Goal: Use online tool/utility: Utilize a website feature to perform a specific function

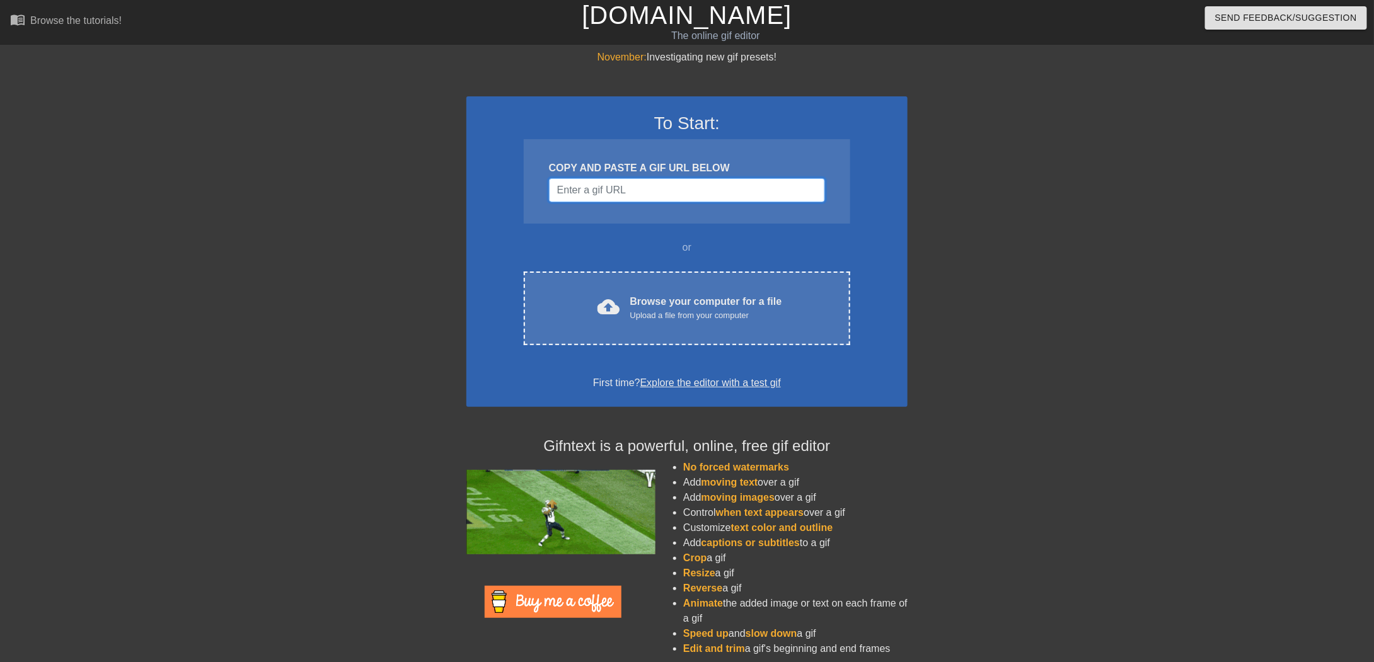
drag, startPoint x: 0, startPoint y: 0, endPoint x: 671, endPoint y: 185, distance: 696.2
click at [671, 185] on input "Username" at bounding box center [687, 190] width 276 height 24
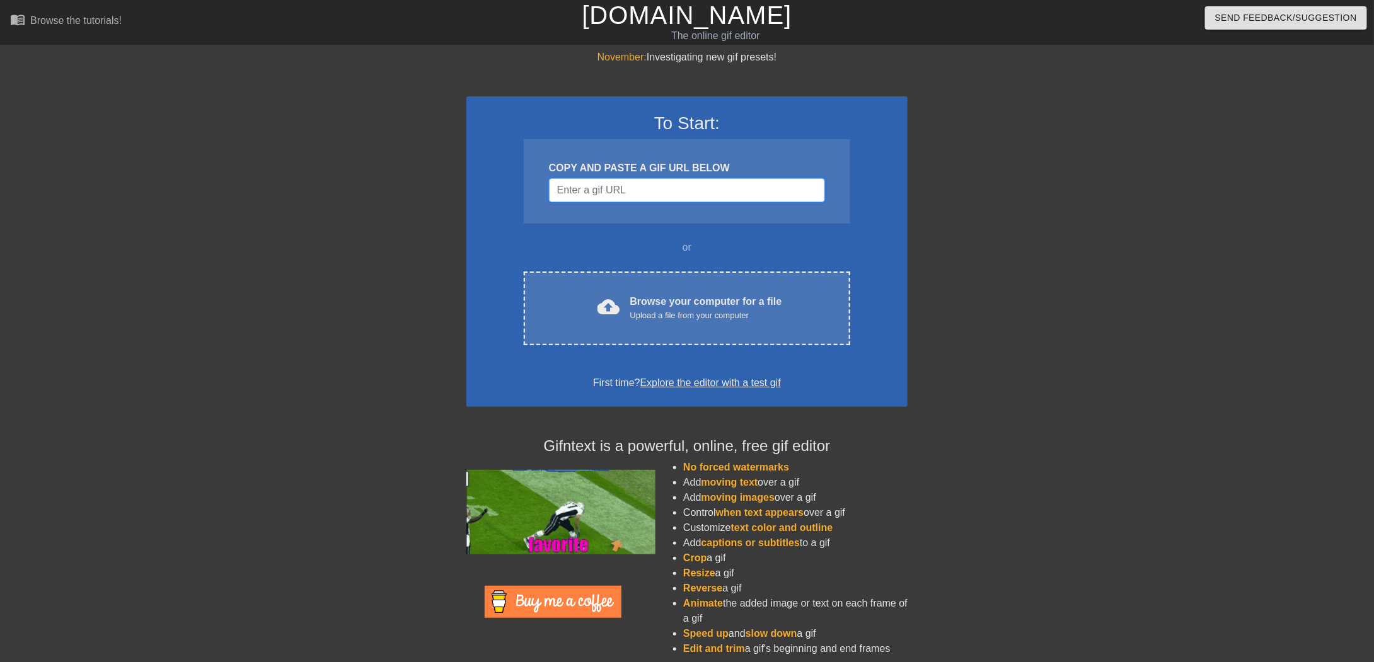
click at [606, 191] on input "Username" at bounding box center [687, 190] width 276 height 24
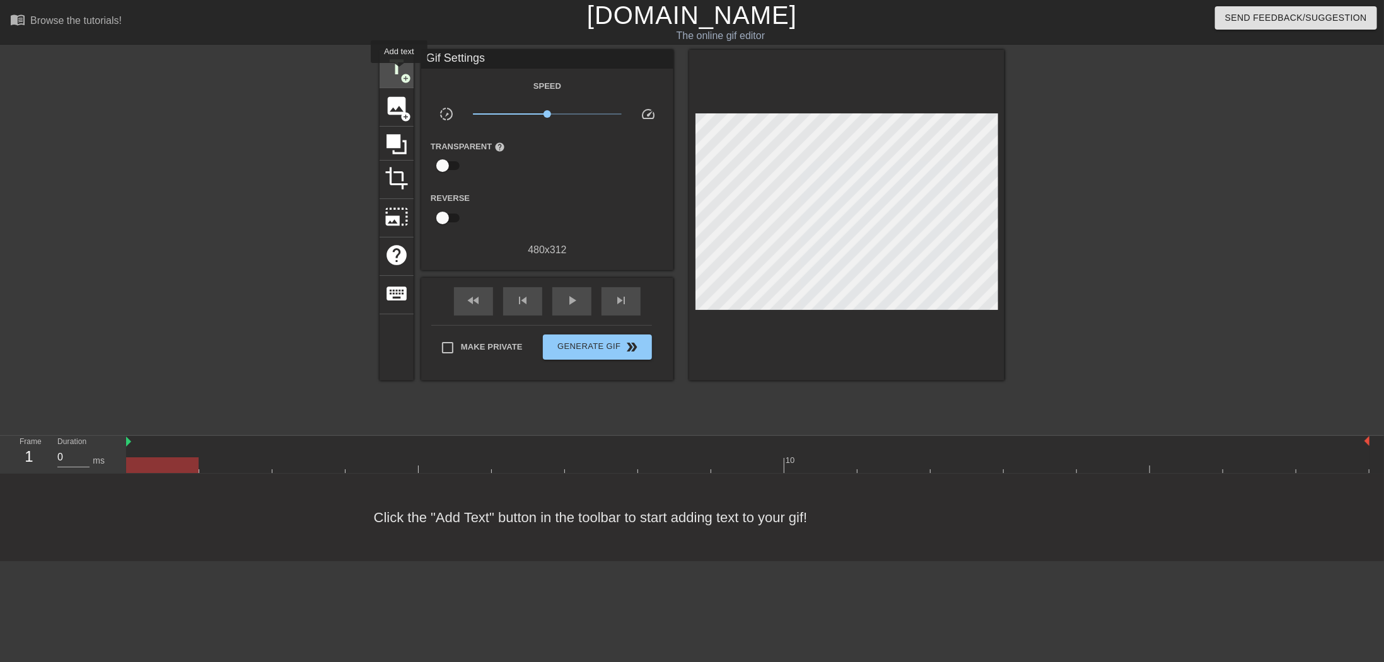
click at [399, 72] on span "title" at bounding box center [396, 67] width 24 height 24
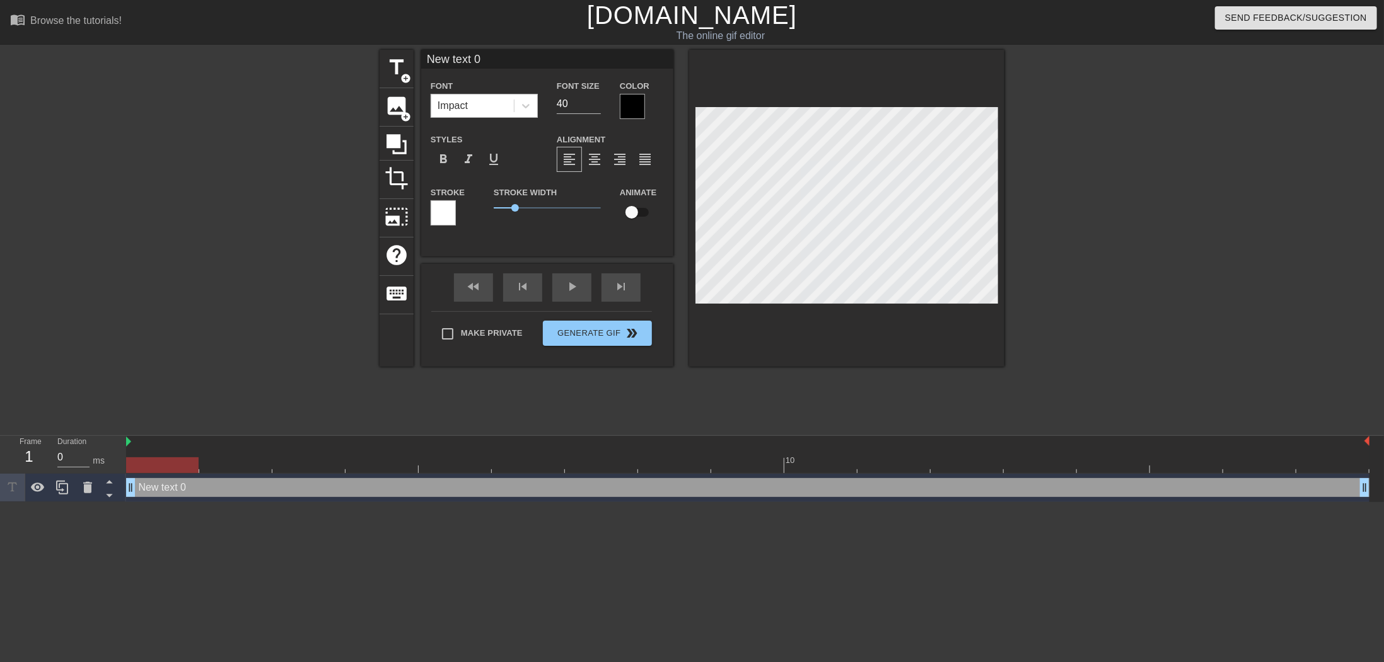
click at [501, 103] on div "Impact" at bounding box center [472, 106] width 83 height 23
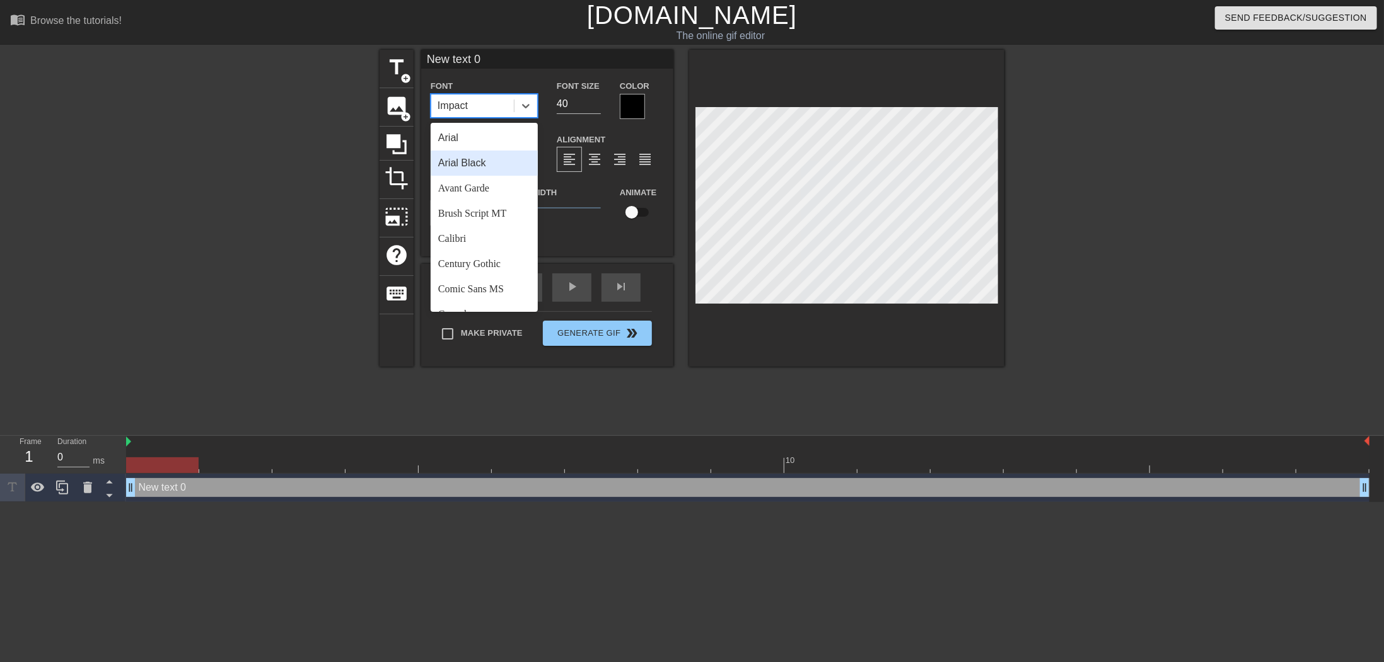
click at [505, 156] on div "Arial Black" at bounding box center [483, 163] width 107 height 25
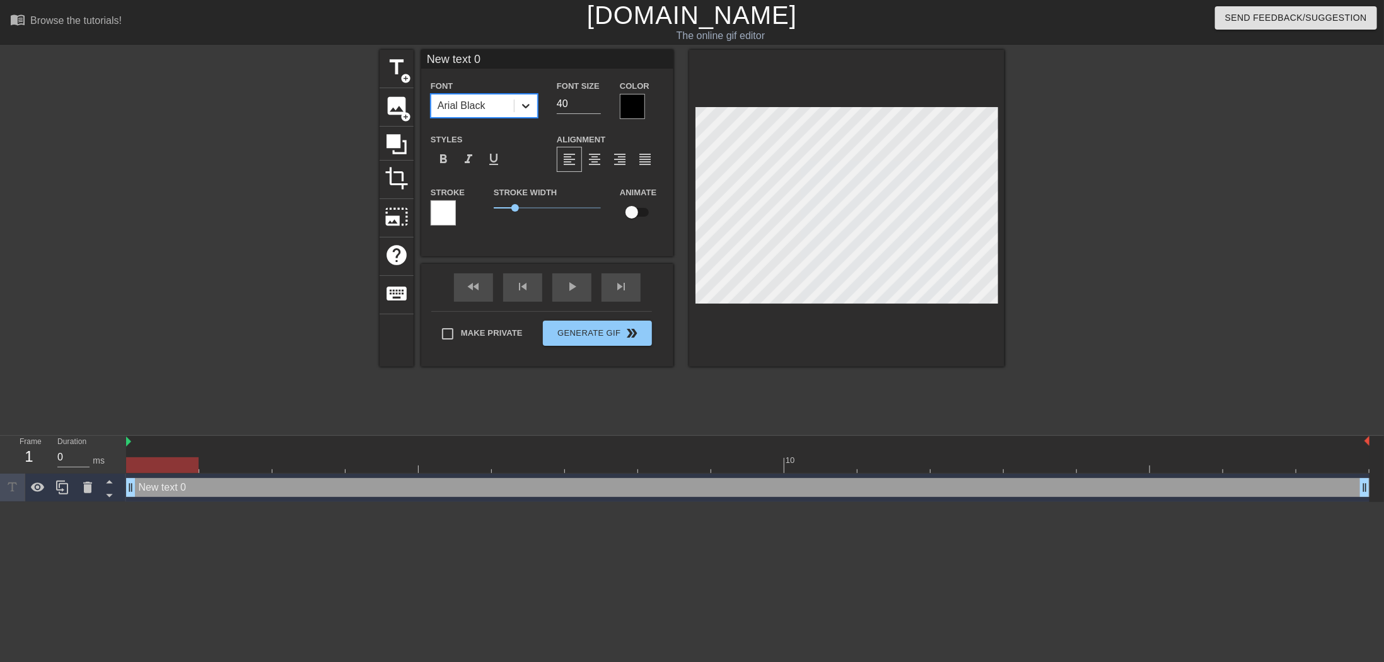
click at [518, 108] on div at bounding box center [525, 106] width 23 height 23
type input "N"
type textarea "N"
type input "ㄚ"
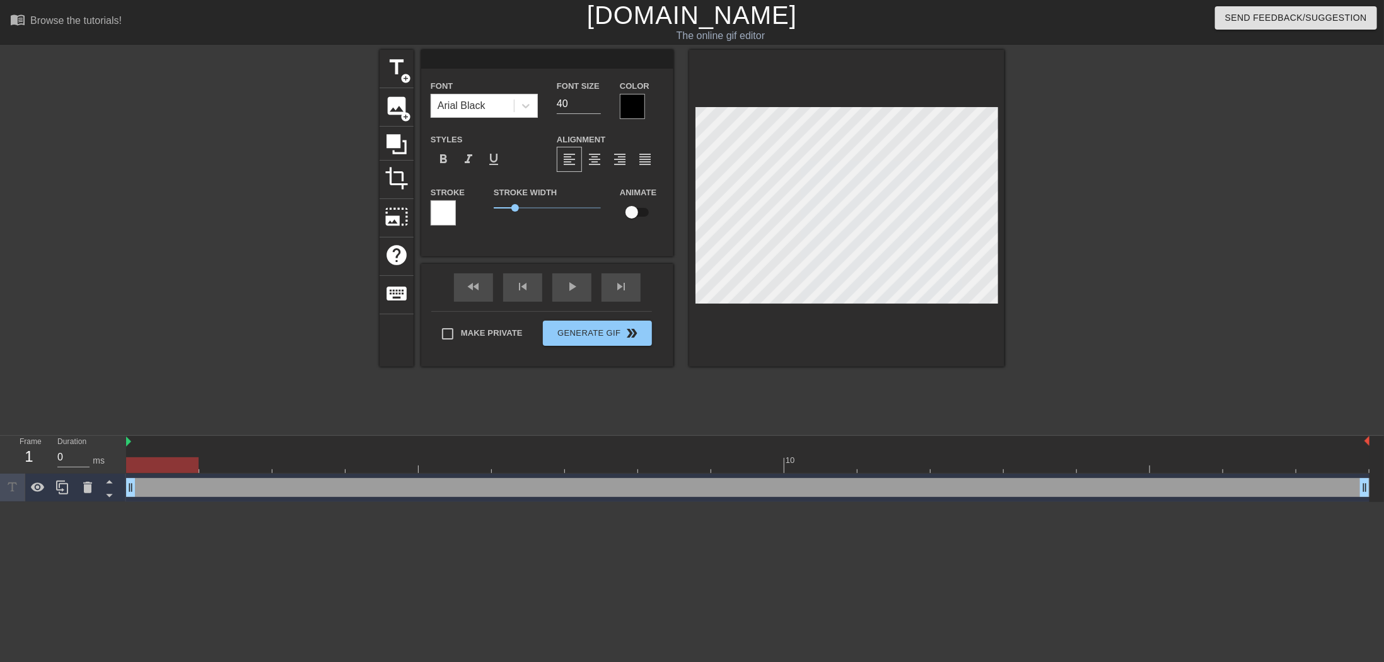
type textarea "ㄚ"
type input "阿"
type textarea "阿"
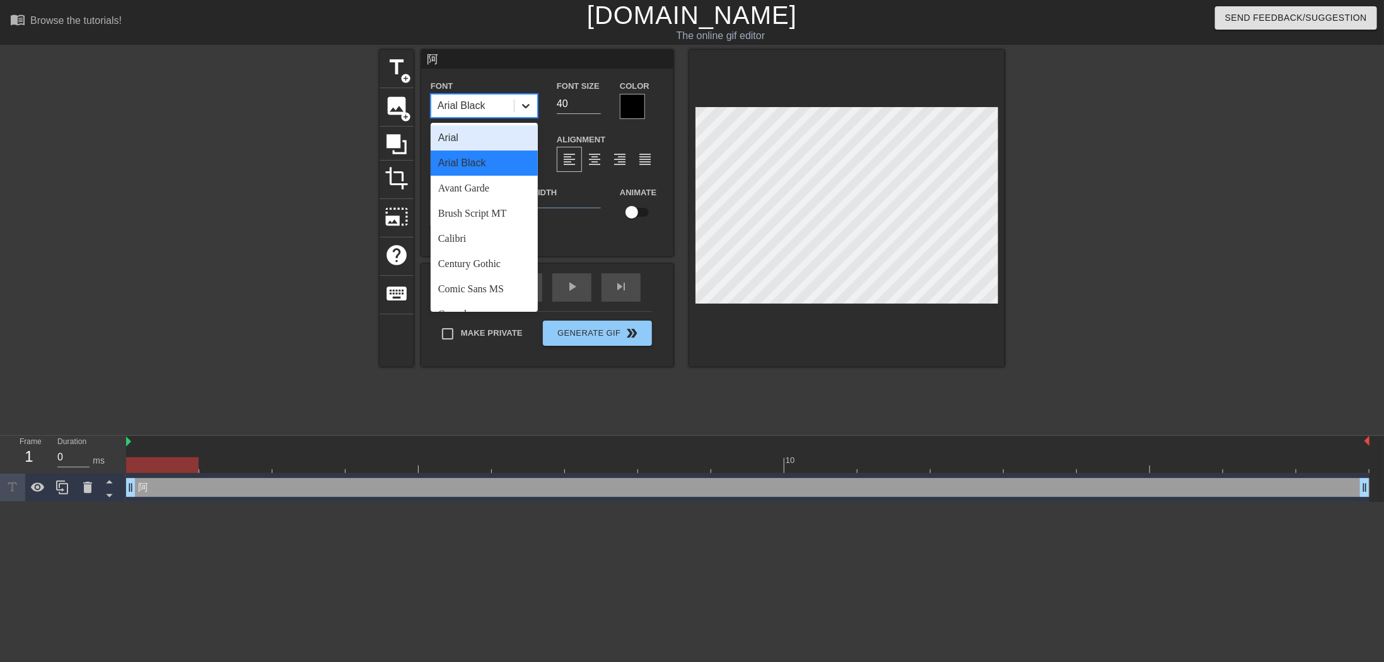
click at [517, 115] on div at bounding box center [525, 106] width 23 height 23
click at [487, 183] on div "Avant Garde" at bounding box center [483, 188] width 107 height 25
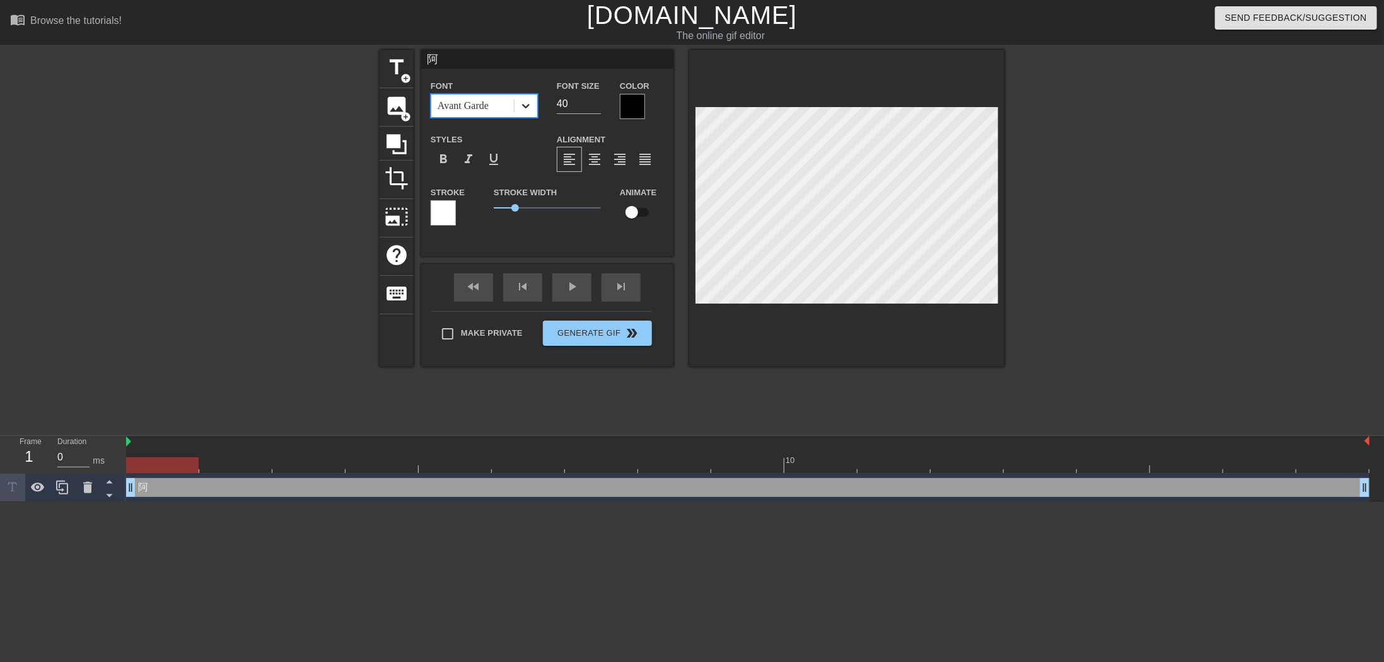
click at [515, 101] on div at bounding box center [525, 106] width 23 height 23
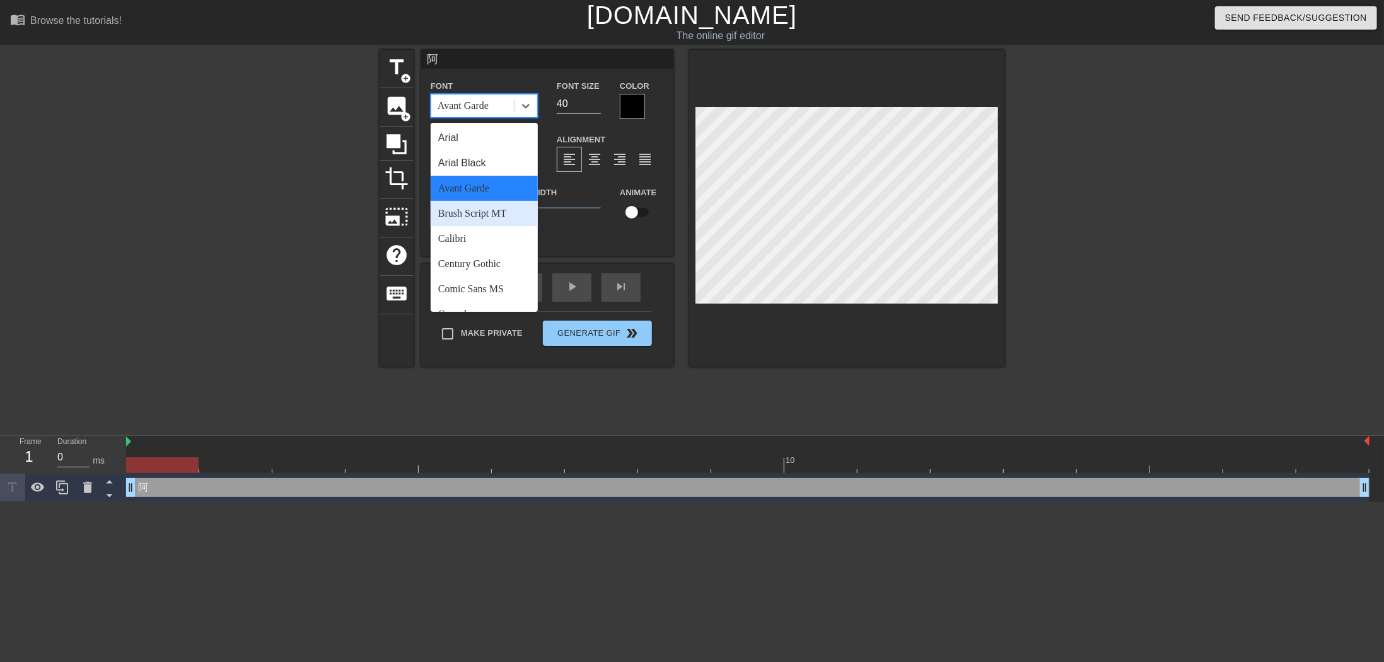
click at [586, 178] on div "Font option Avant Garde, selected. option Brush Script MT focused, 4 of 24. 24 …" at bounding box center [546, 157] width 233 height 159
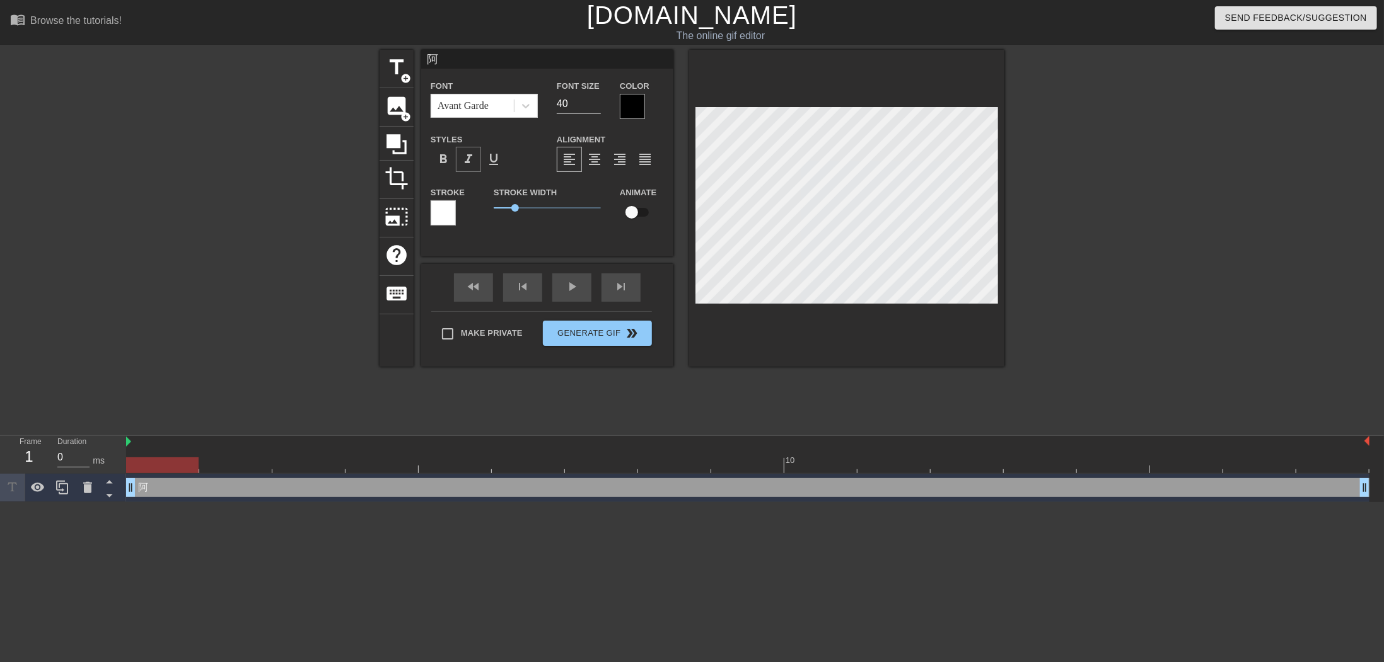
click at [473, 163] on span "format_italic" at bounding box center [468, 159] width 15 height 15
click at [499, 160] on span "format_underline" at bounding box center [493, 159] width 15 height 15
click at [475, 161] on div "format_italic" at bounding box center [468, 159] width 25 height 25
click at [494, 162] on span "format_underline" at bounding box center [493, 159] width 15 height 15
click at [500, 165] on span "format_underline" at bounding box center [493, 159] width 15 height 15
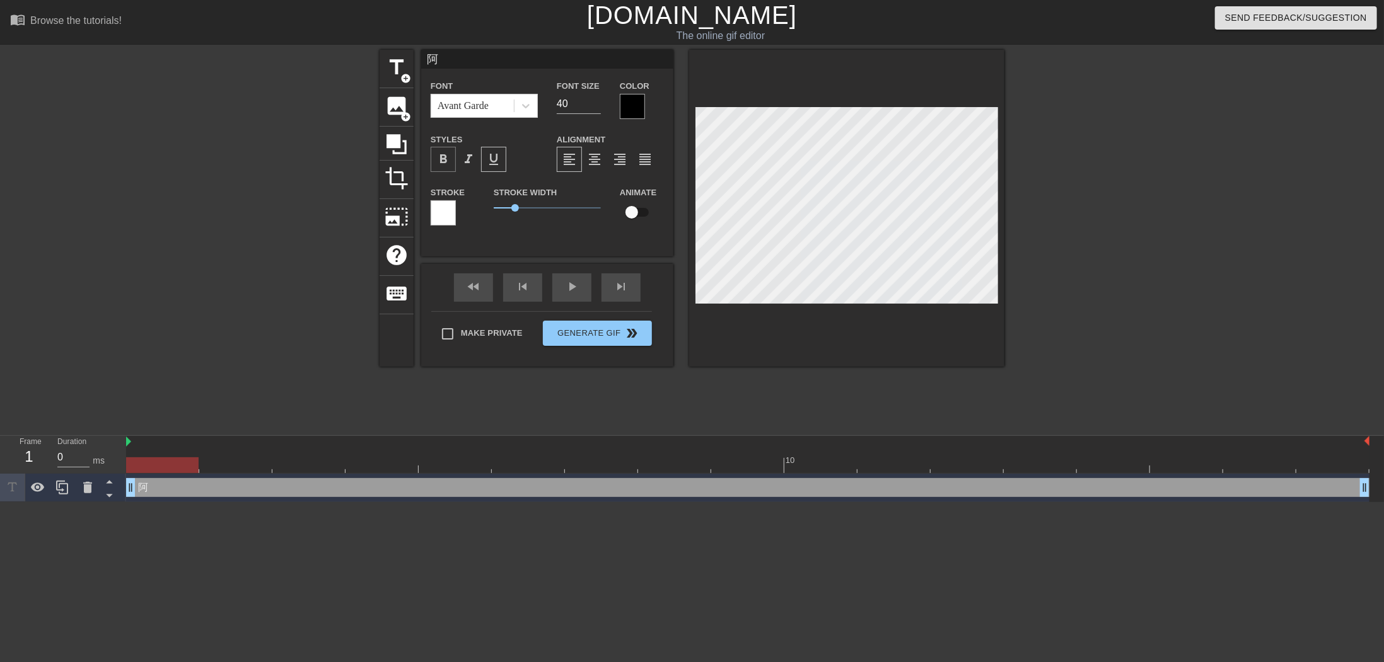
drag, startPoint x: 498, startPoint y: 156, endPoint x: 448, endPoint y: 164, distance: 50.5
click at [499, 156] on span "format_underline" at bounding box center [493, 159] width 15 height 15
click at [434, 165] on div "format_bold" at bounding box center [442, 159] width 25 height 25
click at [448, 162] on span "format_bold" at bounding box center [443, 159] width 15 height 15
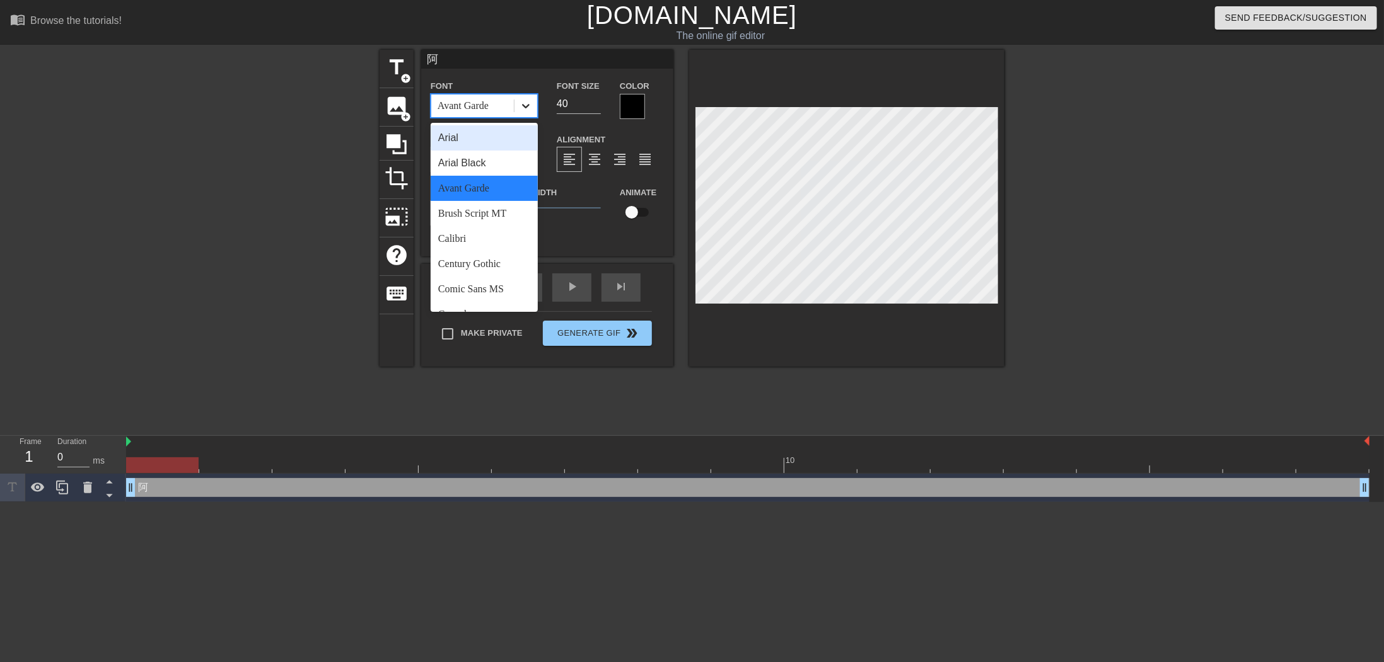
click at [525, 107] on icon at bounding box center [526, 106] width 8 height 4
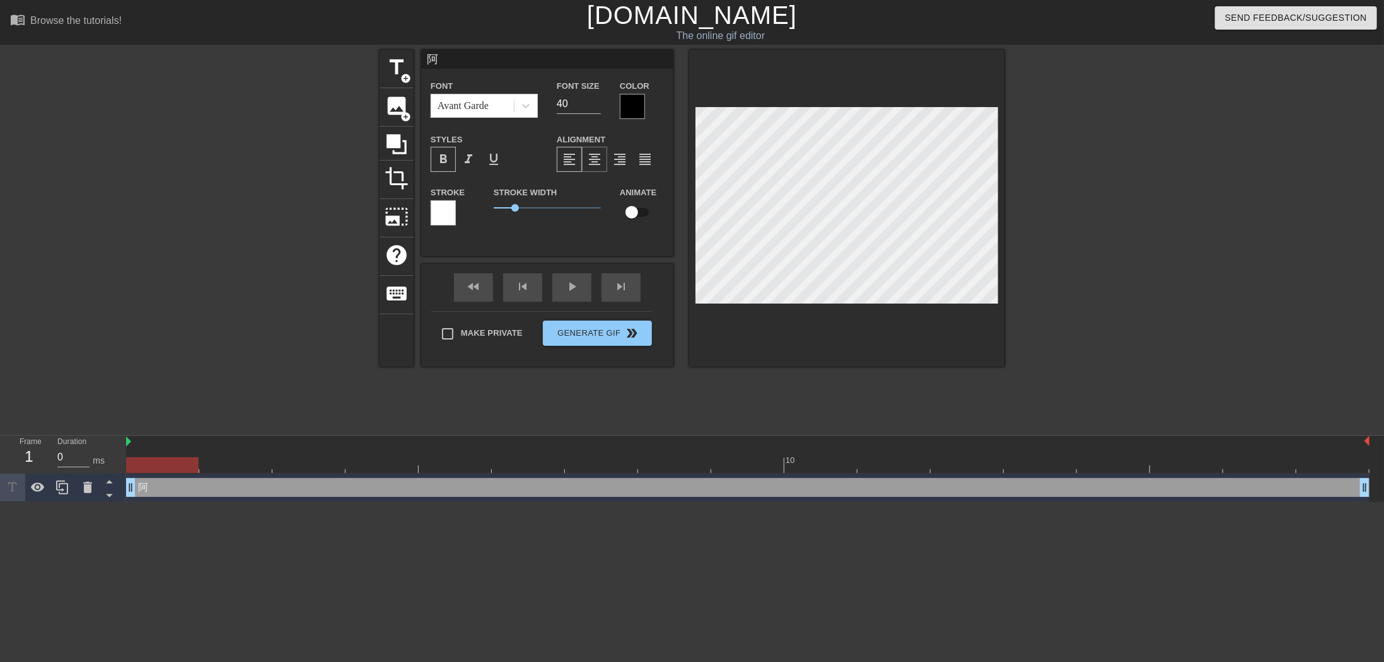
click at [603, 163] on div "format_align_center" at bounding box center [594, 159] width 25 height 25
click at [626, 161] on span "format_align_right" at bounding box center [619, 159] width 15 height 15
click at [644, 157] on span "format_align_justify" at bounding box center [644, 159] width 15 height 15
click at [579, 159] on div "format_align_left" at bounding box center [569, 159] width 25 height 25
click at [638, 215] on input "checkbox" at bounding box center [632, 212] width 72 height 24
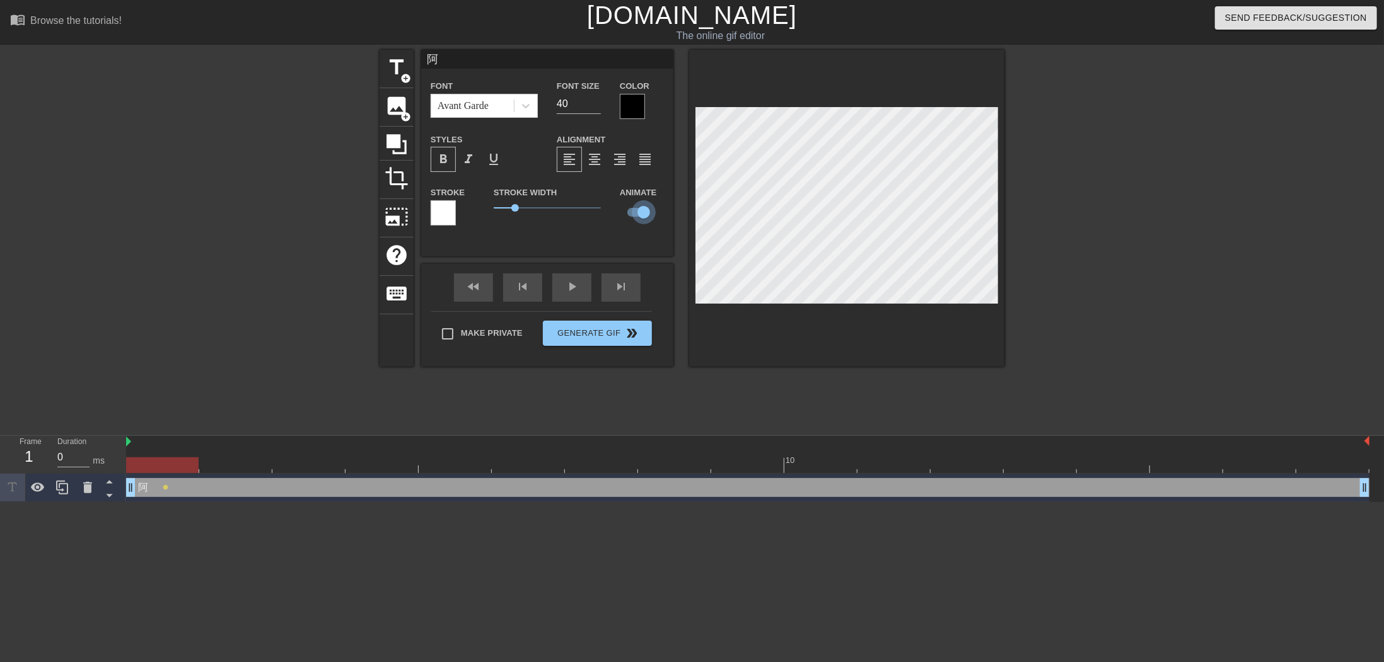
click at [640, 215] on input "checkbox" at bounding box center [644, 212] width 72 height 24
checkbox input "false"
click at [490, 98] on div "Avant Garde" at bounding box center [472, 106] width 83 height 23
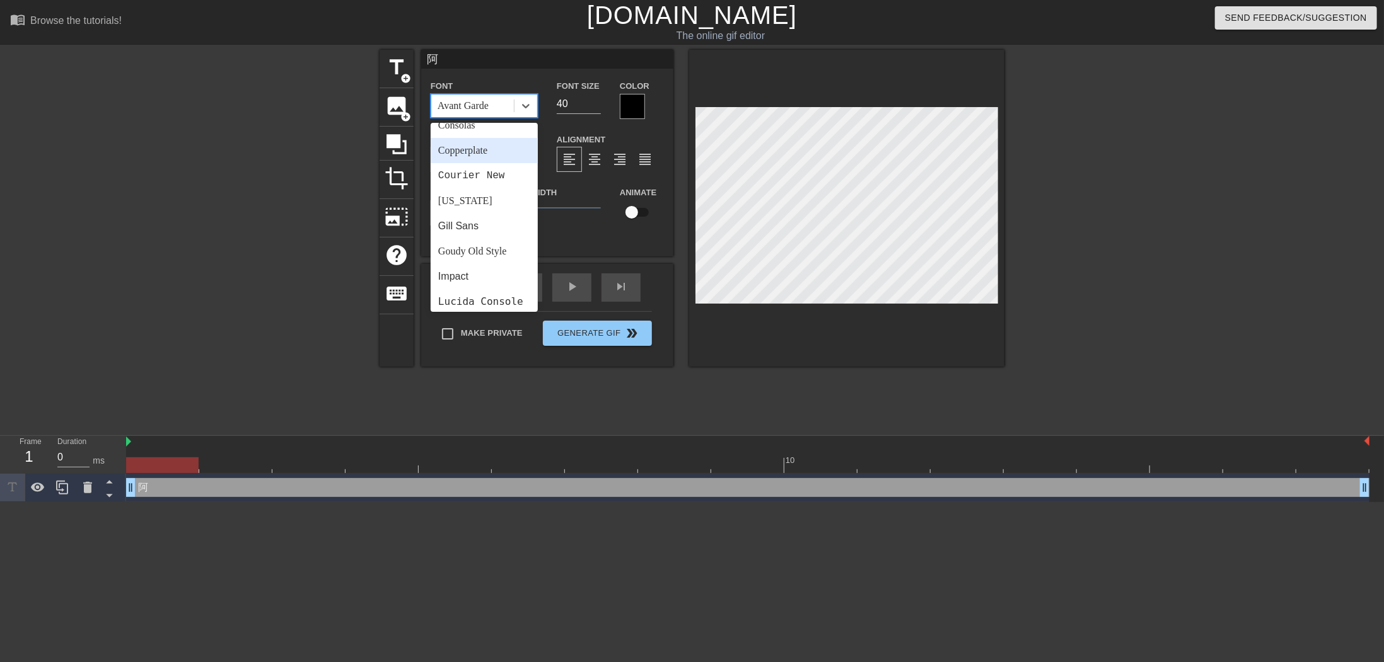
scroll to position [126, 0]
click at [505, 163] on div "Comic Sans MS" at bounding box center [483, 163] width 107 height 25
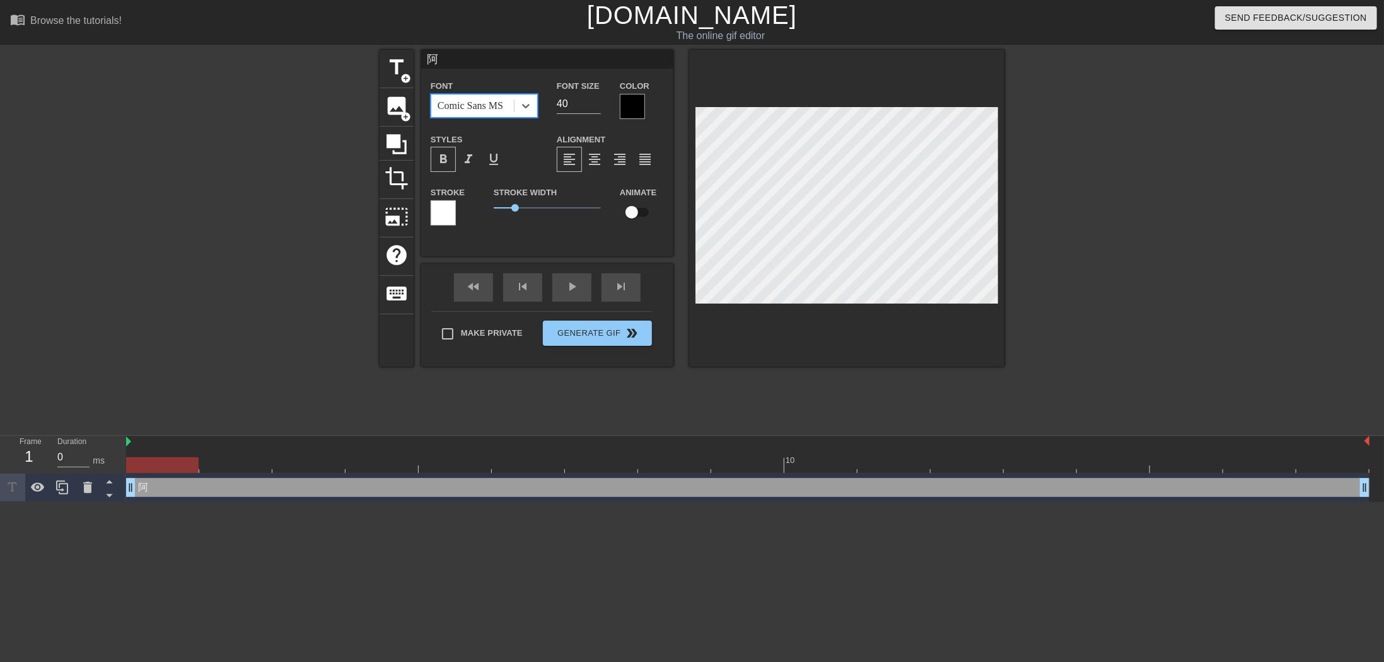
click at [1081, 260] on div at bounding box center [1113, 239] width 189 height 378
click at [509, 103] on div "Comic Sans MS" at bounding box center [472, 106] width 83 height 23
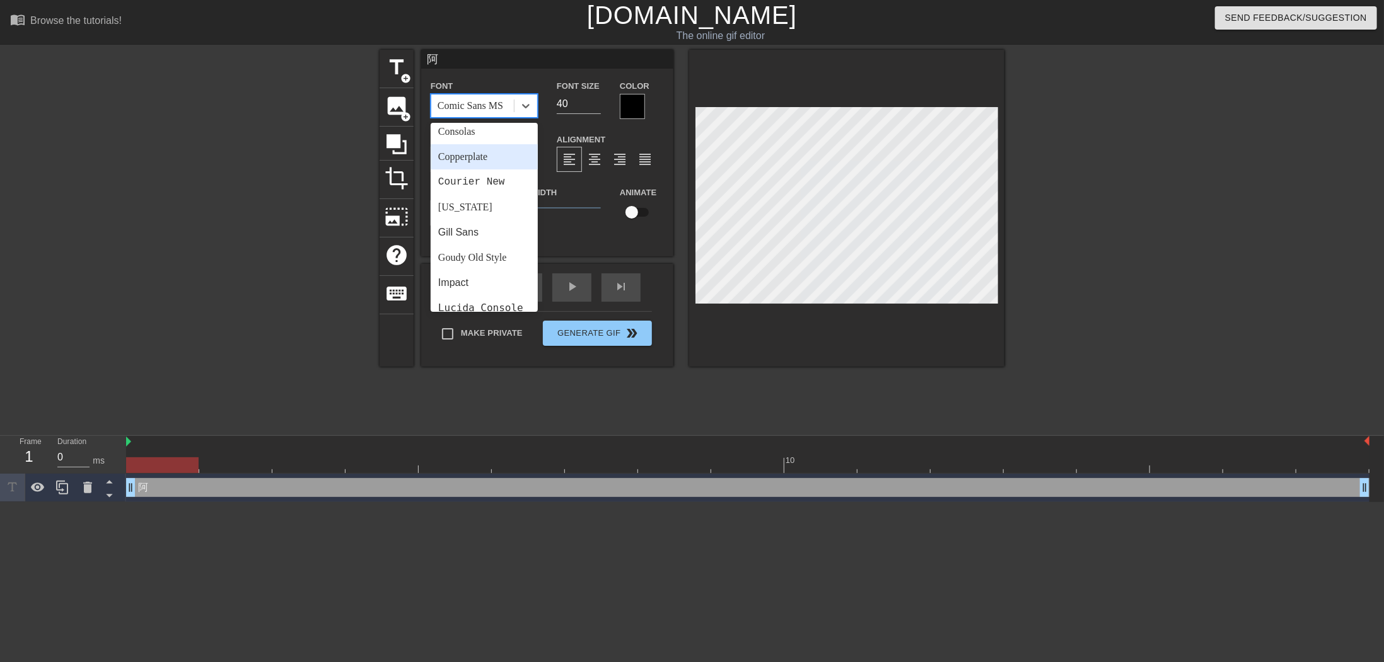
scroll to position [189, 0]
click at [501, 254] on div "Goudy Old Style" at bounding box center [483, 251] width 107 height 25
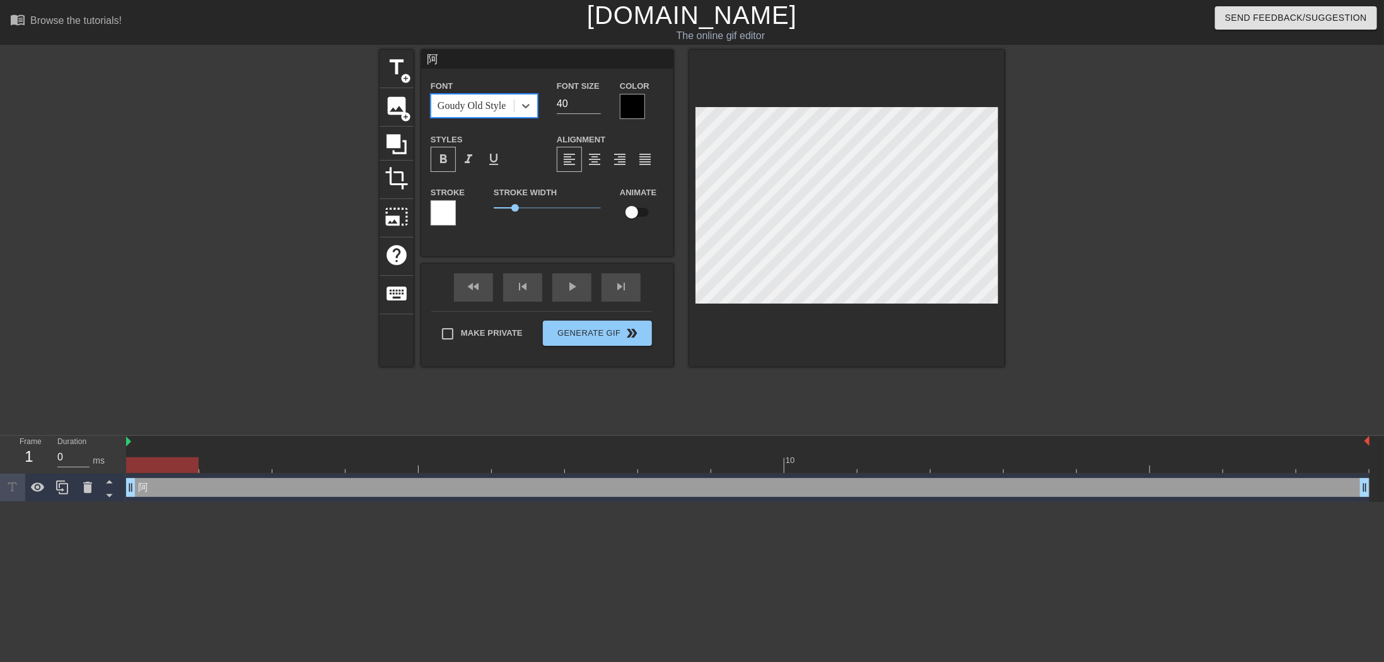
click at [1025, 176] on div at bounding box center [1113, 239] width 189 height 378
click at [642, 161] on span "format_align_justify" at bounding box center [644, 159] width 15 height 15
drag, startPoint x: 555, startPoint y: 161, endPoint x: 575, endPoint y: 163, distance: 20.8
click at [555, 161] on div "Alignment format_align_left format_align_center format_align_right format_align…" at bounding box center [610, 152] width 126 height 41
click at [575, 163] on span "format_align_left" at bounding box center [569, 159] width 15 height 15
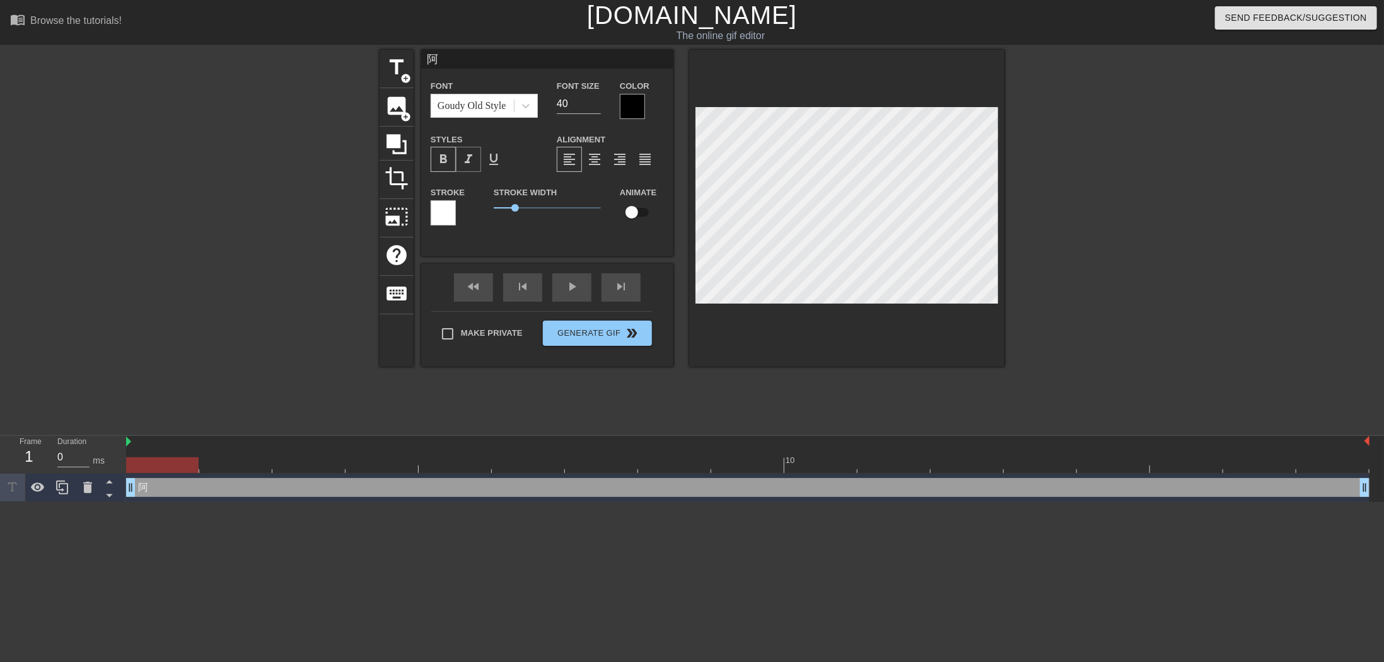
click at [468, 170] on div "format_italic" at bounding box center [468, 159] width 25 height 25
click at [449, 164] on span "format_bold" at bounding box center [443, 159] width 15 height 15
click at [444, 158] on span "format_bold" at bounding box center [443, 159] width 15 height 15
click at [466, 155] on span "format_italic" at bounding box center [468, 159] width 15 height 15
click at [439, 164] on span "format_bold" at bounding box center [443, 159] width 15 height 15
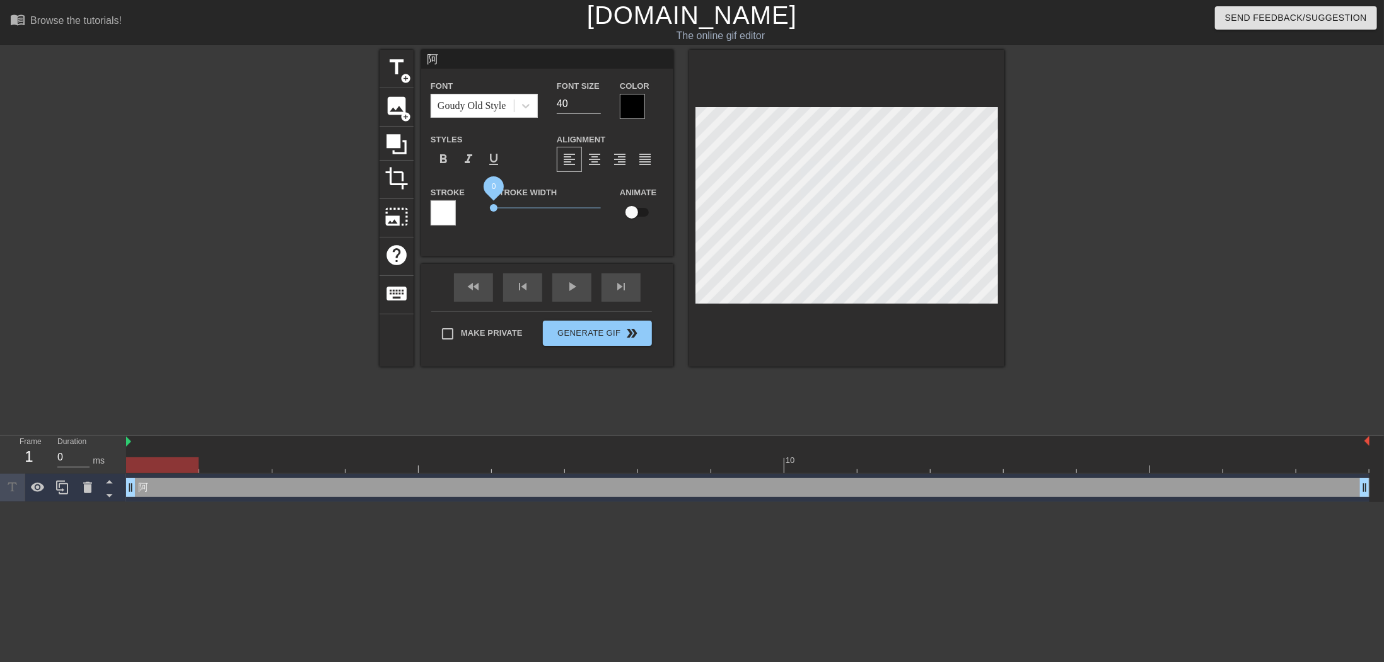
drag, startPoint x: 519, startPoint y: 206, endPoint x: 494, endPoint y: 206, distance: 25.2
click at [494, 206] on span "0" at bounding box center [547, 207] width 107 height 15
click at [540, 232] on div "Stroke Width 0" at bounding box center [547, 211] width 126 height 52
drag, startPoint x: 495, startPoint y: 207, endPoint x: 625, endPoint y: 206, distance: 129.8
click at [625, 205] on div "Stroke Stroke Width 5 Animate" at bounding box center [547, 211] width 252 height 52
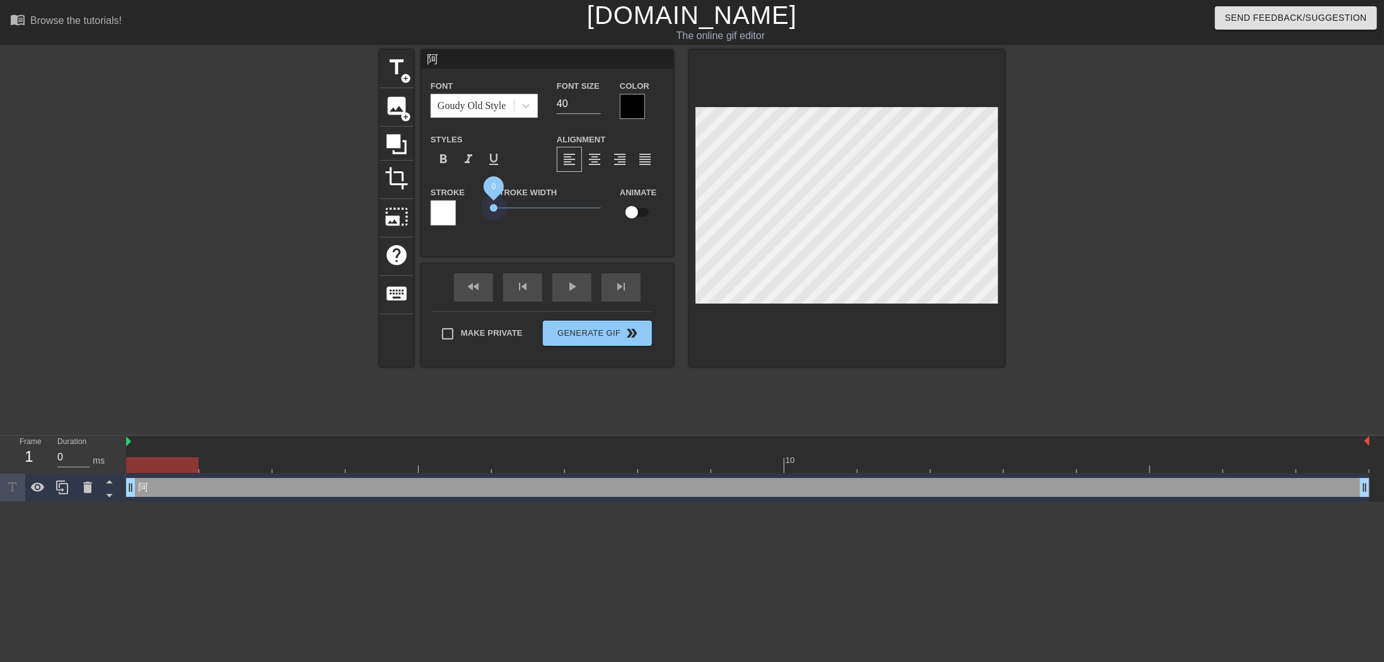
drag, startPoint x: 600, startPoint y: 205, endPoint x: 460, endPoint y: 204, distance: 139.9
click at [460, 204] on div "Stroke Stroke Width 0 Animate" at bounding box center [547, 211] width 252 height 52
click at [557, 233] on div "Stroke Width 0" at bounding box center [547, 211] width 126 height 52
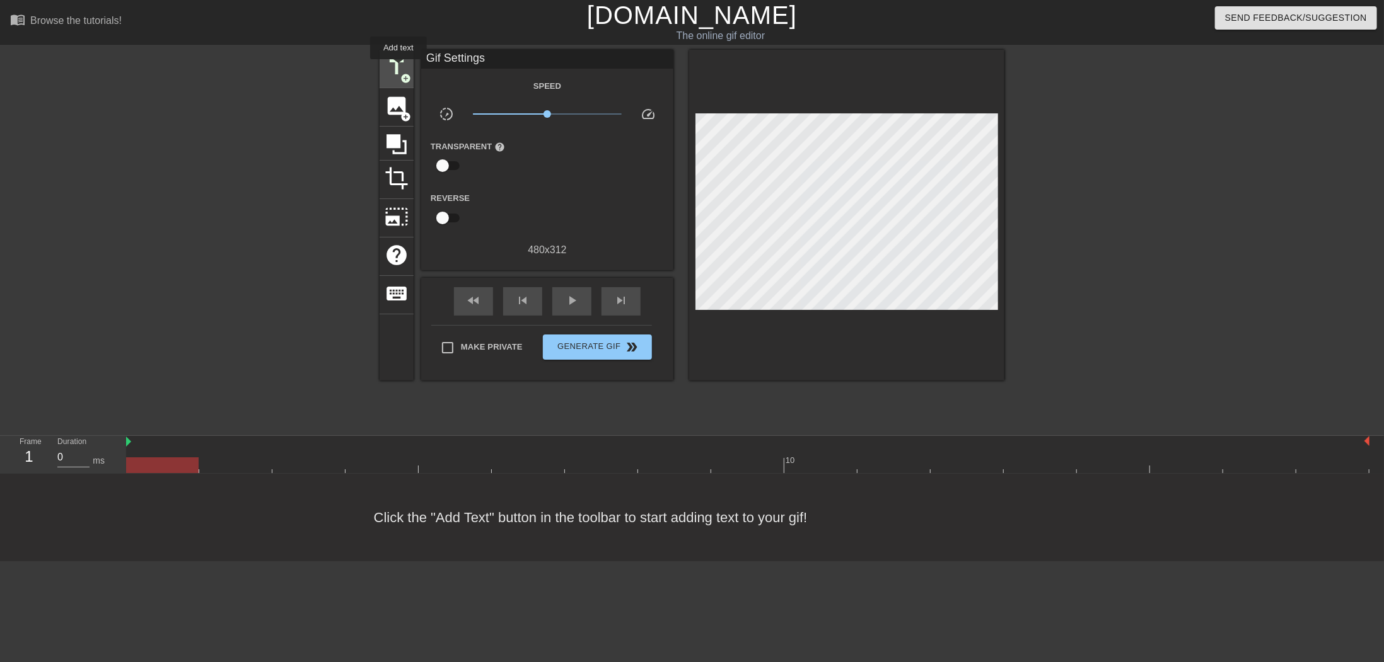
click at [398, 68] on span "title" at bounding box center [396, 67] width 24 height 24
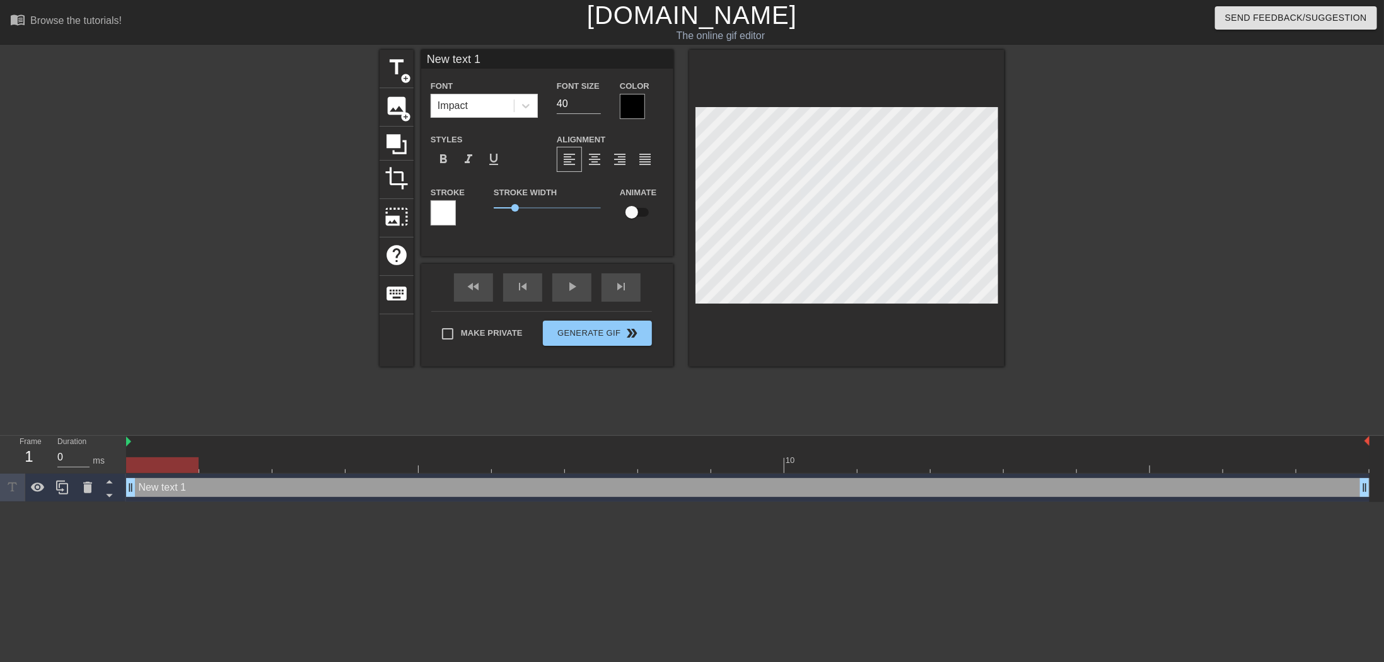
scroll to position [1, 1]
type input "ㄅ"
type textarea "ㄅ"
type input "ㄅㄨ"
type textarea "ㄅㄨ"
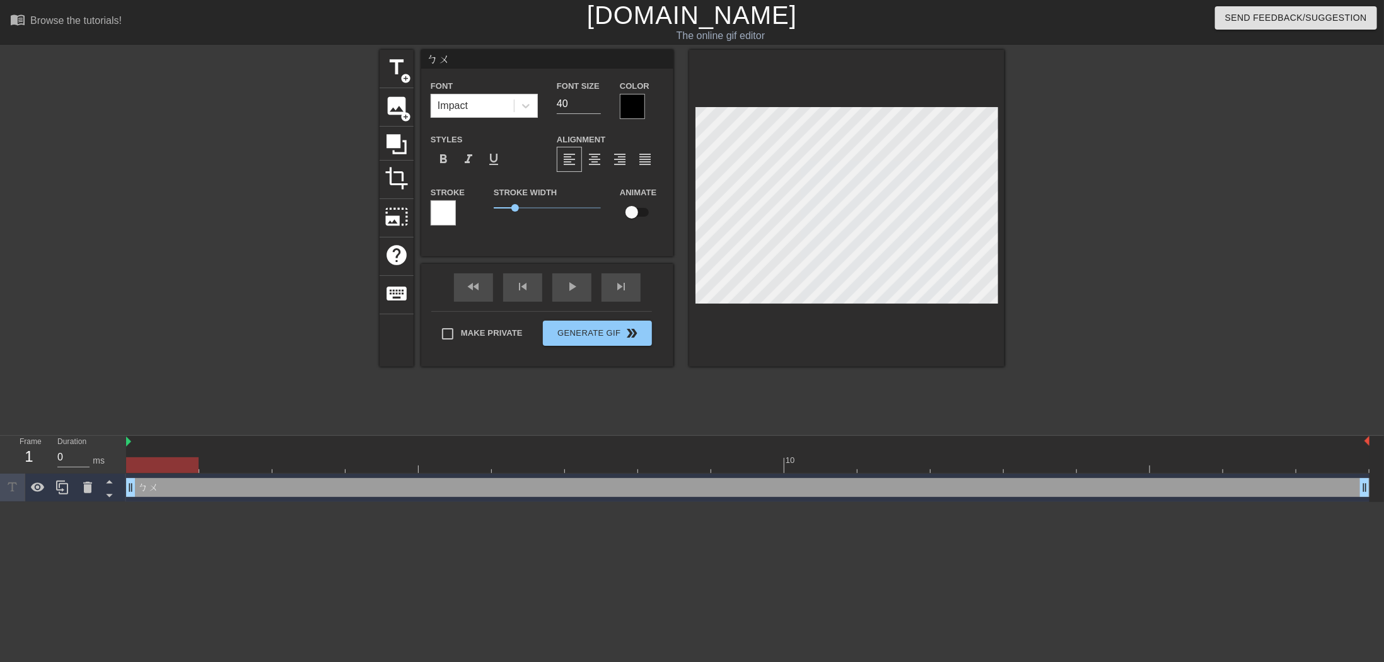
type input "不"
type textarea "不"
type input "不~"
type textarea "不~"
type input "不~~"
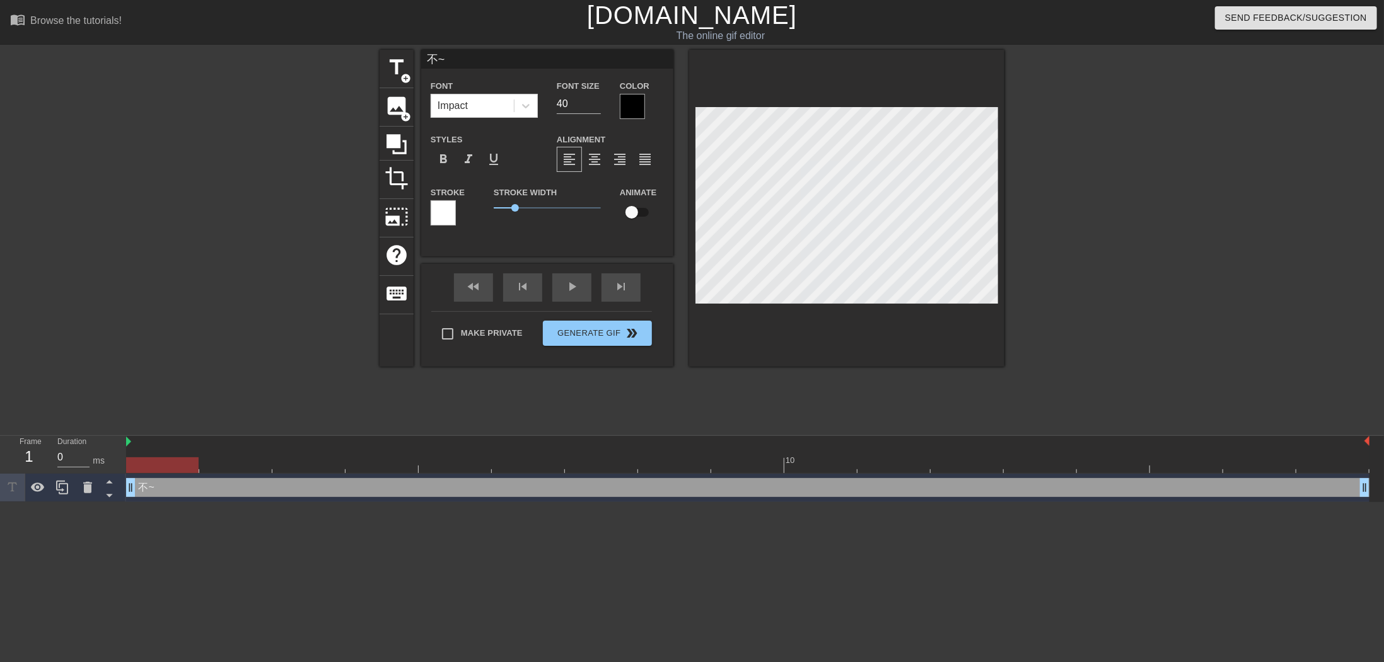
type textarea "不~~"
type input "不~~~"
type textarea "不~~~"
drag, startPoint x: 520, startPoint y: 207, endPoint x: 467, endPoint y: 203, distance: 53.1
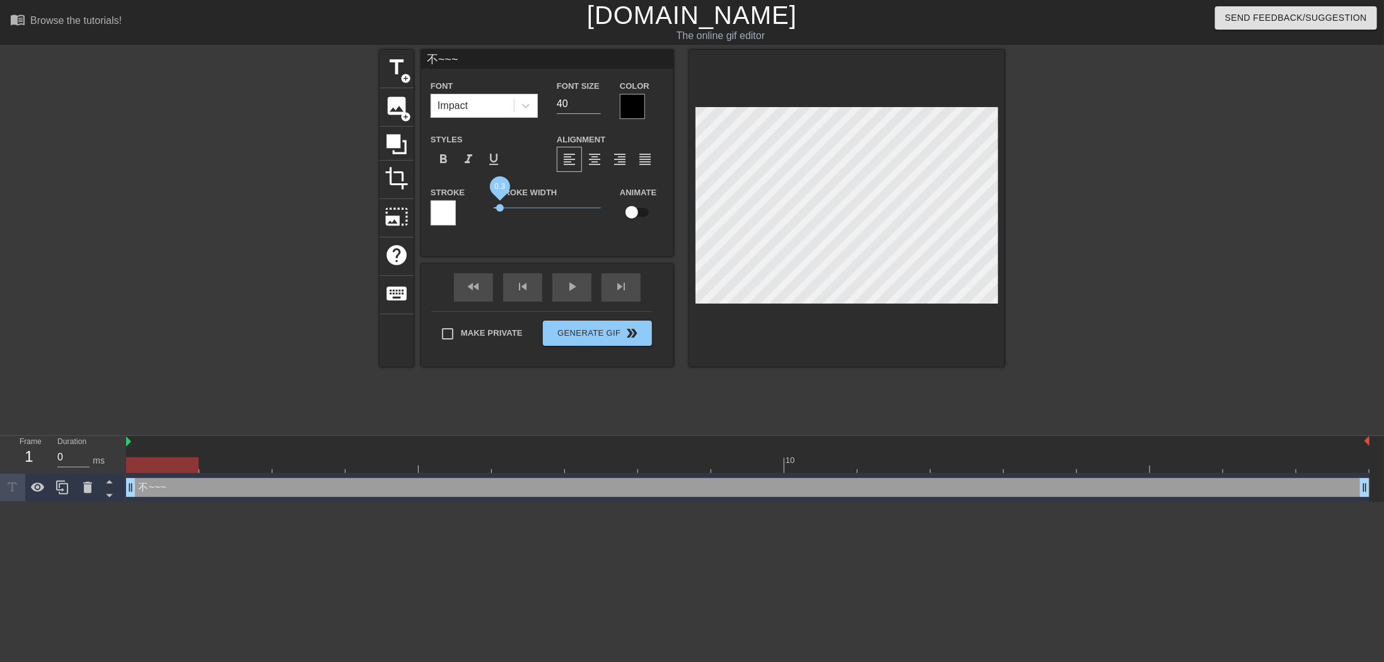
click at [465, 204] on div "Stroke Stroke Width 0.3 Animate" at bounding box center [547, 211] width 252 height 52
click at [1143, 224] on div at bounding box center [1113, 239] width 189 height 378
type input "~~~"
type textarea "~~~"
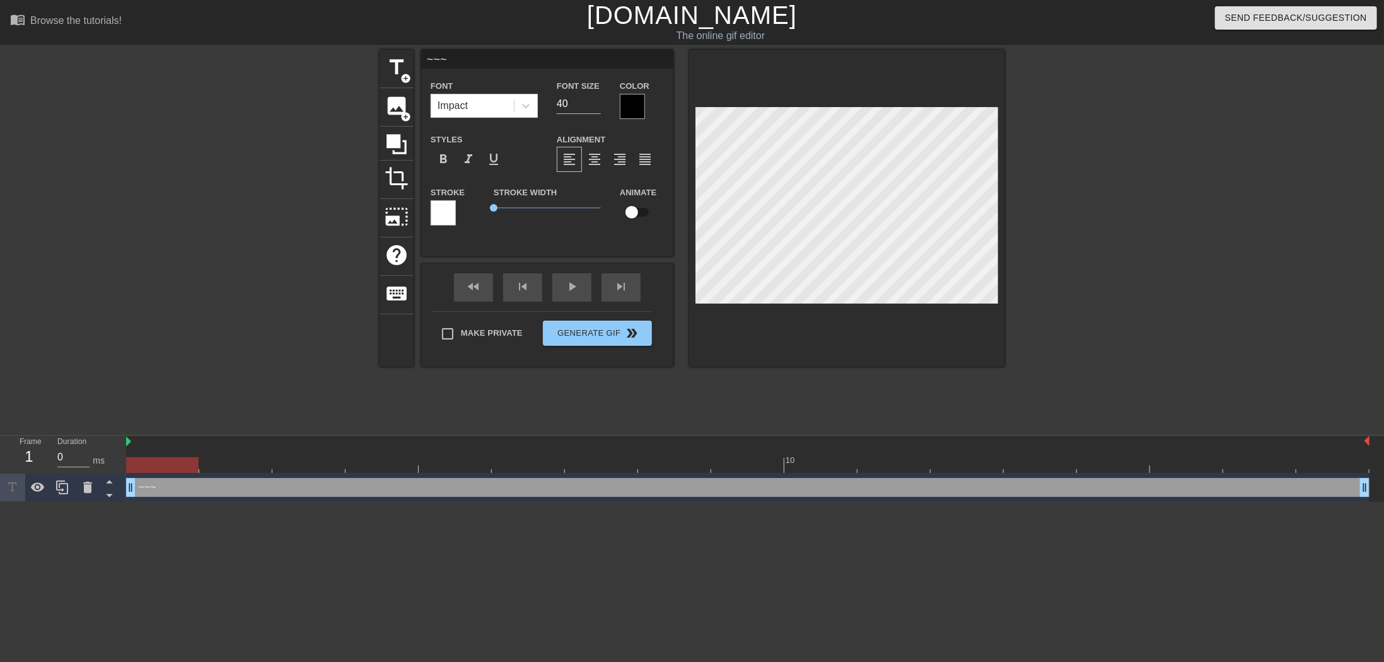
type input "ㄚ~~~"
type textarea "ㄚ~~~"
type input "阿~~~"
type textarea "阿~~~"
type input "阿~~~"
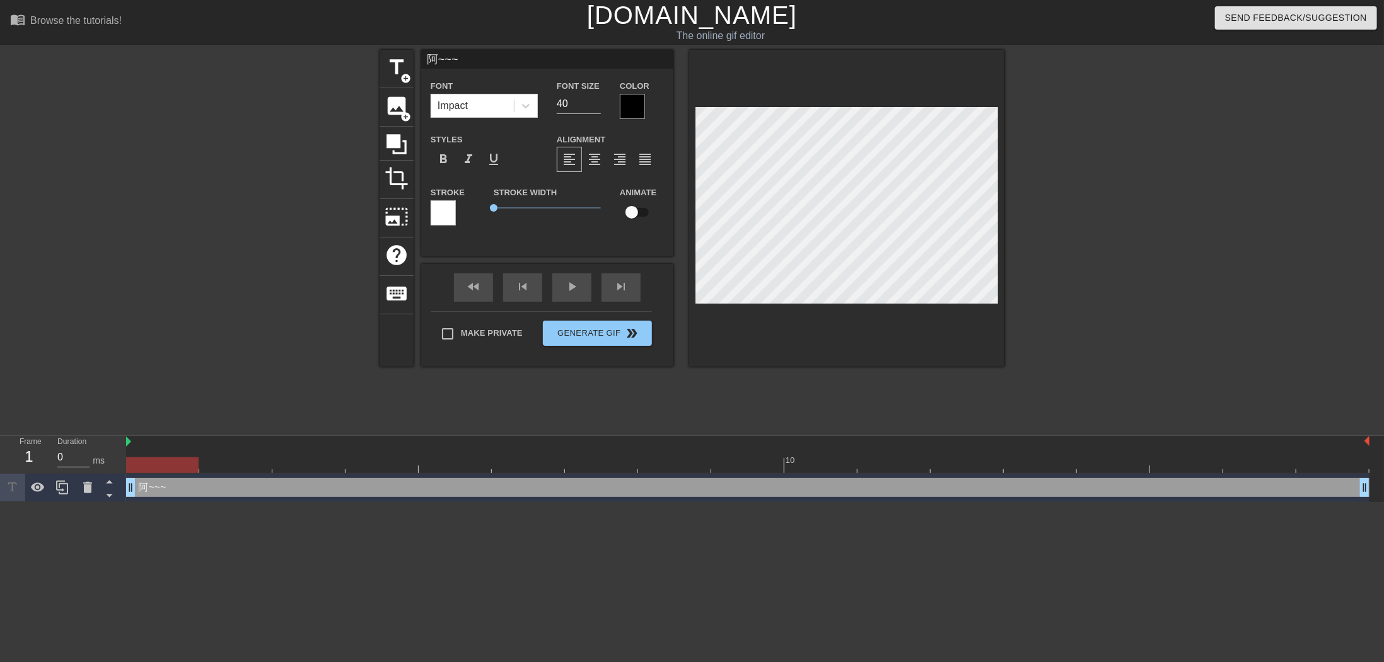
scroll to position [1, 3]
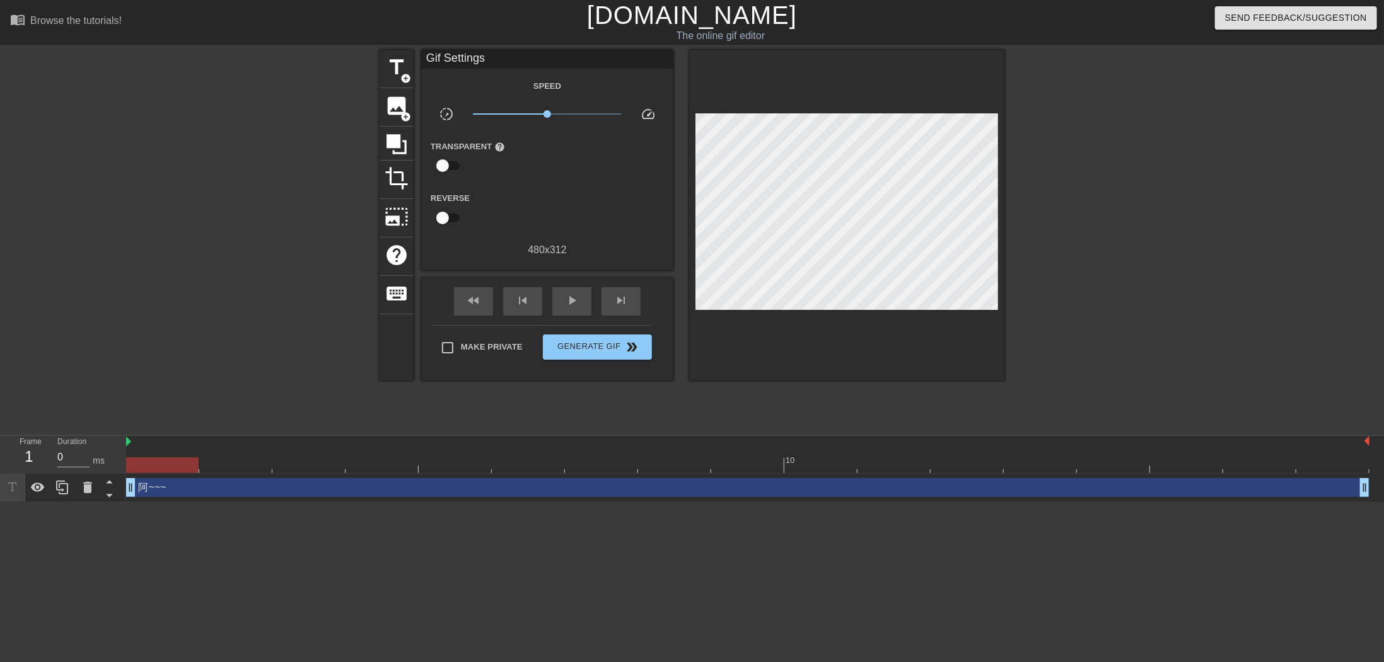
click at [1165, 233] on div at bounding box center [1113, 239] width 189 height 378
click at [409, 66] on div "title add_circle" at bounding box center [396, 69] width 34 height 38
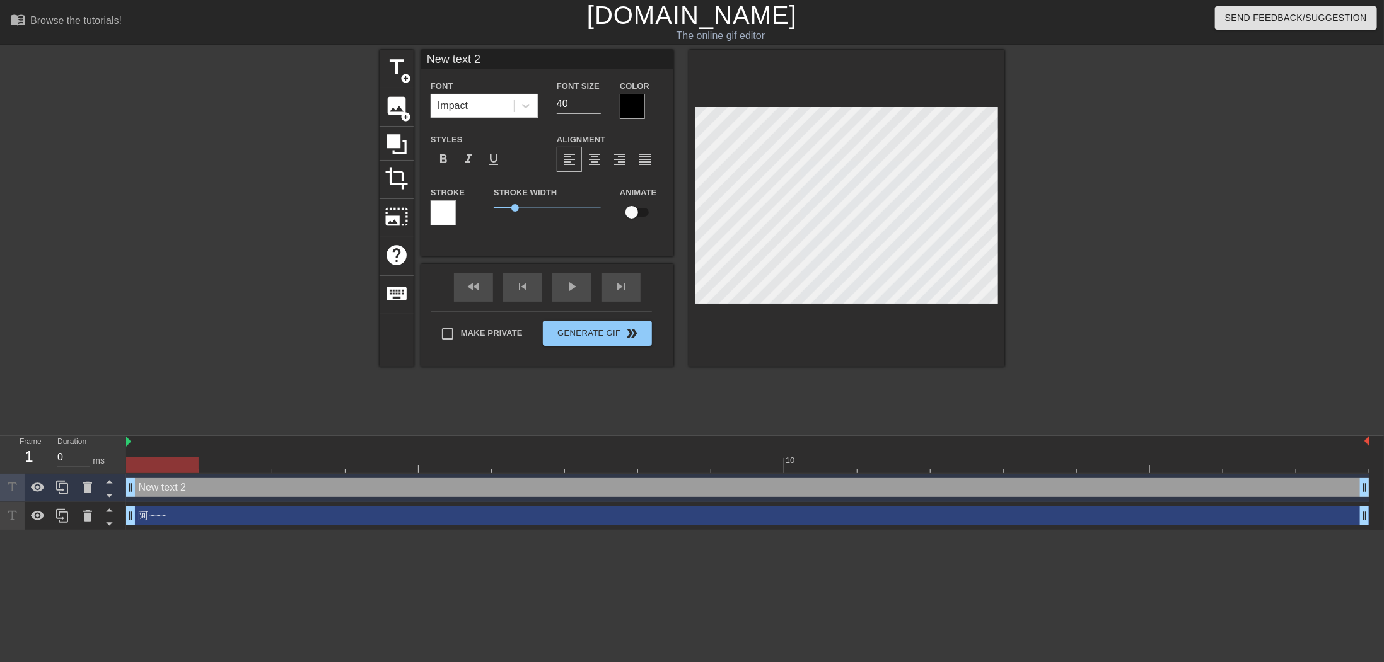
scroll to position [1, 1]
type input "ㄗ"
type textarea "ㄗ"
type input "ㄗㄣ"
type textarea "ㄗㄣ"
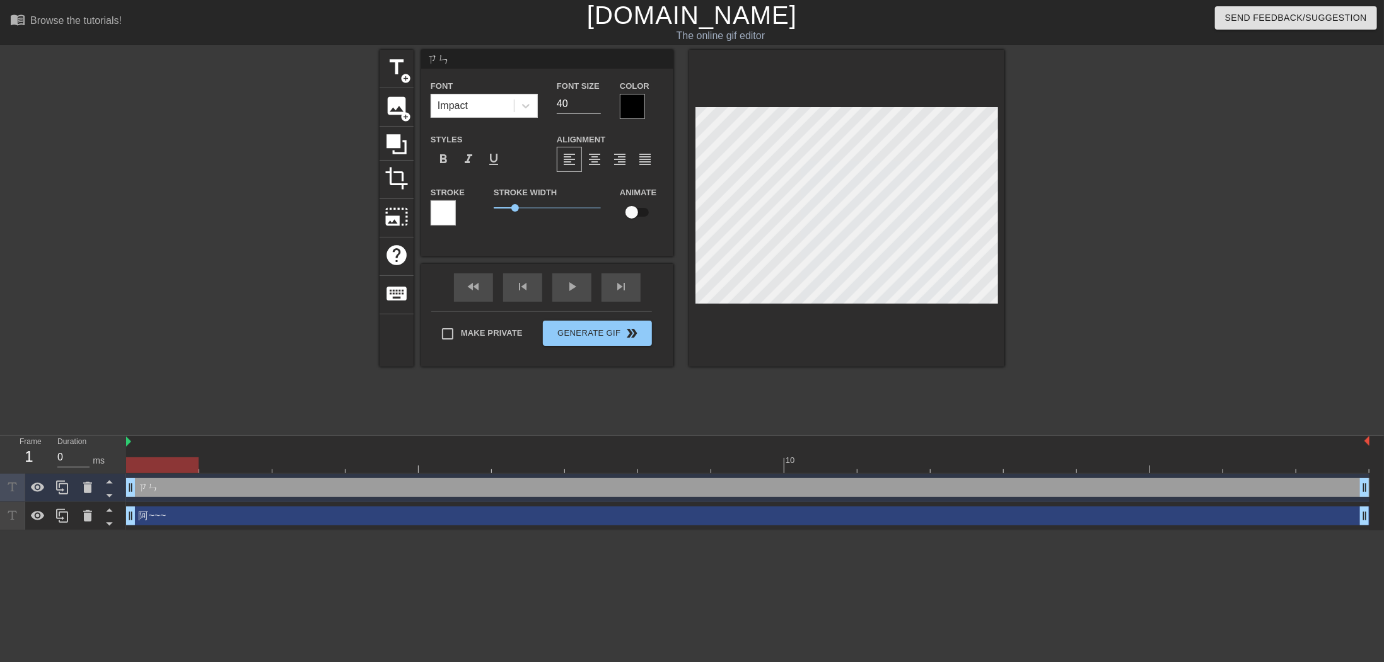
type input "怎"
type textarea "怎"
type input "怎ㄜ"
type textarea "怎ㄜ"
type input "怎ㄇㄜ"
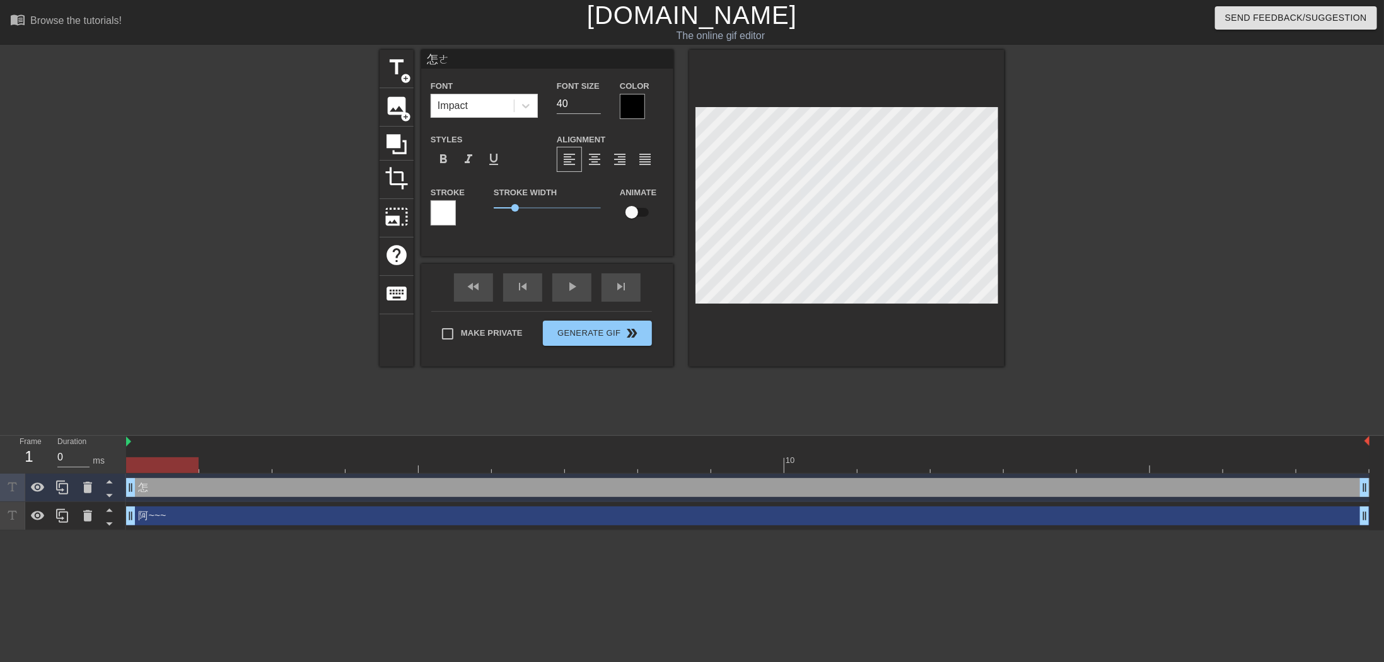
type textarea "怎ㄇㄜ"
type input "怎麼"
type textarea "怎麼"
type input "怎麼ㄧ"
type textarea "怎麼ㄧ"
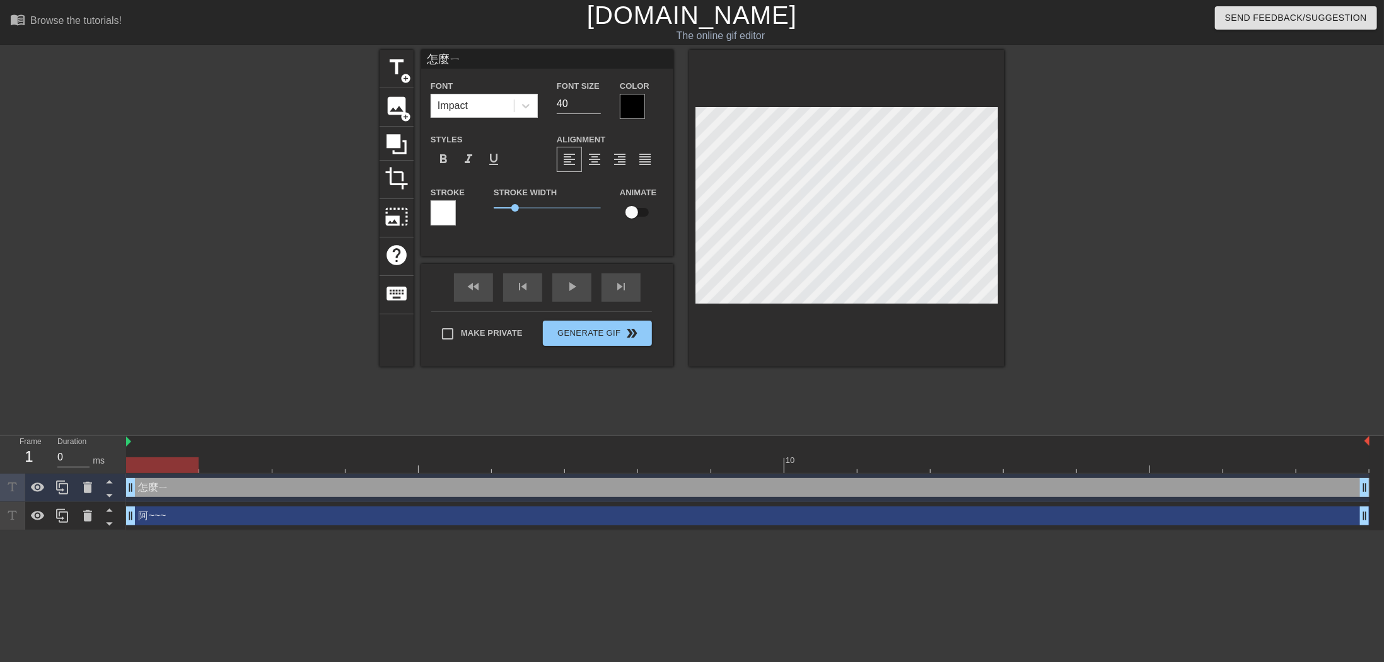
type input "怎麼ㄧㄡ"
type textarea "怎麼ㄧㄡ"
type input "怎麼又"
type textarea "怎麼又"
type input "怎麼"
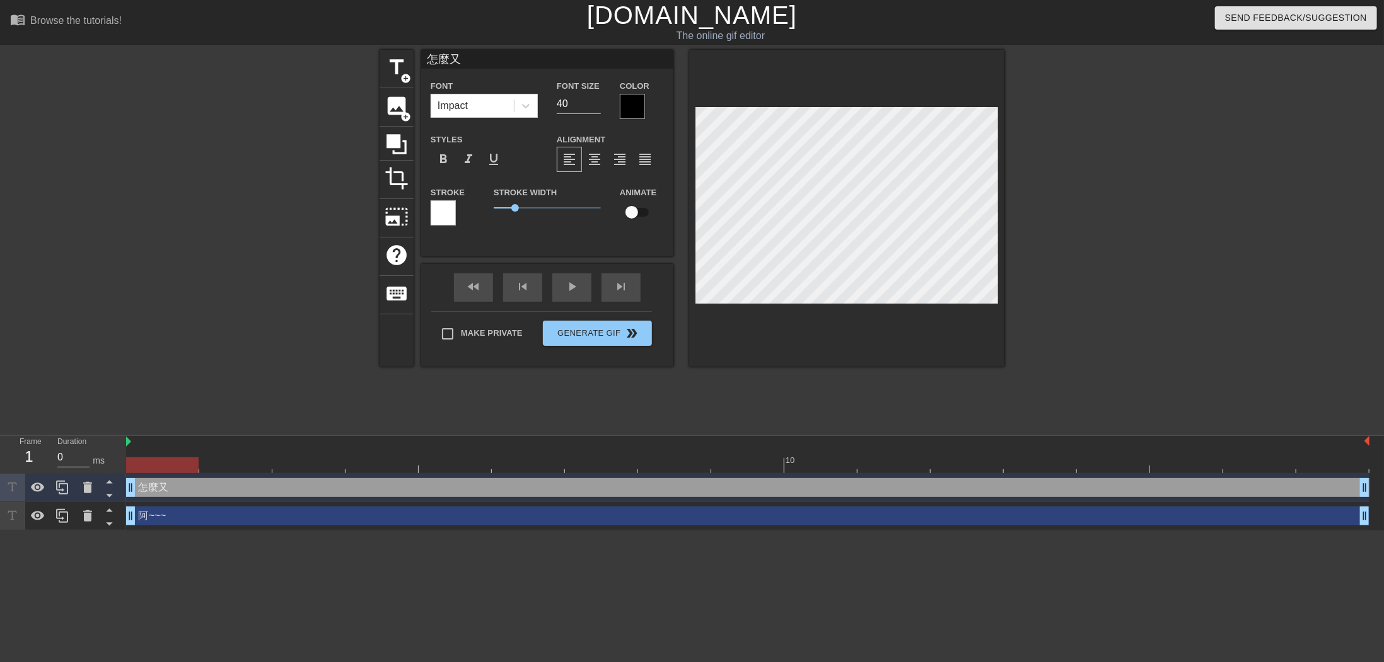
type textarea "怎麼"
type input "怎麼ㄧ"
type textarea "怎麼ㄧ"
type input "怎麼ㄧㄡ"
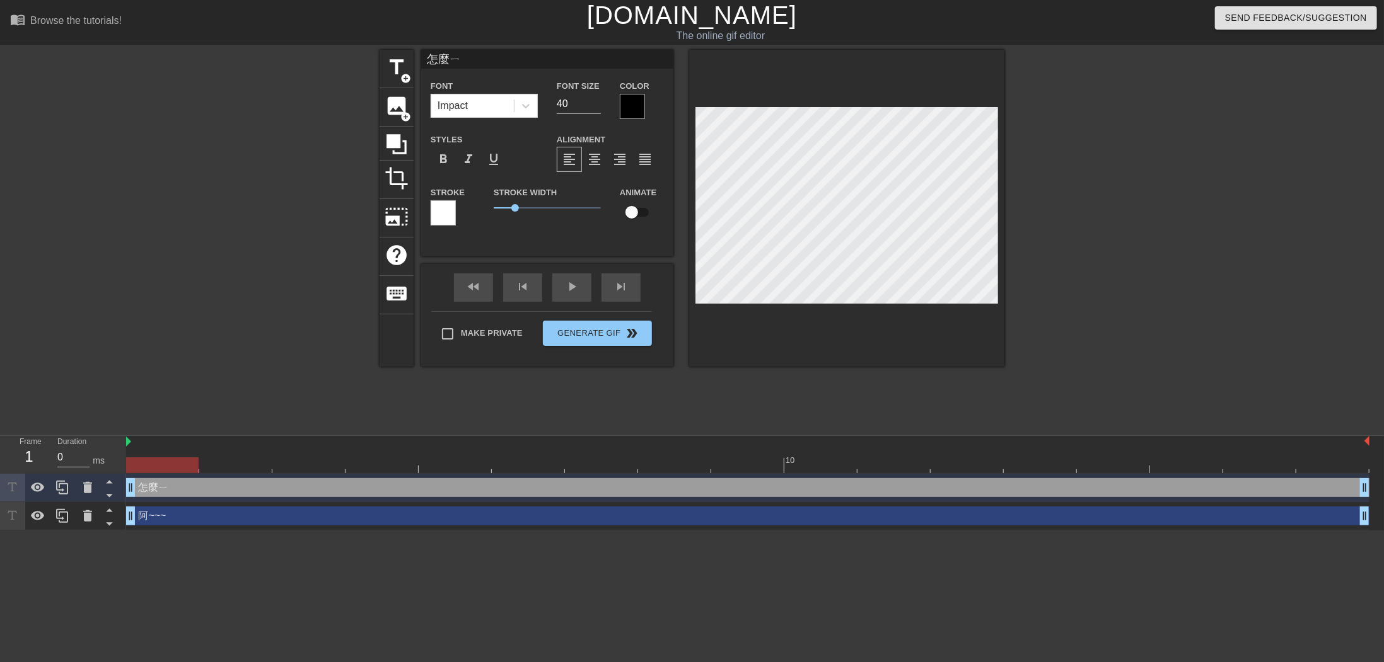
type textarea "怎麼ㄧㄡ"
type input "怎麼又"
type textarea "怎麼又"
type input "怎麼又ㄕ"
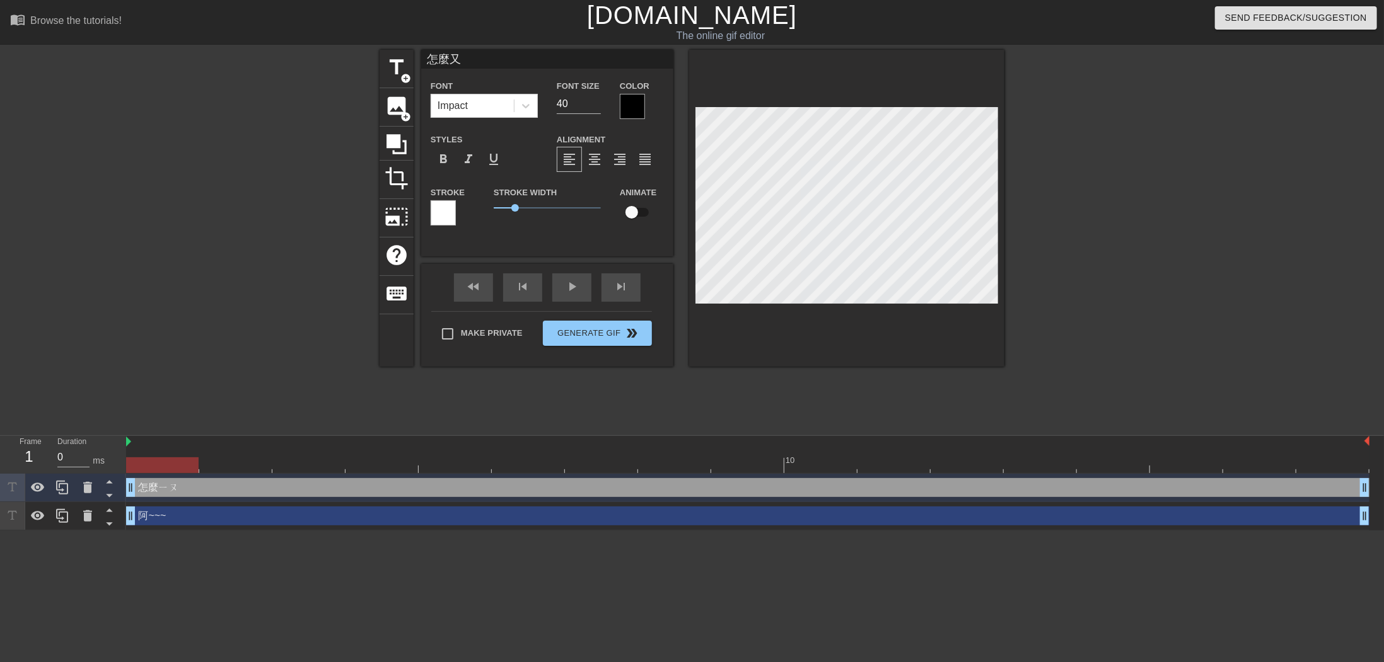
type textarea "怎麼又ㄕ"
type input "怎麼又是"
type textarea "怎麼又是"
type input "怎麼又是ㄅ"
type textarea "怎麼又是ㄅ"
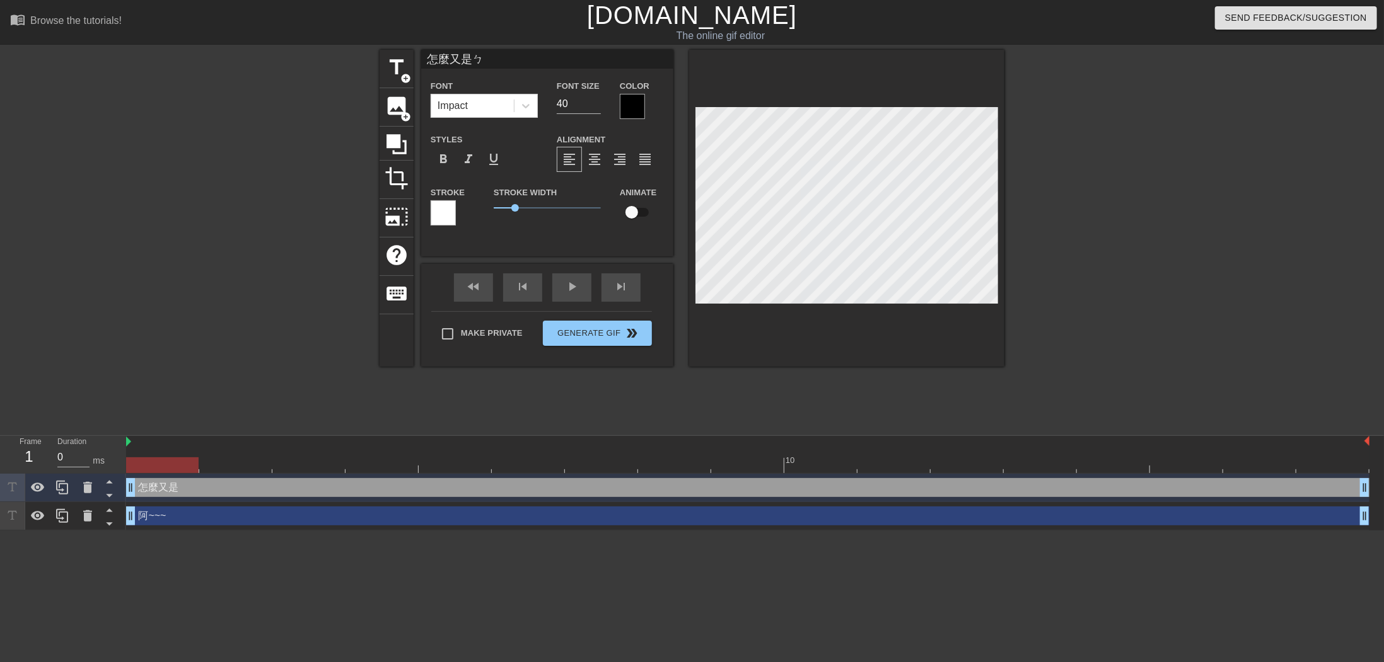
type input "怎麼又是ㄅㄞ"
type textarea "怎麼又是ㄅㄞ"
type input "怎麼又是百"
type textarea "怎麼又是百"
type input "怎麼又是百ㄌ"
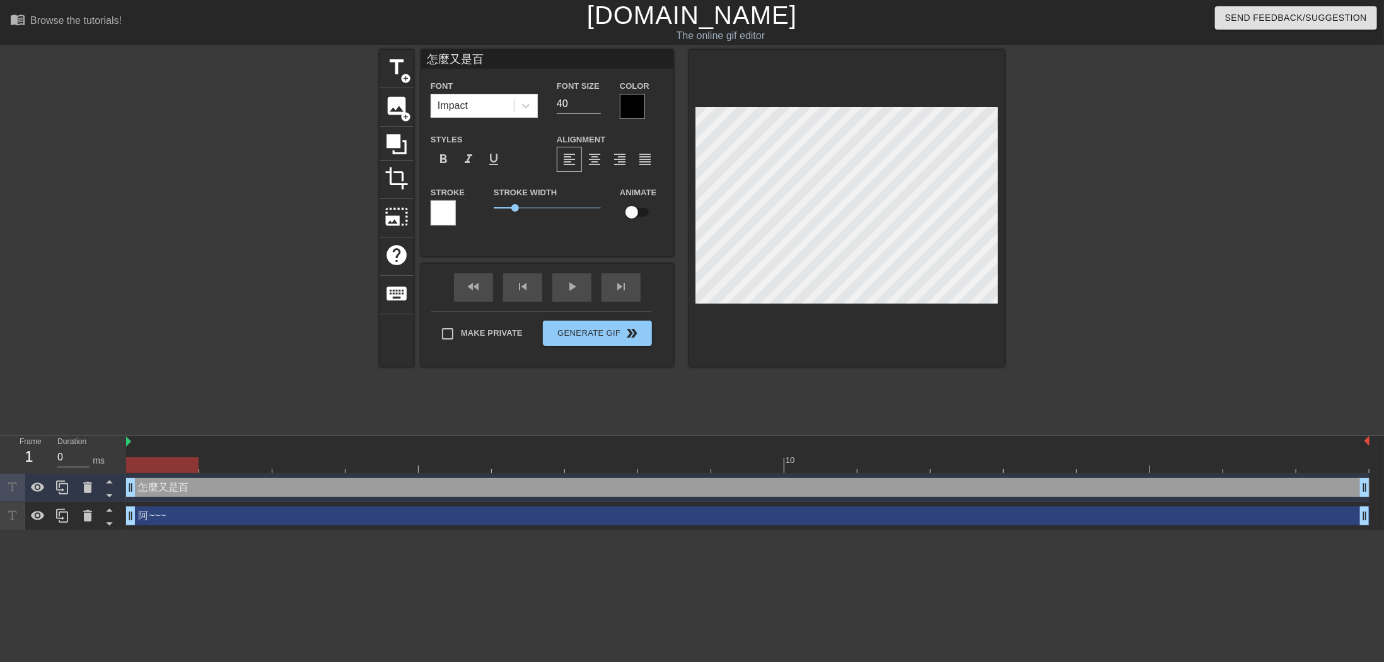
type textarea "怎麼又是百ㄌ"
type input "怎麼又是百ㄌㄧ"
type textarea "怎麼又是百ㄌㄧ"
type input "怎麼又是百ㄌㄧㄢ"
type textarea "怎麼又是百ㄌㄧㄢ"
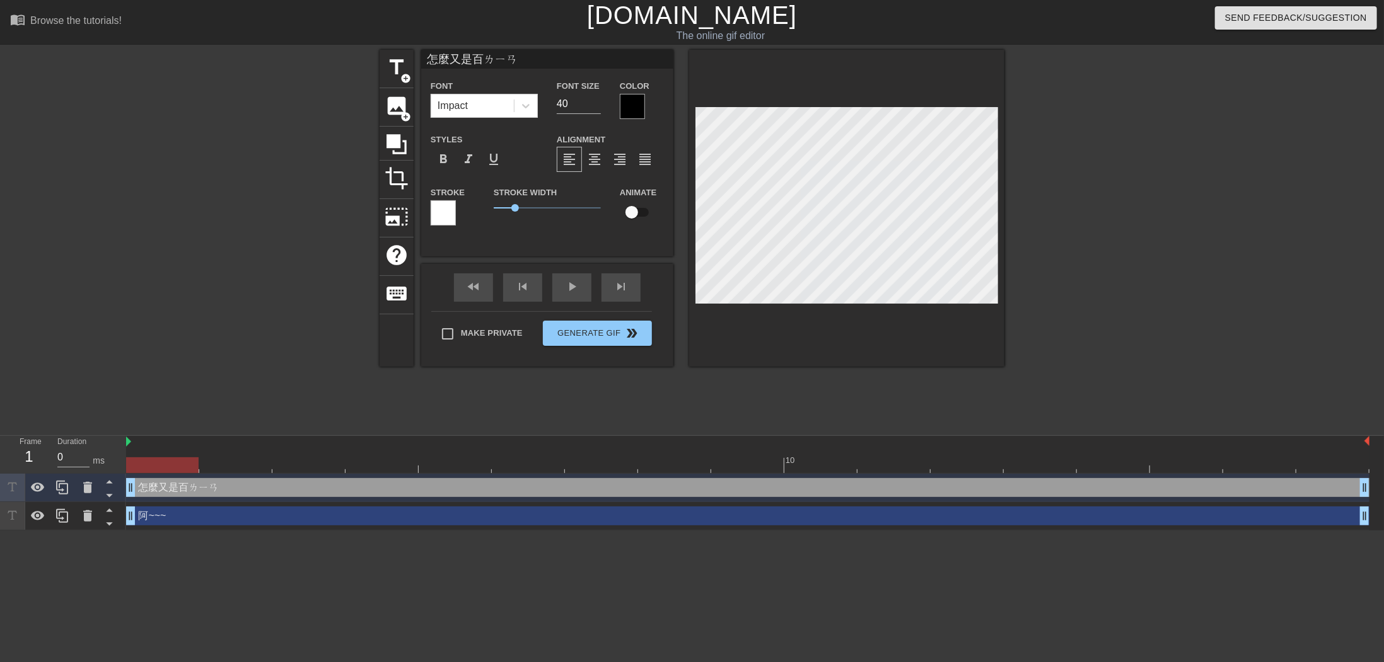
type input "怎麼又是百練"
type textarea "怎麼又是百練"
type input "怎麼又是百鍊"
type textarea "怎麼又是百鍊"
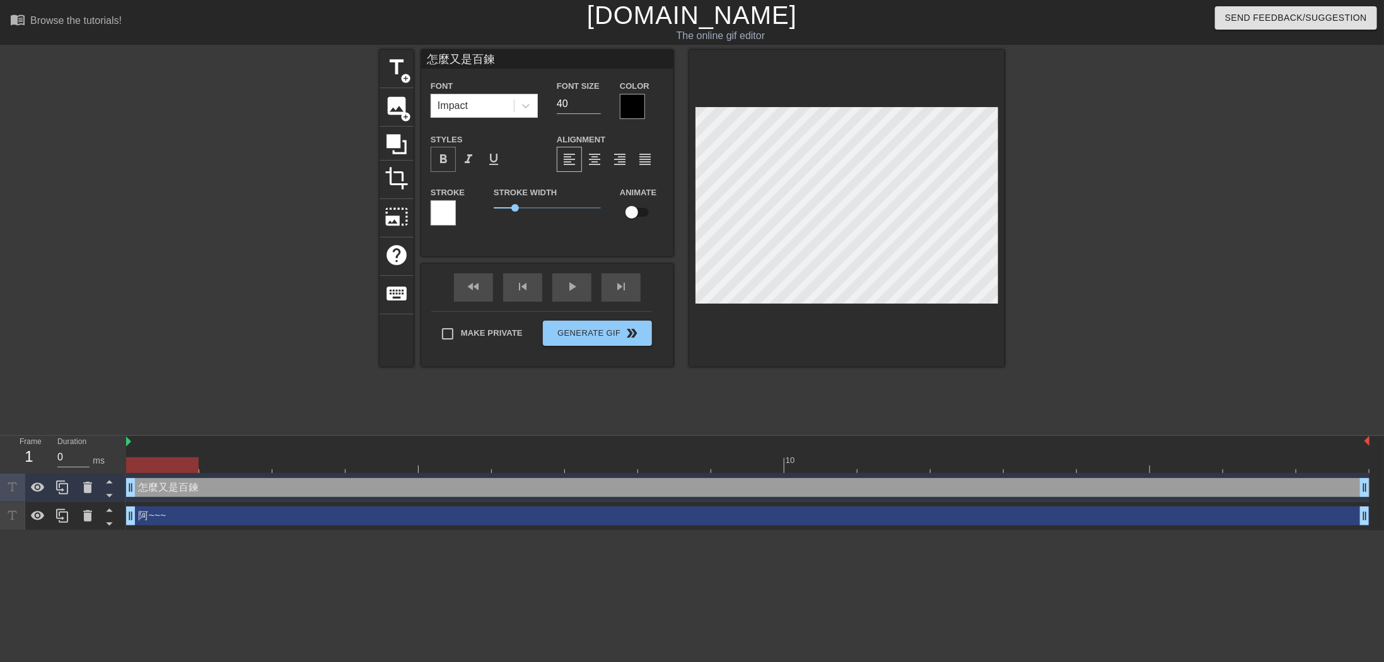
click at [442, 161] on span "format_bold" at bounding box center [443, 159] width 15 height 15
click at [479, 213] on div "Stroke Stroke Width 0 Animate" at bounding box center [547, 211] width 252 height 52
click at [446, 161] on span "format_bold" at bounding box center [443, 159] width 15 height 15
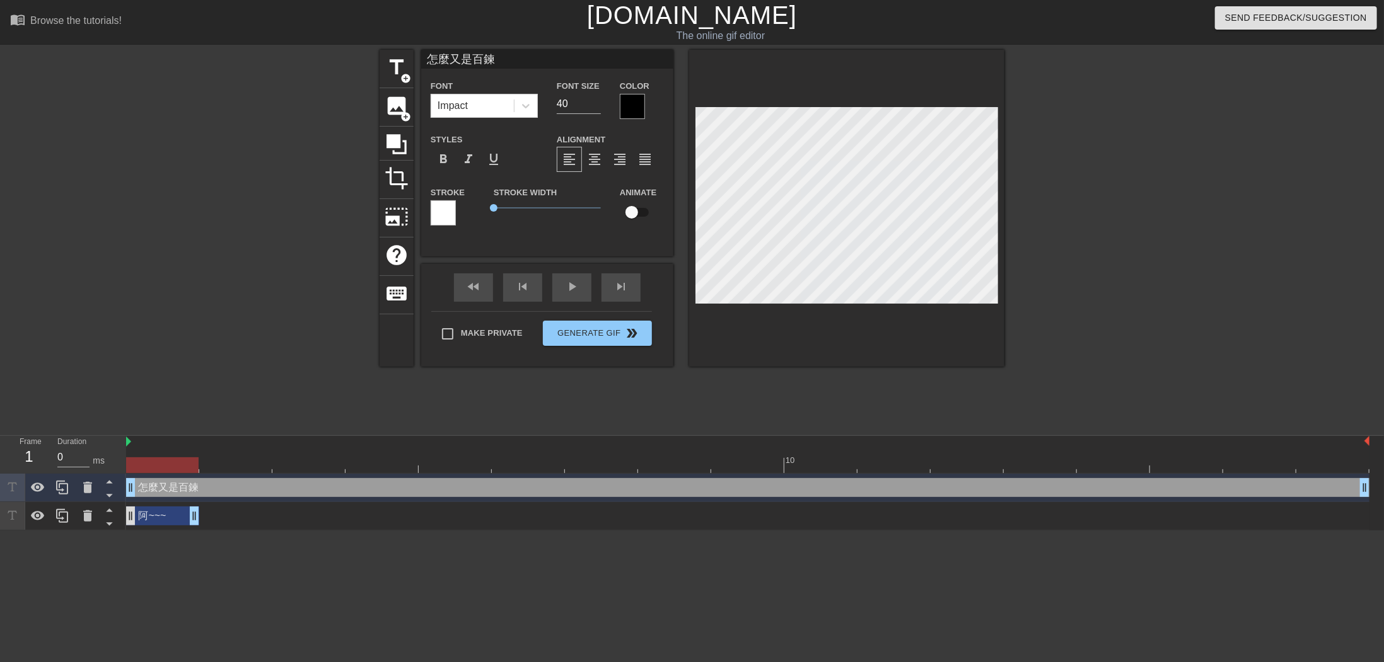
drag, startPoint x: 1363, startPoint y: 521, endPoint x: 129, endPoint y: 523, distance: 1234.1
click at [122, 520] on div "Frame 1 Duration 0 ms 10 怎麼又是百鍊 drag_handle drag_handle 阿~~~ drag_handle drag_h…" at bounding box center [692, 483] width 1384 height 95
drag, startPoint x: 193, startPoint y: 517, endPoint x: 166, endPoint y: 517, distance: 26.5
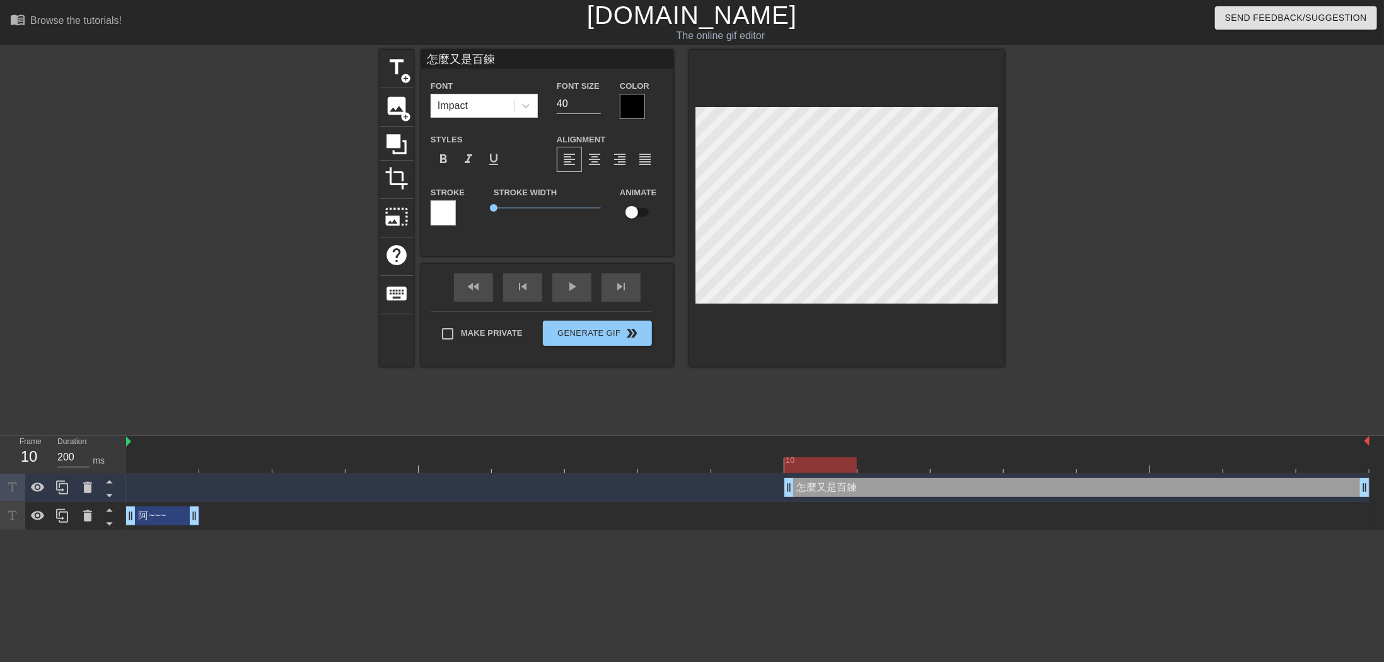
drag, startPoint x: 130, startPoint y: 485, endPoint x: 792, endPoint y: 488, distance: 661.2
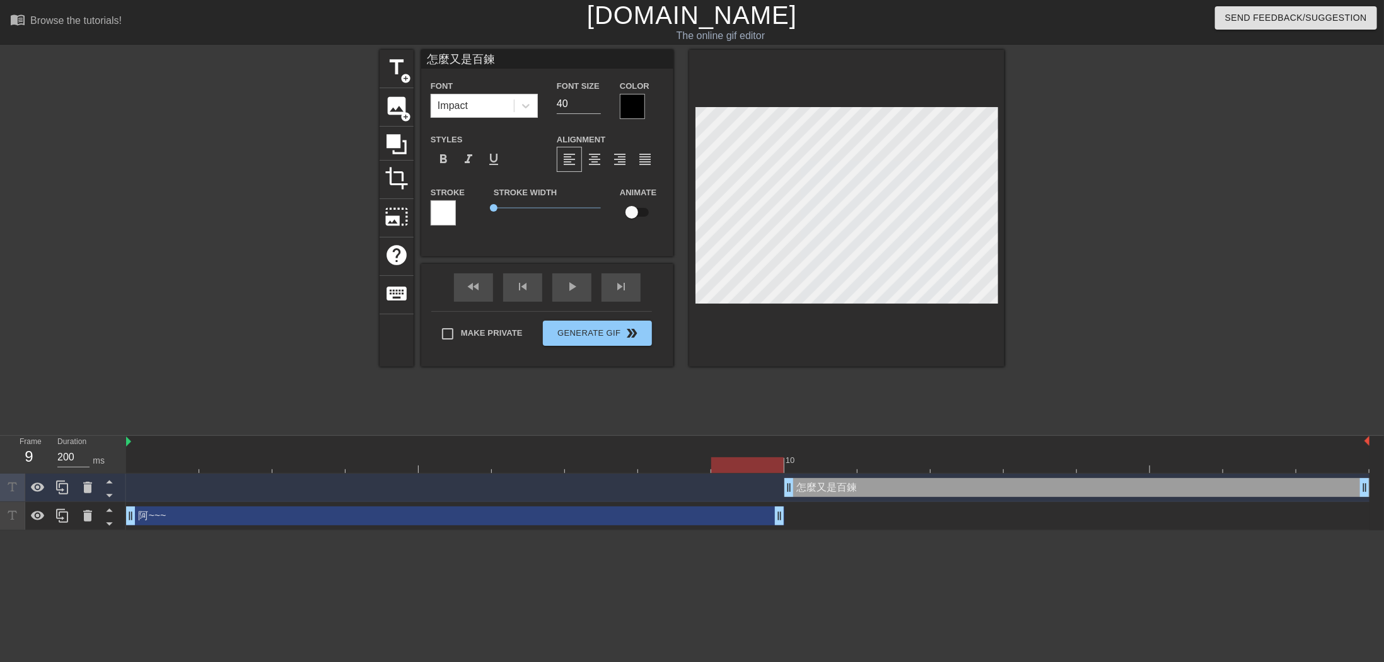
drag, startPoint x: 195, startPoint y: 519, endPoint x: 779, endPoint y: 522, distance: 583.7
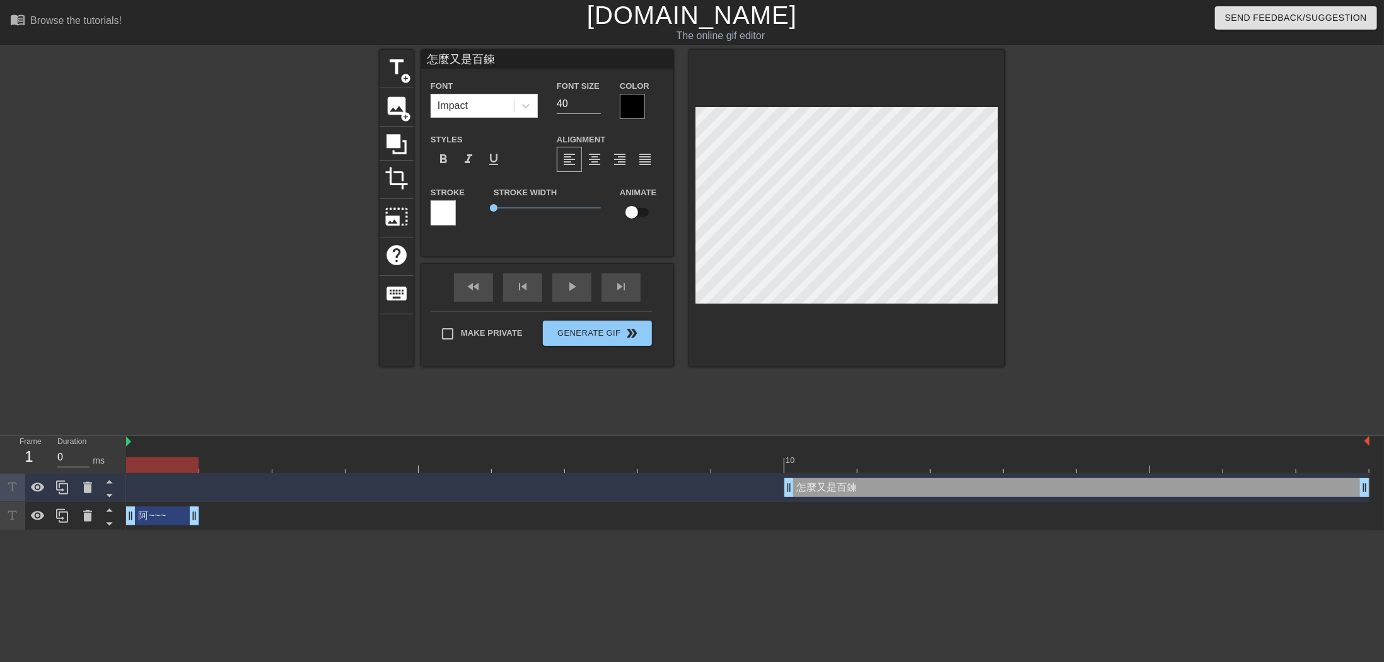
drag, startPoint x: 782, startPoint y: 516, endPoint x: 177, endPoint y: 492, distance: 605.0
click at [177, 492] on div "怎麼又是百鍊 drag_handle drag_handle 阿~~~ drag_handle drag_handle" at bounding box center [754, 502] width 1257 height 57
type input "200"
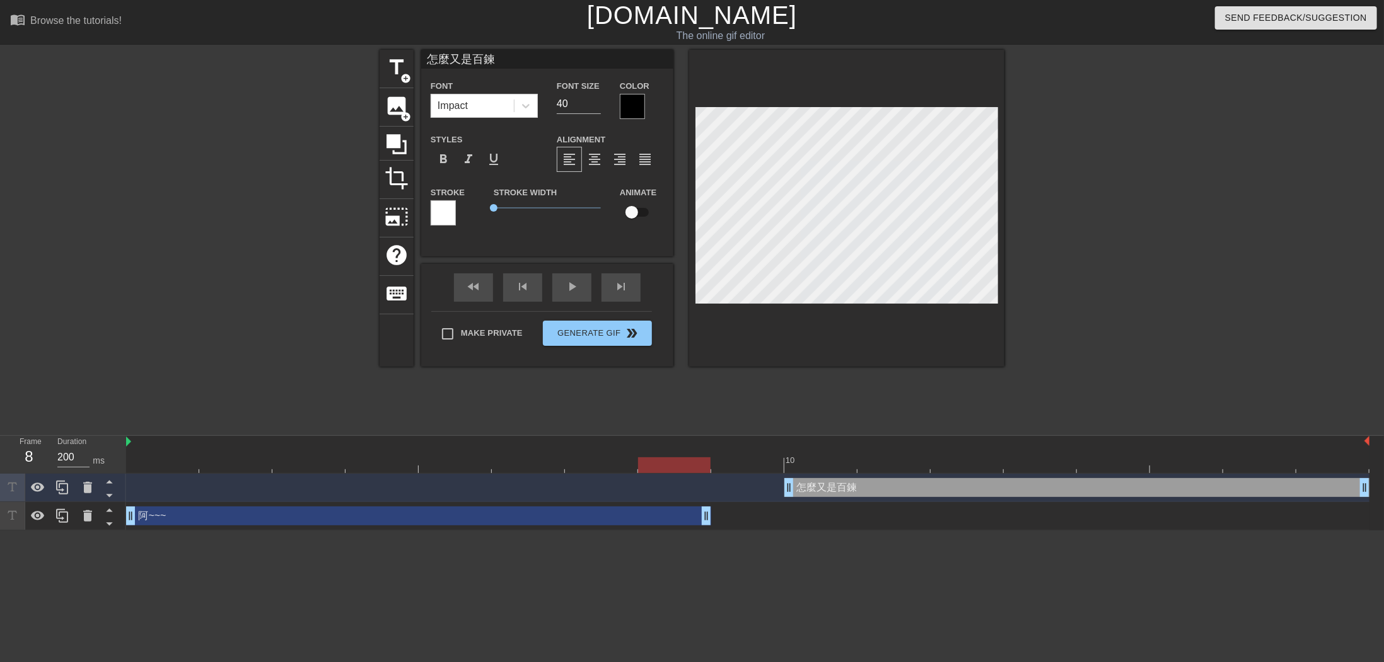
drag, startPoint x: 196, startPoint y: 514, endPoint x: 694, endPoint y: 518, distance: 498.0
drag, startPoint x: 788, startPoint y: 490, endPoint x: 725, endPoint y: 490, distance: 62.4
drag, startPoint x: 717, startPoint y: 487, endPoint x: 850, endPoint y: 476, distance: 133.5
click at [850, 476] on div "怎麼又是百鍊 drag_handle drag_handle" at bounding box center [747, 488] width 1243 height 28
type input "怎麼又是百鍊"
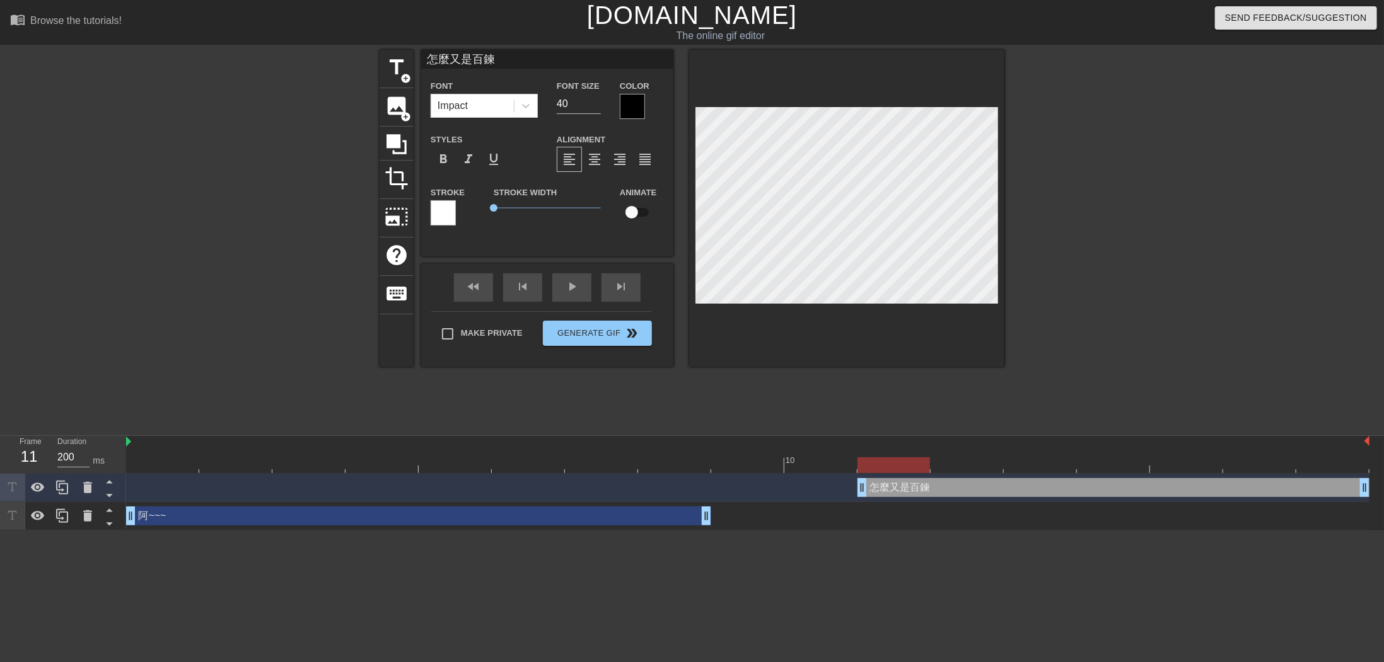
type textarea "怎麼又是百鍊"
type input "怎麼又是百鍊ㄨ"
type textarea "怎麼又是百鍊 ㄨ"
type input "怎麼又是百鍊ㄨㄛ"
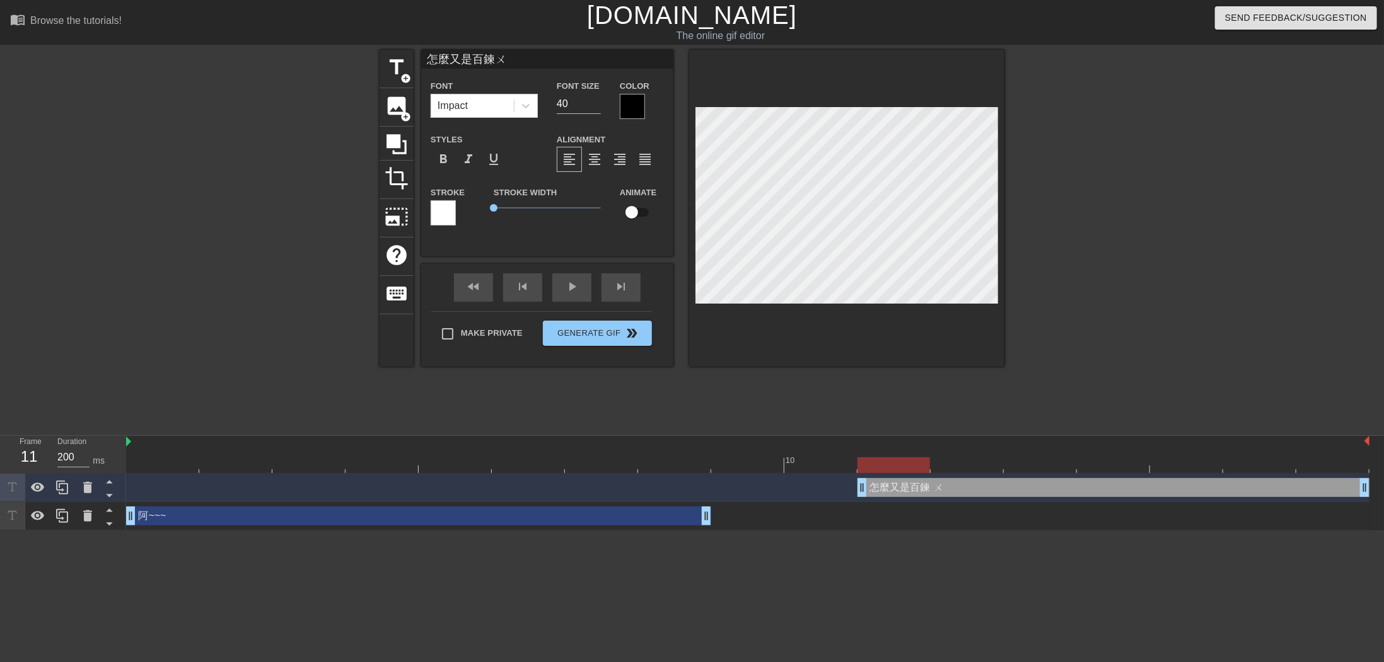
type textarea "怎麼又是百鍊 ㄨㄛ"
type input "怎麼又是百鍊我"
type textarea "怎麼又是百鍊 我"
type input "怎麼又是百鍊我ㄉ"
type textarea "怎麼又是百鍊 我ㄉ"
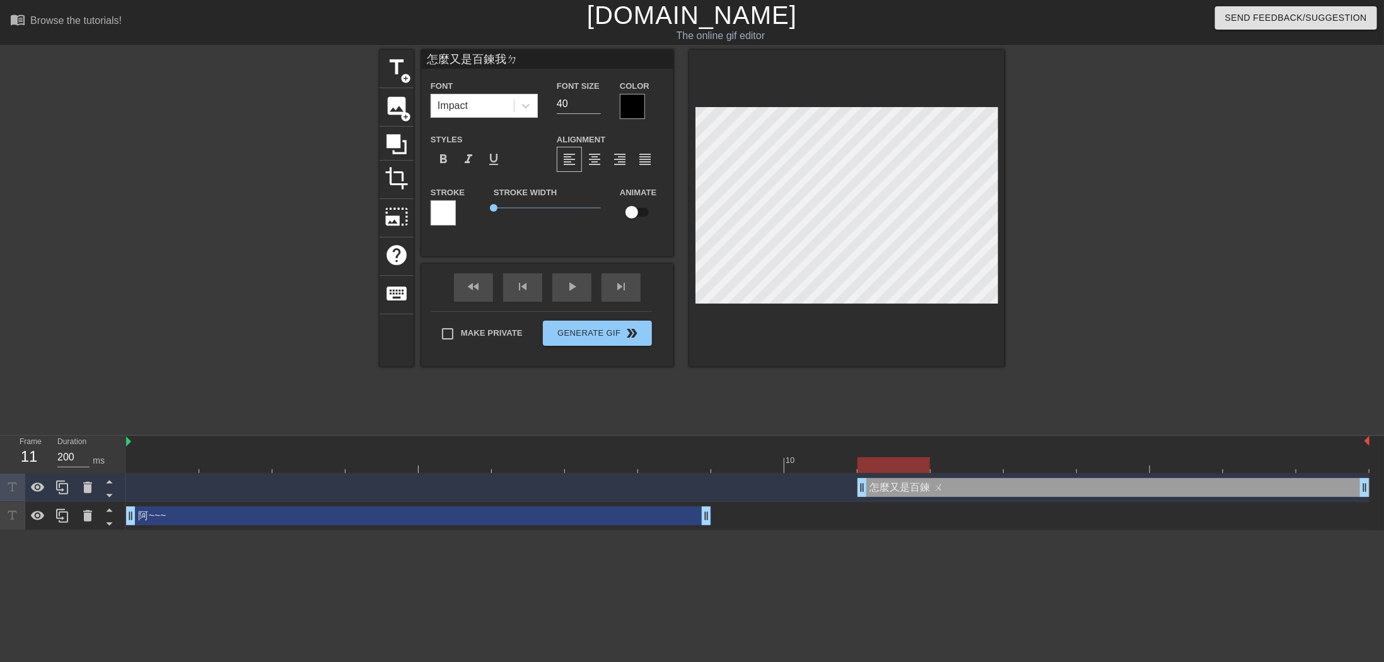
type input "怎麼又是百鍊我ㄉㄜ"
type textarea "怎麼又是百鍊 我ㄉㄜ"
type input "怎麼又是百鍊我的"
type textarea "怎麼又是百鍊 我的"
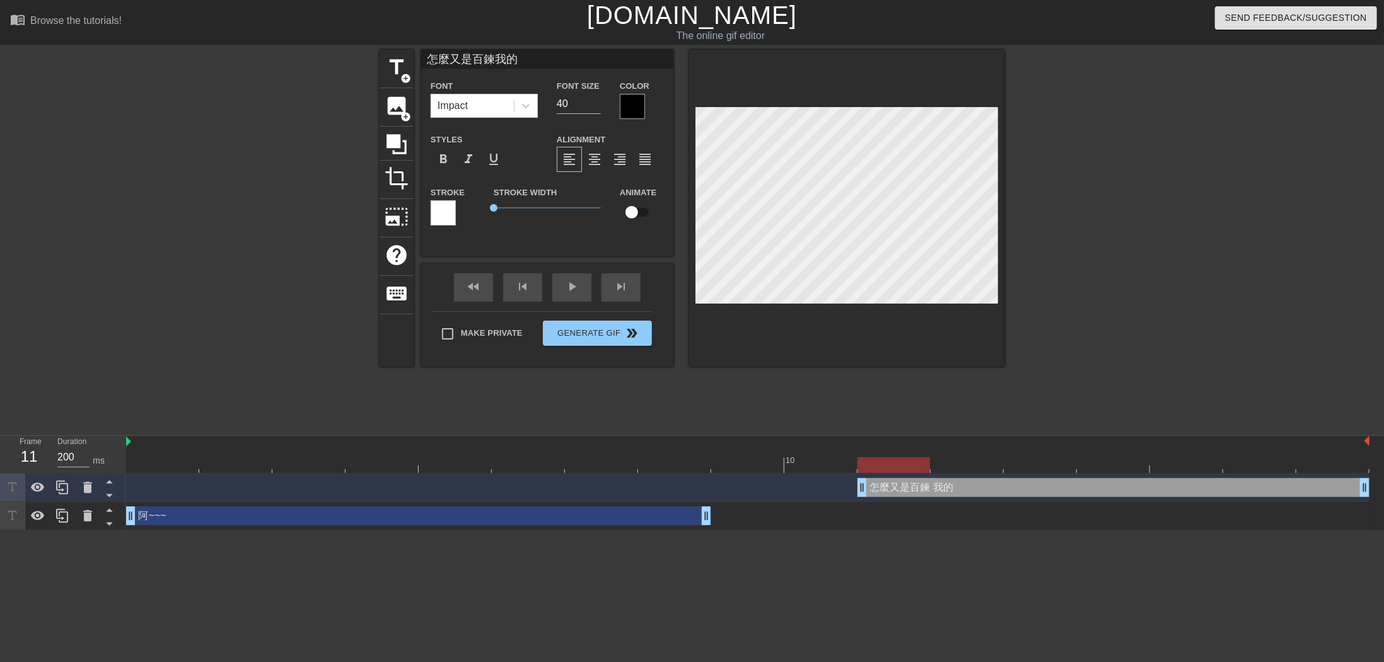
type input "怎麼又是百鍊我的ㄉ"
type textarea "怎麼又是百鍊 我的ㄉ"
type input "怎麼又是百鍊我的ㄉㄨ"
type textarea "怎麼又是百鍊 我的ㄉㄨ"
type input "怎麼又是百鍊我的獨"
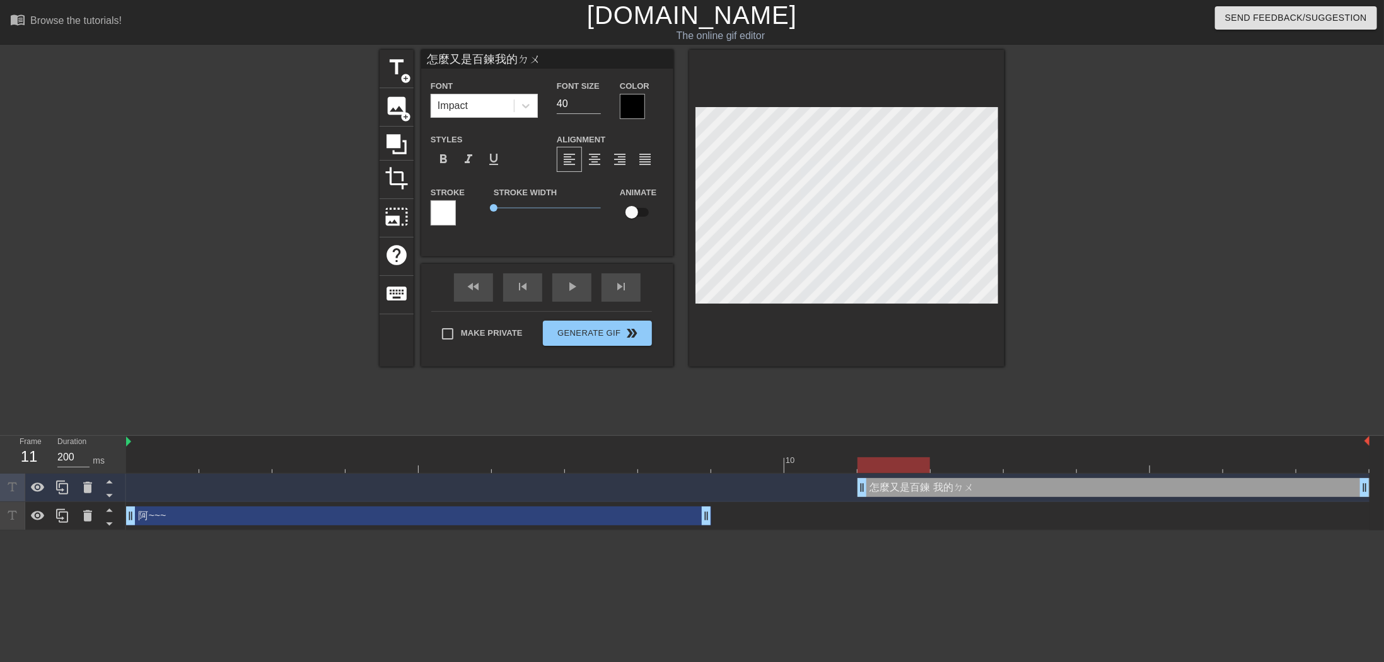
type textarea "怎麼又是百鍊 我的獨"
type input "怎麼又是百鍊我的獨ㄓ"
type textarea "怎麼又是百鍊 我的獨ㄓ"
type input "怎麼又是百鍊我的獨ㄓㄣ"
type textarea "怎麼又是百鍊 我的獨ㄓㄣ"
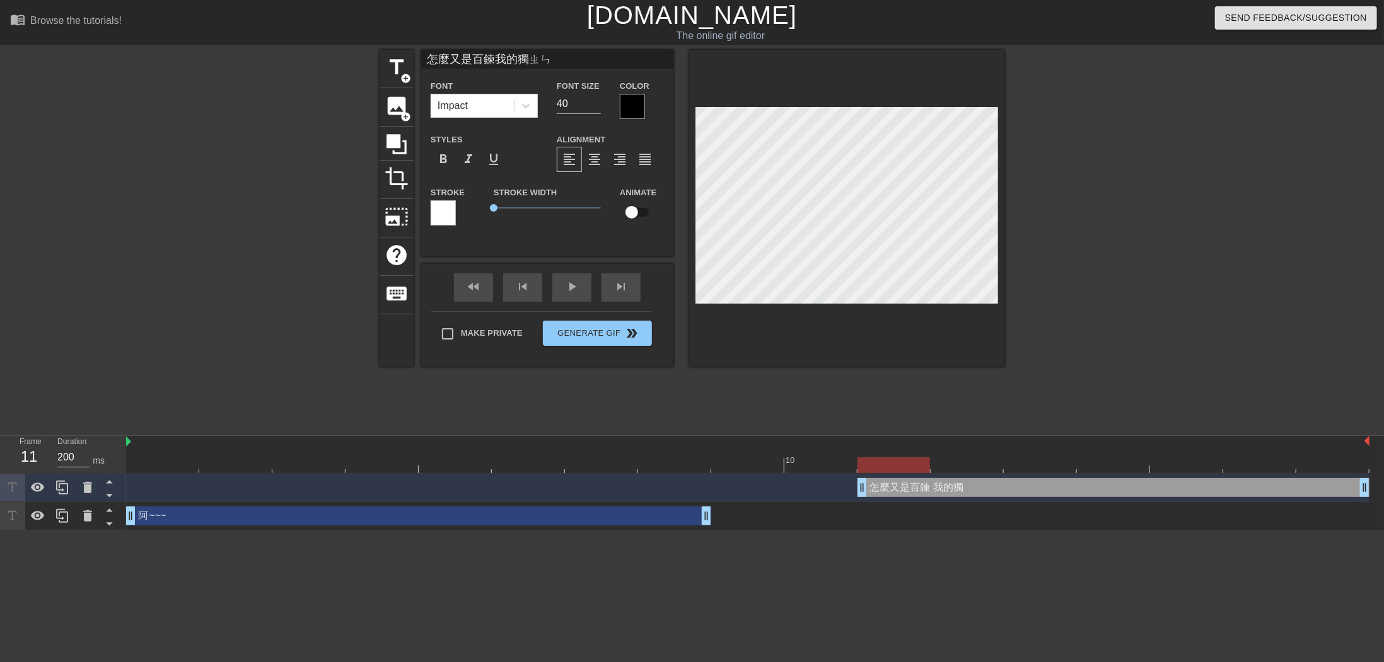
type input "怎麼又是百鍊我的毒針"
type textarea "怎麼又是百鍊 我的毒針"
type input "怎麼又是百鍊我的毒針ㄋ"
type textarea "怎麼又是百鍊 我的毒針ㄋ"
type input "怎麼又是百鍊我的毒針ㄋㄜ"
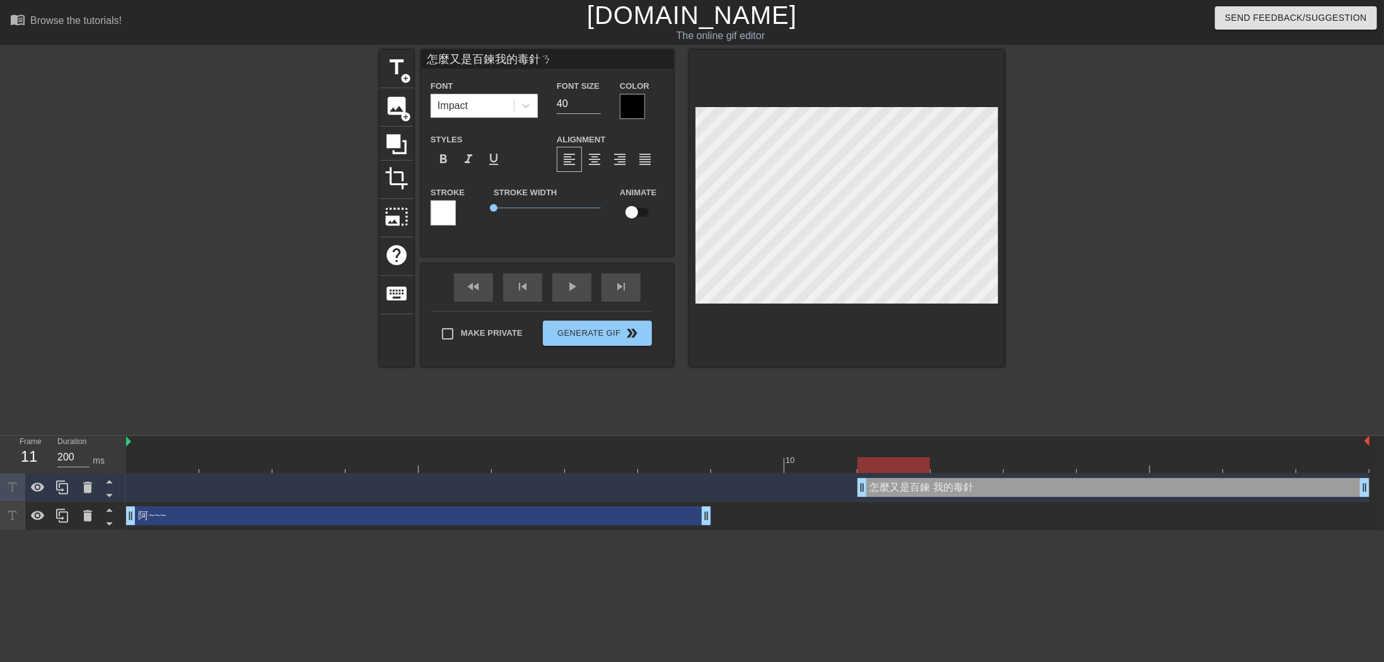
type textarea "怎麼又是百鍊 我的毒針ㄋㄜ"
type input "怎麼又是百鍊我的毒針呢"
type textarea "怎麼又是百鍊 我的毒針呢"
type input "怎麼又是百鍊我的獨真呢"
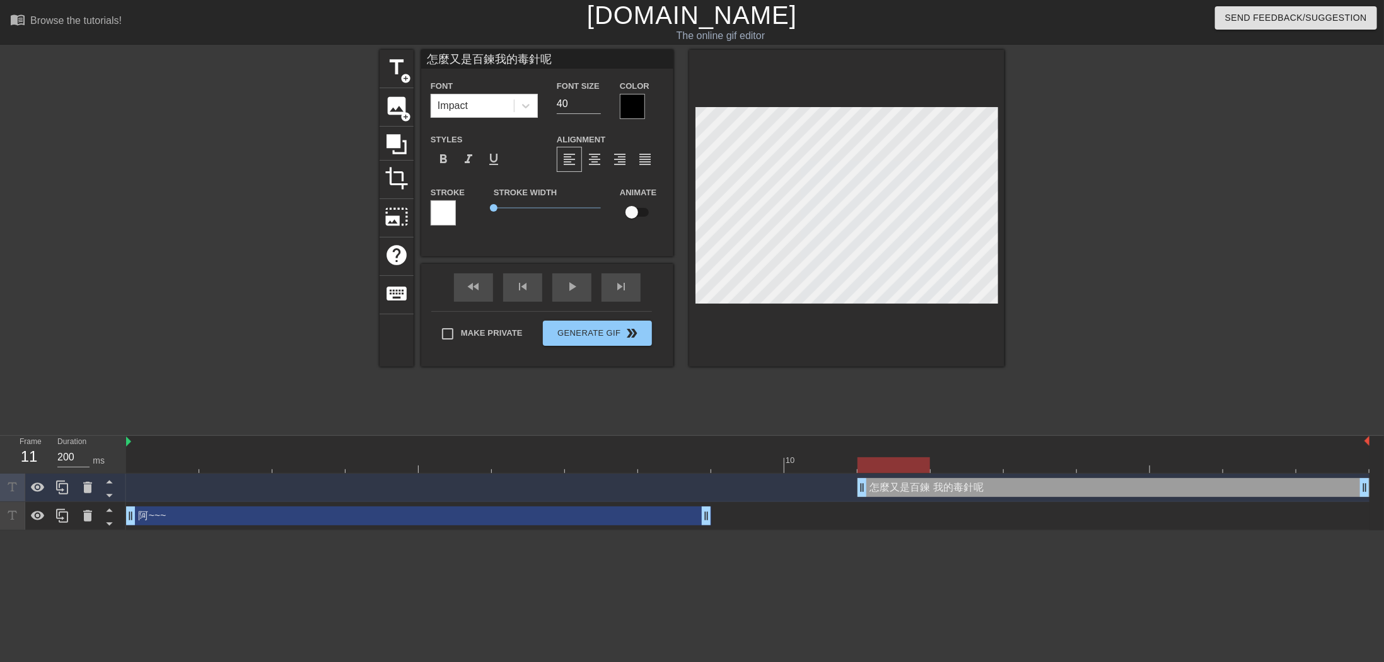
type textarea "怎麼又是百鍊 我的獨真呢"
type input "怎麼又是百鍊我的獨珍呢"
type textarea "怎麼又是百鍊 我的獨珍呢"
type input "怎麼又是百鍊我的獨珍呢?"
type textarea "怎麼又是百鍊 我的獨珍呢?"
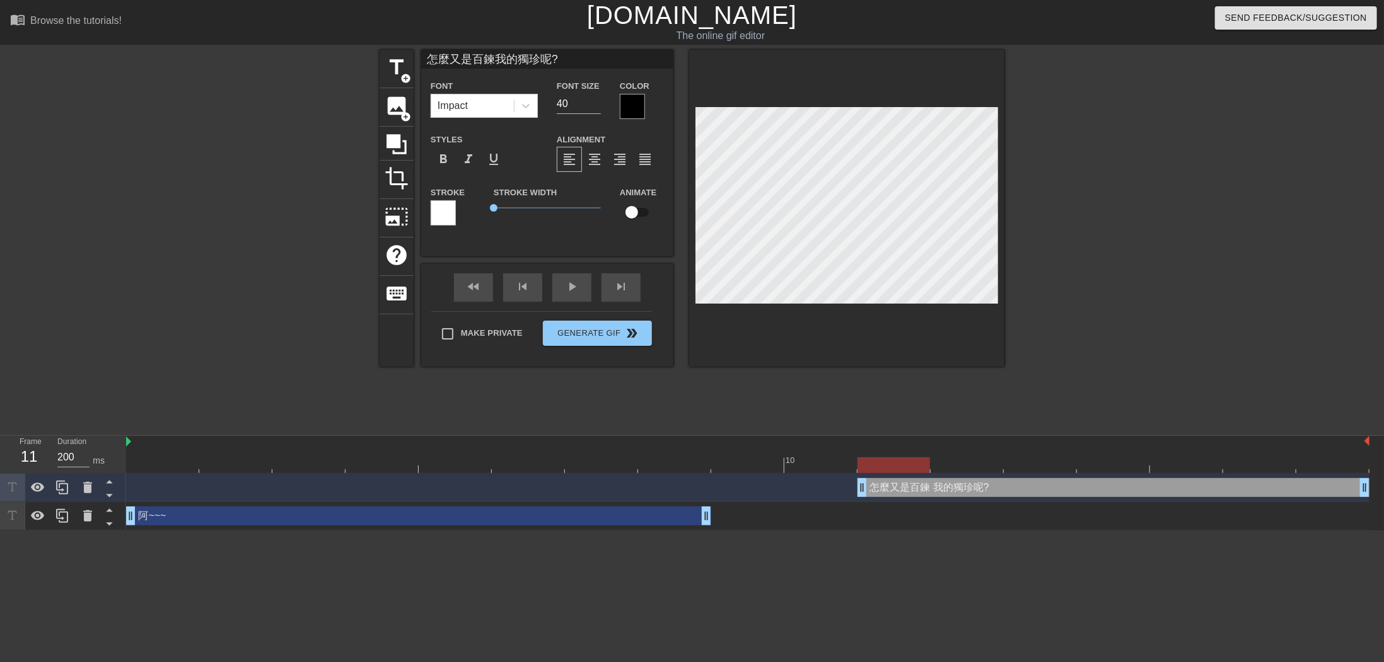
type input "怎麼又是百鍊我的獨珍呢"
type textarea "怎麼又是百鍊 我的獨珍呢"
click at [1076, 163] on div at bounding box center [1113, 239] width 189 height 378
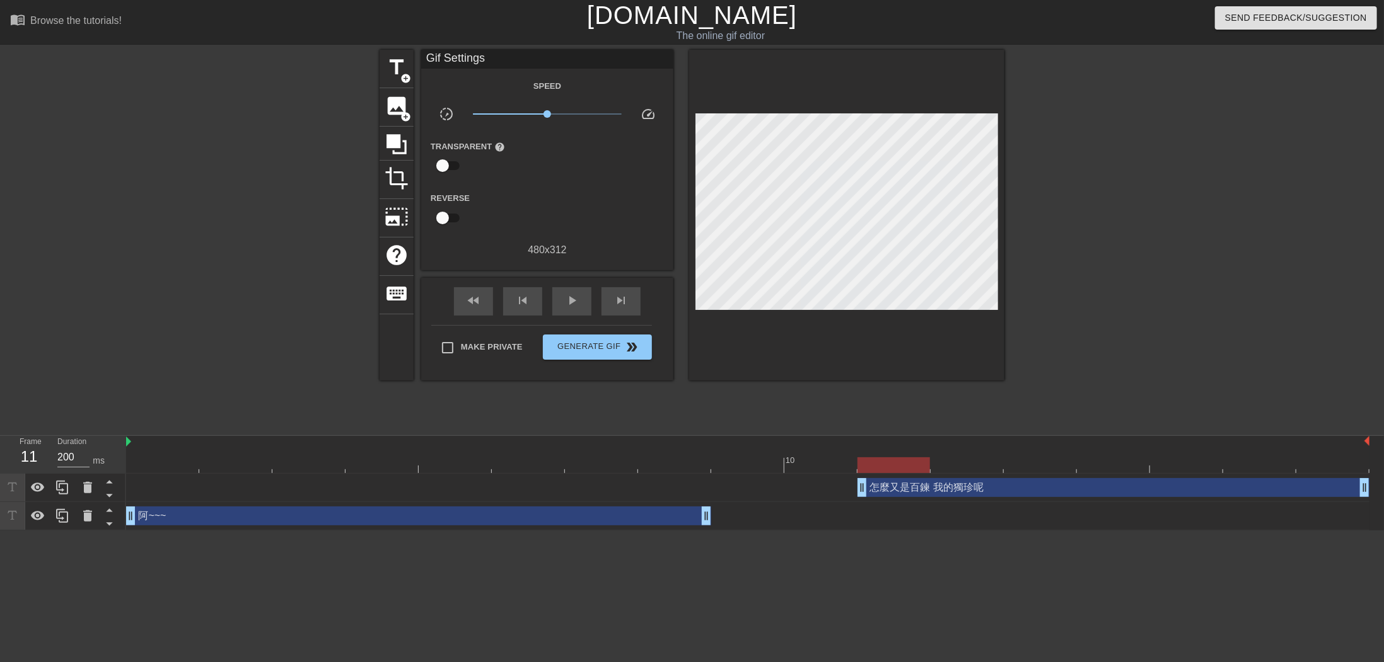
click at [1131, 197] on div at bounding box center [1113, 239] width 189 height 378
drag, startPoint x: 712, startPoint y: 517, endPoint x: 753, endPoint y: 519, distance: 40.4
click at [753, 519] on div "阿~~~ drag_handle drag_handle" at bounding box center [747, 516] width 1243 height 19
drag, startPoint x: 704, startPoint y: 519, endPoint x: 853, endPoint y: 509, distance: 149.1
click at [944, 486] on div "怎麼又是百鍊 我的獨珍呢 drag_handle drag_handle" at bounding box center [1113, 487] width 512 height 19
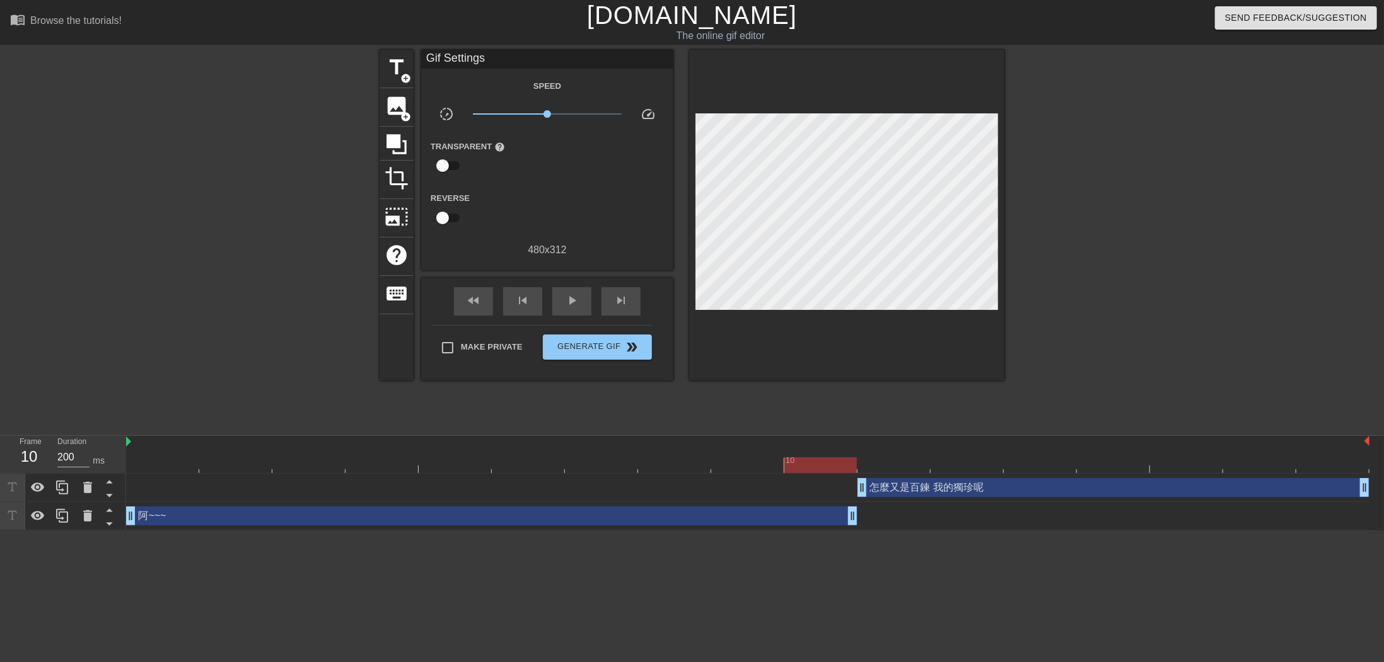
click at [1116, 399] on div at bounding box center [1113, 239] width 189 height 378
click at [1153, 343] on div at bounding box center [1113, 239] width 189 height 378
click at [1001, 495] on div "怎麼又是百鍊 我的獨珍呢 drag_handle drag_handle" at bounding box center [1113, 487] width 512 height 19
click at [1205, 298] on div at bounding box center [1113, 239] width 189 height 378
drag, startPoint x: 872, startPoint y: 487, endPoint x: 858, endPoint y: 485, distance: 14.0
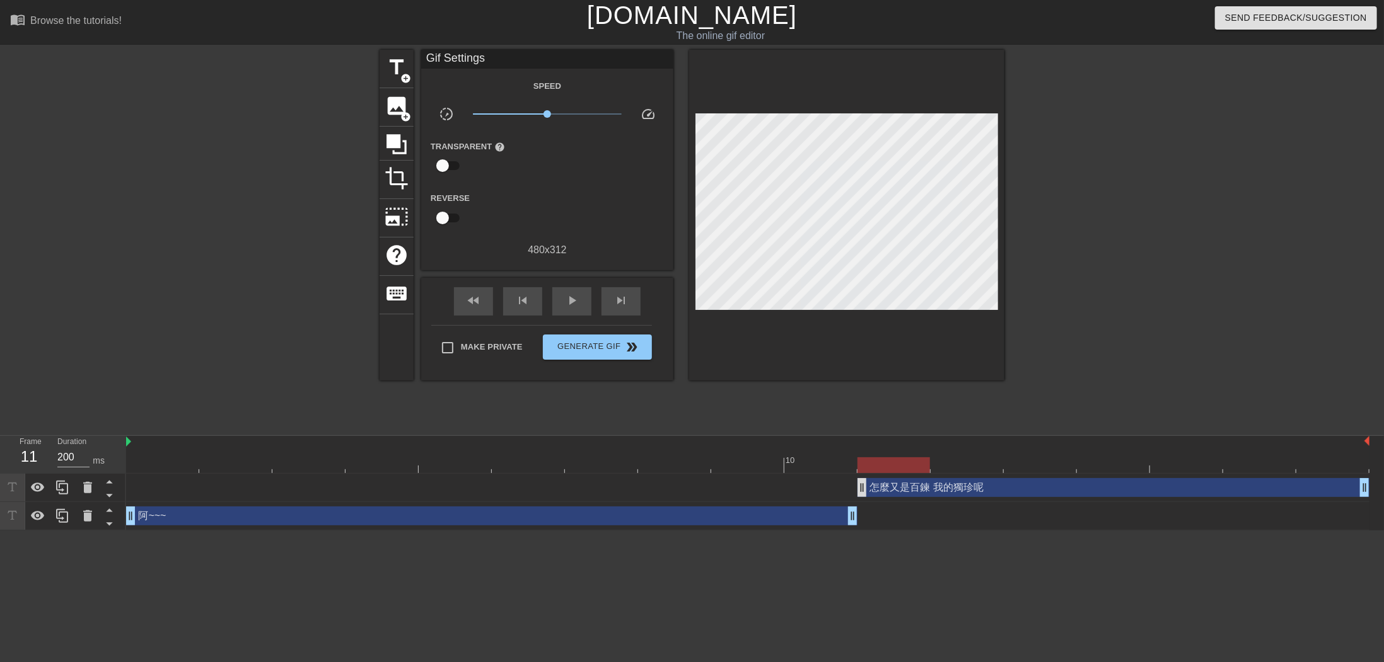
click at [858, 485] on div "怎麼又是百鍊 我的獨珍呢 drag_handle drag_handle" at bounding box center [1113, 487] width 512 height 19
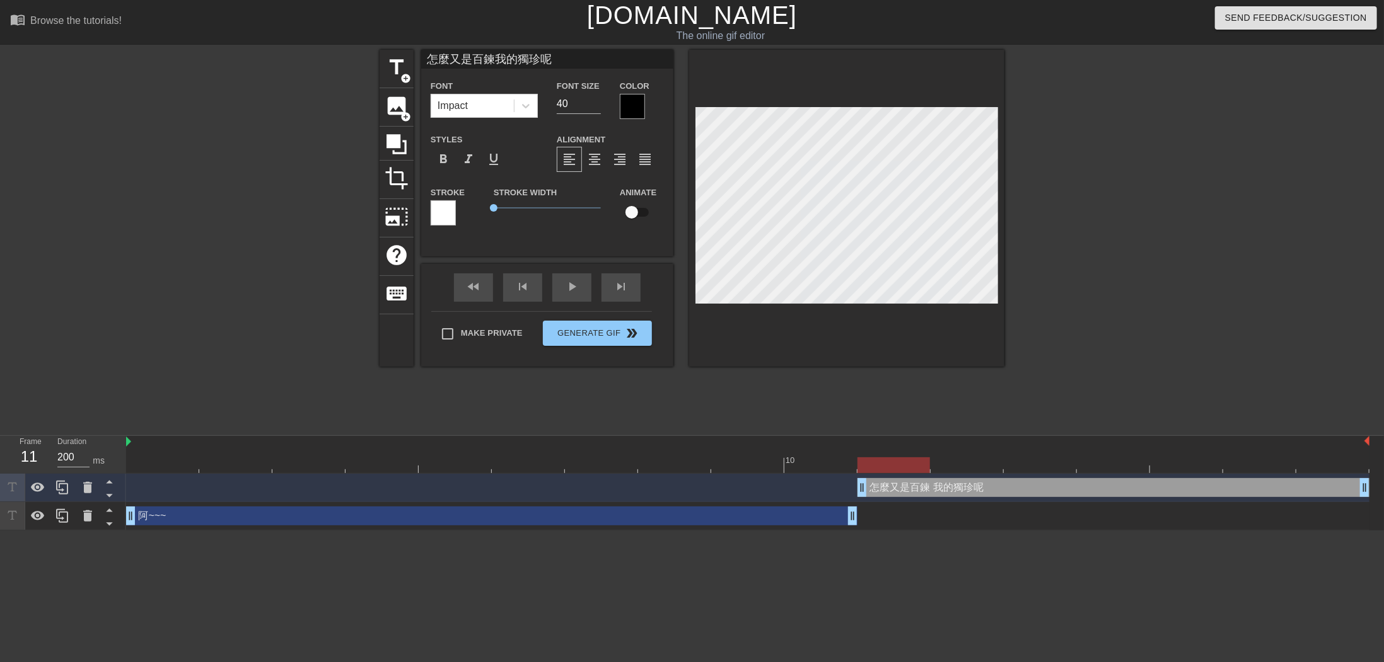
drag, startPoint x: 862, startPoint y: 487, endPoint x: 871, endPoint y: 486, distance: 9.5
click at [1123, 279] on div at bounding box center [1113, 239] width 189 height 378
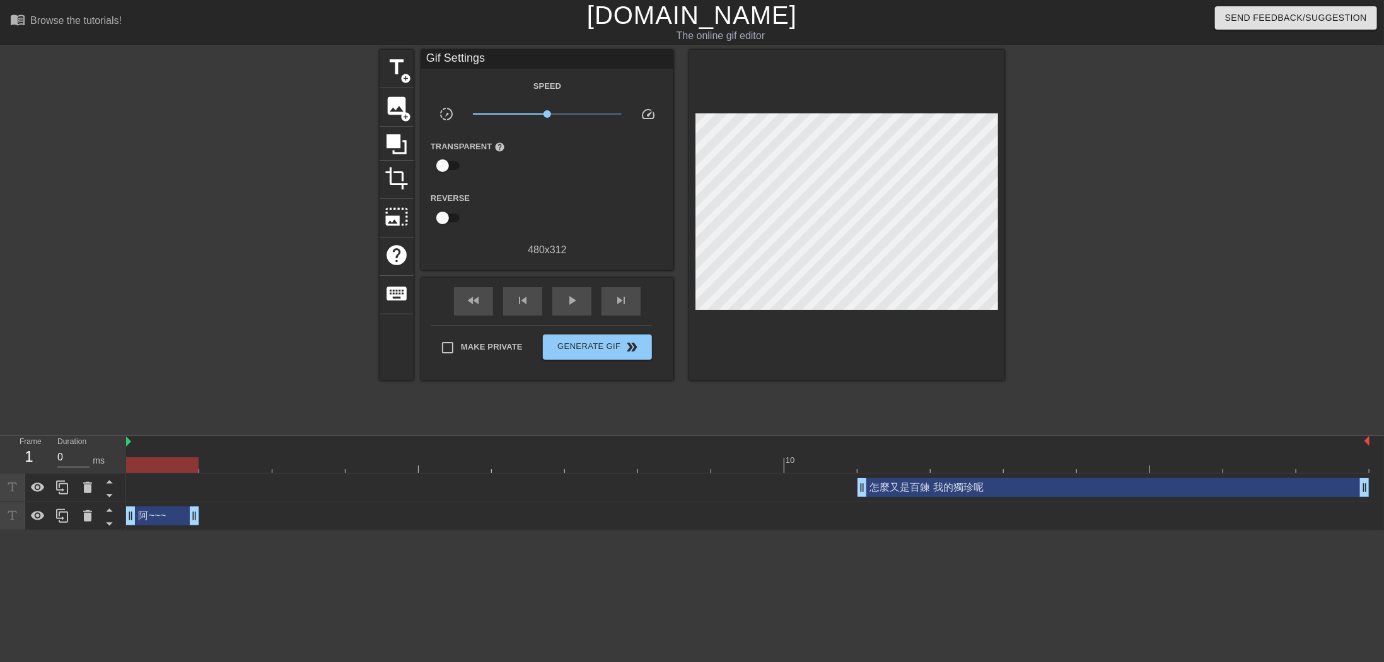
type input "200"
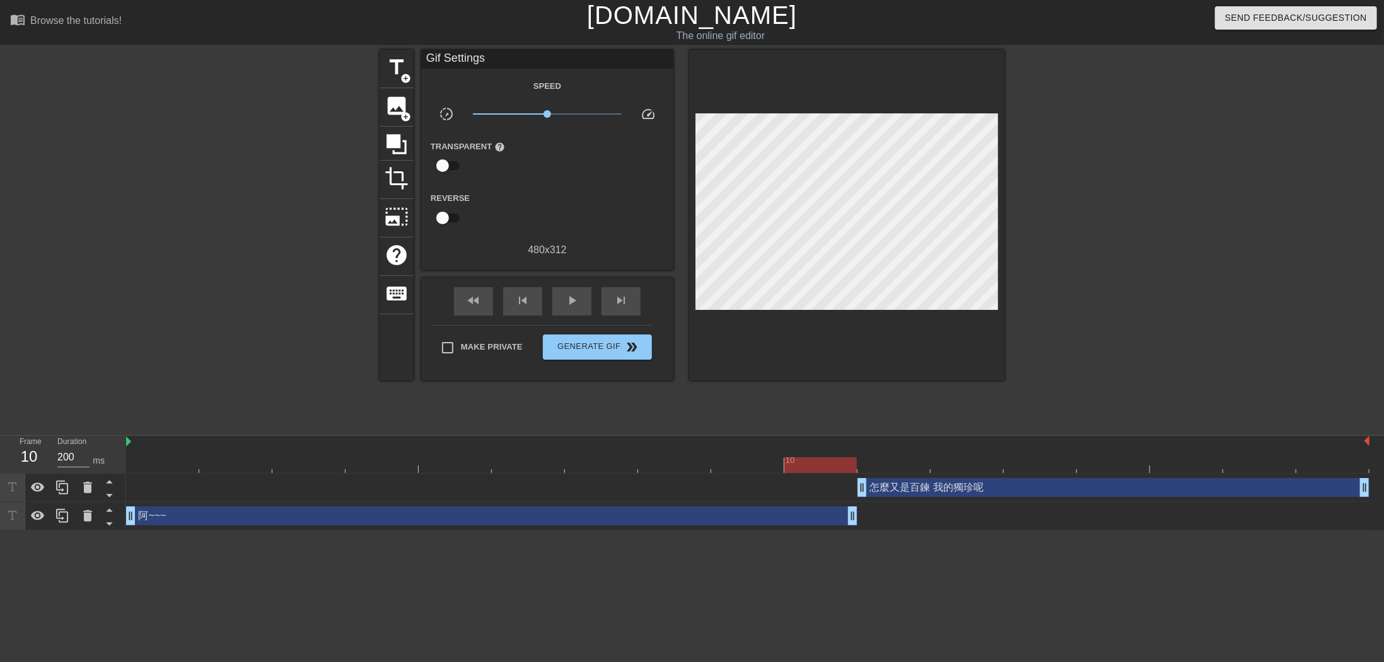
drag, startPoint x: 850, startPoint y: 517, endPoint x: 867, endPoint y: 512, distance: 17.1
click at [867, 512] on div "阿~~~ drag_handle drag_handle" at bounding box center [747, 516] width 1243 height 19
click at [894, 531] on html "menu_book Browse the tutorials! [DOMAIN_NAME] The online gif editor Send Feedba…" at bounding box center [692, 265] width 1384 height 531
click at [596, 344] on span "Generate Gif double_arrow" at bounding box center [597, 347] width 99 height 15
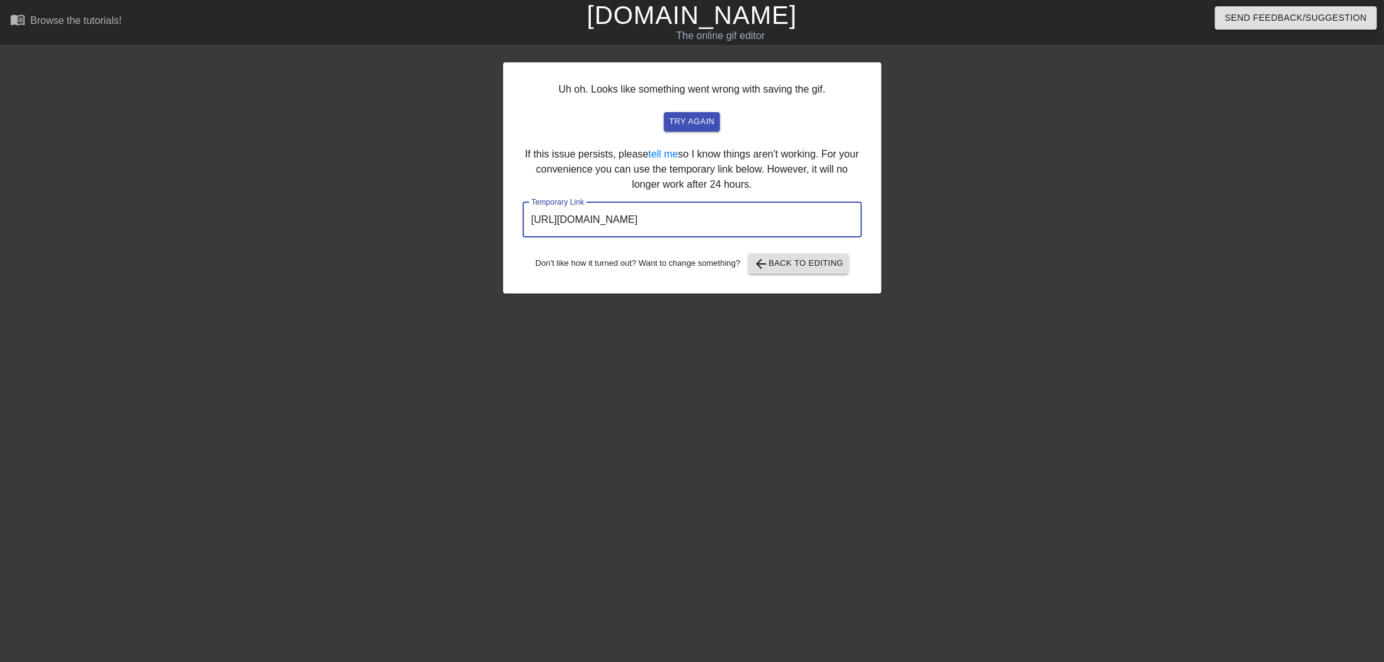
drag, startPoint x: 795, startPoint y: 217, endPoint x: 512, endPoint y: 204, distance: 283.3
click at [512, 204] on div "Uh oh. Looks like something went wrong with saving the gif. try again If this i…" at bounding box center [692, 177] width 378 height 231
click at [804, 267] on span "arrow_back Back to Editing" at bounding box center [798, 264] width 90 height 15
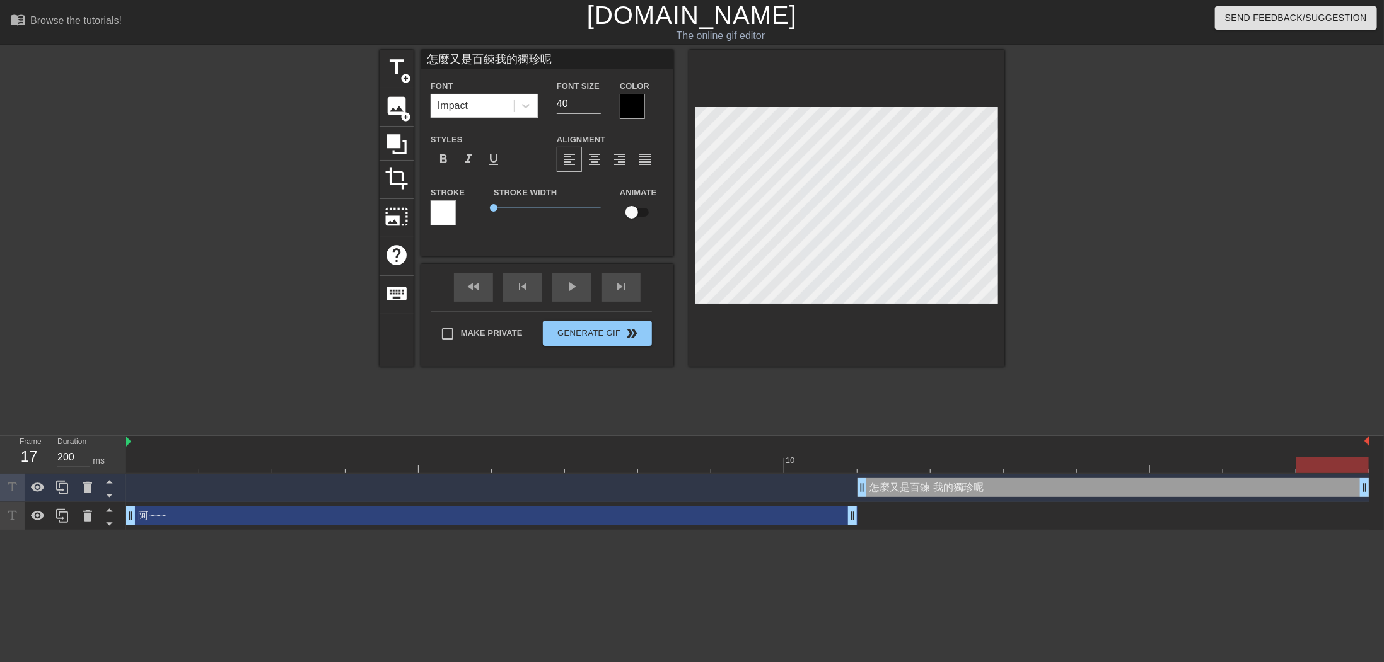
click at [644, 107] on div at bounding box center [632, 106] width 25 height 25
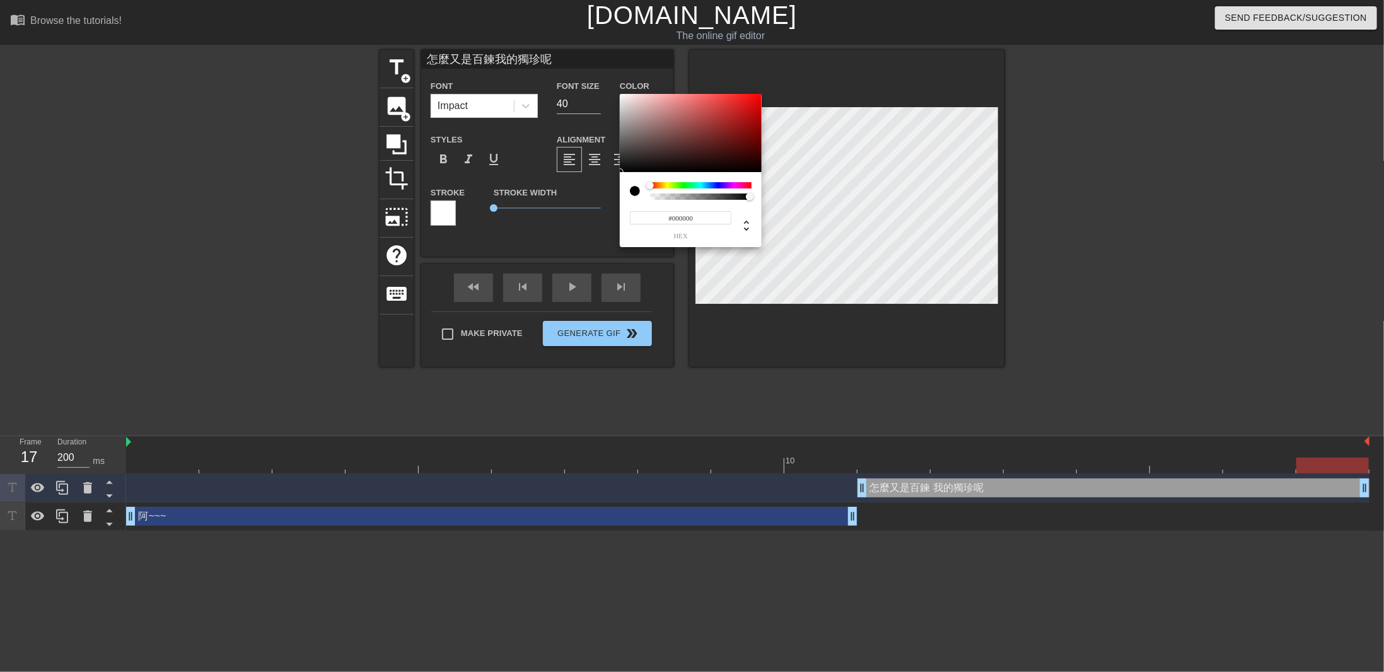
click at [747, 183] on div at bounding box center [700, 185] width 101 height 6
type input "怎麼又是百鍊我的獨珍呢"
type input "#D2083E"
click at [756, 108] on div at bounding box center [691, 133] width 142 height 78
type input "怎麼又是百鍊我的獨珍呢"
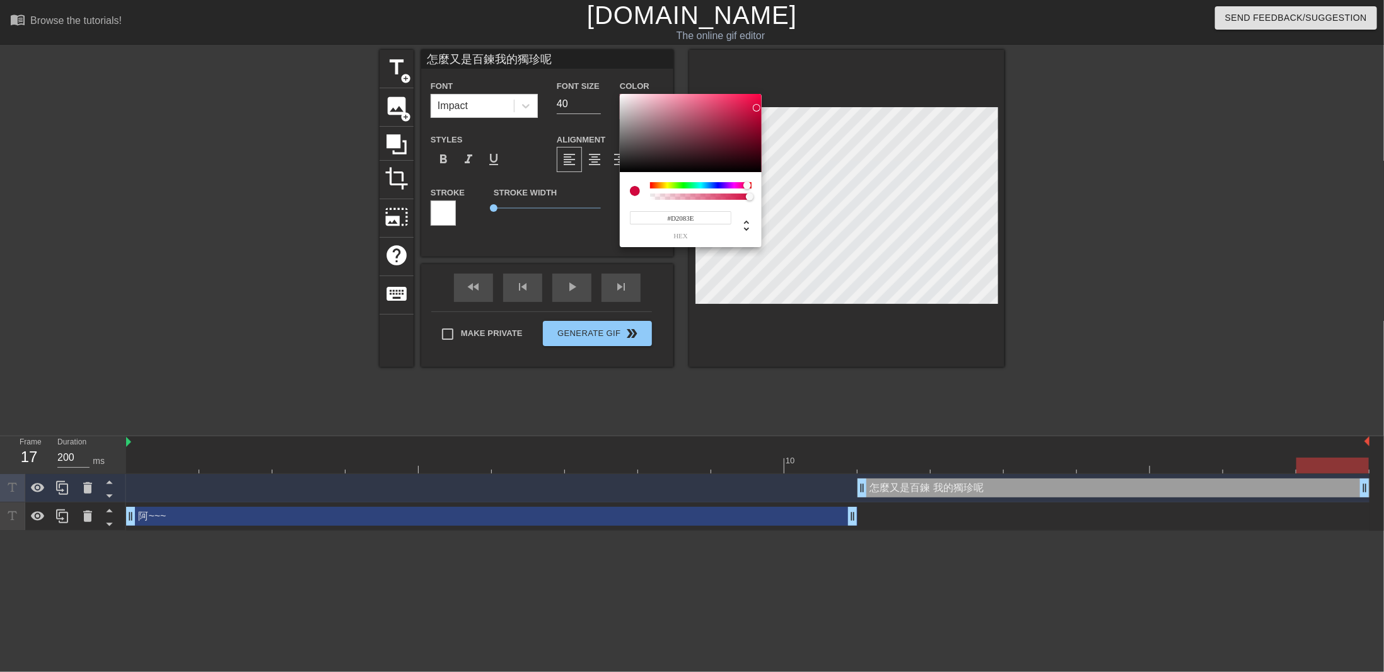
type input "#D2087B"
type input "怎麼又是百鍊我的獨珍呢"
type input "#D20882"
type input "怎麼又是百鍊我的獨珍呢"
type input "#D2088A"
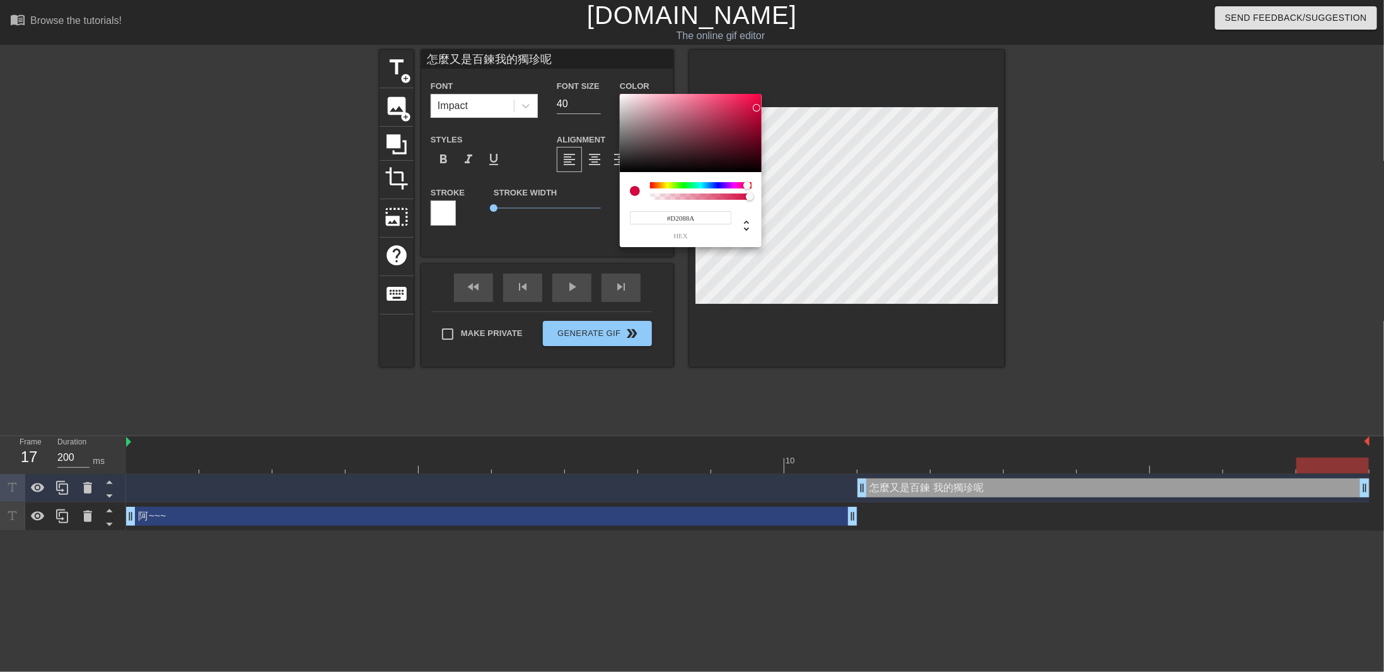
type input "怎麼又是百鍊我的獨珍呢"
type input "#D20891"
type input "怎麼又是百鍊我的獨珍呢"
type input "#D20899"
type input "怎麼又是百鍊我的獨珍呢"
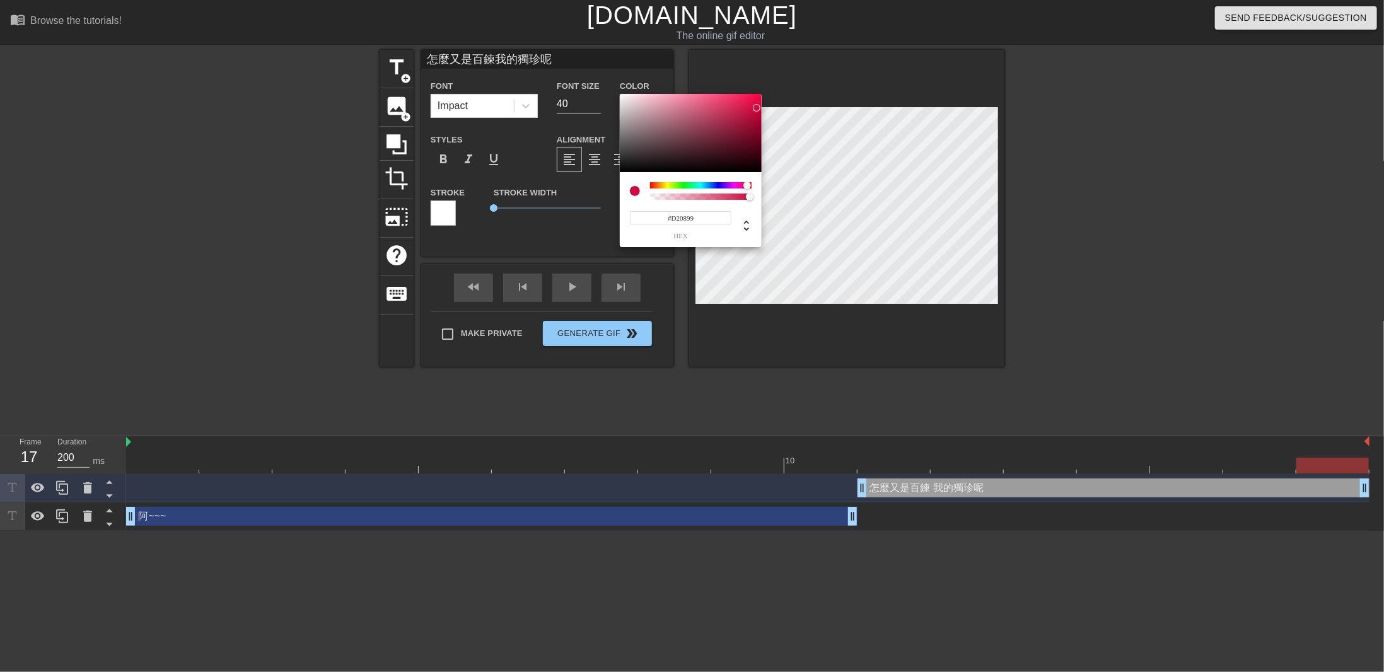
type input "#D208A0"
type input "怎麼又是百鍊我的獨珍呢"
type input "#D208AF"
type input "怎麼又是百鍊我的獨珍呢"
type input "#D208B7"
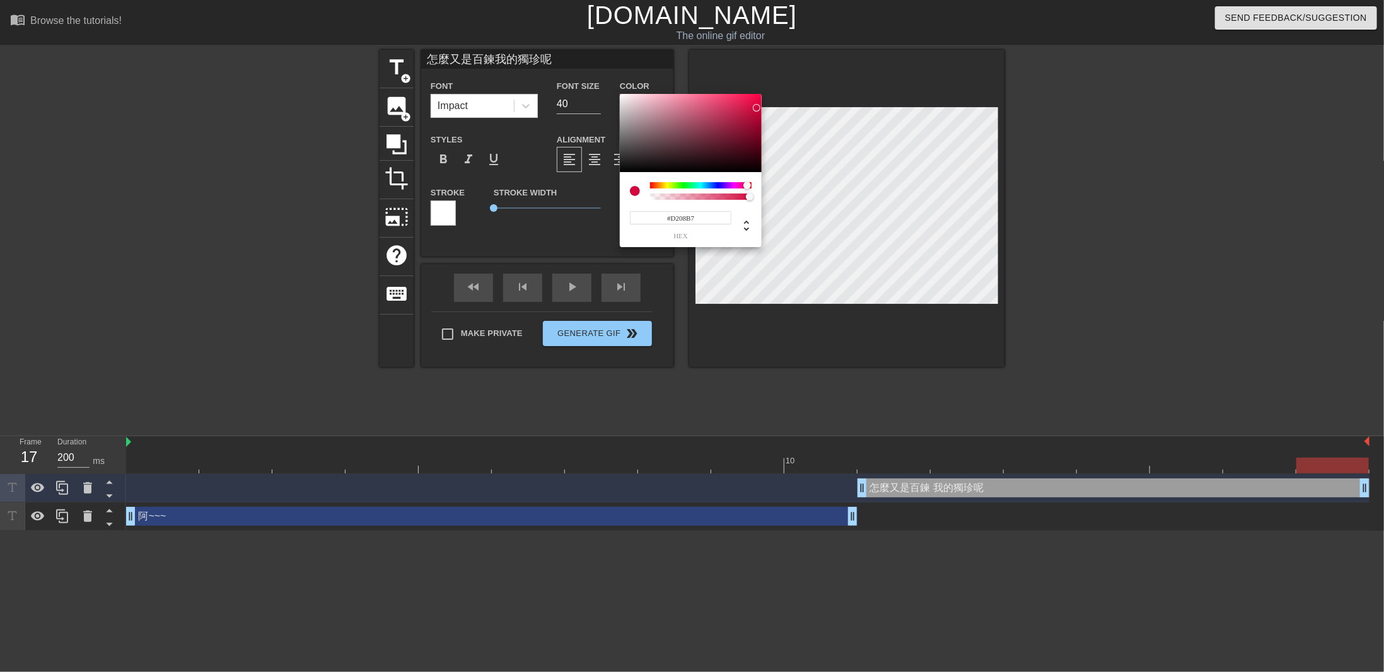
type input "怎麼又是百鍊我的獨珍呢"
type input "#D208BE"
type input "怎麼又是百鍊我的獨珍呢"
type input "#D208C6"
type input "怎麼又是百鍊我的獨珍呢"
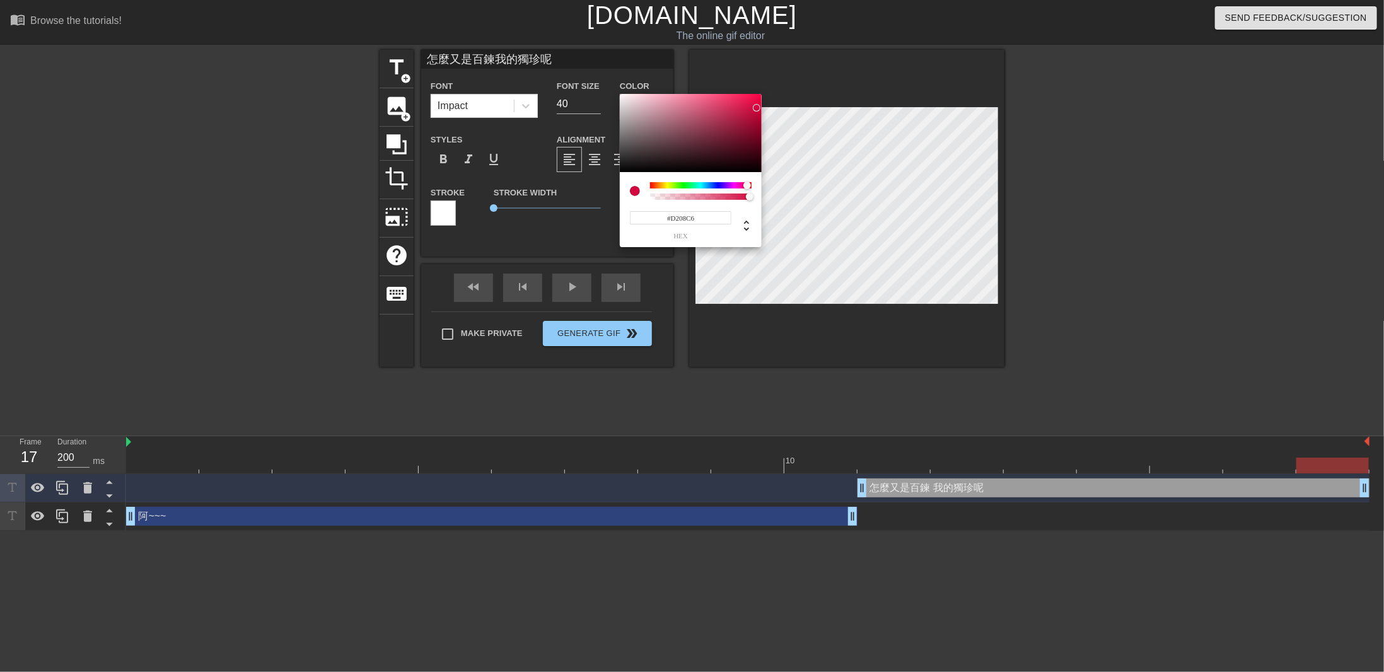
type input "#D208CD"
type input "怎麼又是百鍊我的獨珍呢"
type input "#CF08D2"
type input "怎麼又是百鍊我的獨珍呢"
type input "#C808D2"
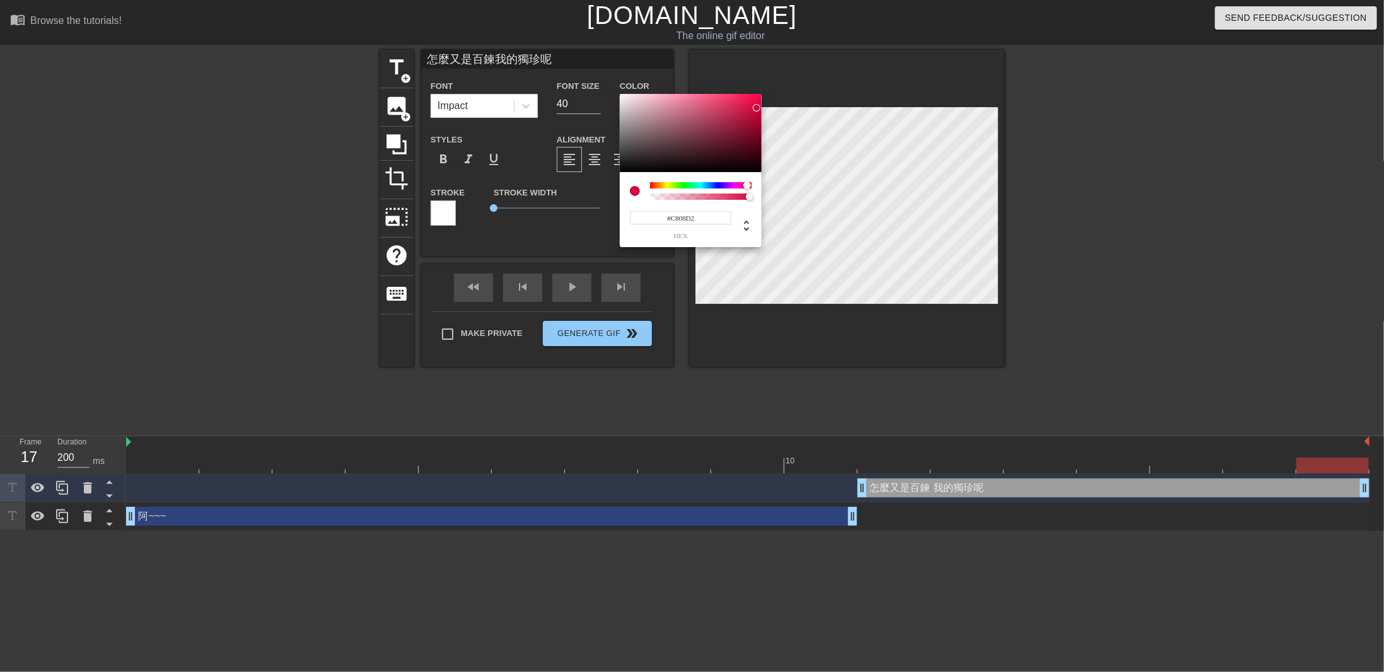
type input "怎麼又是百鍊我的獨珍呢"
type input "#C008D2"
type input "怎麼又是百鍊我的獨珍呢"
type input "#B908D2"
type input "怎麼又是百鍊我的獨珍呢"
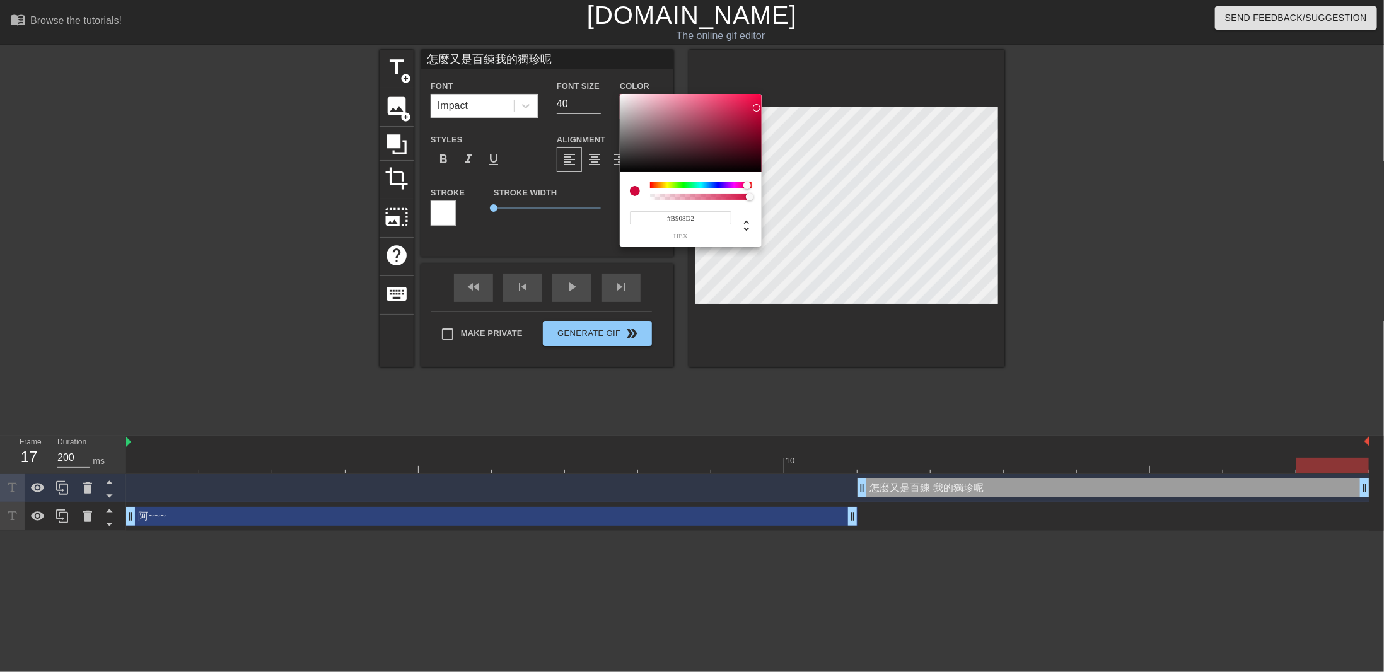
type input "#B108D2"
type input "怎麼又是百鍊我的獨珍呢"
type input "#A908D2"
type input "怎麼又是百鍊我的獨珍呢"
type input "#A208D2"
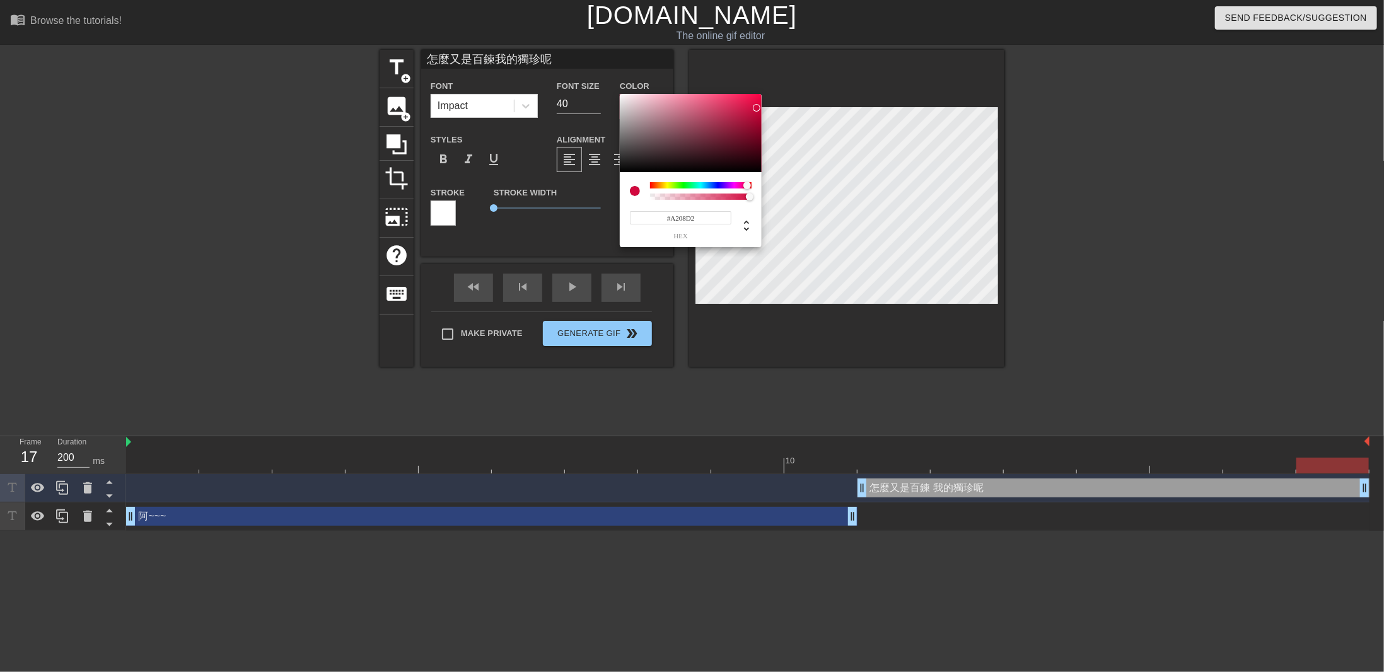
type input "怎麼又是百鍊我的獨珍呢"
type input "#9A08D2"
type input "怎麼又是百鍊我的獨珍呢"
type input "#9308D2"
type input "怎麼又是百鍊我的獨珍呢"
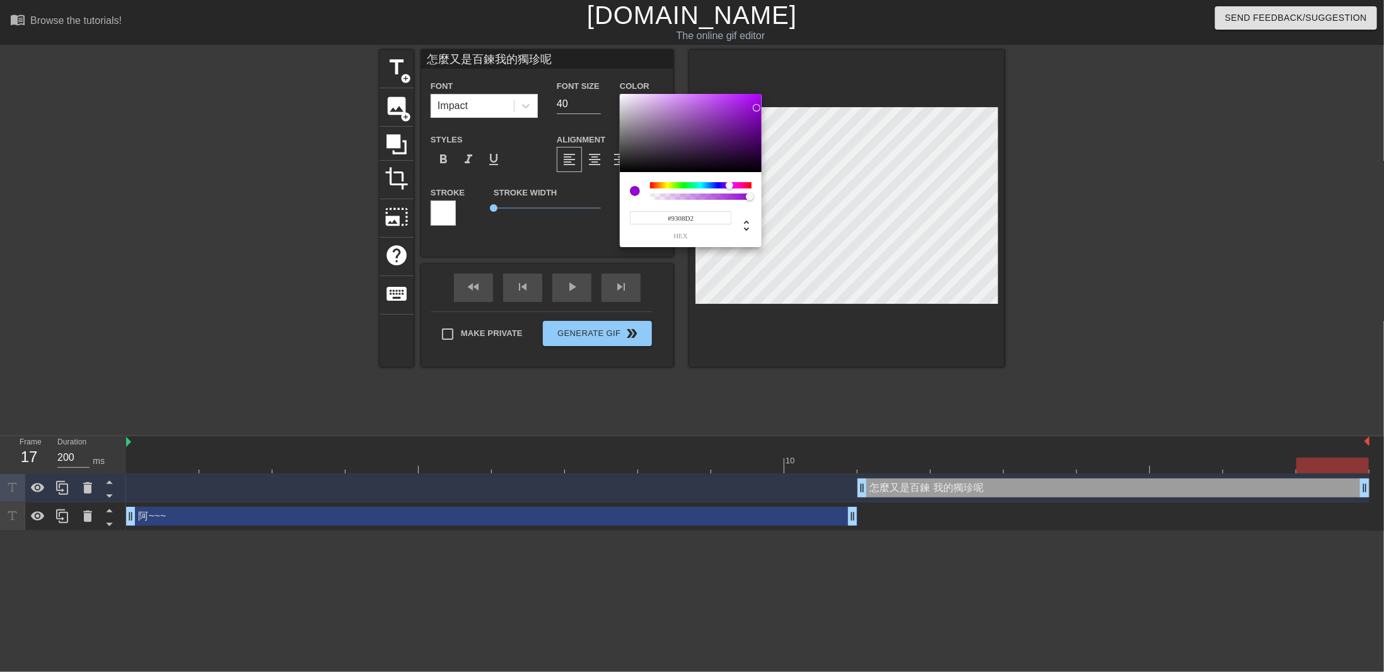
type input "#9A08D2"
type input "怎麼又是百鍊我的獨珍呢"
type input "#A908D2"
type input "怎麼又是百鍊我的獨珍呢"
type input "#B108D2"
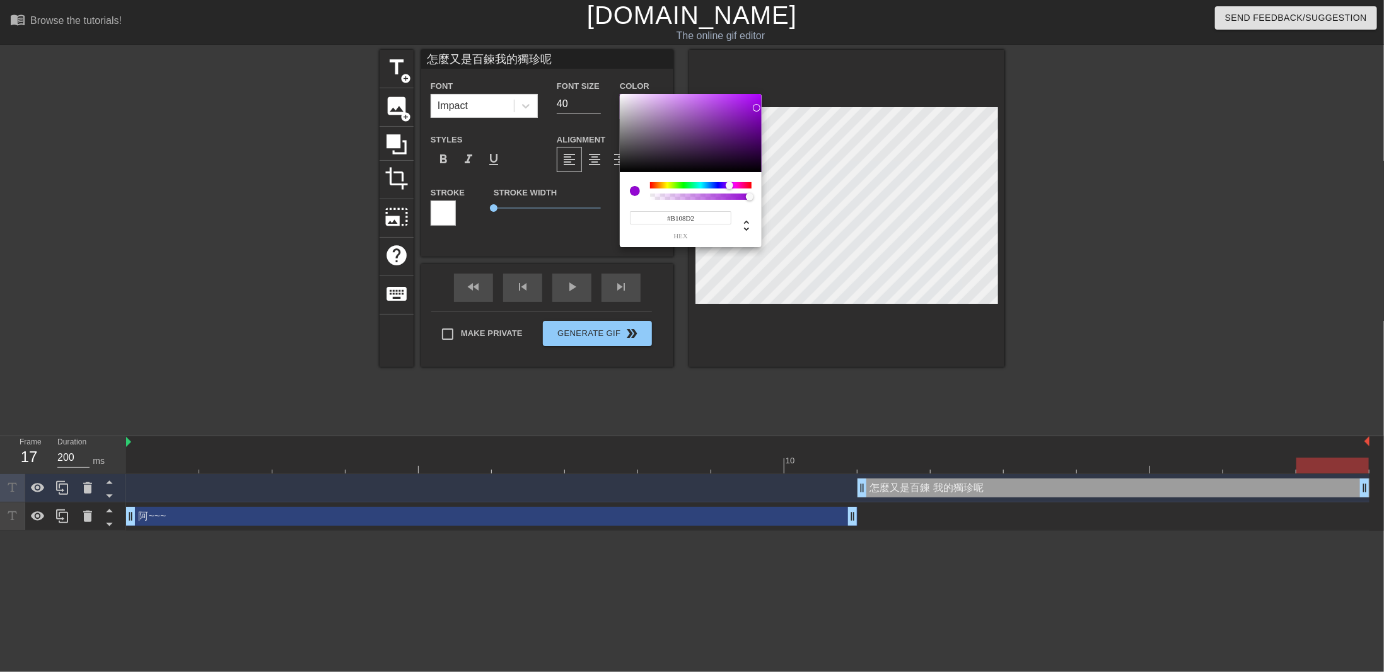
type input "怎麼又是百鍊我的獨珍呢"
type input "#B908D2"
type input "怎麼又是百鍊我的獨珍呢"
type input "#C008D2"
type input "怎麼又是百鍊我的獨珍呢"
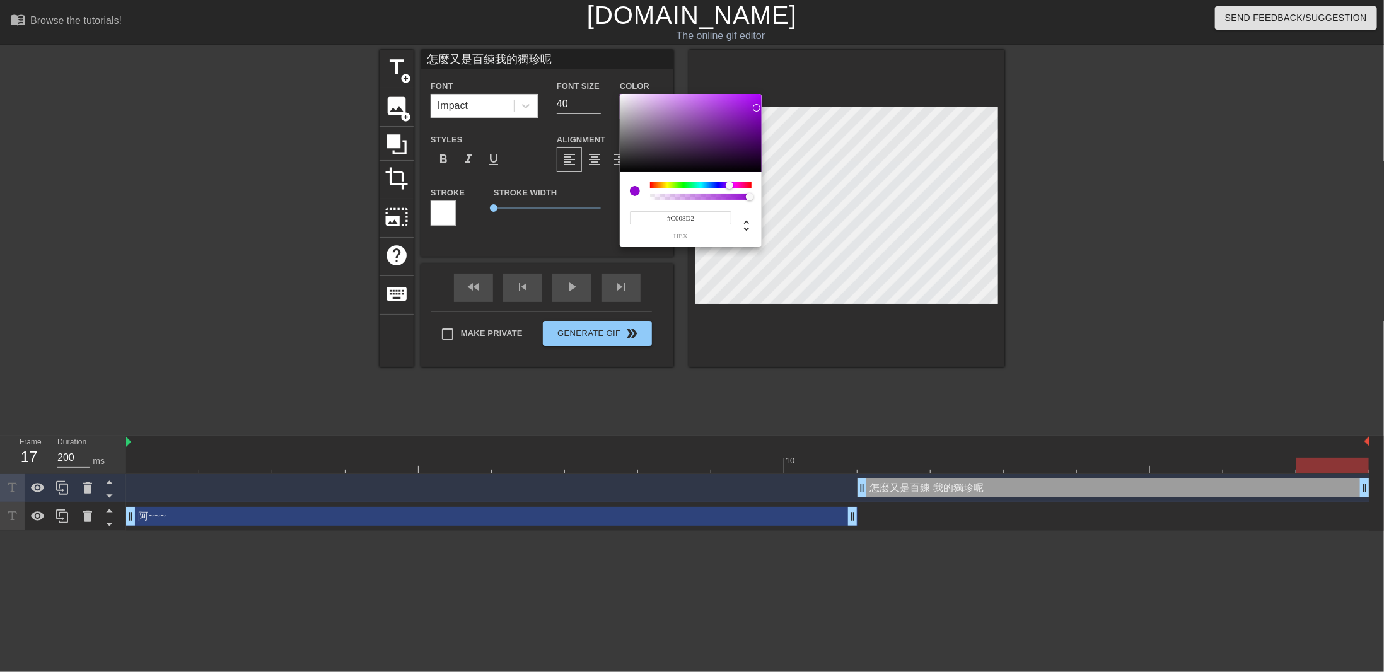
type input "#CF08D2"
type input "怎麼又是百鍊我的獨珍呢"
type input "#D208CD"
type input "怎麼又是百鍊我的獨珍呢"
type input "#D208BE"
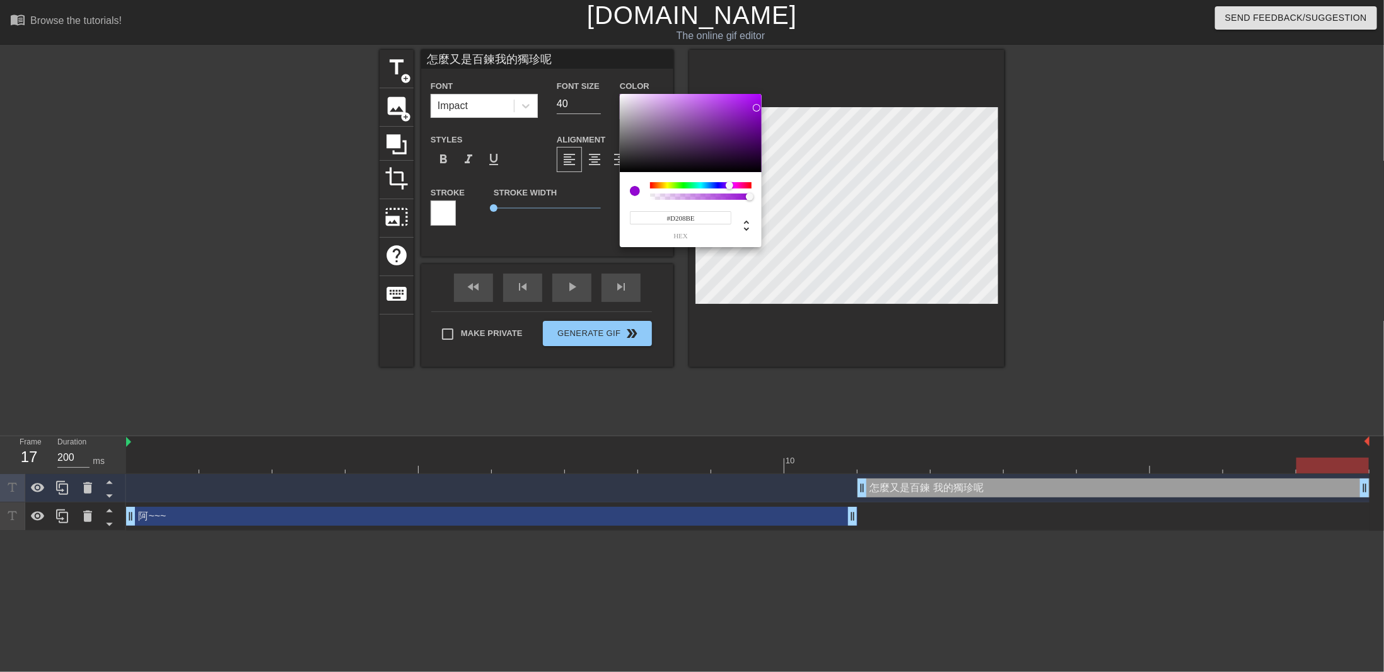
type input "怎麼又是百鍊我的獨珍呢"
type input "#D208AF"
type input "怎麼又是百鍊我的獨珍呢"
type input "#D208A0"
type input "怎麼又是百鍊我的獨珍呢"
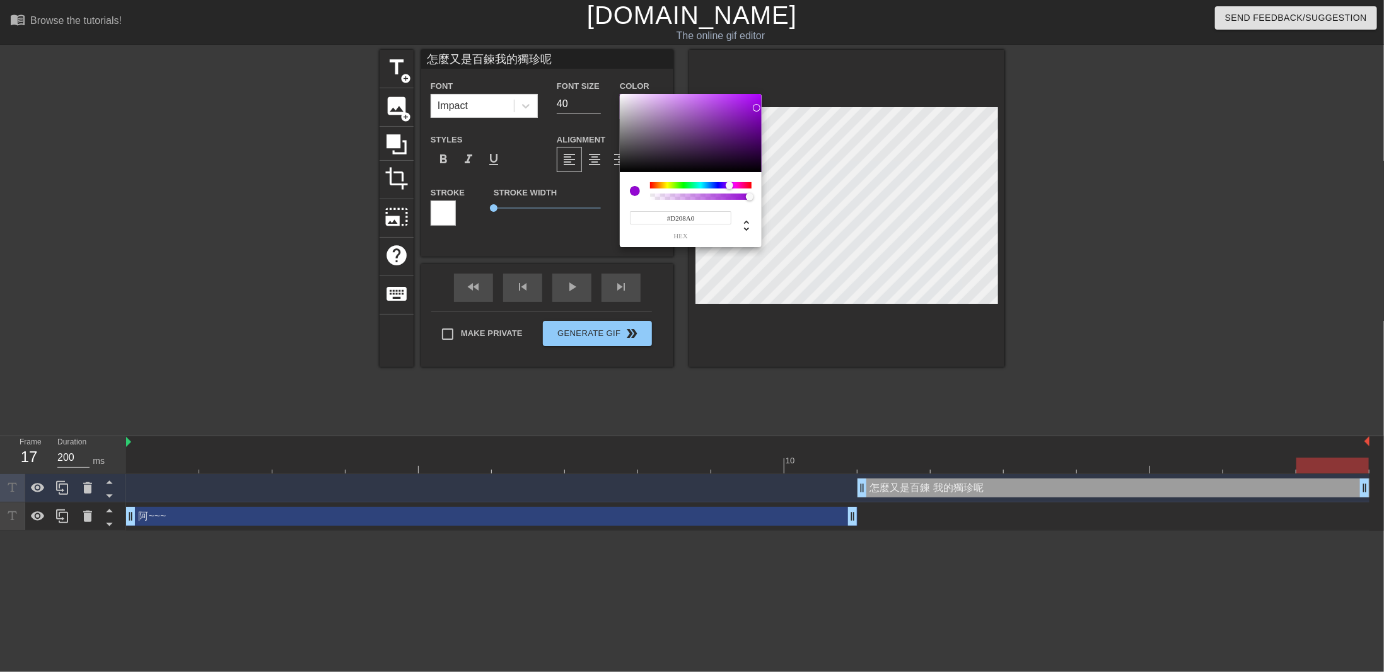
type input "#D20899"
type input "怎麼又是百鍊我的獨珍呢"
type input "#D20891"
type input "怎麼又是百鍊我的獨珍呢"
type input "#D20882"
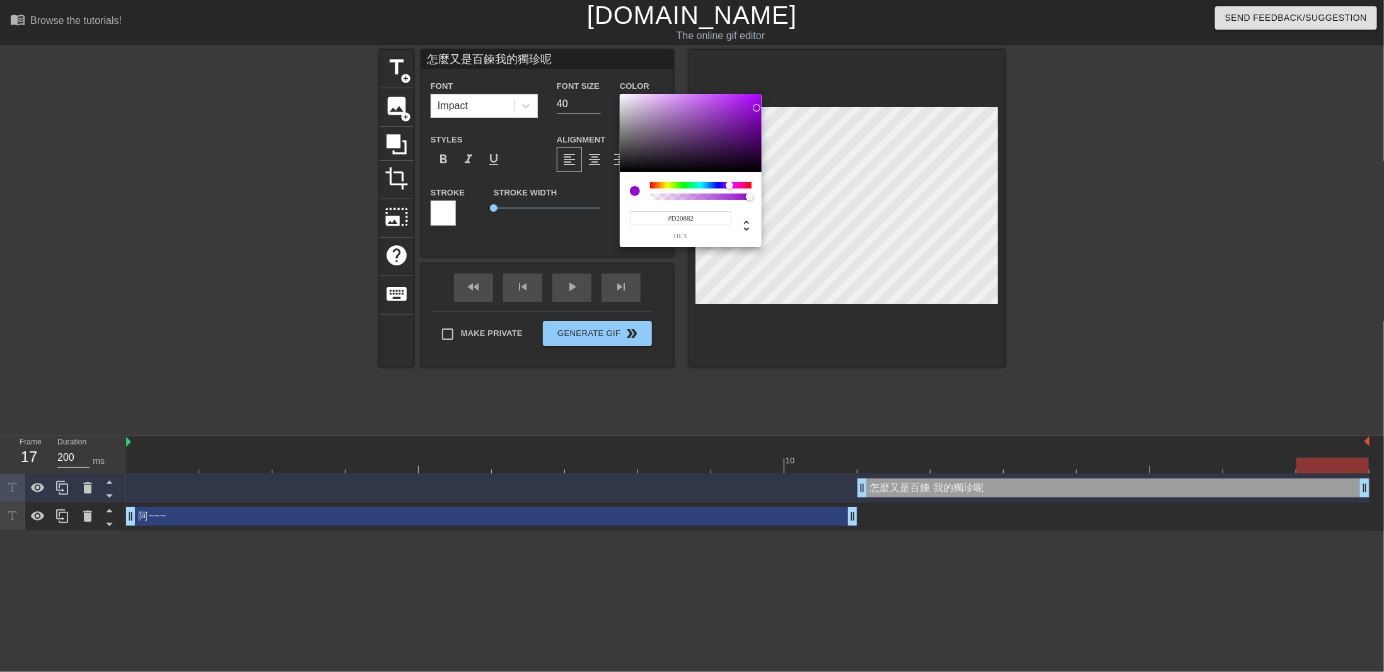
type input "怎麼又是百鍊我的獨珍呢"
type input "#D2087B"
type input "怎麼又是百鍊我的獨珍呢"
type input "#D20873"
type input "怎麼又是百鍊我的獨珍呢"
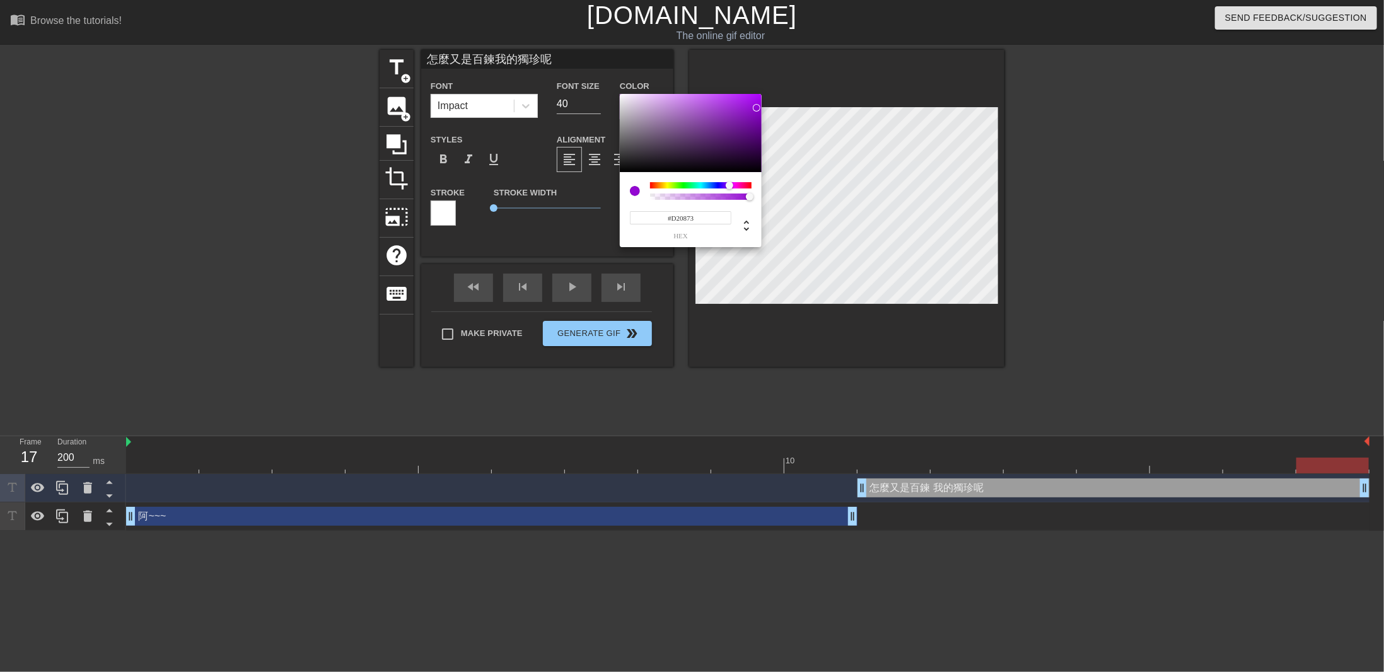
type input "#D2086B"
type input "怎麼又是百鍊我的獨珍呢"
type input "#D20864"
type input "怎麼又是百鍊我的獨珍呢"
type input "#D2085C"
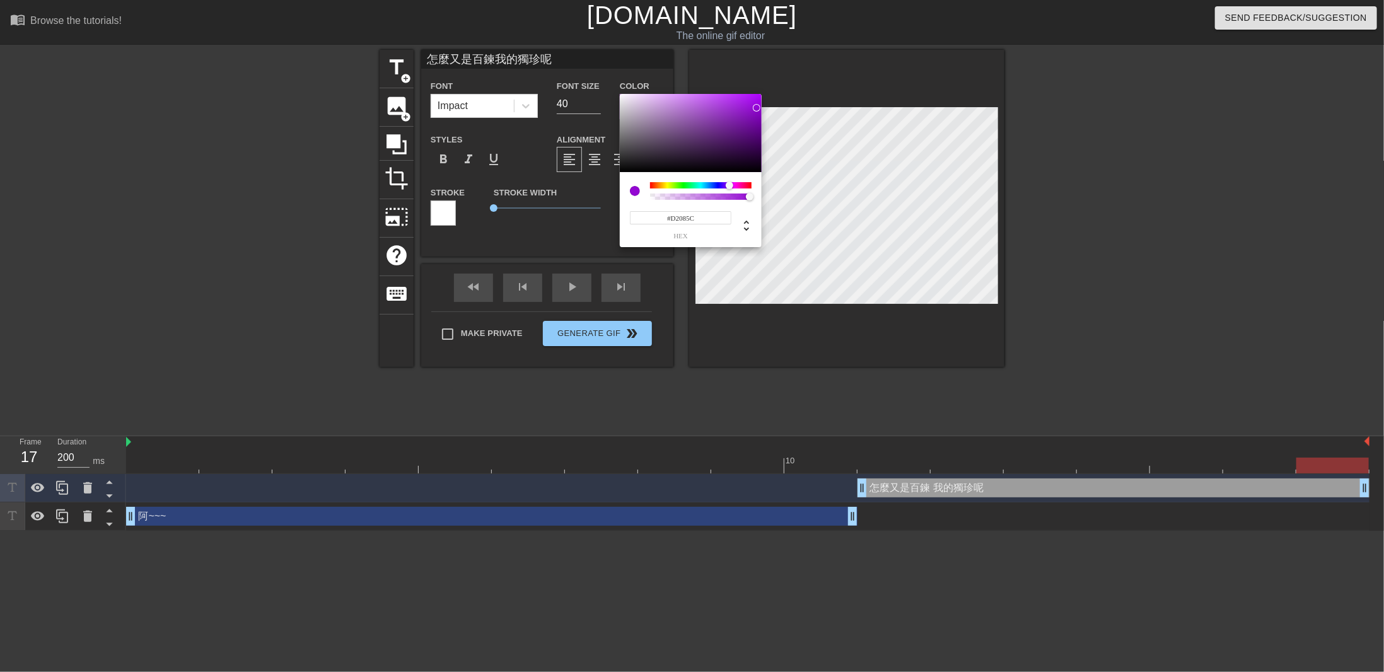
type input "怎麼又是百鍊我的獨珍呢"
type input "#D20855"
type input "怎麼又是百鍊我的獨珍呢"
type input "#D2084D"
type input "怎麼又是百鍊我的獨珍呢"
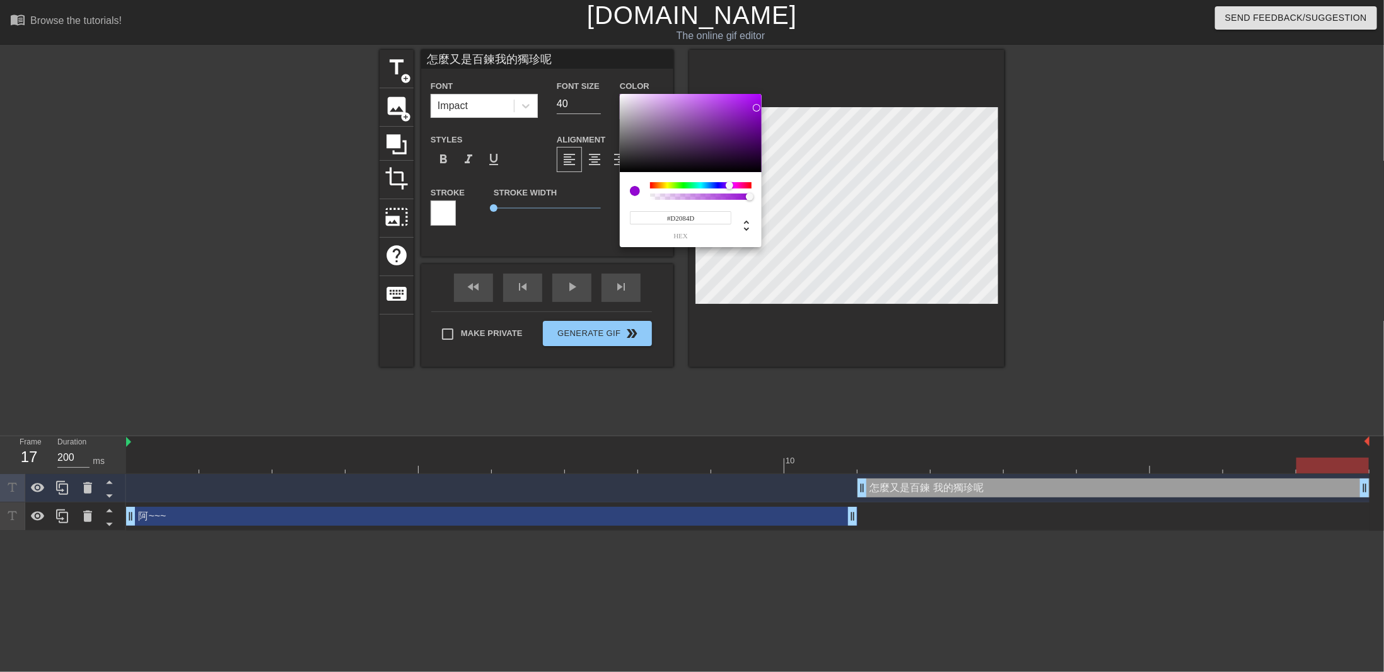
type input "#D20846"
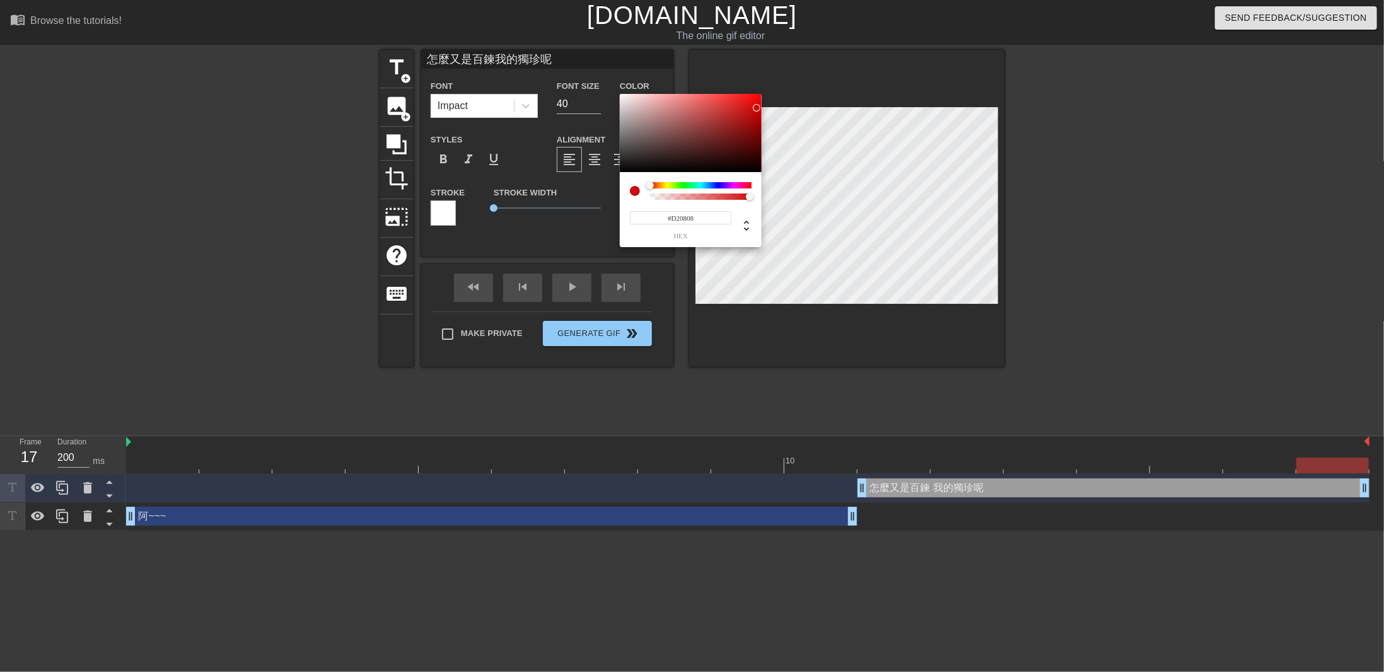
drag, startPoint x: 742, startPoint y: 187, endPoint x: 628, endPoint y: 185, distance: 114.1
click at [628, 185] on div "#D20808 hex" at bounding box center [691, 209] width 142 height 75
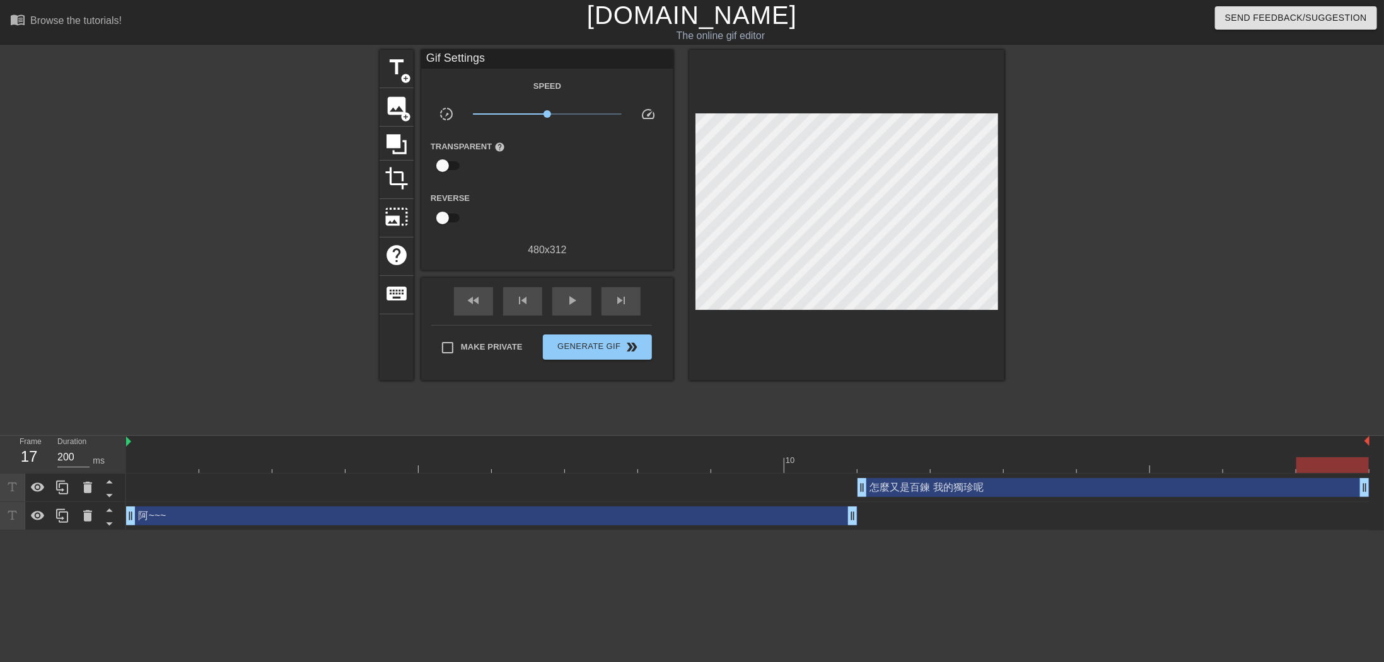
click at [922, 490] on div "怎麼又是百鍊 我的獨珍呢 drag_handle drag_handle" at bounding box center [1113, 487] width 512 height 19
drag, startPoint x: 848, startPoint y: 517, endPoint x: 730, endPoint y: 520, distance: 118.5
click at [730, 520] on div "阿~~~ drag_handle drag_handle" at bounding box center [747, 516] width 1243 height 19
drag, startPoint x: 851, startPoint y: 520, endPoint x: 768, endPoint y: 510, distance: 83.8
drag, startPoint x: 862, startPoint y: 490, endPoint x: 790, endPoint y: 483, distance: 72.2
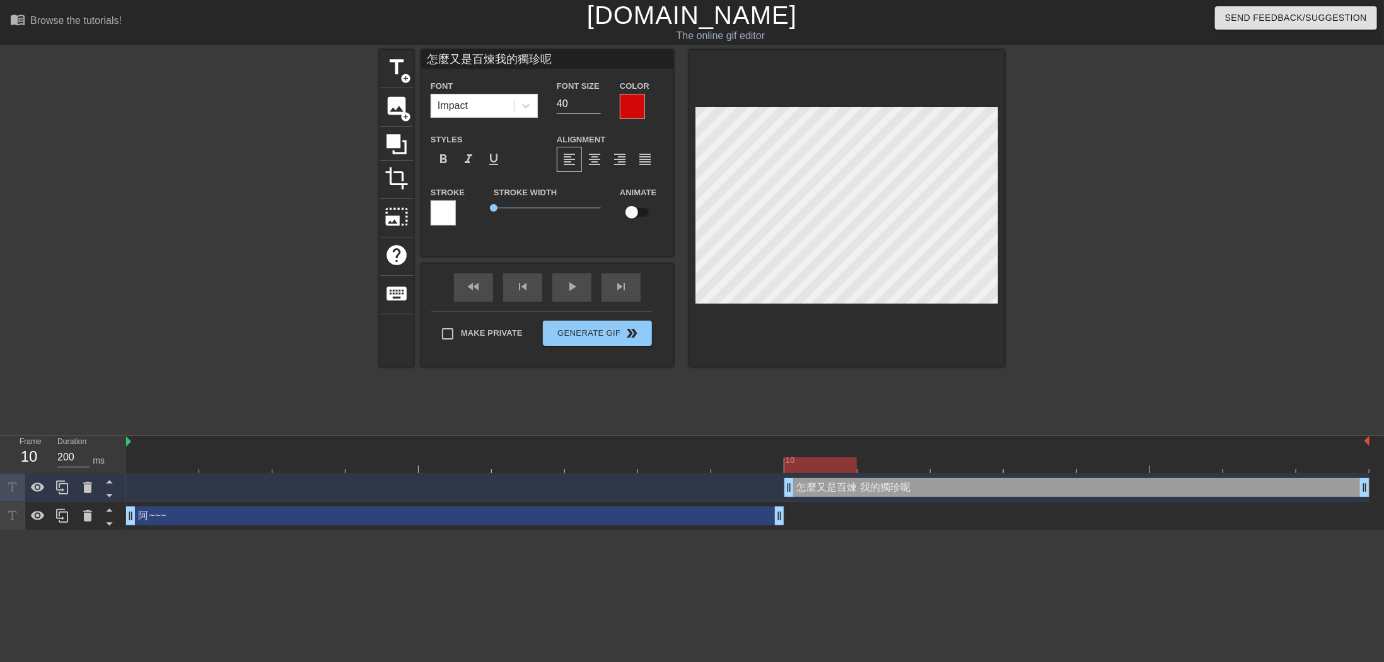
scroll to position [3, 4]
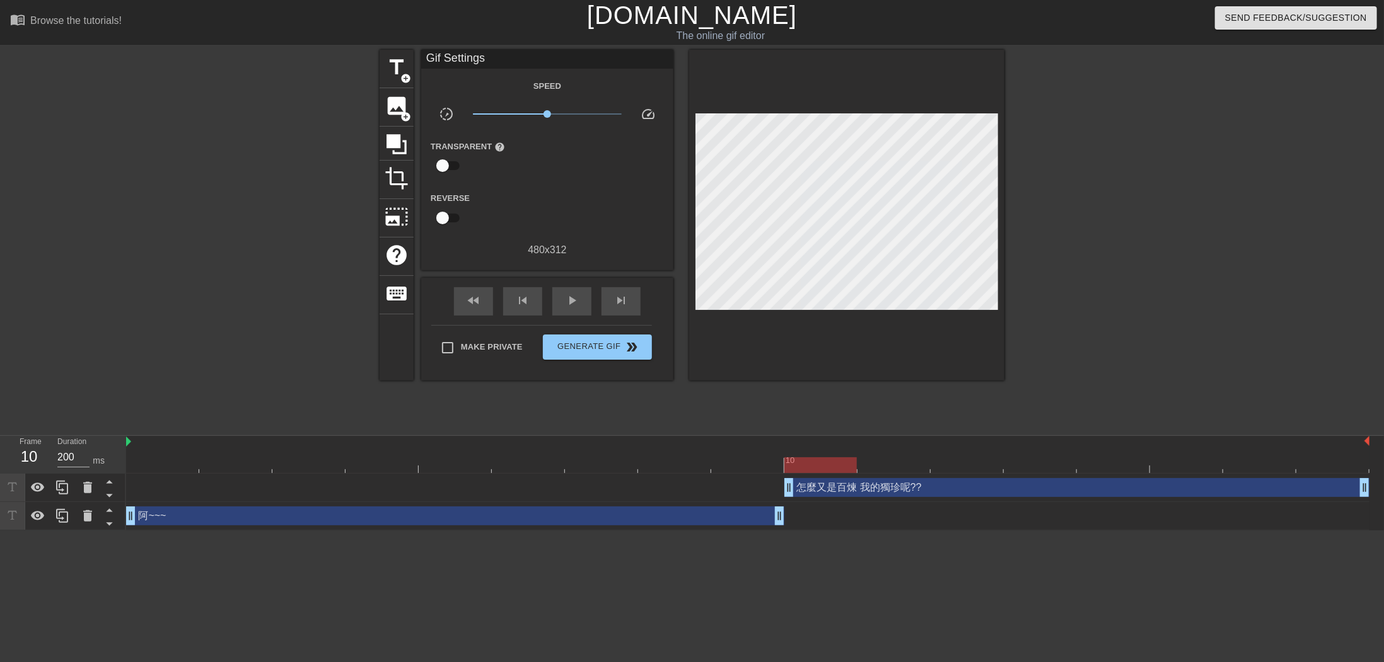
click at [1082, 182] on div at bounding box center [1113, 239] width 189 height 378
drag, startPoint x: 777, startPoint y: 517, endPoint x: 727, endPoint y: 522, distance: 50.6
click at [727, 522] on div "阿~~~ drag_handle drag_handle" at bounding box center [747, 516] width 1243 height 19
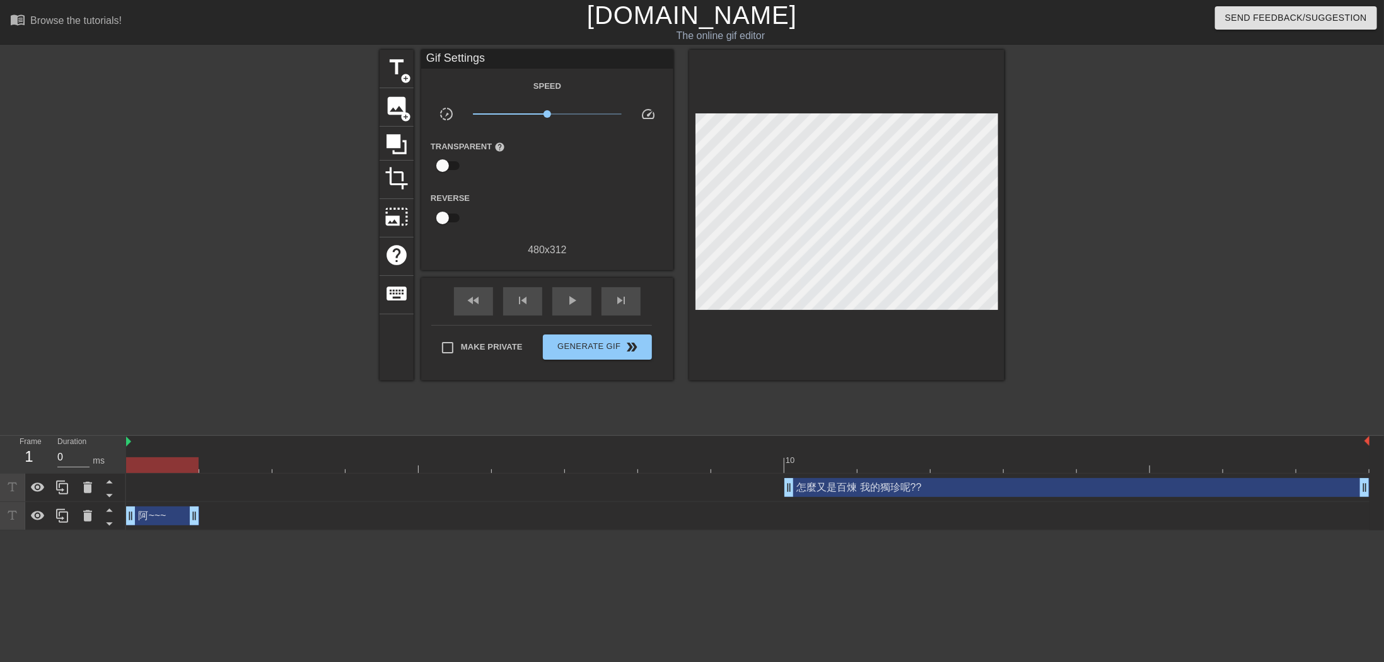
drag, startPoint x: 656, startPoint y: 512, endPoint x: 152, endPoint y: 509, distance: 504.2
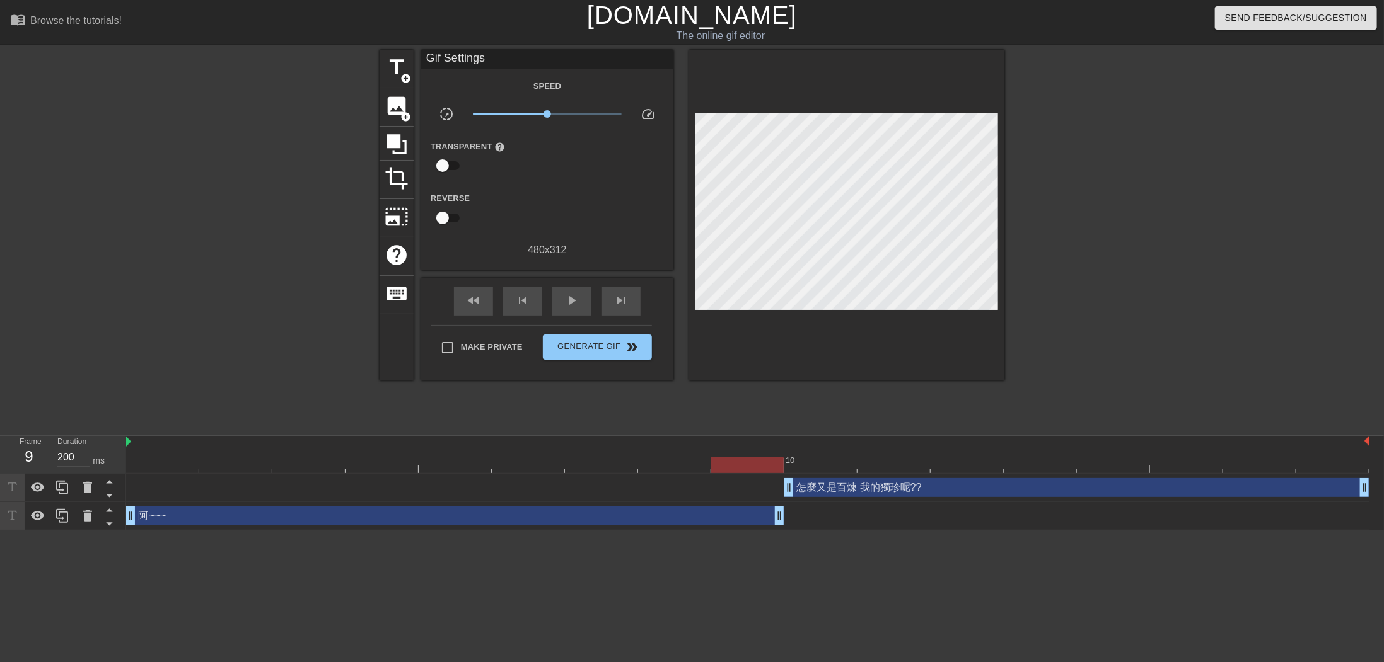
drag, startPoint x: 192, startPoint y: 517, endPoint x: 795, endPoint y: 519, distance: 603.2
click at [795, 519] on div "阿~~~ drag_handle drag_handle" at bounding box center [747, 516] width 1243 height 19
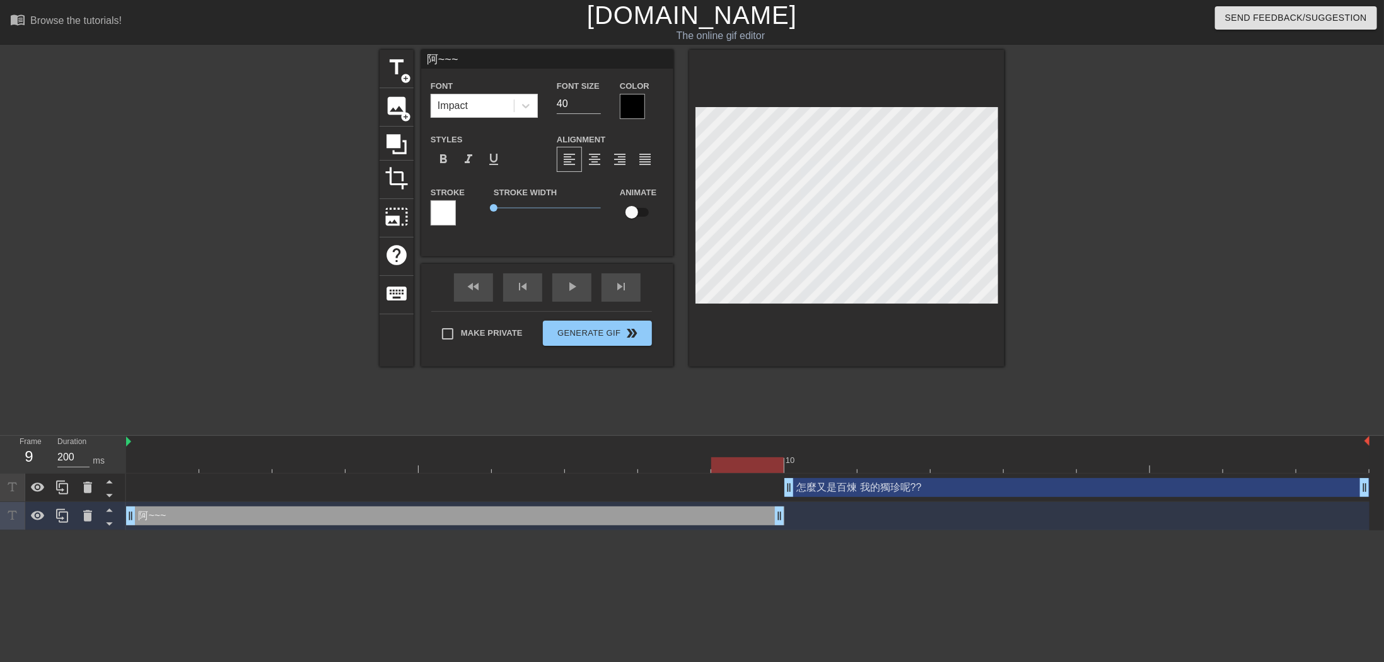
click at [632, 103] on div at bounding box center [632, 106] width 25 height 25
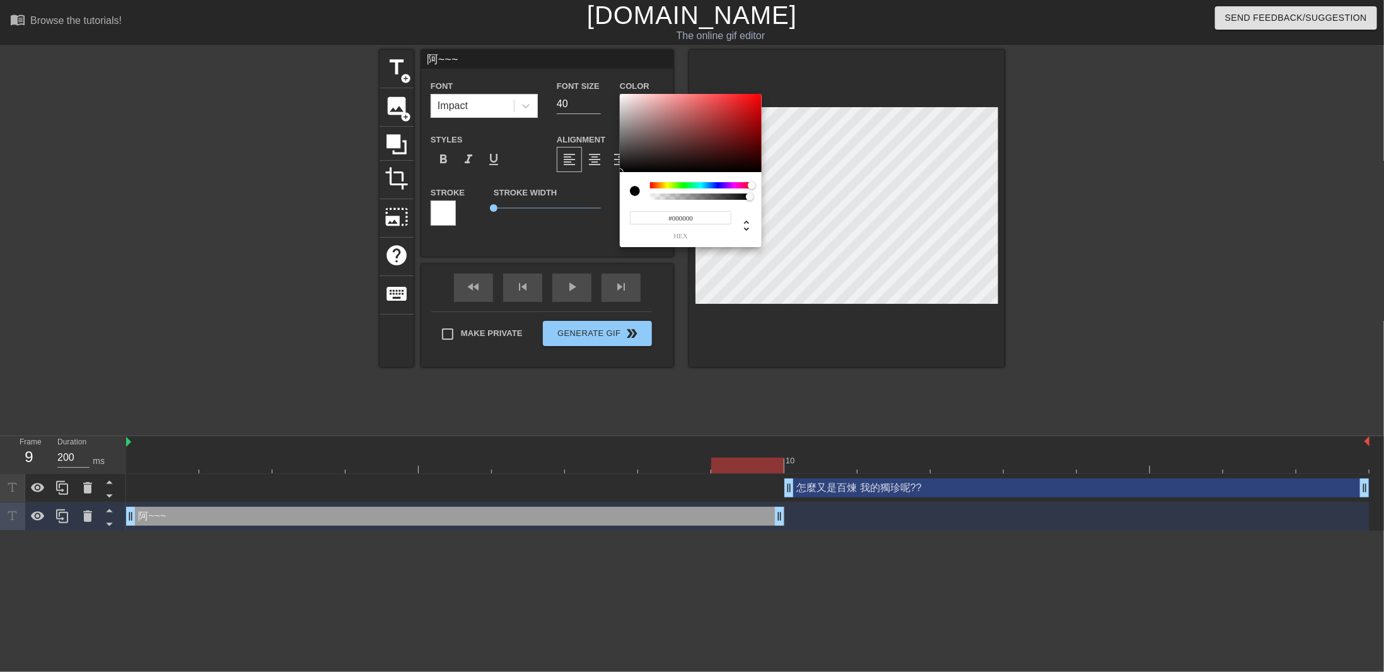
drag, startPoint x: 749, startPoint y: 185, endPoint x: 756, endPoint y: 185, distance: 6.9
click at [751, 185] on div at bounding box center [700, 185] width 101 height 6
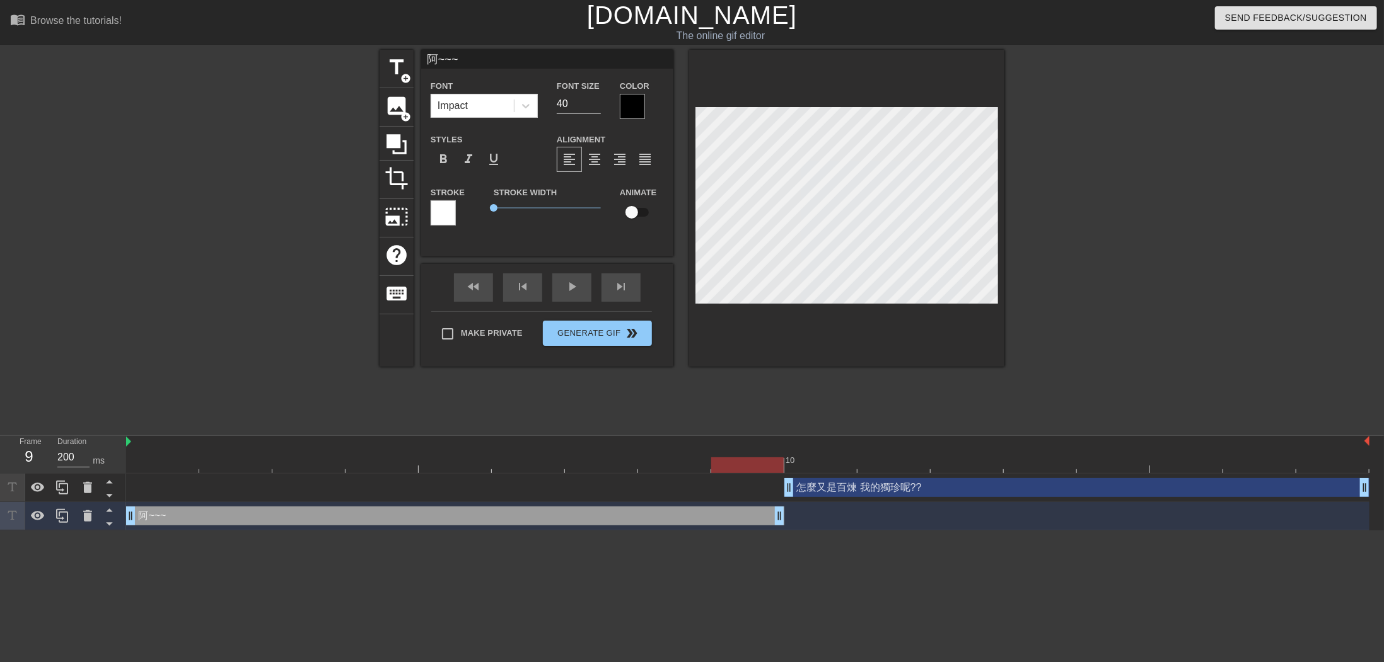
click at [636, 103] on div at bounding box center [632, 106] width 25 height 25
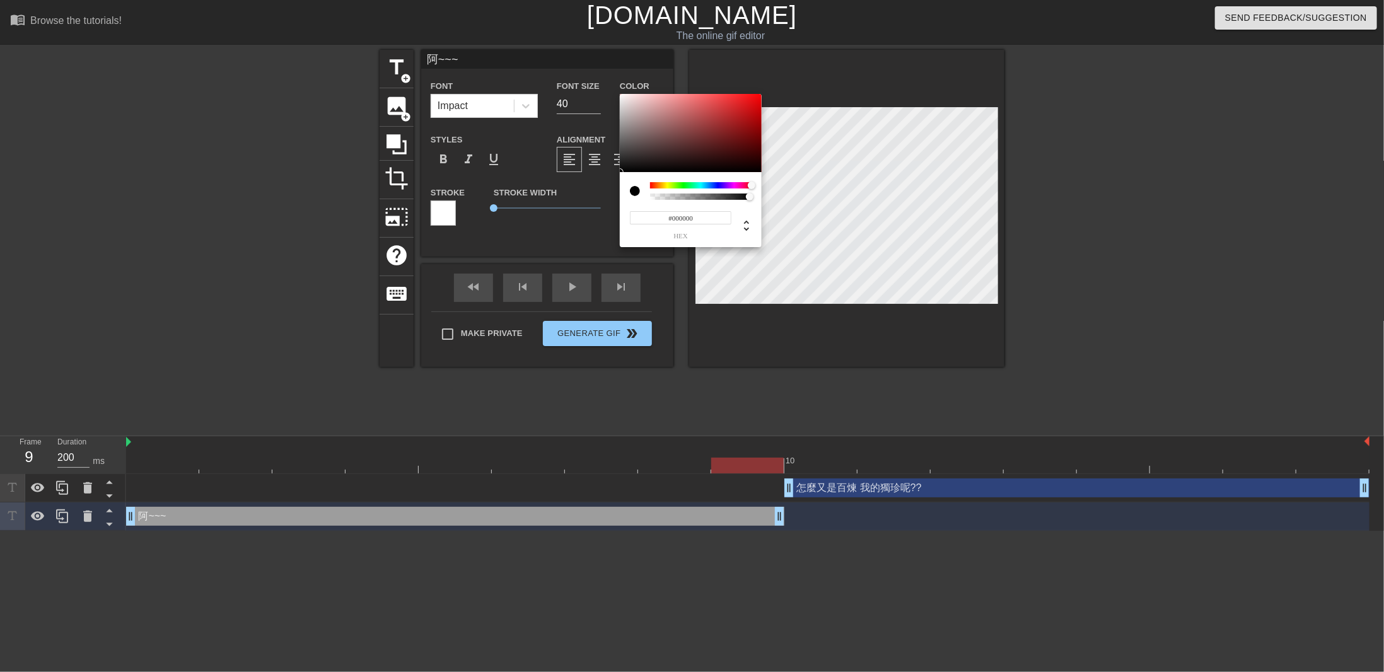
drag, startPoint x: 754, startPoint y: 185, endPoint x: 763, endPoint y: 185, distance: 8.8
click at [763, 185] on div "#000000 hex" at bounding box center [692, 336] width 1384 height 672
click at [754, 98] on div at bounding box center [691, 133] width 142 height 78
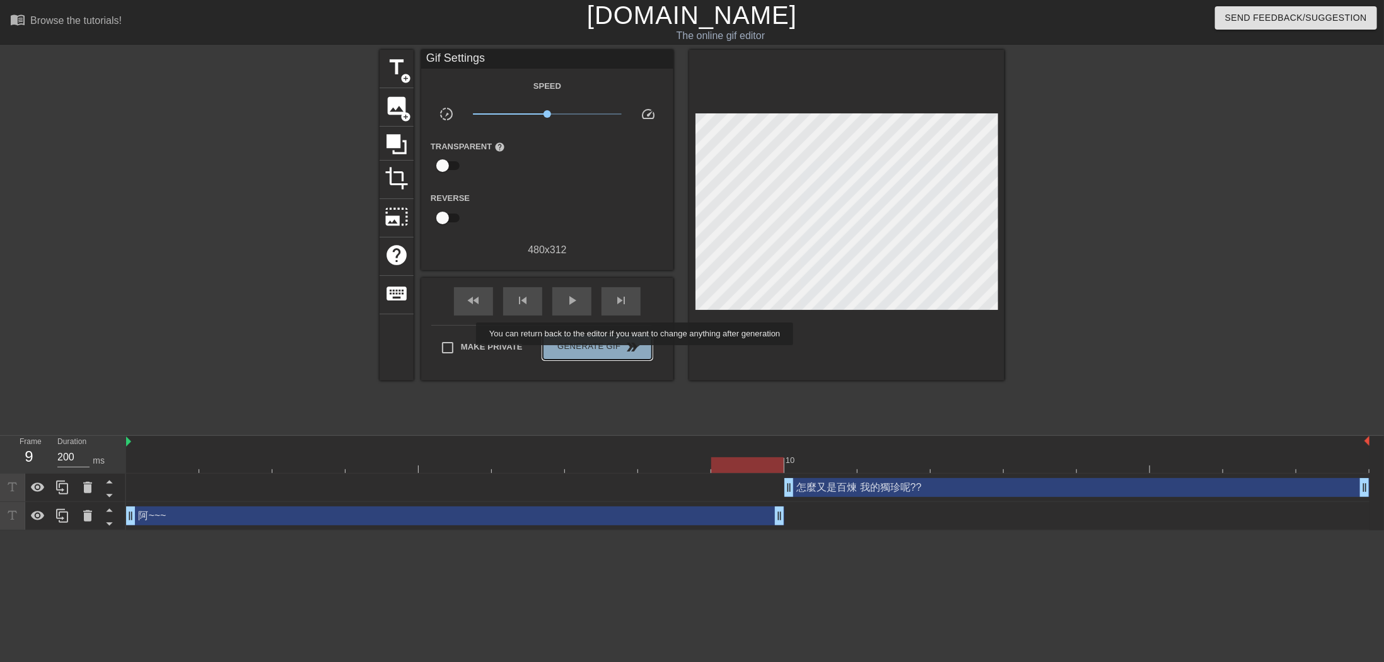
click at [636, 354] on button "Generate Gif double_arrow" at bounding box center [597, 347] width 109 height 25
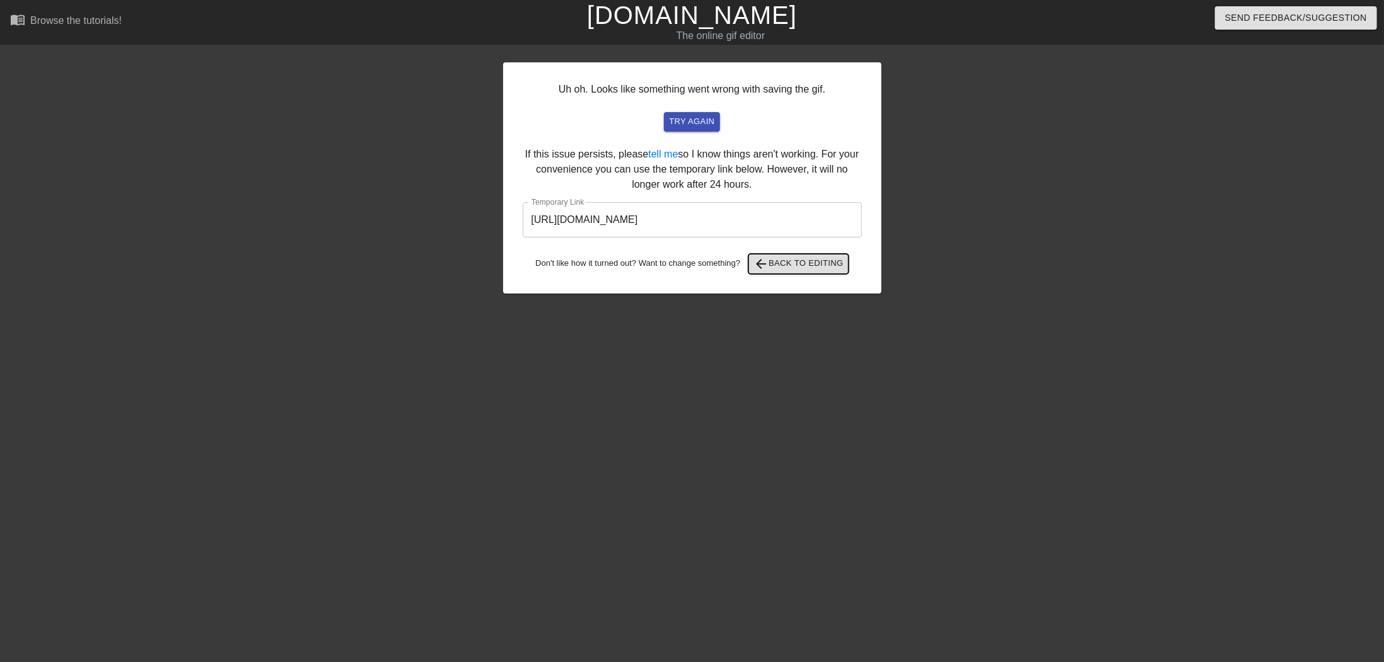
click at [819, 273] on button "arrow_back Back to Editing" at bounding box center [798, 264] width 100 height 20
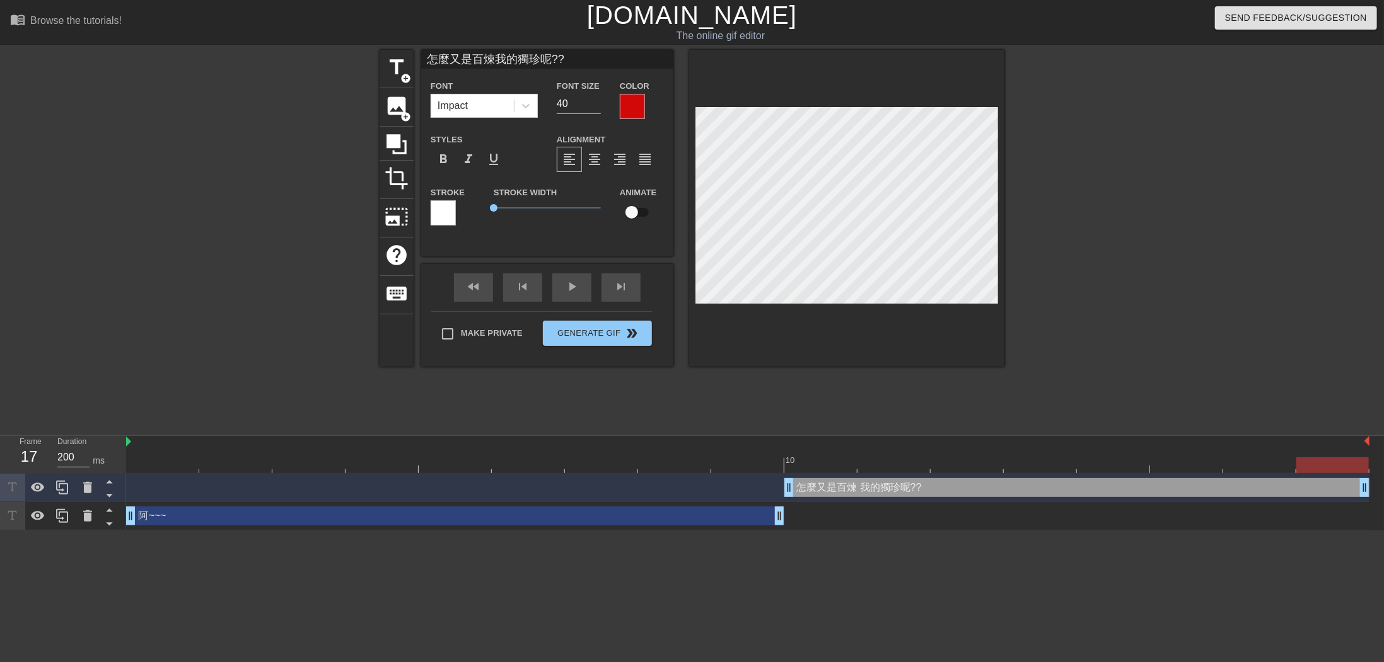
click at [1072, 255] on div at bounding box center [1113, 239] width 189 height 378
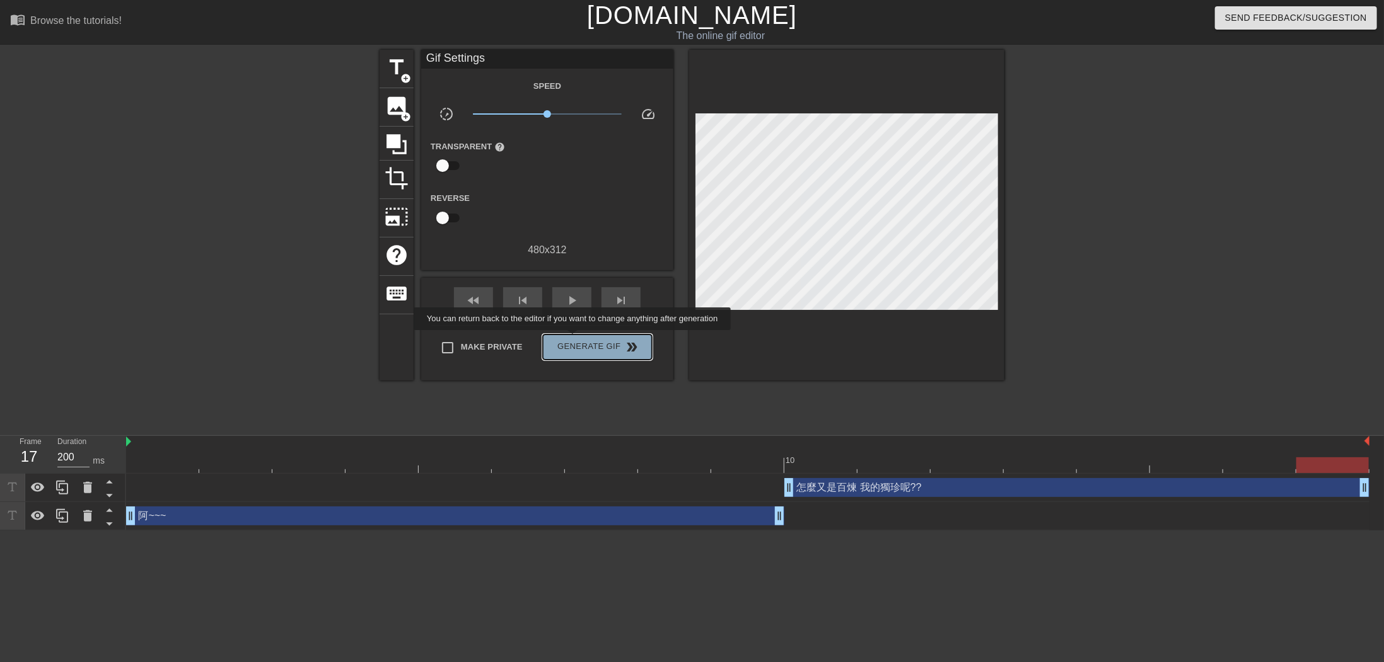
click at [574, 340] on span "Generate Gif double_arrow" at bounding box center [597, 347] width 99 height 15
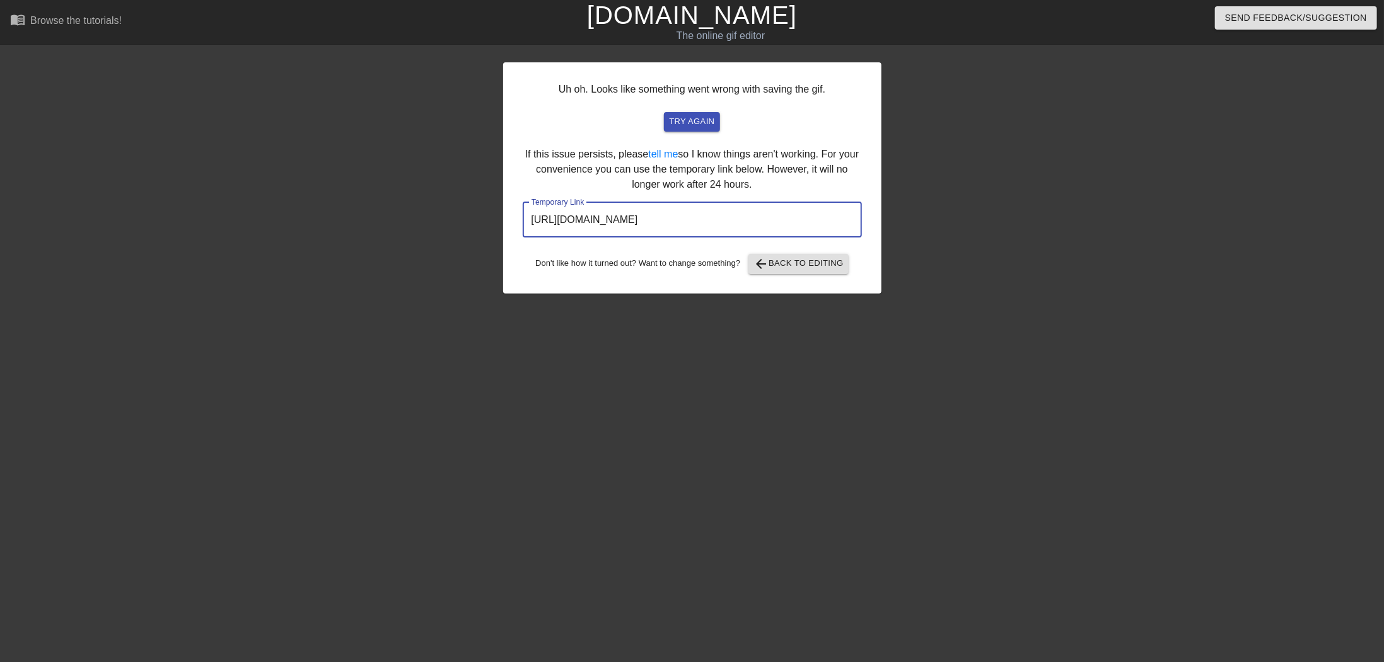
click at [726, 226] on input "[URL][DOMAIN_NAME]" at bounding box center [692, 219] width 339 height 35
drag, startPoint x: 771, startPoint y: 219, endPoint x: 488, endPoint y: 219, distance: 283.0
click at [486, 219] on div "Uh oh. Looks like something went wrong with saving the gif. try again If this i…" at bounding box center [692, 239] width 1384 height 378
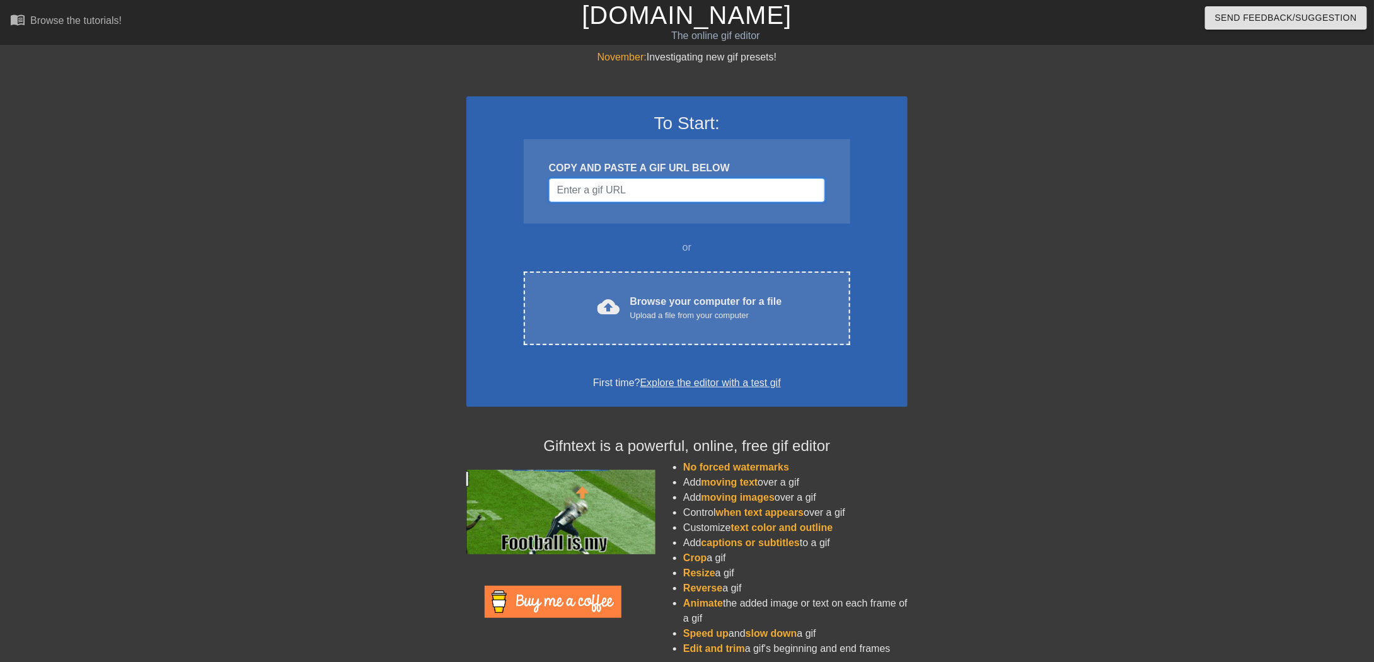
click at [647, 191] on input "Username" at bounding box center [687, 190] width 276 height 24
click at [685, 193] on input "Username" at bounding box center [687, 190] width 276 height 24
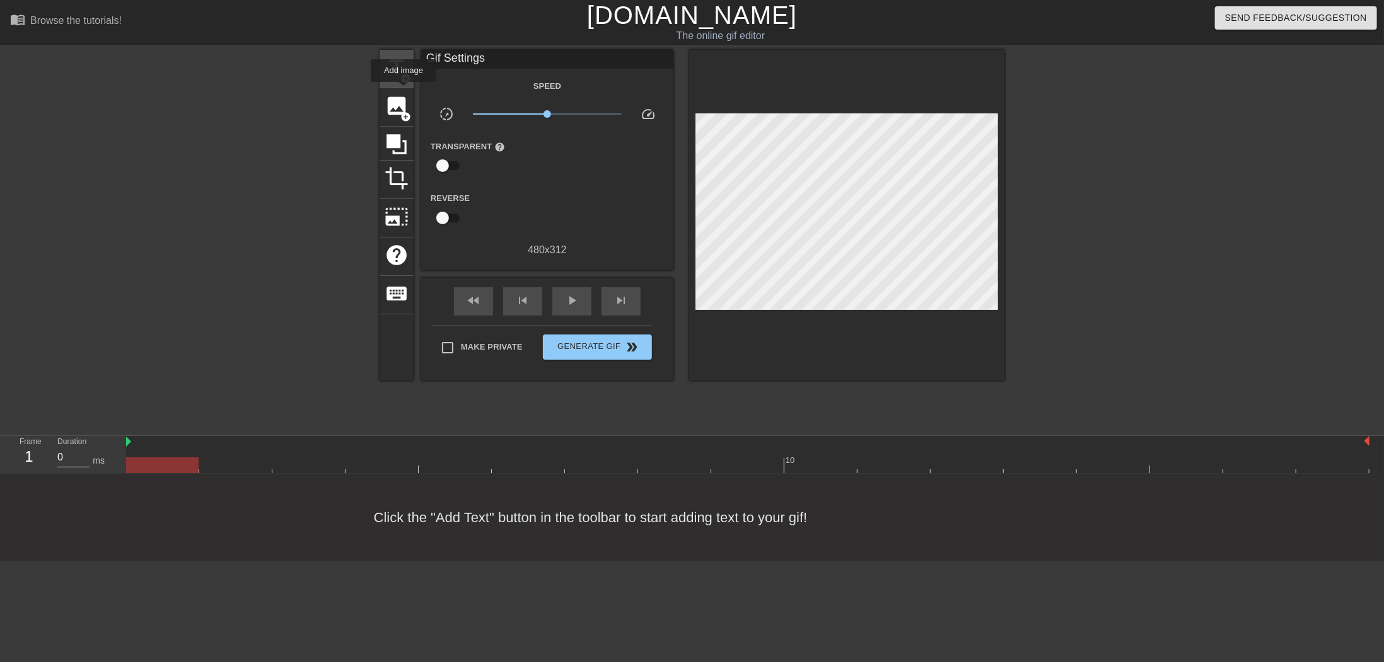
click at [403, 73] on span "add_circle" at bounding box center [405, 78] width 11 height 11
click at [398, 66] on span "title" at bounding box center [396, 67] width 24 height 24
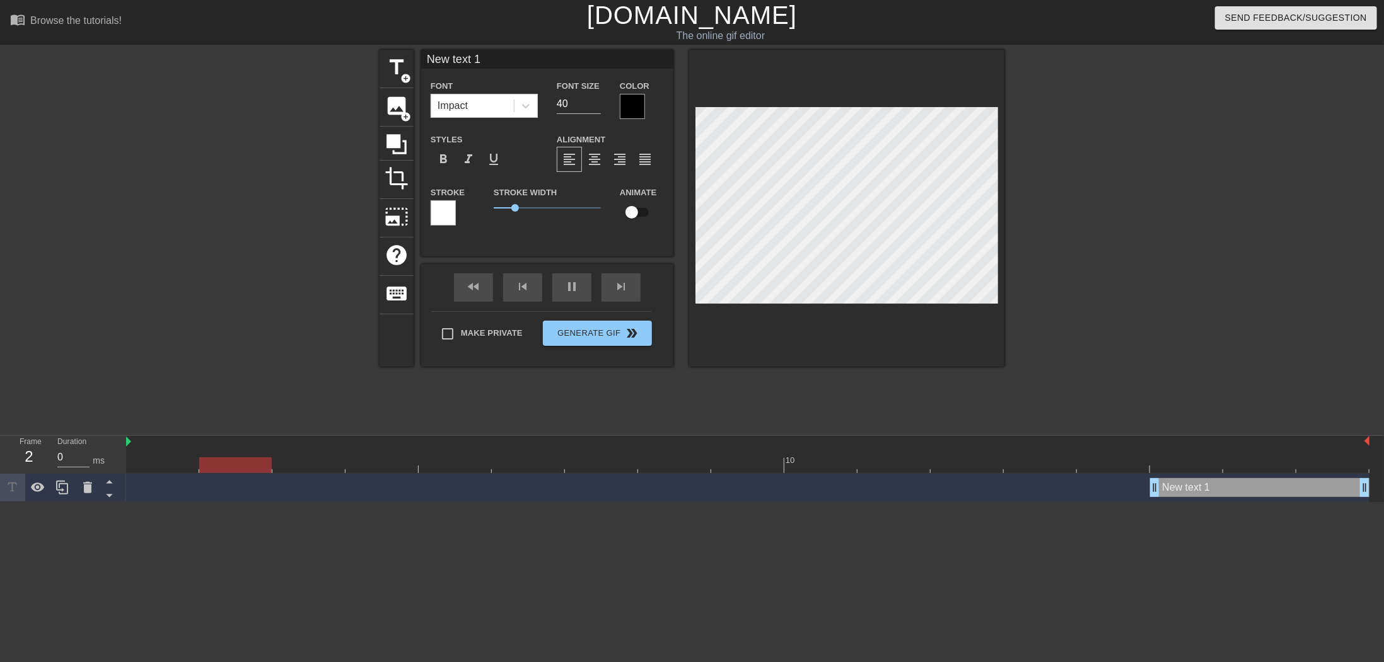
type input "200"
click at [563, 290] on div "pause" at bounding box center [571, 288] width 39 height 28
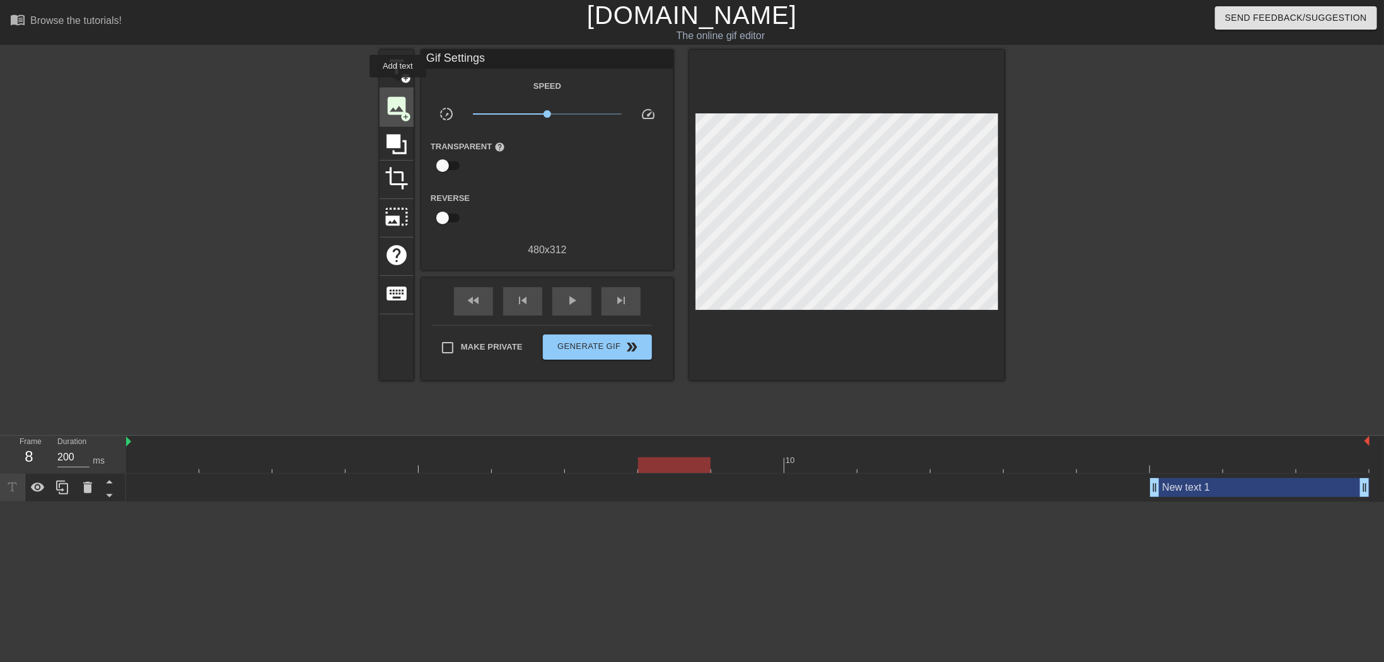
click at [398, 86] on div "title add_circle" at bounding box center [396, 69] width 34 height 38
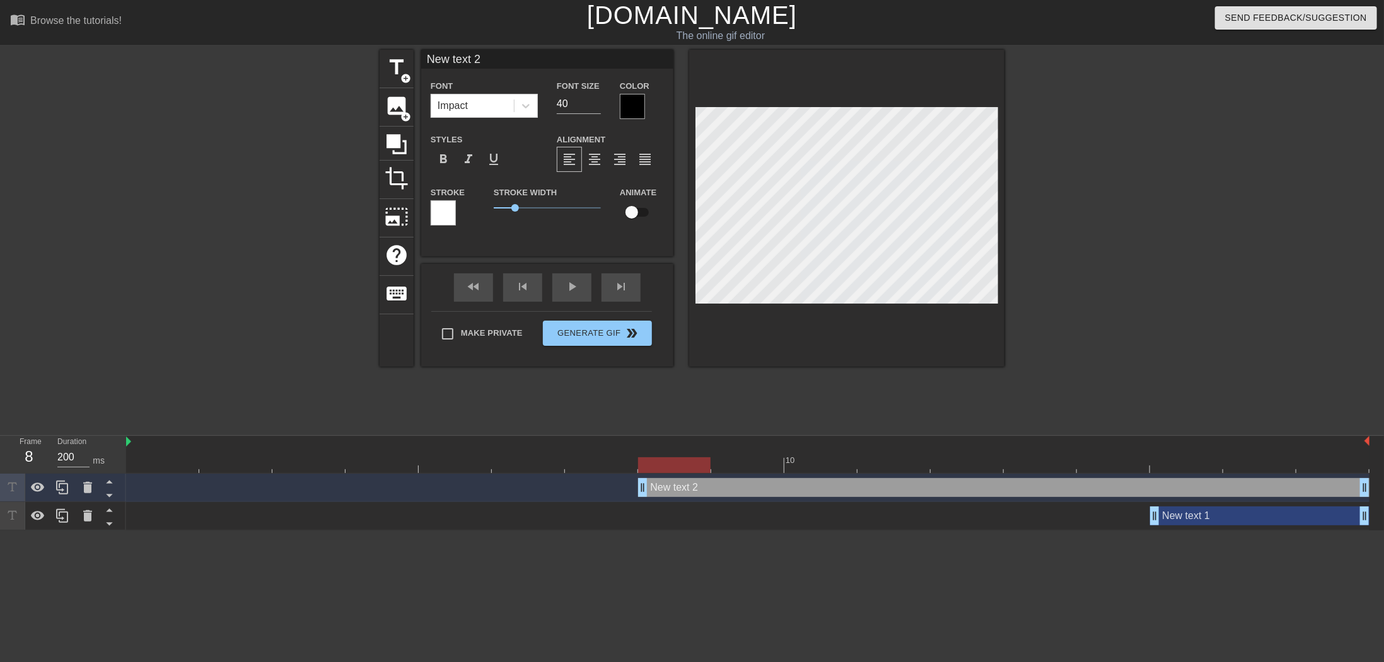
scroll to position [1, 1]
click at [361, 517] on div "New text 1 drag_handle drag_handle" at bounding box center [747, 516] width 1243 height 19
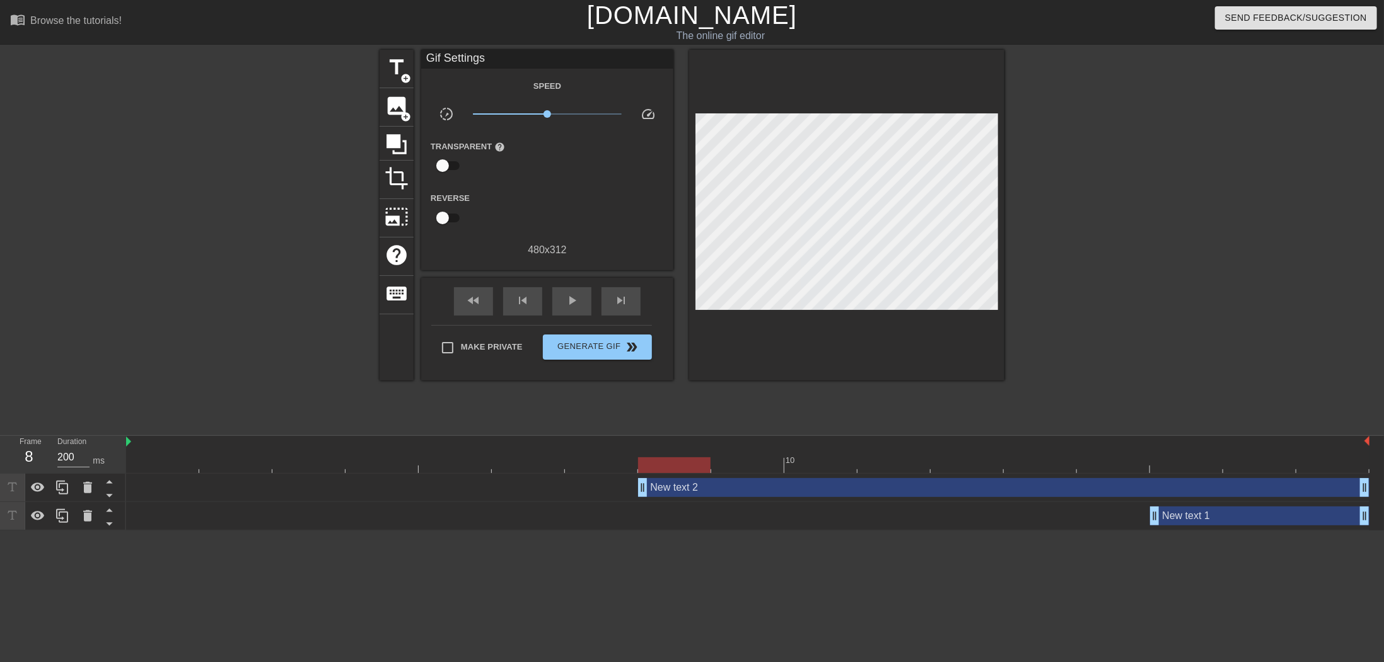
click at [1183, 512] on div "New text 1 drag_handle drag_handle" at bounding box center [1259, 516] width 219 height 19
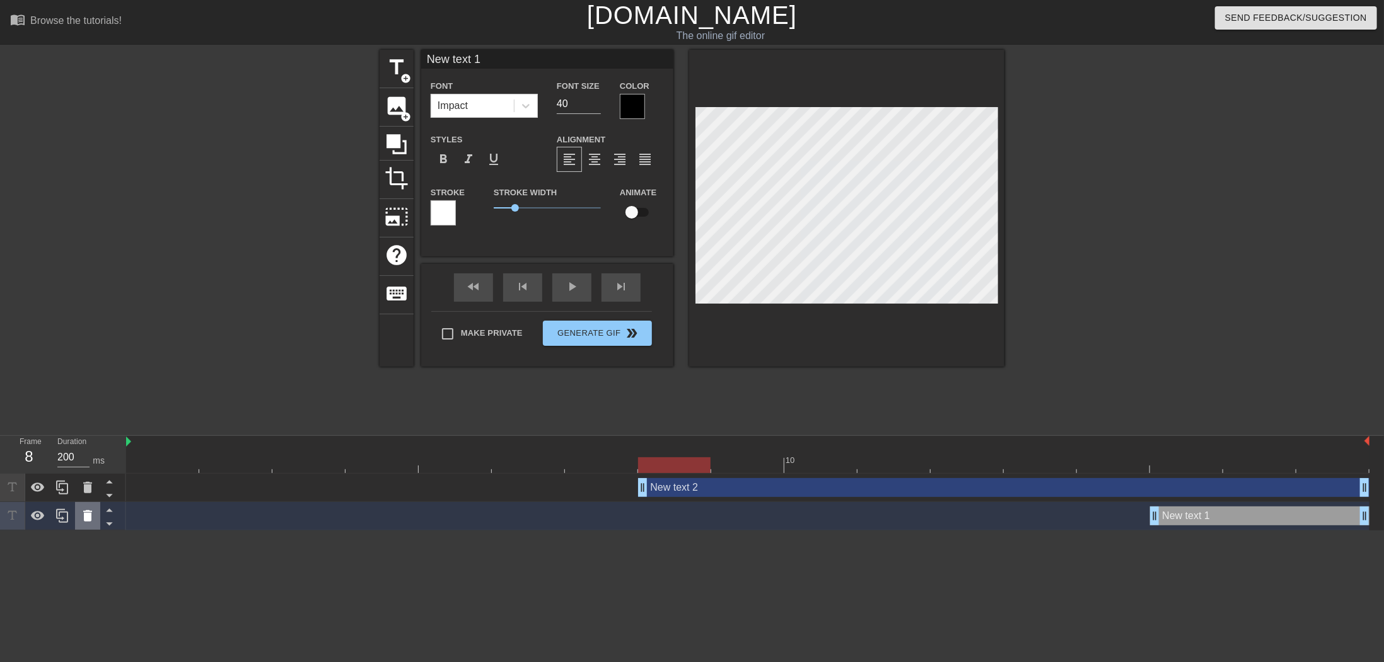
click at [82, 516] on icon at bounding box center [87, 516] width 15 height 15
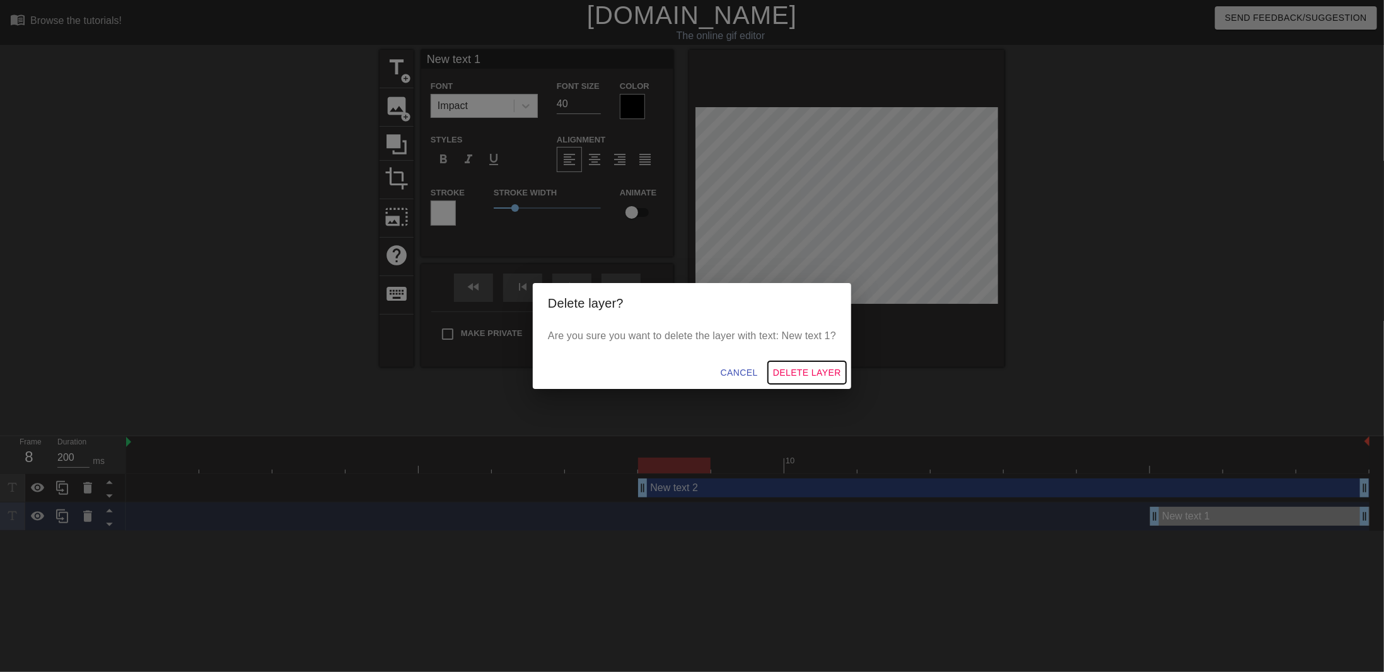
click at [785, 373] on span "Delete Layer" at bounding box center [807, 373] width 68 height 16
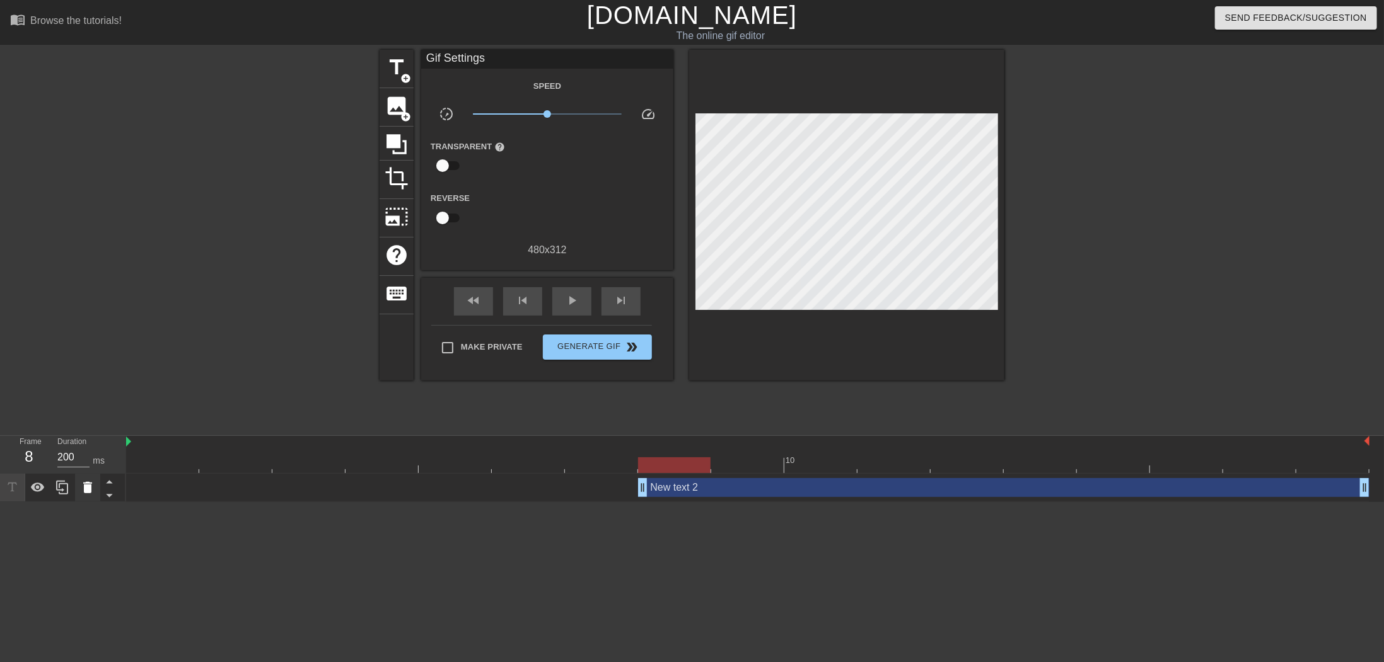
click at [93, 488] on icon at bounding box center [87, 487] width 15 height 15
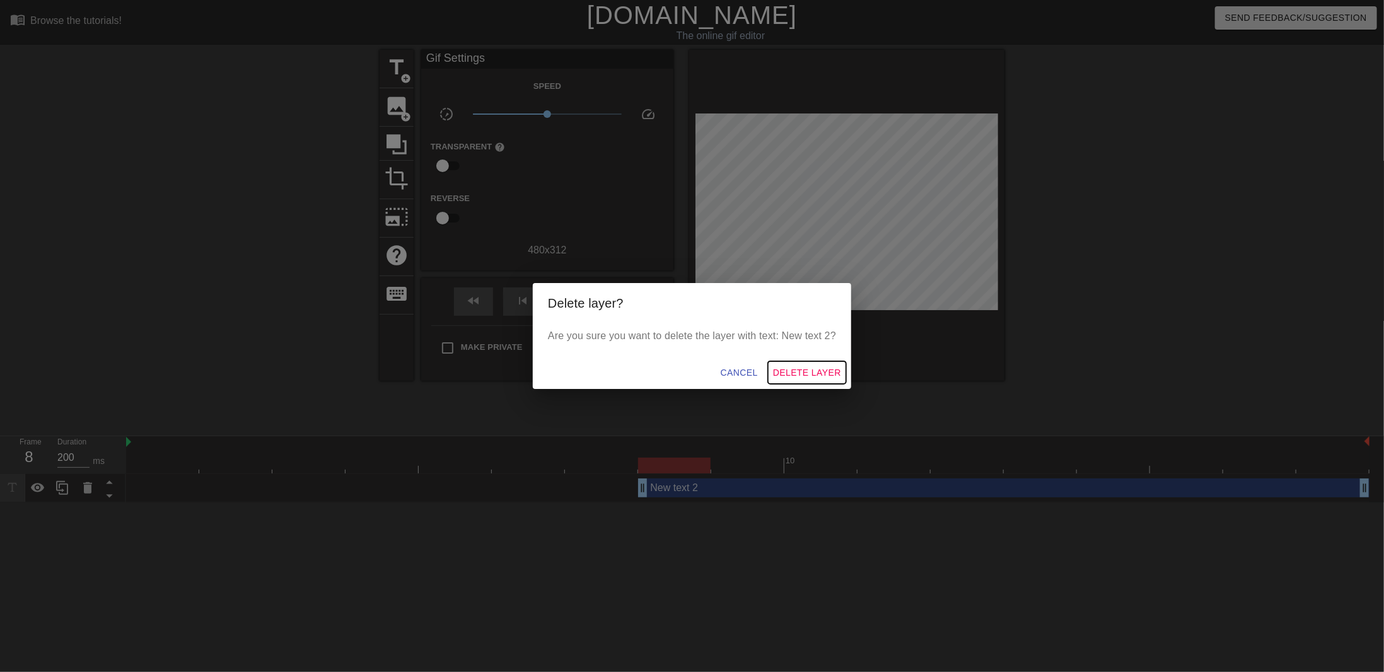
click at [798, 373] on span "Delete Layer" at bounding box center [807, 373] width 68 height 16
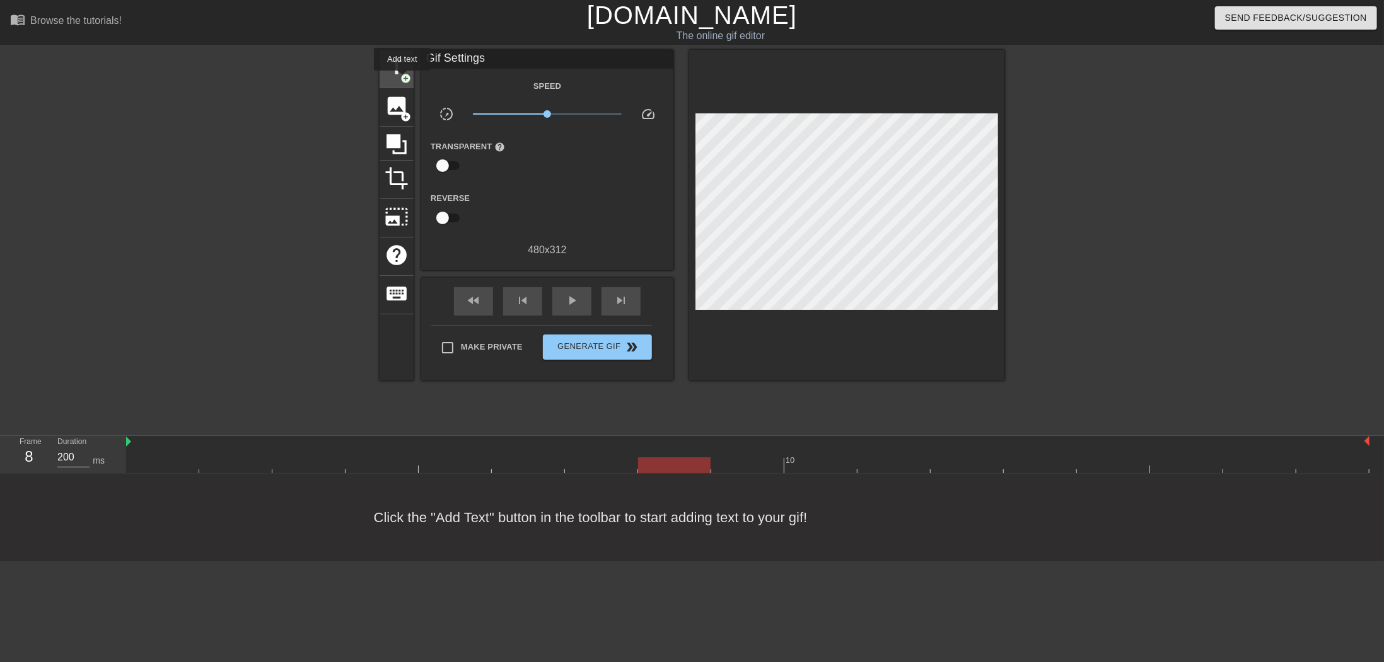
click at [401, 76] on span "add_circle" at bounding box center [405, 78] width 11 height 11
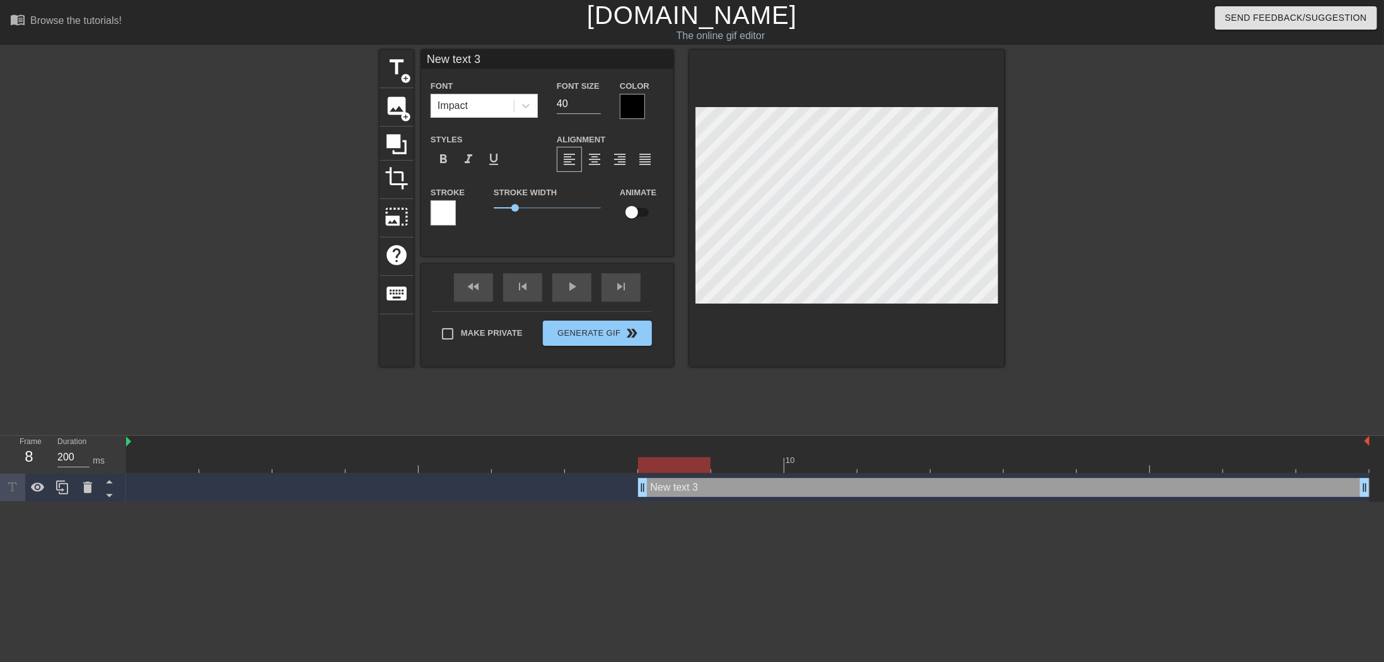
type input "ㄚ"
type textarea "ㄚ"
type input "阿"
type textarea "阿"
click at [623, 105] on div at bounding box center [632, 106] width 25 height 25
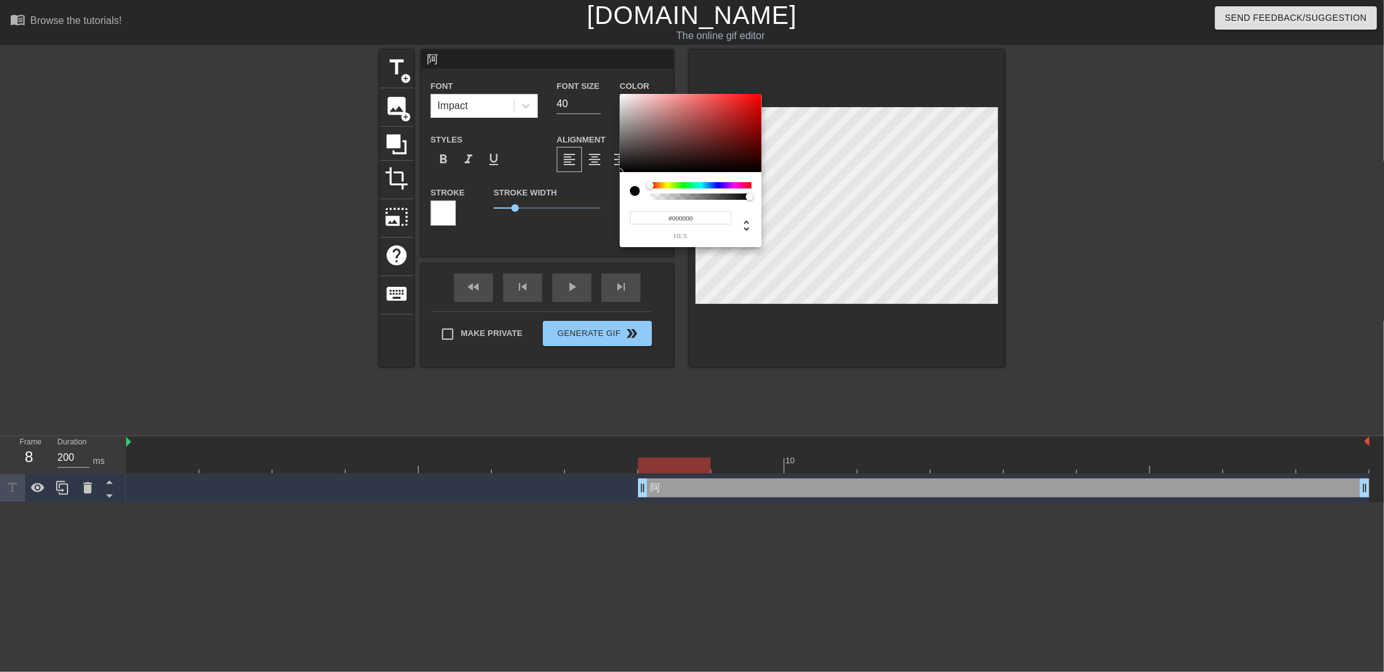
type input "0"
drag, startPoint x: 748, startPoint y: 199, endPoint x: 608, endPoint y: 192, distance: 139.4
click at [599, 200] on div "0 r 0 g 0 b 0 a" at bounding box center [692, 336] width 1384 height 672
type input "238"
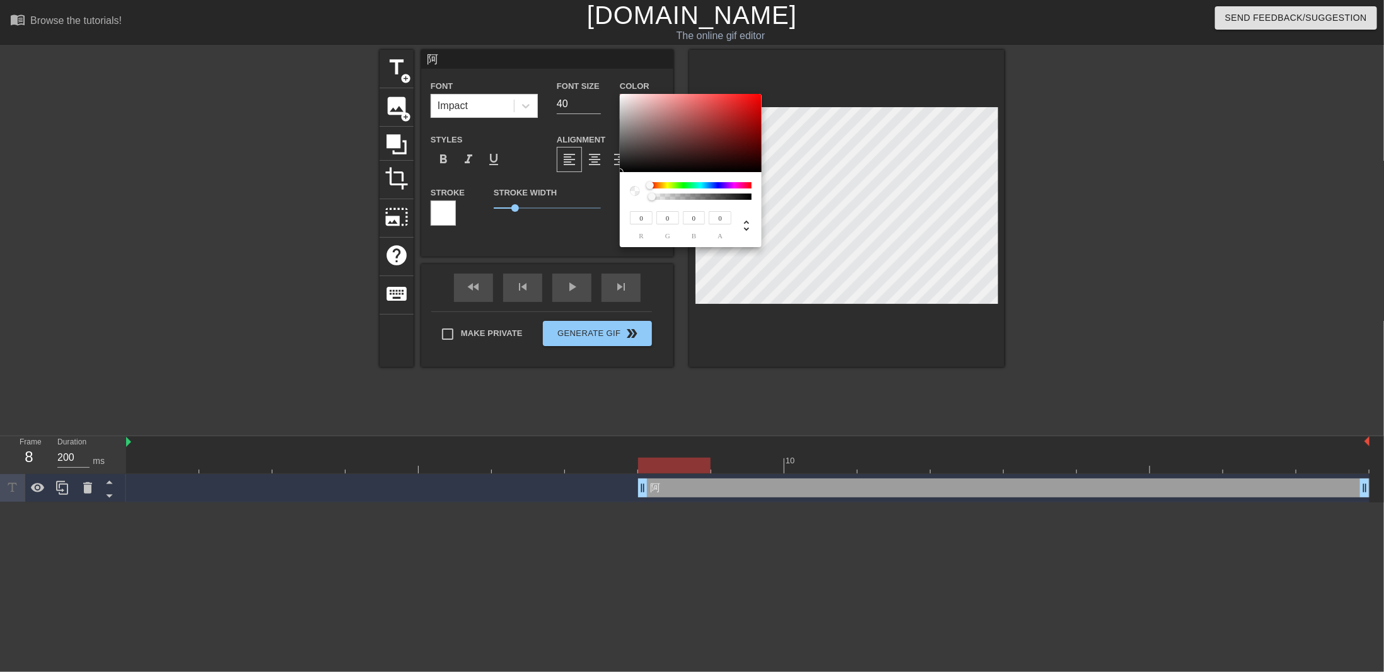
type input "223"
click at [629, 99] on div at bounding box center [691, 133] width 142 height 78
type input "232"
type input "225"
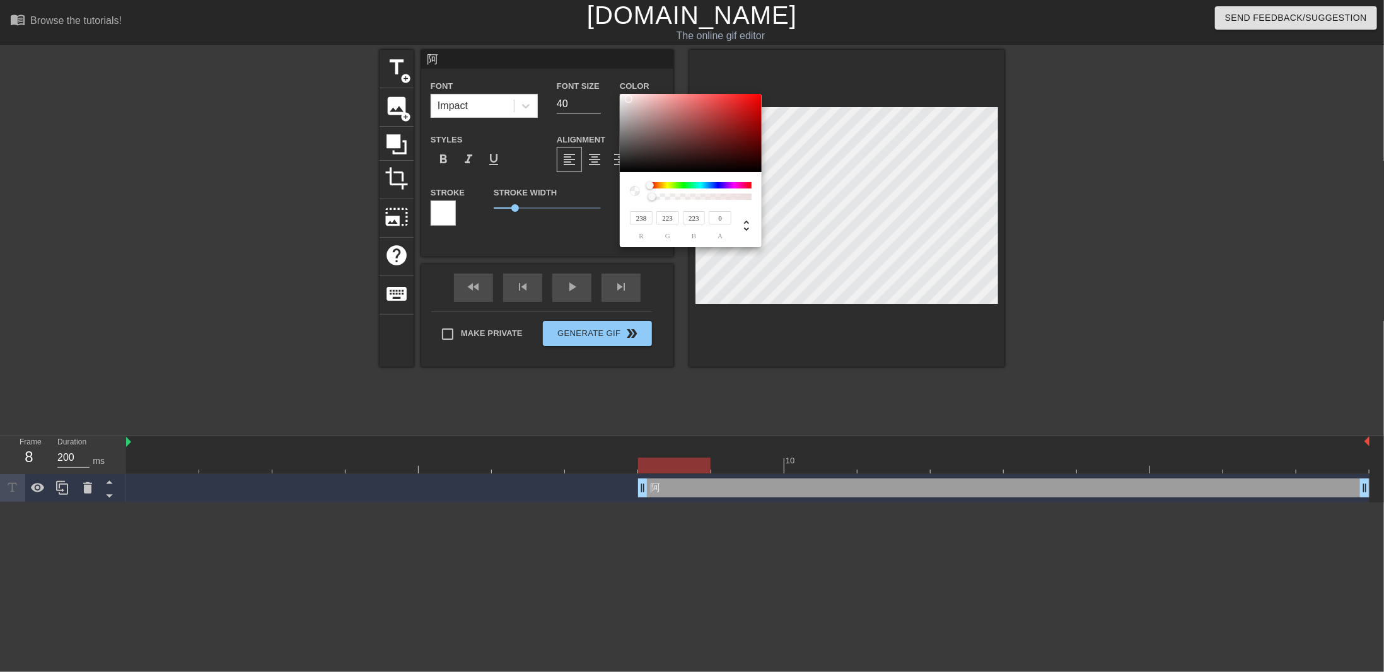
type input "225"
type input "224"
drag, startPoint x: 629, startPoint y: 99, endPoint x: 621, endPoint y: 110, distance: 13.5
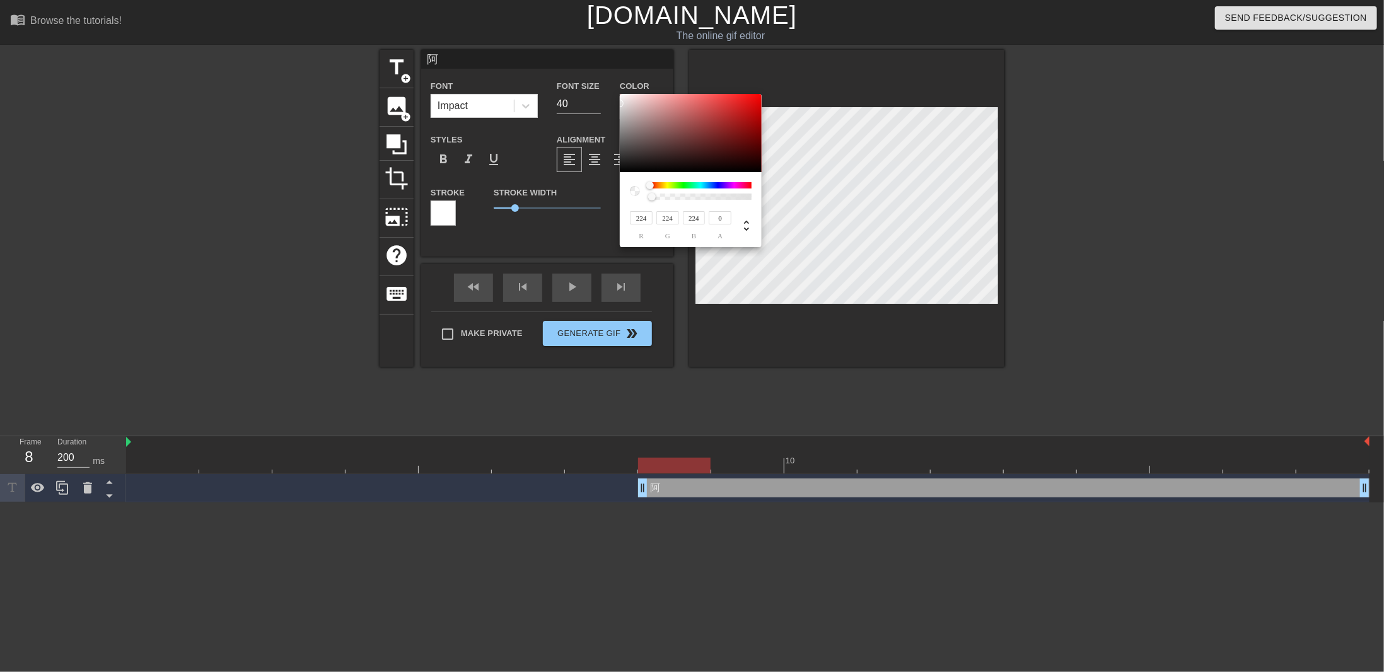
click at [608, 103] on div "224 r 224 g 224 b 0 a" at bounding box center [692, 336] width 1384 height 672
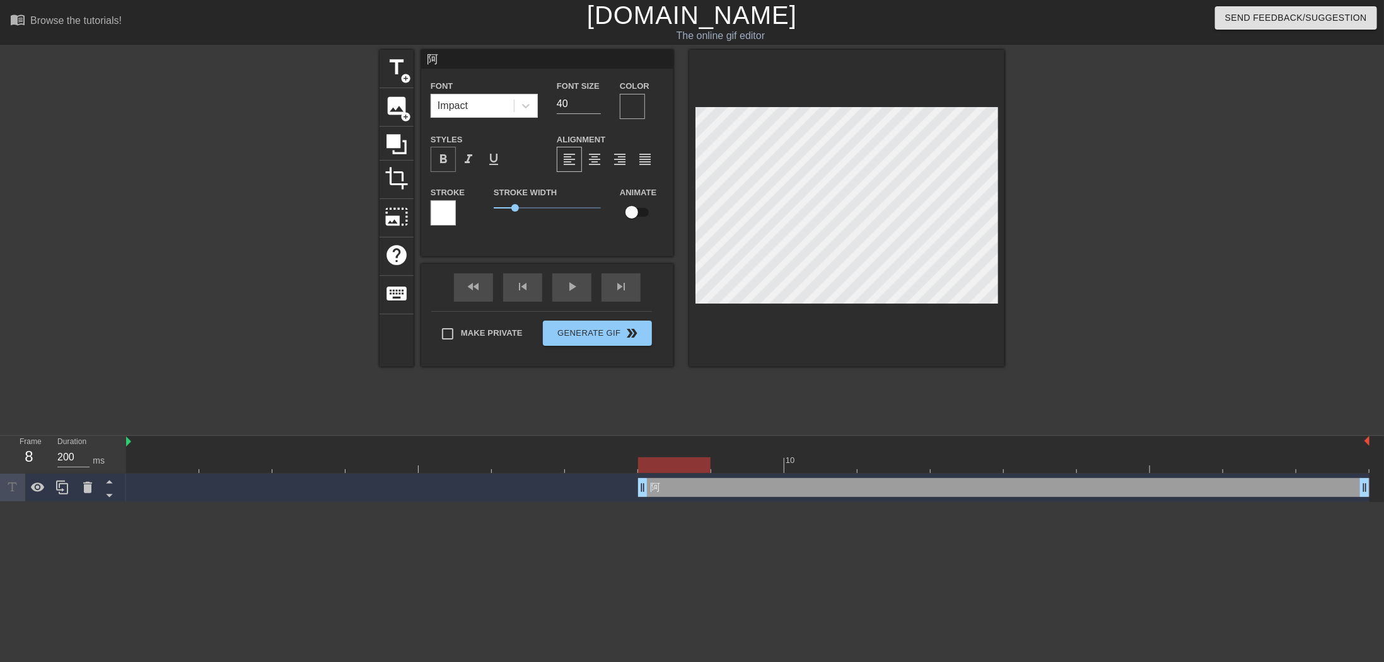
click at [449, 153] on span "format_bold" at bounding box center [443, 159] width 15 height 15
click at [525, 103] on icon at bounding box center [525, 106] width 13 height 13
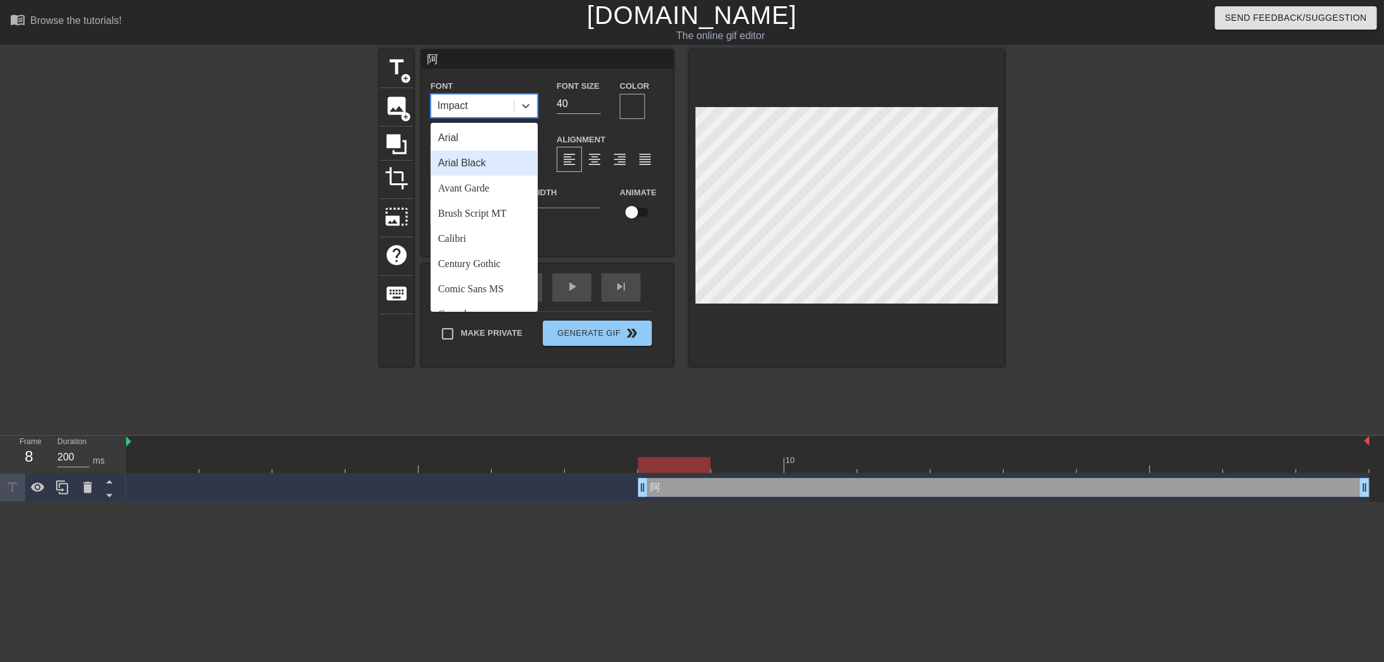
click at [500, 162] on div "Arial Black" at bounding box center [483, 163] width 107 height 25
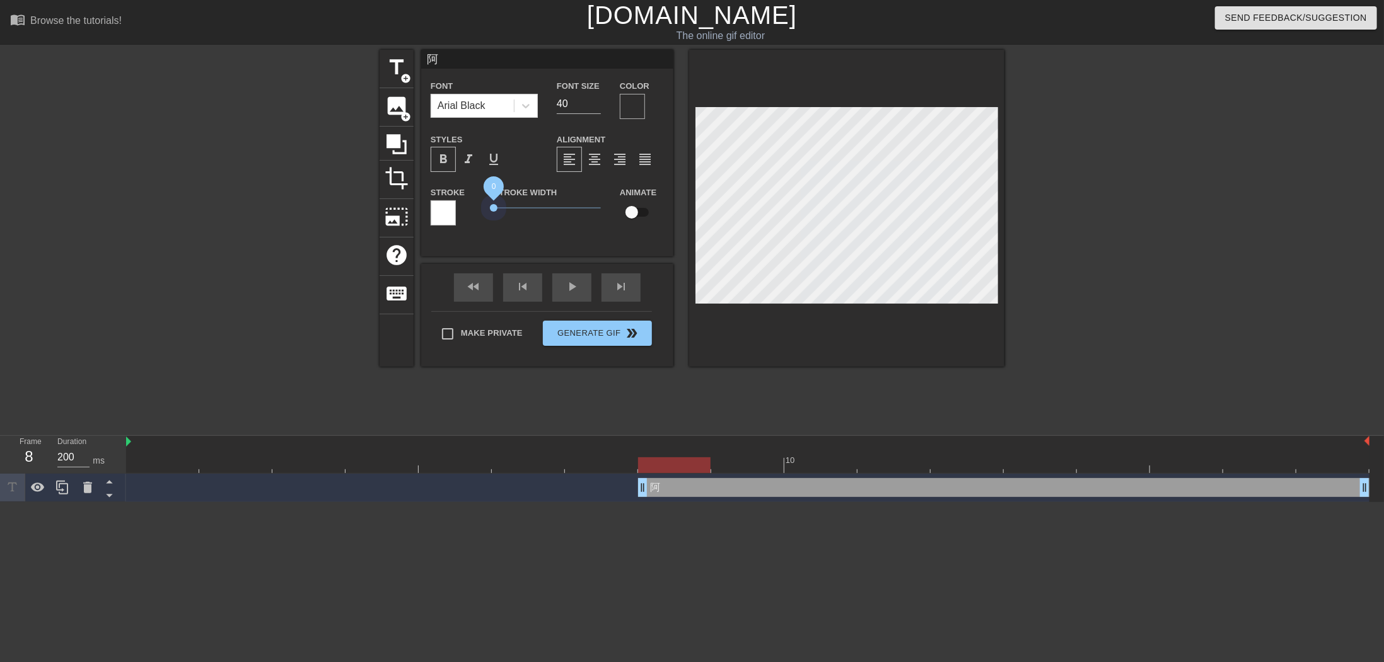
click at [489, 211] on div "Stroke Width 0" at bounding box center [547, 211] width 126 height 52
click at [524, 107] on icon at bounding box center [526, 106] width 8 height 4
click at [637, 113] on div at bounding box center [632, 106] width 25 height 25
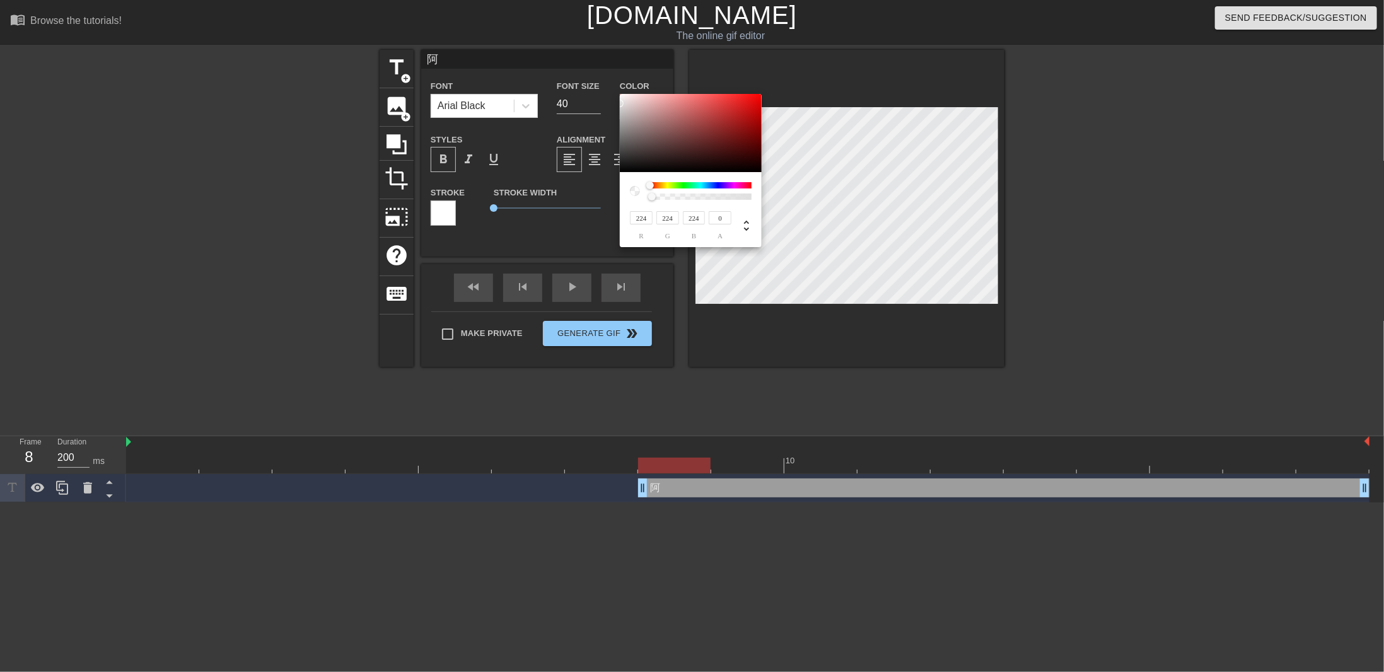
type input "133"
type input "42"
type input "41"
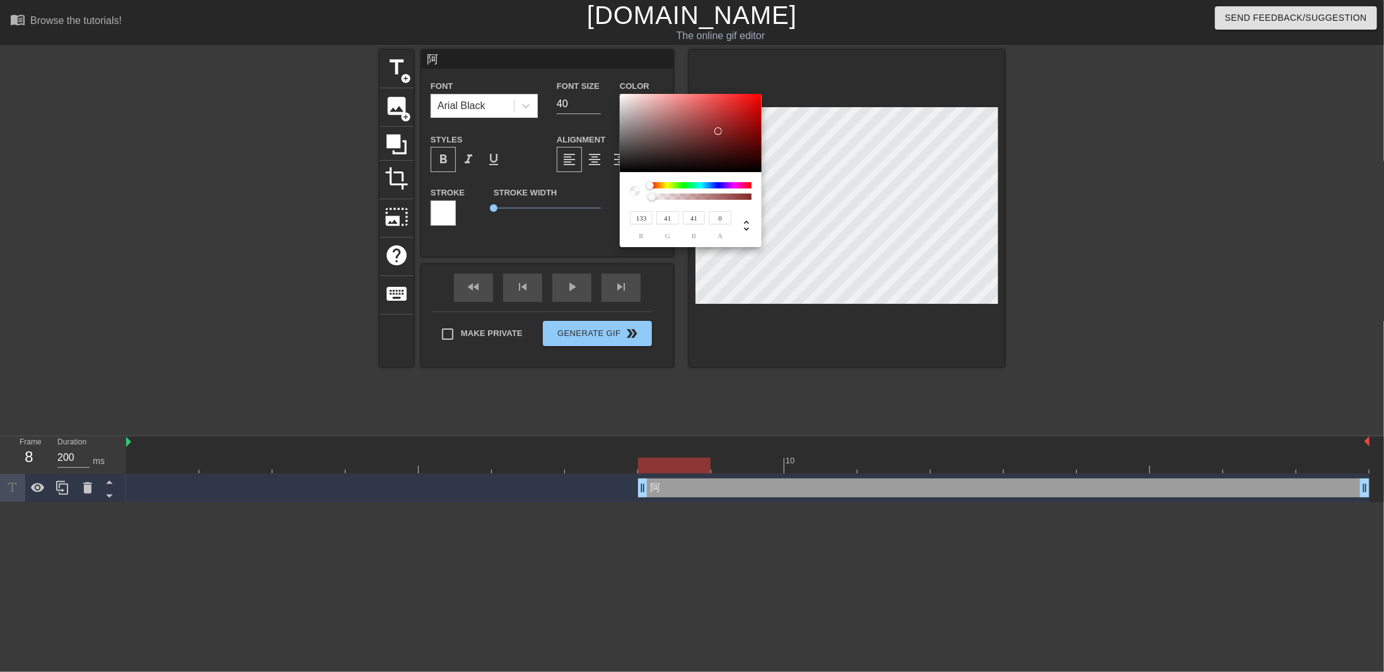
type input "40"
click at [719, 131] on div at bounding box center [691, 133] width 142 height 78
type input "78"
type input "39"
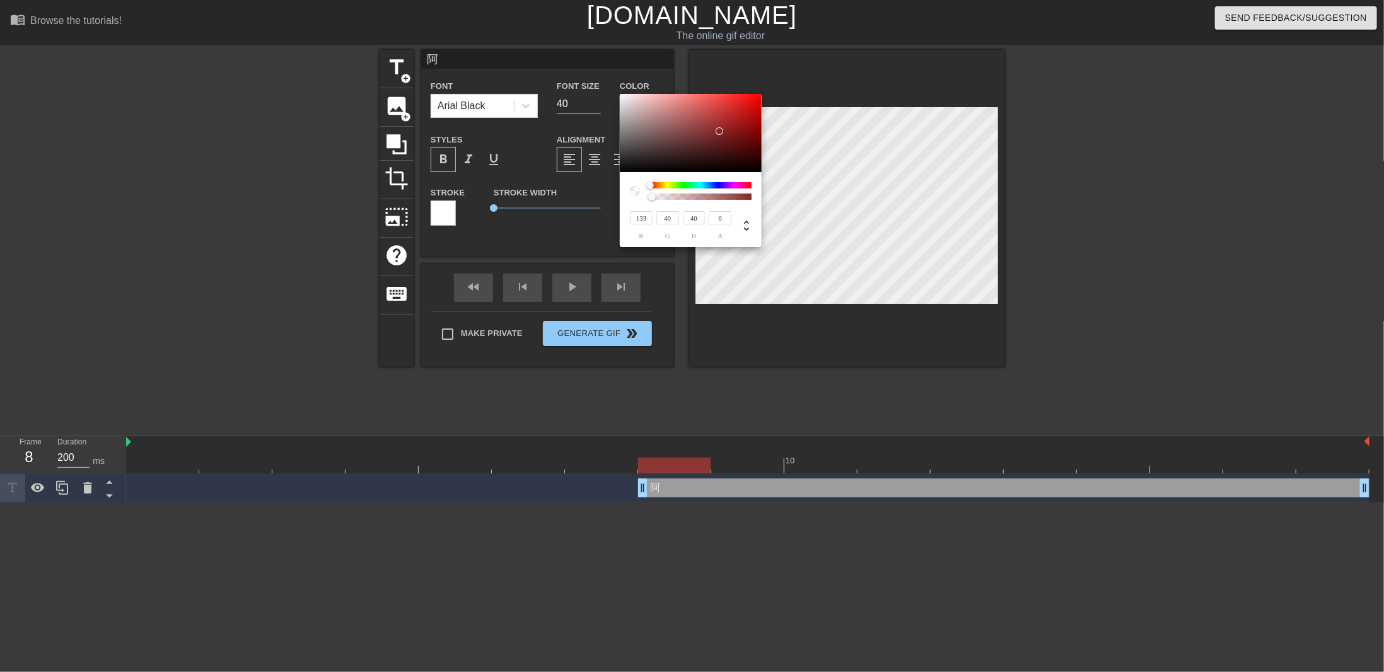
type input "39"
type input "67"
type input "37"
type input "74"
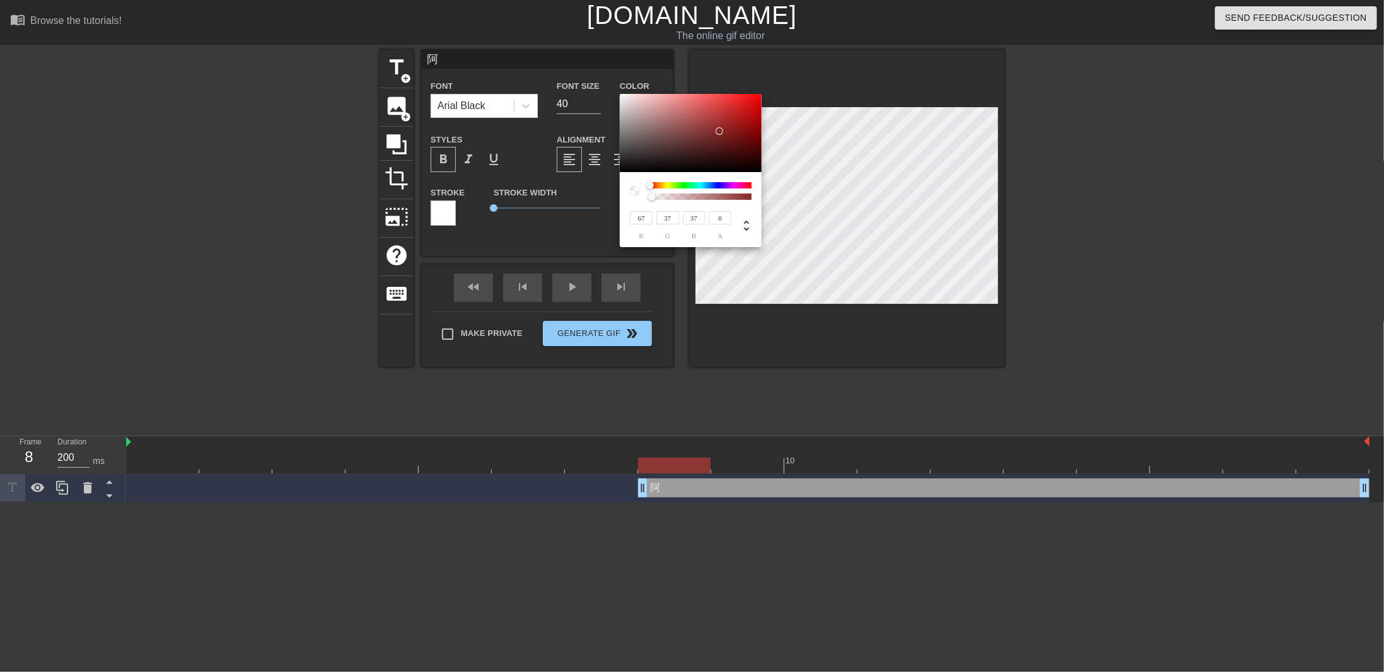
type input "48"
type input "111"
type input "89"
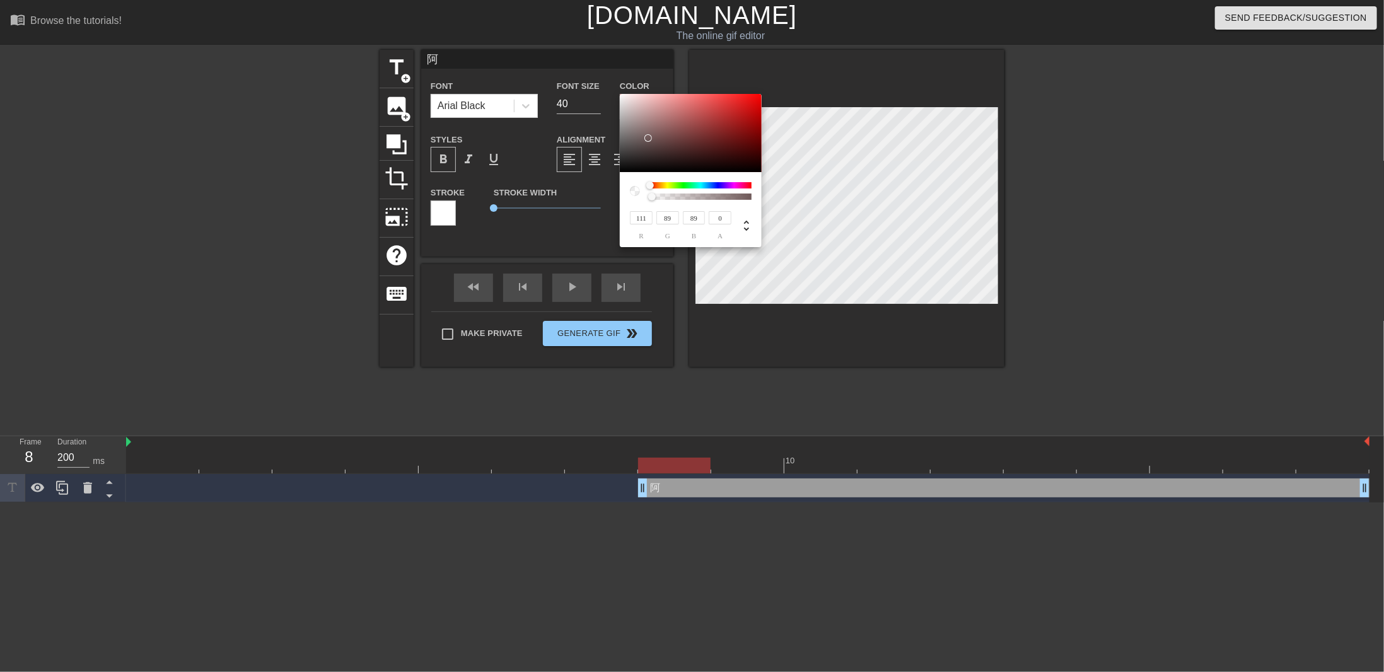
type input "131"
type input "126"
type input "98"
type input "97"
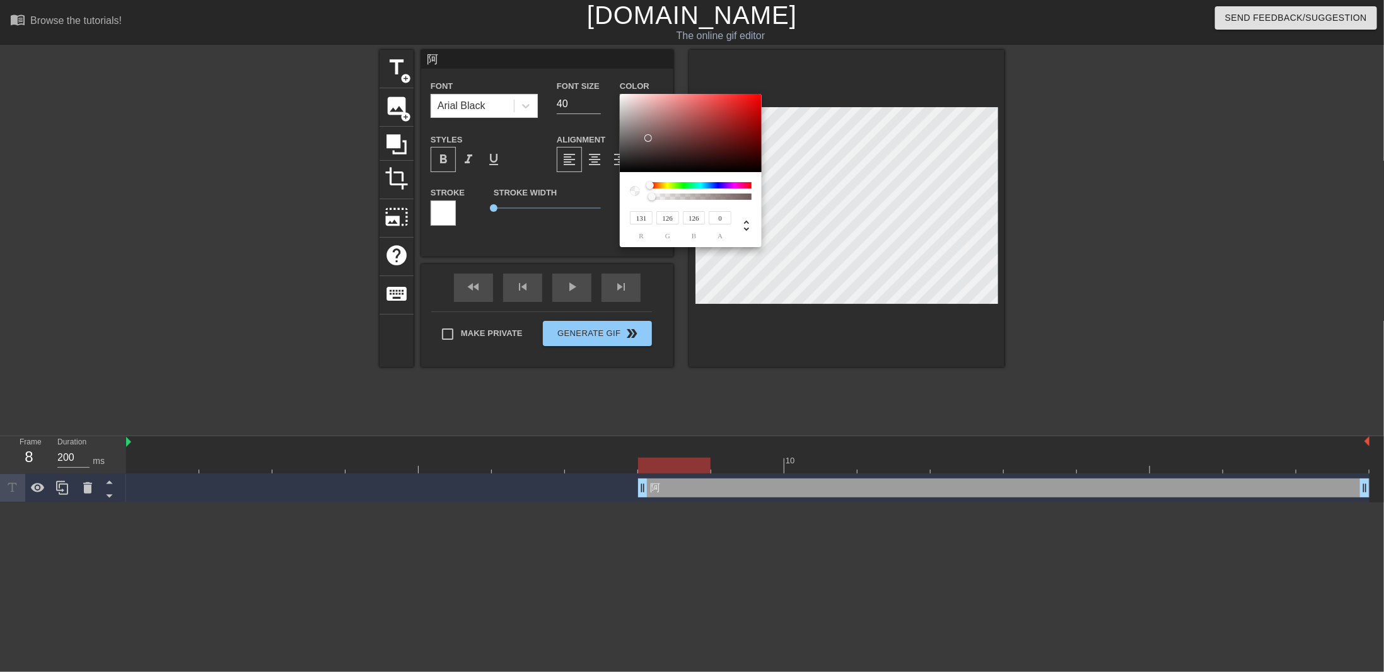
type input "97"
type input "30"
type input "18"
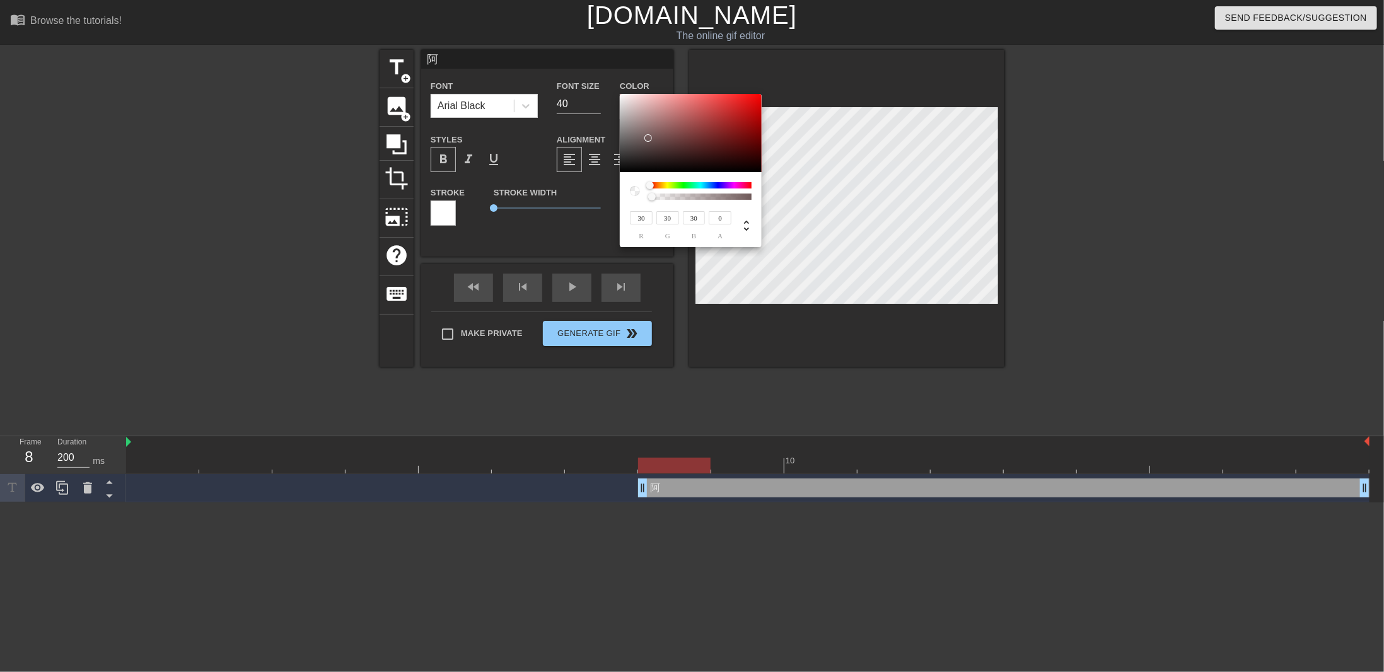
type input "17"
type input "16"
type input "15"
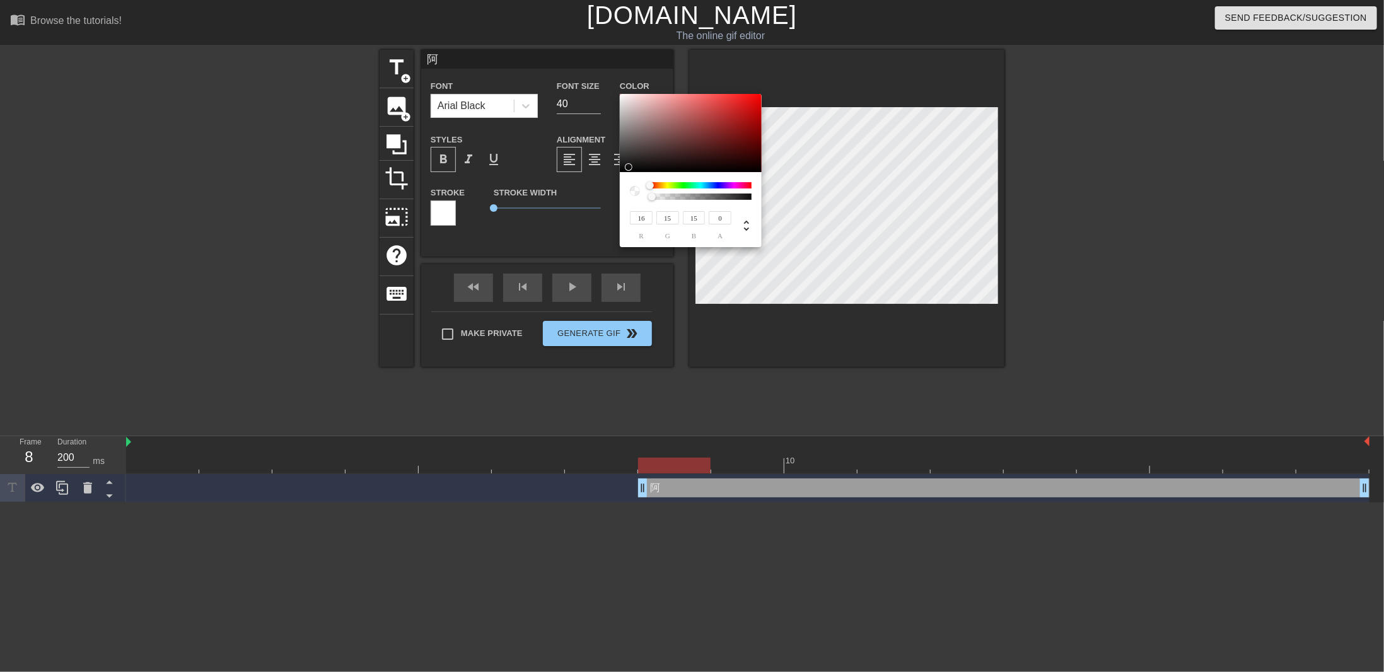
type input "14"
type input "13"
type input "8"
type input "7"
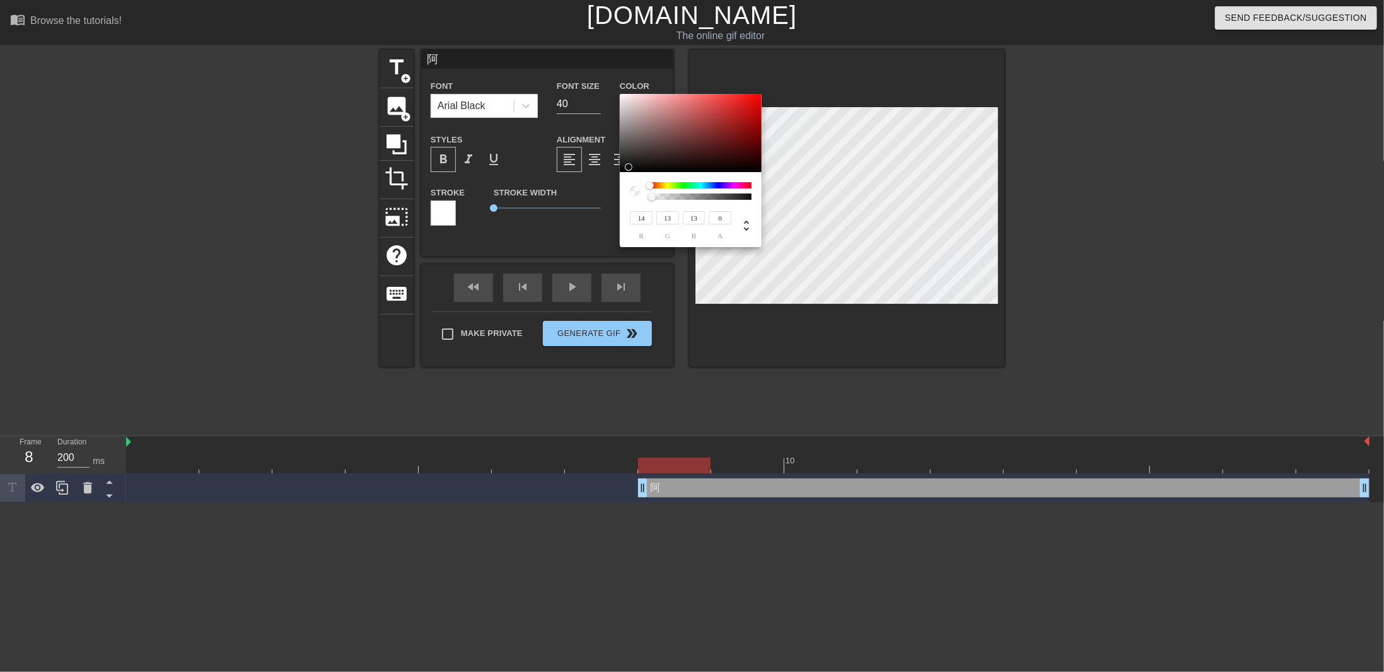
type input "7"
type input "3"
drag, startPoint x: 679, startPoint y: 152, endPoint x: 631, endPoint y: 170, distance: 51.6
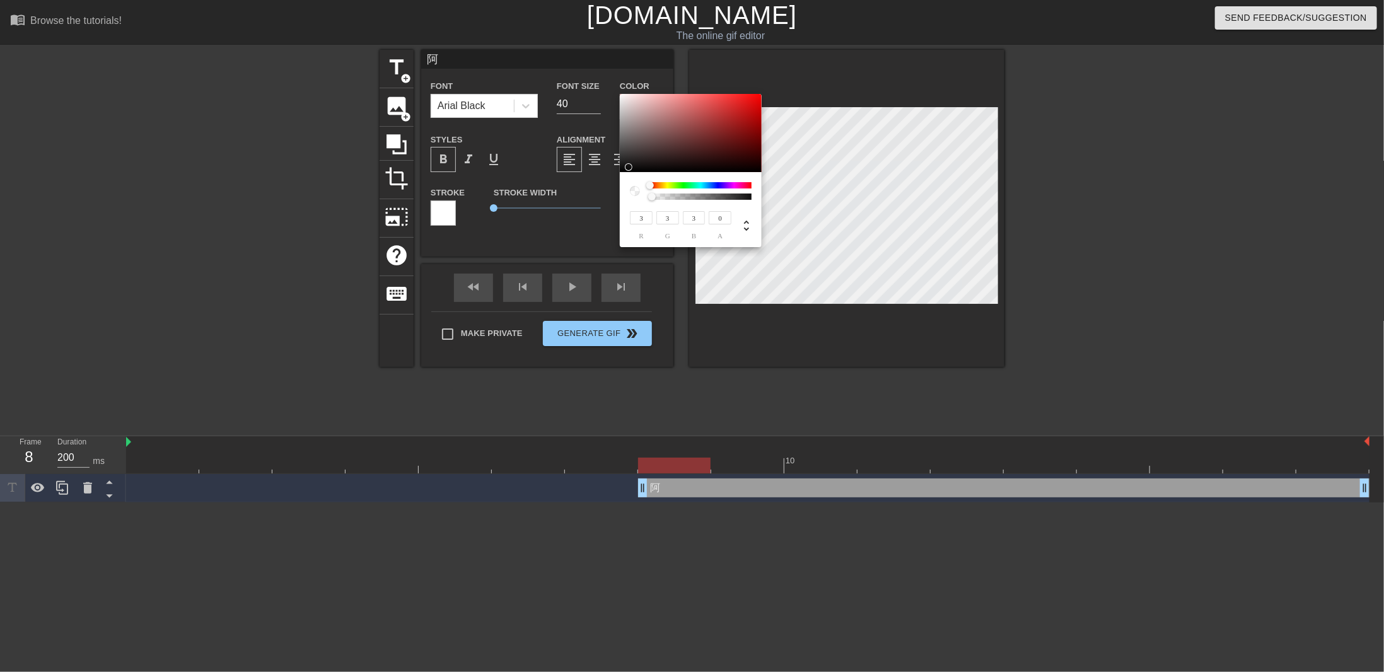
click at [622, 171] on div at bounding box center [691, 133] width 142 height 78
type input "1"
drag, startPoint x: 676, startPoint y: 193, endPoint x: 773, endPoint y: 192, distance: 97.7
click at [773, 192] on div "3 r 3 g 3 b 1 a" at bounding box center [692, 336] width 1384 height 672
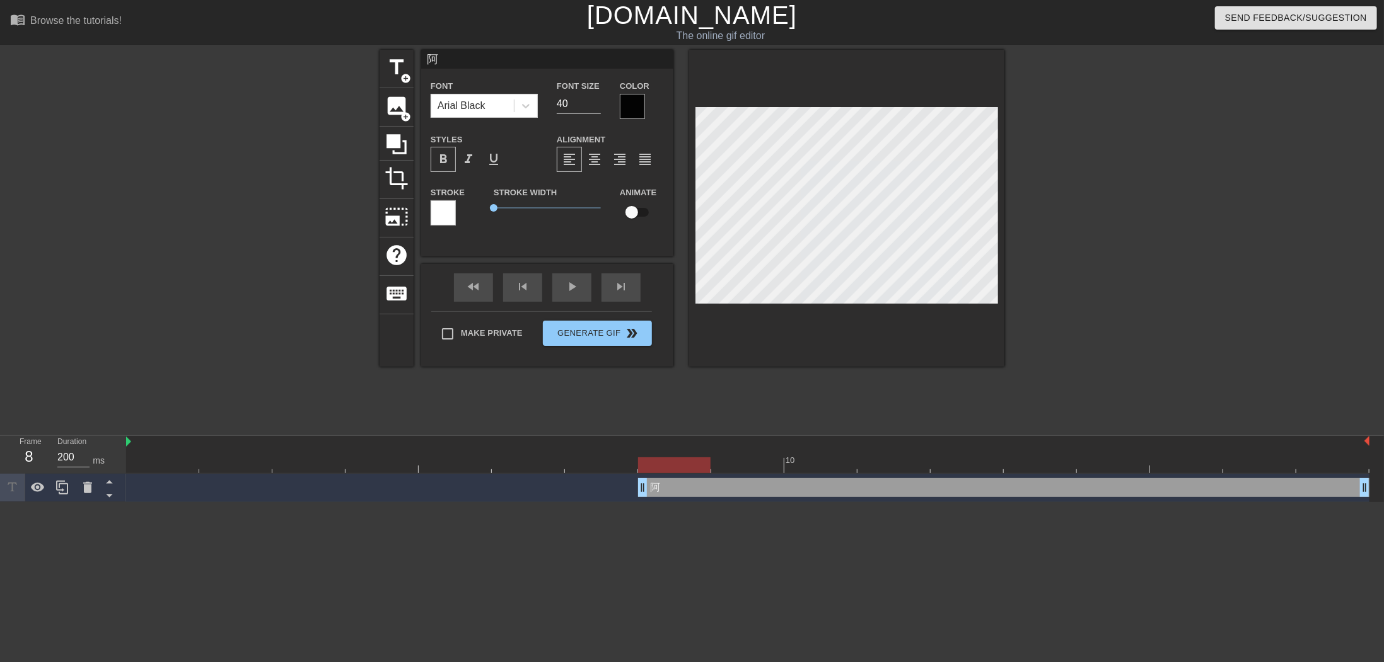
click at [648, 110] on div "Color" at bounding box center [642, 98] width 44 height 41
click at [642, 110] on div at bounding box center [632, 106] width 25 height 25
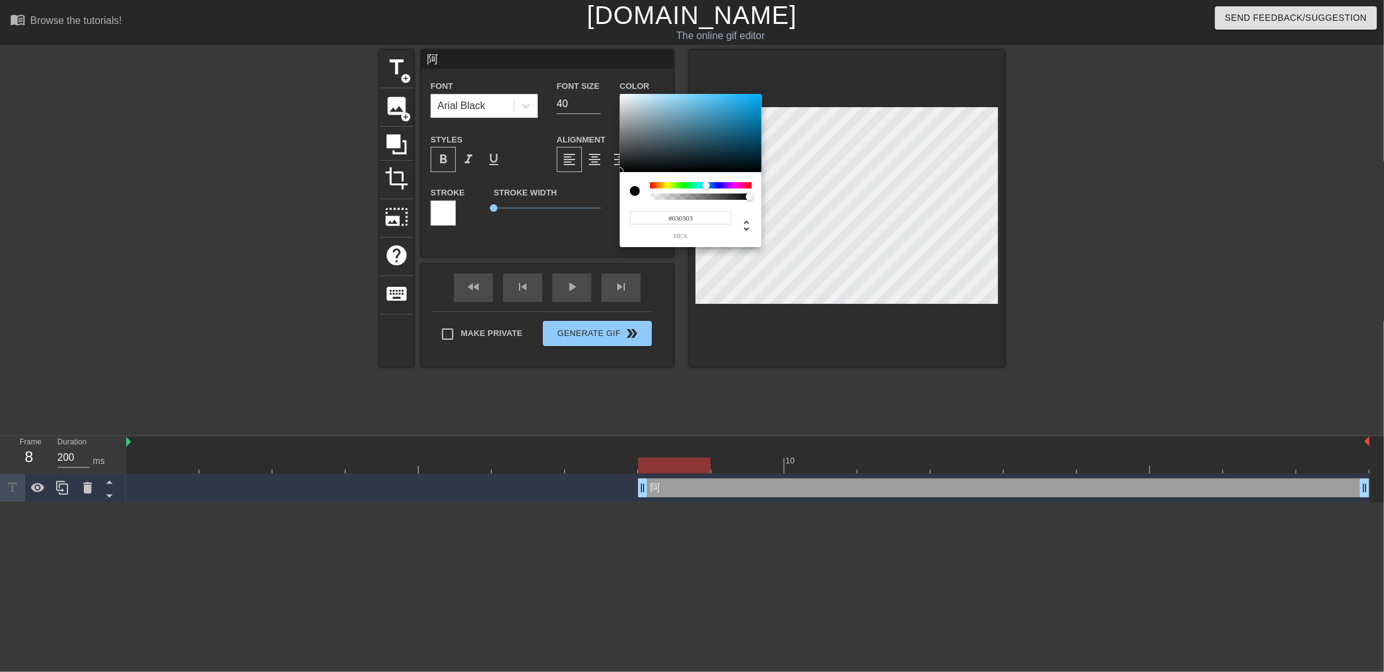
drag, startPoint x: 688, startPoint y: 184, endPoint x: 717, endPoint y: 158, distance: 38.4
click at [707, 185] on div at bounding box center [700, 185] width 101 height 6
click at [727, 129] on div at bounding box center [691, 133] width 142 height 78
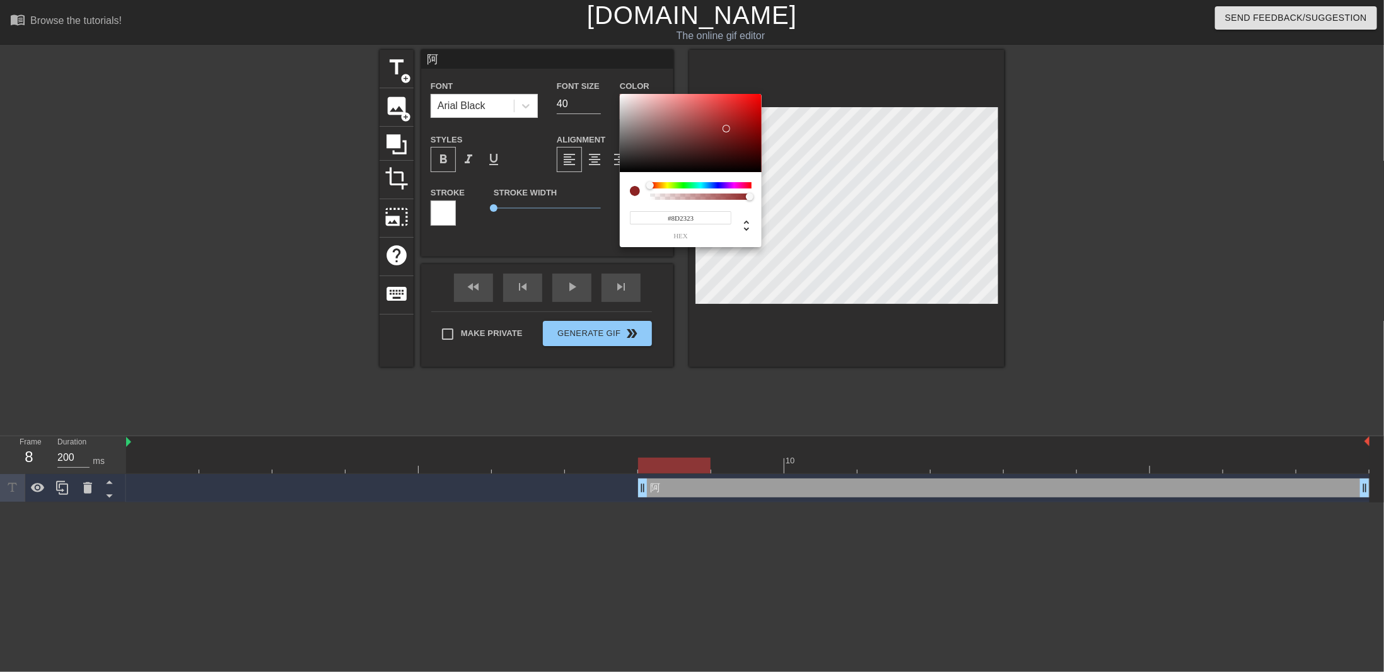
drag, startPoint x: 643, startPoint y: 191, endPoint x: 618, endPoint y: 189, distance: 24.7
click at [619, 190] on div "#8D2323 hex" at bounding box center [692, 336] width 1384 height 672
drag, startPoint x: 668, startPoint y: 194, endPoint x: 637, endPoint y: 197, distance: 31.6
click at [637, 197] on div at bounding box center [691, 191] width 122 height 18
type input "51"
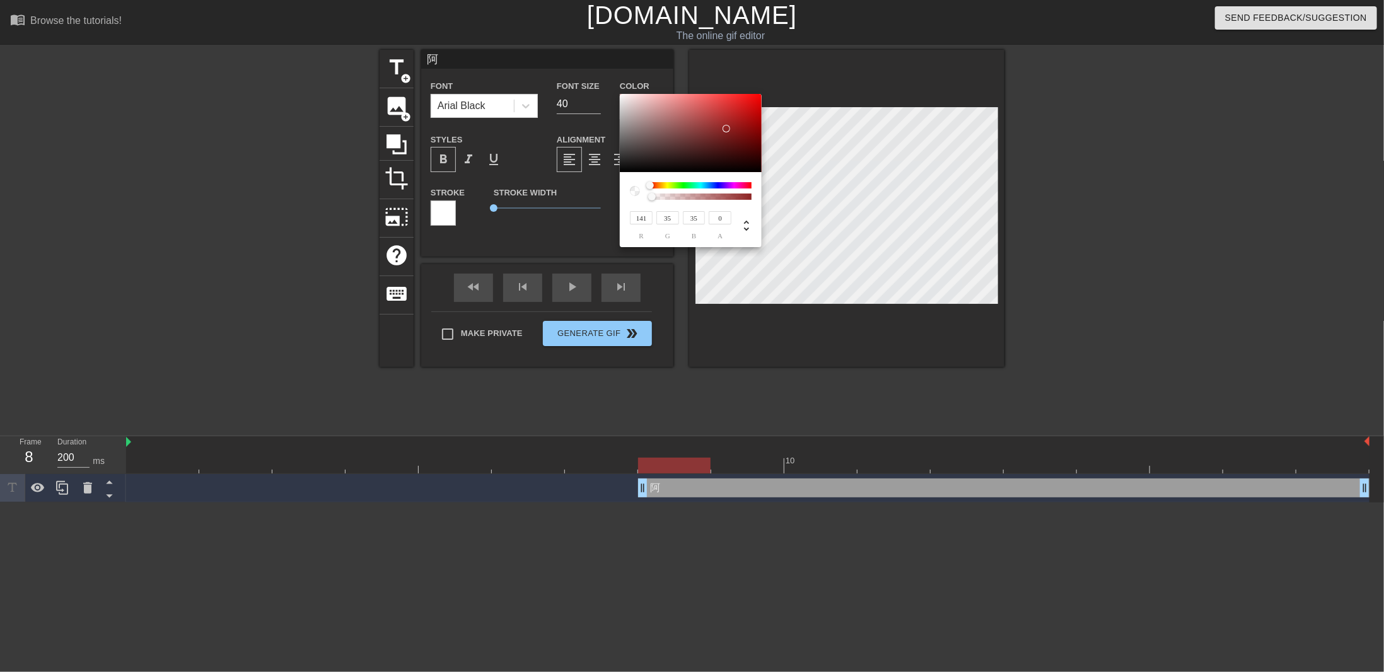
type input "11"
type input "36"
type input "5"
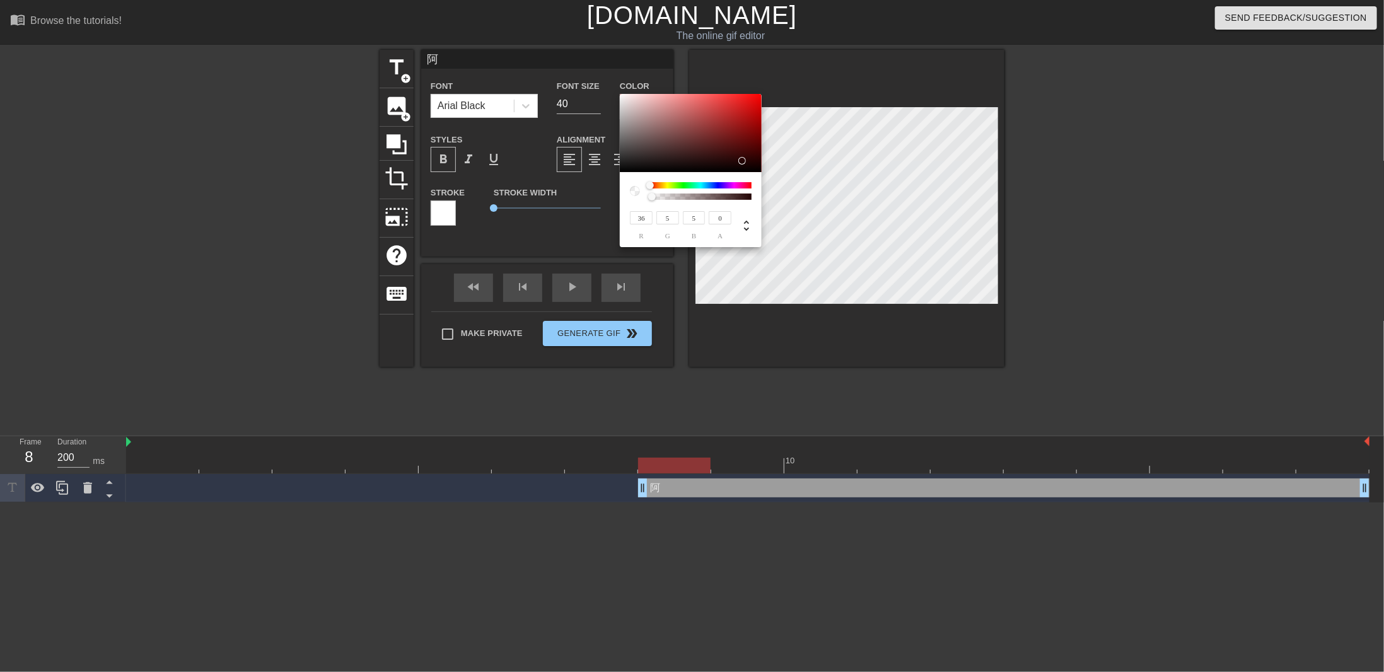
type input "32"
type input "3"
type input "24"
type input "1"
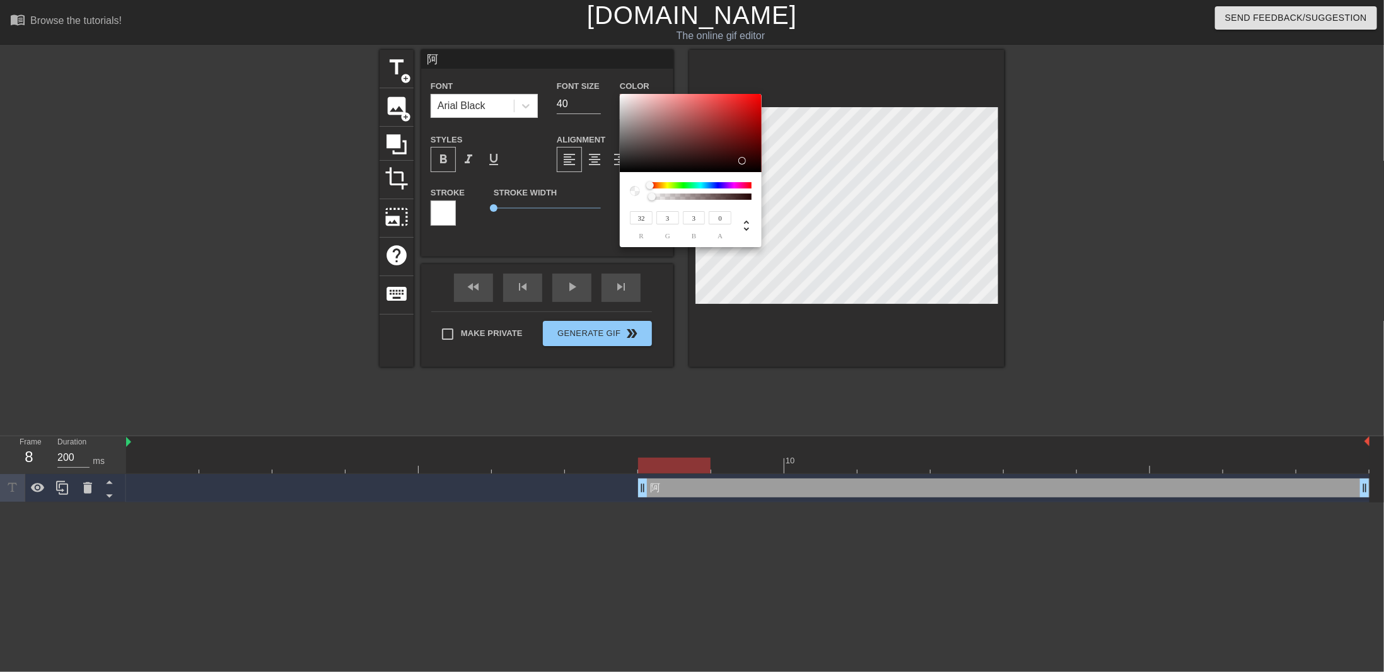
type input "1"
type input "6"
type input "0"
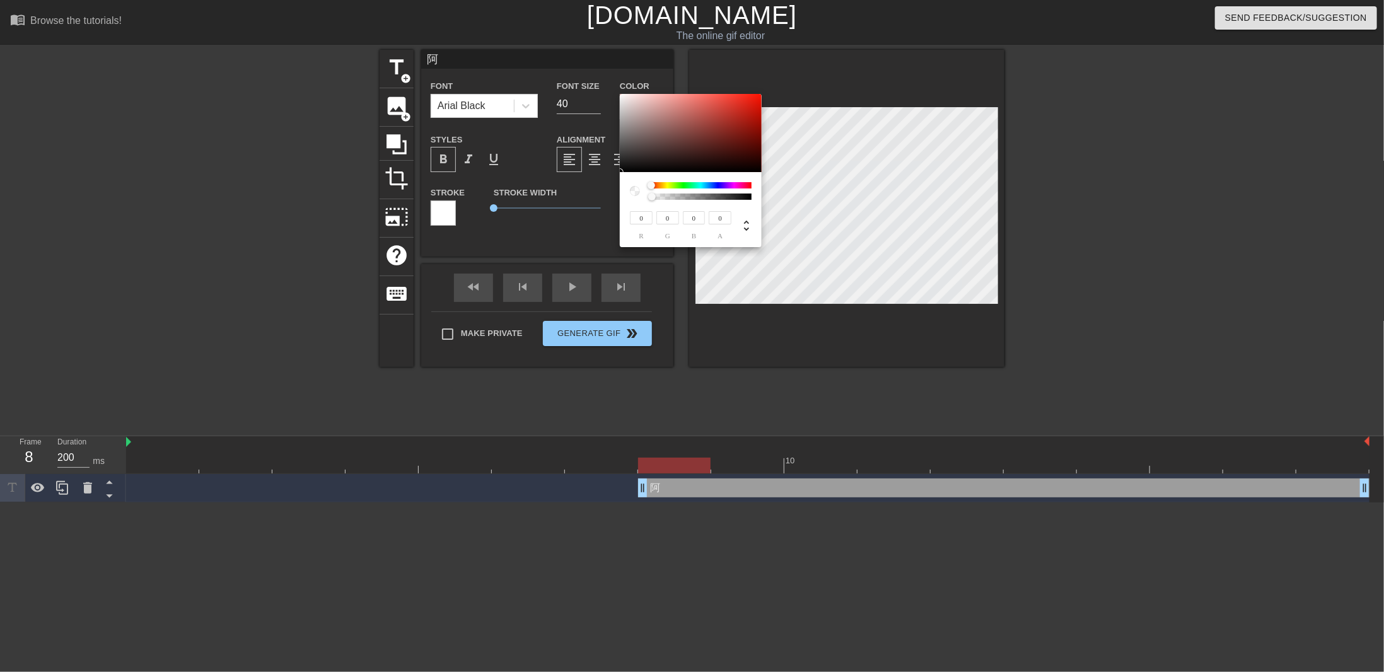
drag, startPoint x: 746, startPoint y: 162, endPoint x: 720, endPoint y: 197, distance: 42.9
click at [763, 175] on div "0 r 0 g 0 b 0 a" at bounding box center [692, 336] width 1384 height 672
drag, startPoint x: 750, startPoint y: 199, endPoint x: 724, endPoint y: 194, distance: 26.9
click at [760, 197] on div "0 r 0 g 0 b 0 a" at bounding box center [691, 209] width 142 height 75
type input "1"
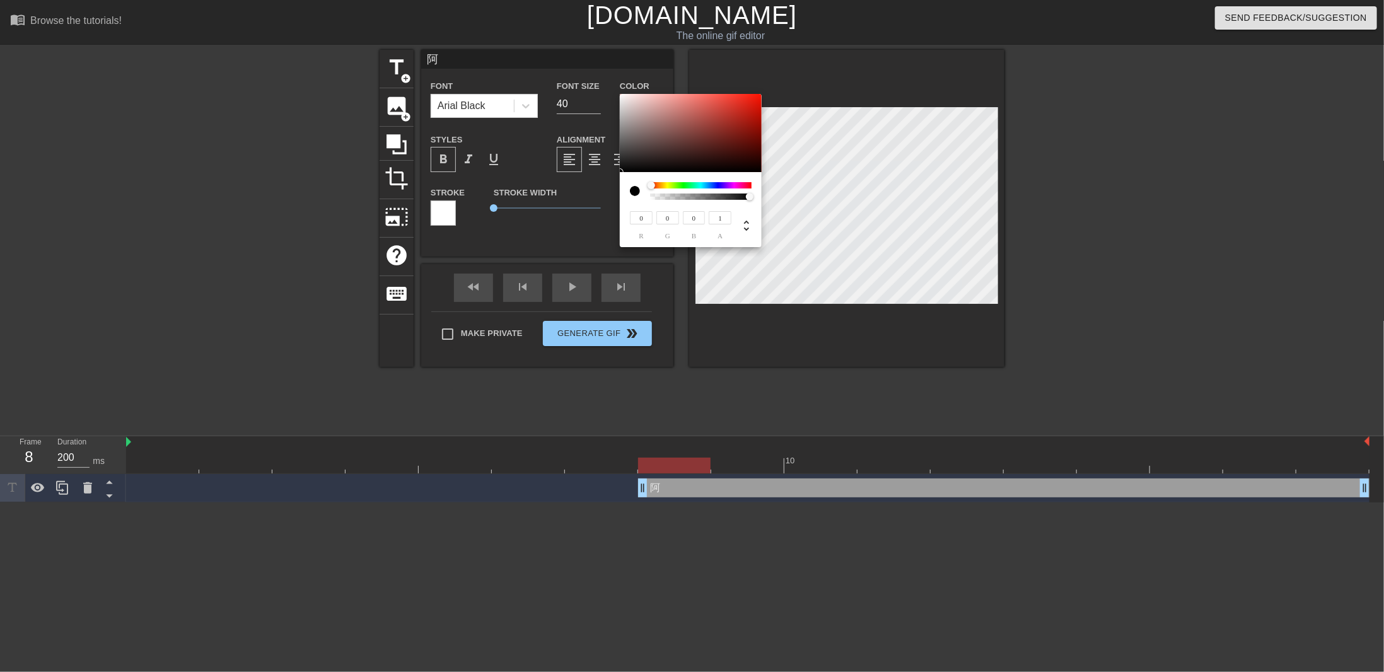
drag, startPoint x: 725, startPoint y: 195, endPoint x: 749, endPoint y: 211, distance: 28.7
click at [782, 202] on div "0 r 0 g 0 b 1 a" at bounding box center [692, 336] width 1384 height 672
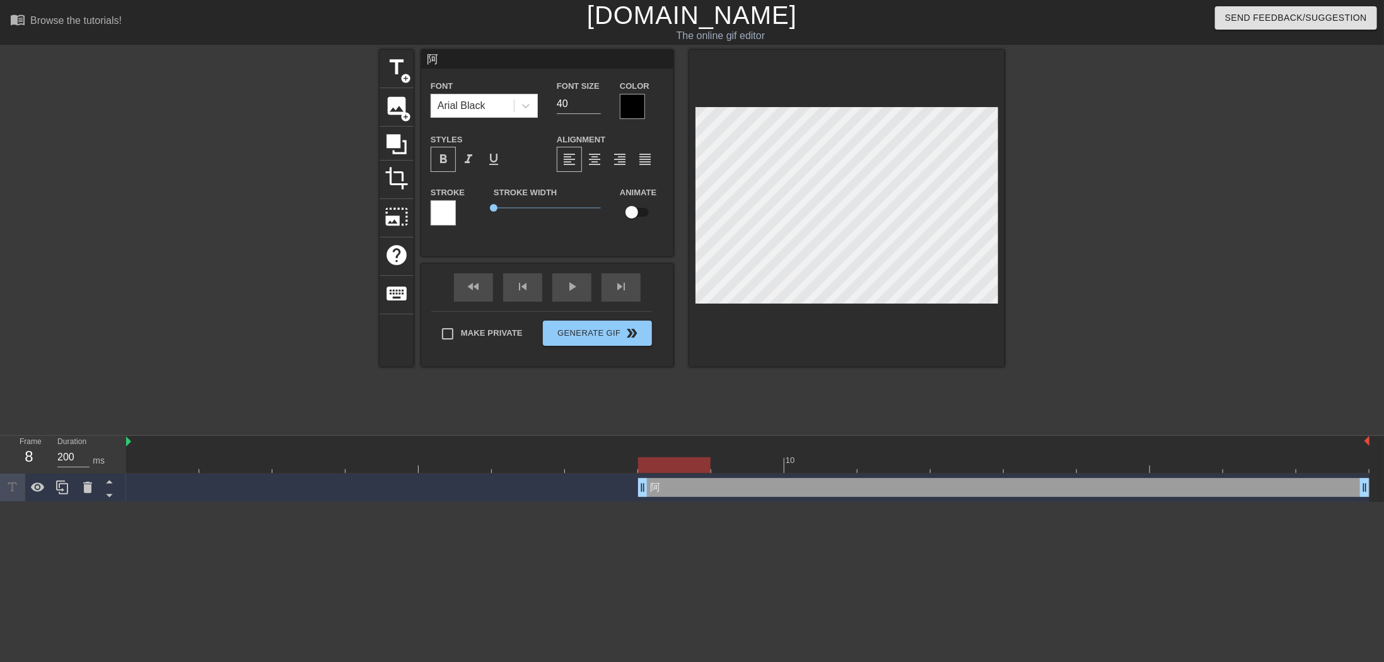
click at [448, 161] on span "format_bold" at bounding box center [443, 159] width 15 height 15
type input "阿!"
type textarea "阿!"
type input "阿!!"
type textarea "阿!!"
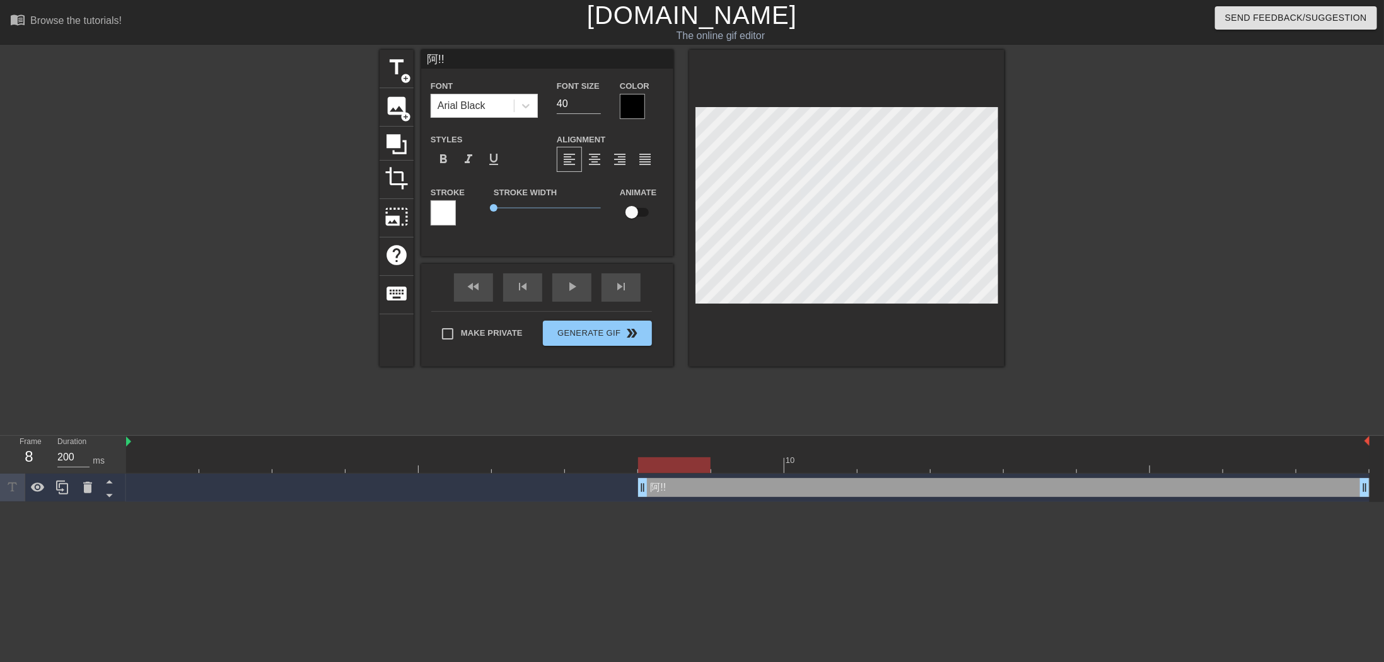
type input "阿!!!"
type textarea "阿!!!"
type input "阿!!"
type textarea "阿!!"
type input "阿!"
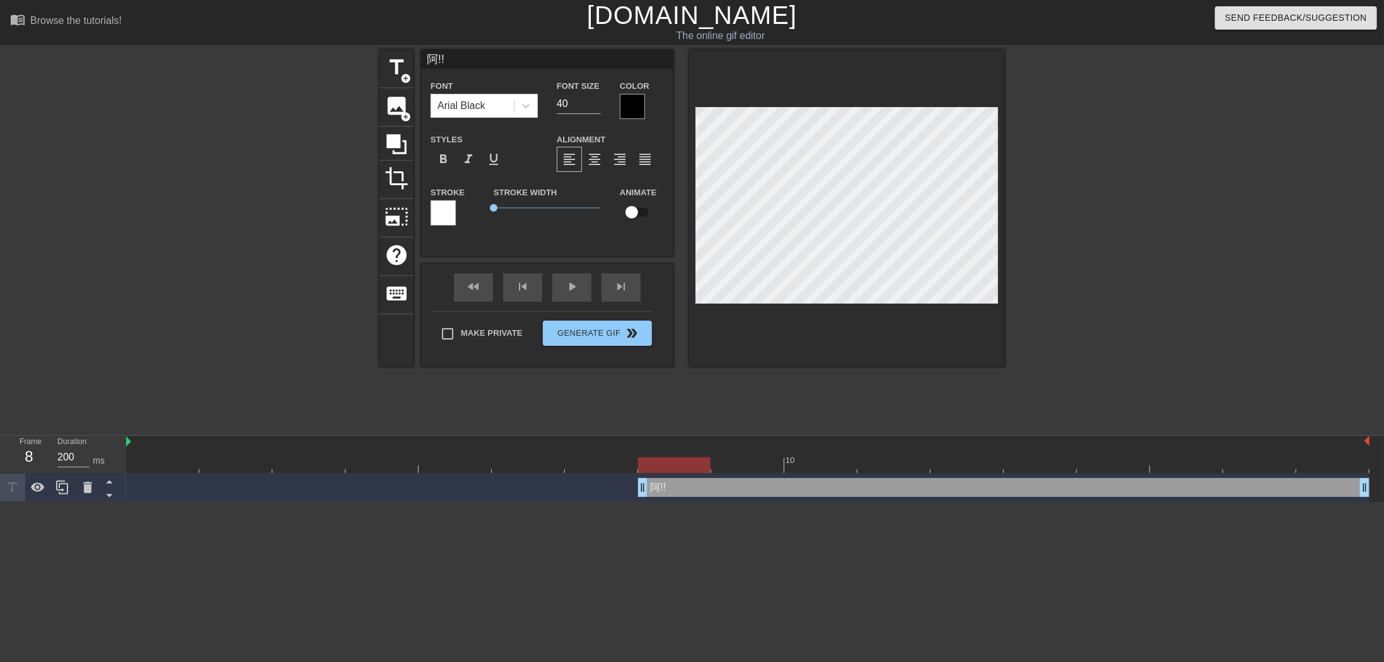
type textarea "阿!"
type input "阿!~"
type textarea "阿!~"
type input "阿!"
type textarea "阿!"
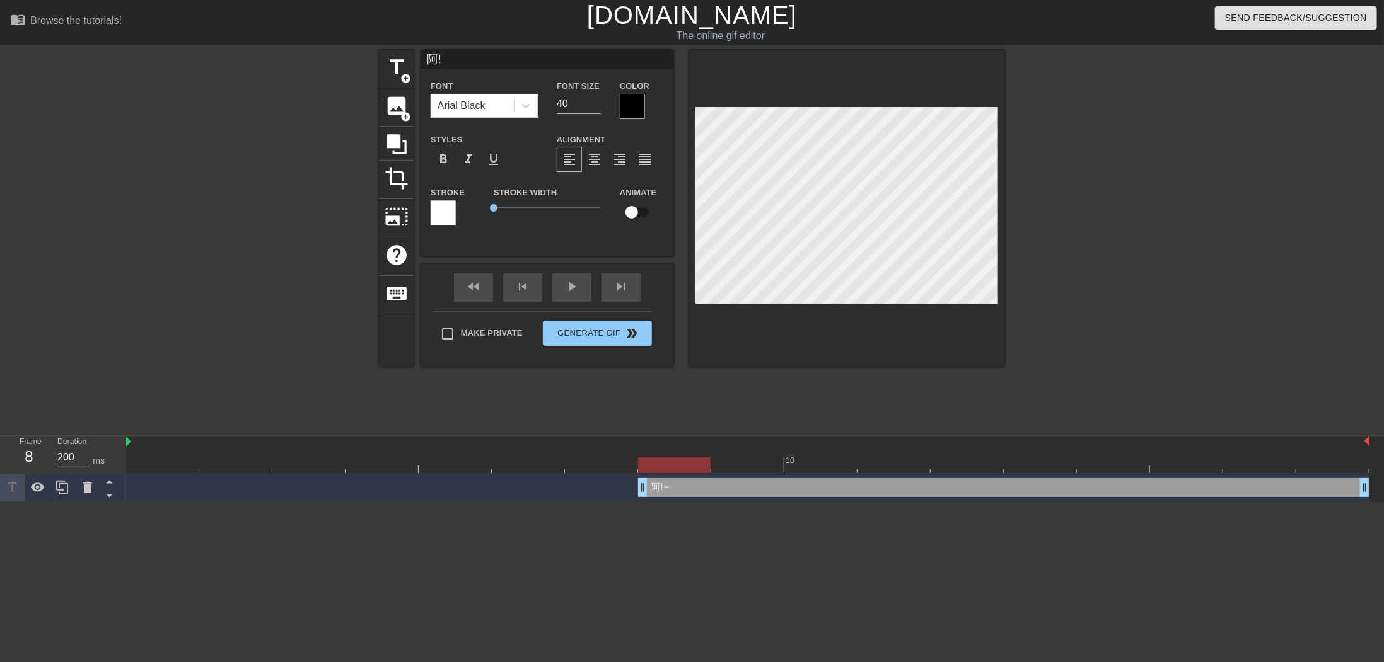
type input "阿"
type textarea "阿"
type input "阿~"
type textarea "阿~"
type input "阿~~"
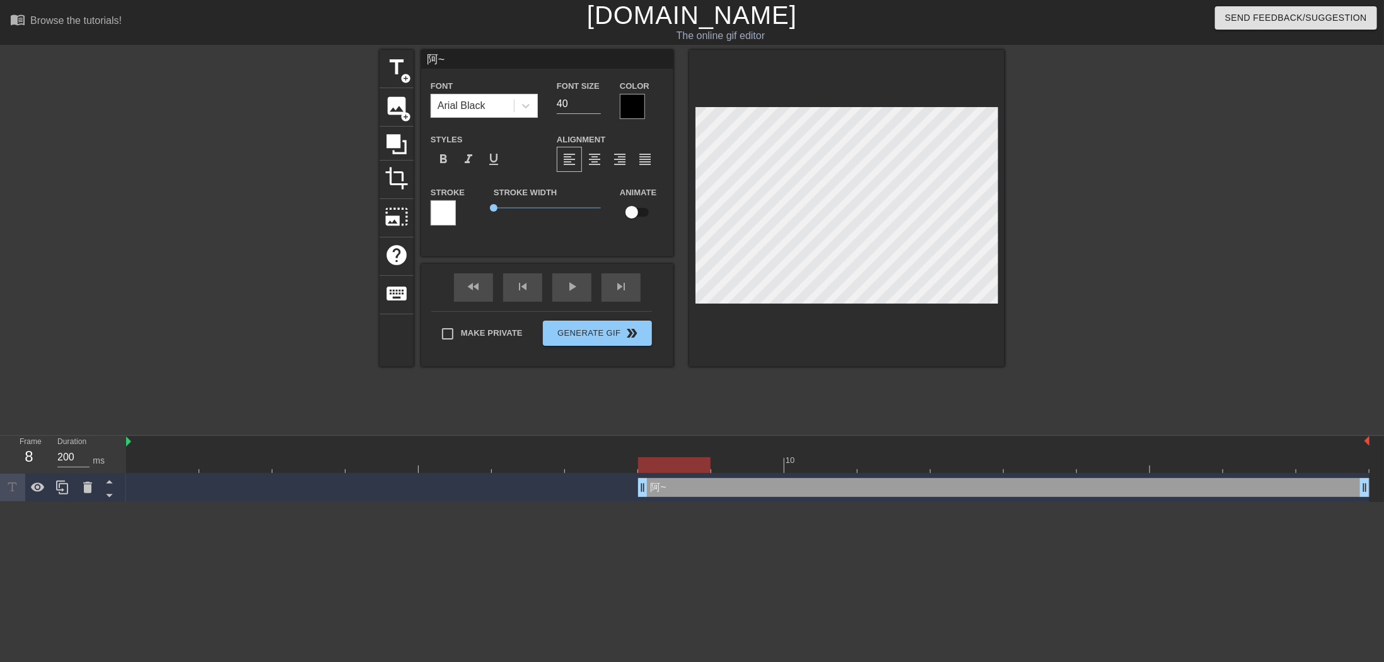
type textarea "阿~~"
type input "阿~~~"
type textarea "阿~~~"
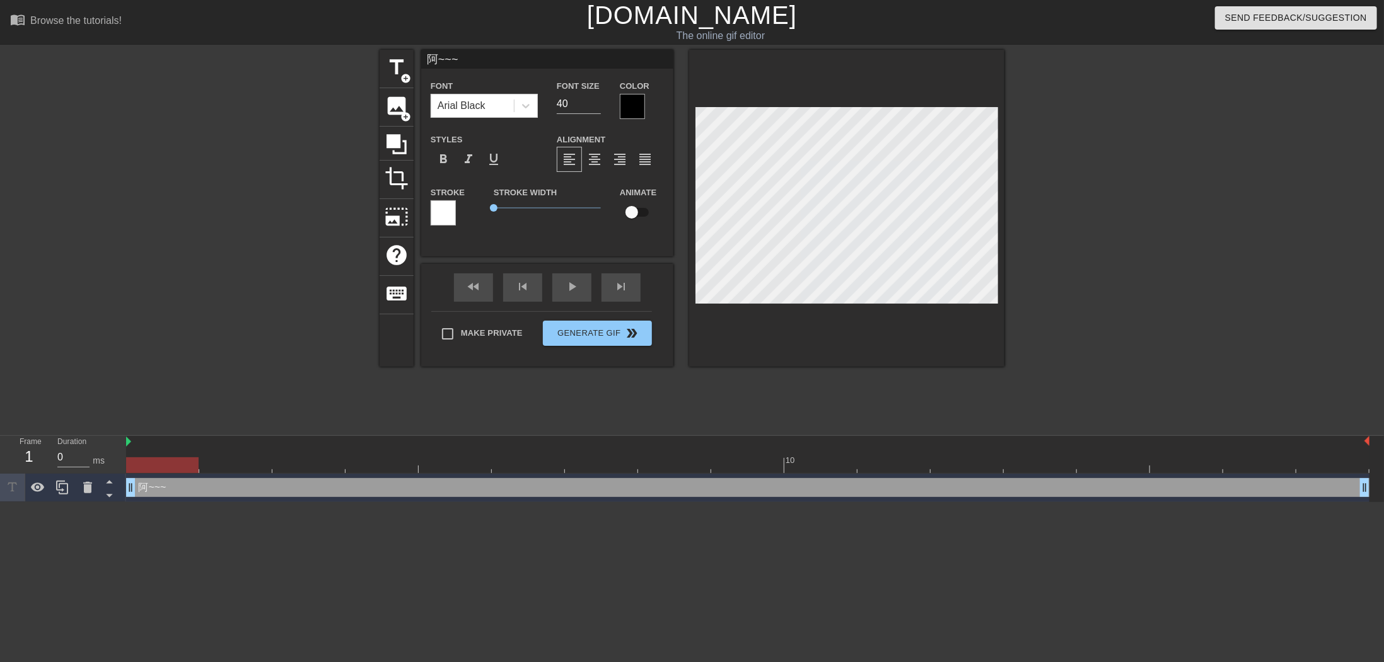
drag, startPoint x: 645, startPoint y: 491, endPoint x: 598, endPoint y: 429, distance: 78.2
click at [126, 502] on html "menu_book Browse the tutorials! Gifntext.com The online gif editor Send Feedbac…" at bounding box center [692, 251] width 1384 height 502
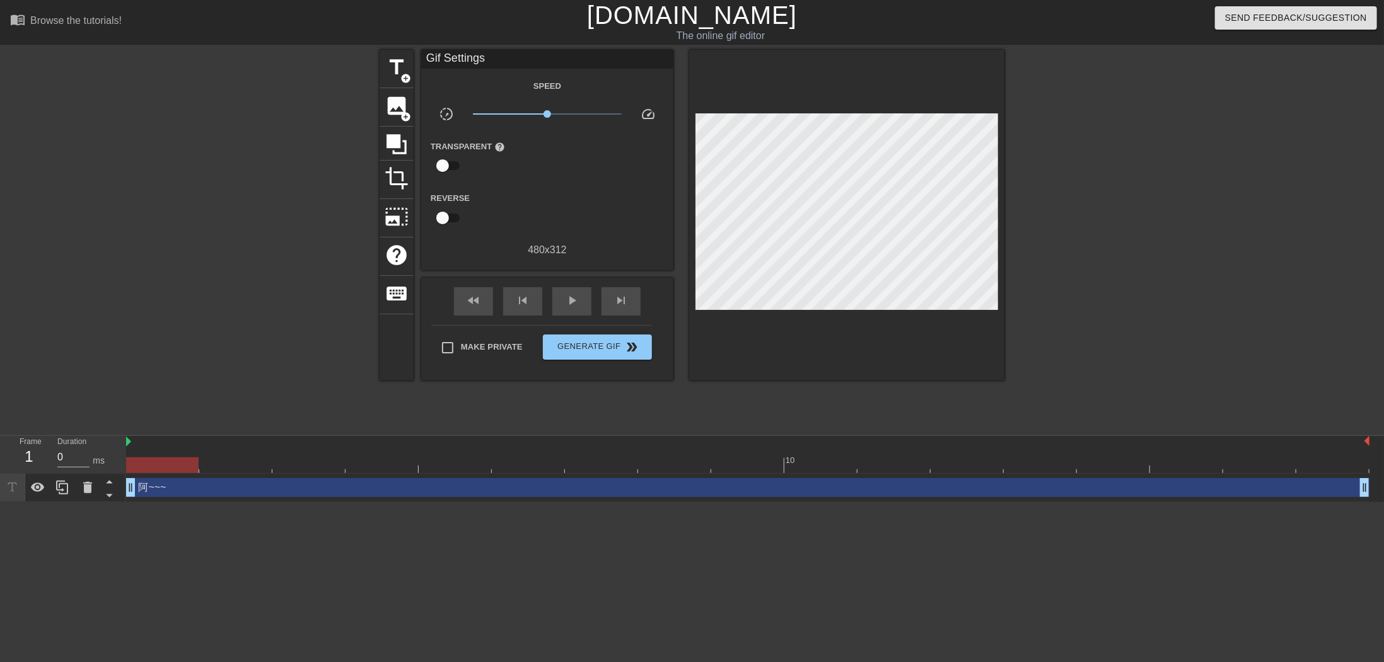
drag, startPoint x: 1369, startPoint y: 492, endPoint x: 1352, endPoint y: 483, distance: 18.9
click at [1211, 502] on html "menu_book Browse the tutorials! Gifntext.com The online gif editor Send Feedbac…" at bounding box center [692, 251] width 1384 height 502
type input "200"
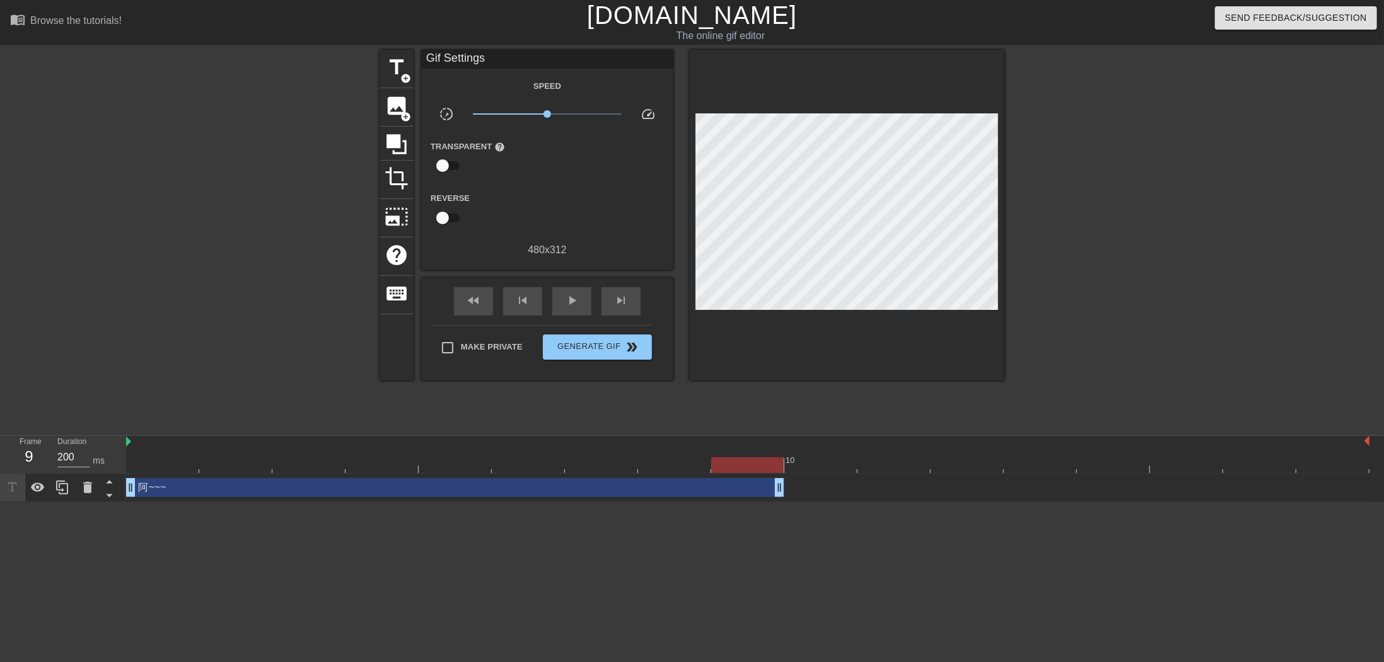
drag, startPoint x: 1360, startPoint y: 483, endPoint x: 775, endPoint y: 490, distance: 584.3
click at [802, 502] on html "menu_book Browse the tutorials! Gifntext.com The online gif editor Send Feedbac…" at bounding box center [692, 251] width 1384 height 502
click at [398, 73] on span "title" at bounding box center [396, 67] width 24 height 24
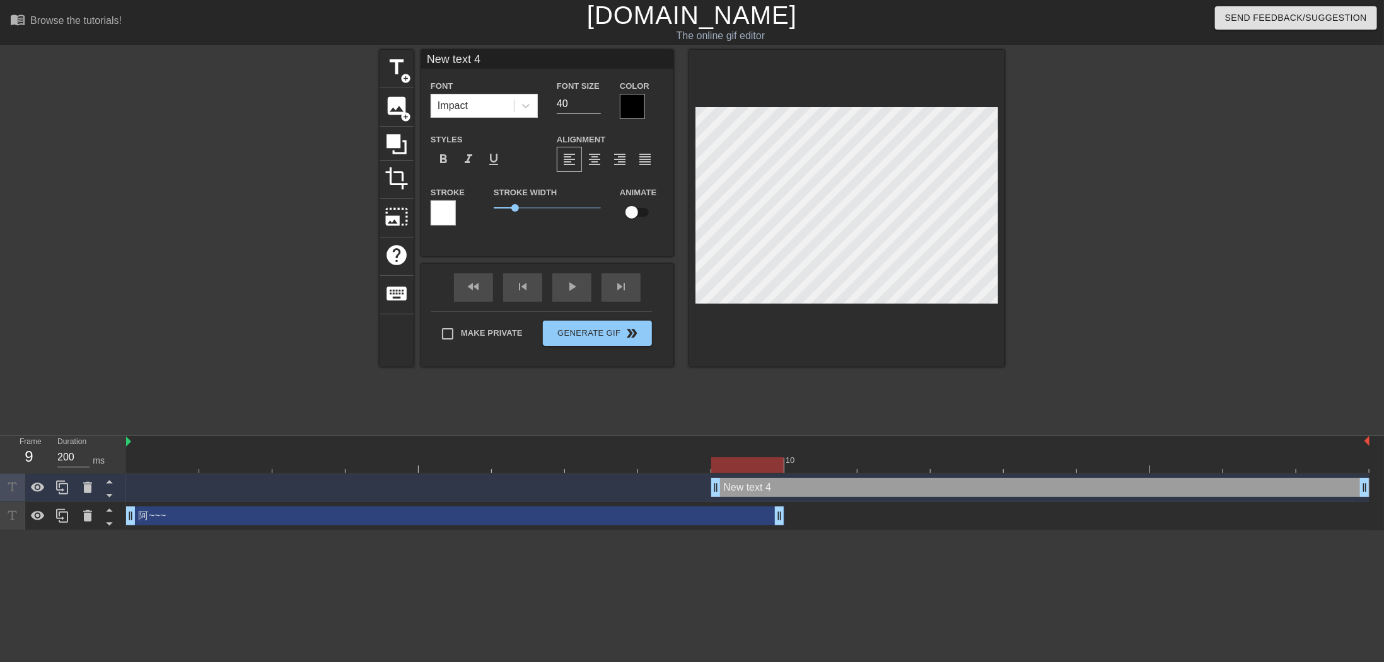
scroll to position [1, 1]
type input "ㄗ"
type textarea "ㄗ"
type input "ㄗㄣ"
type textarea "ㄗㄣ"
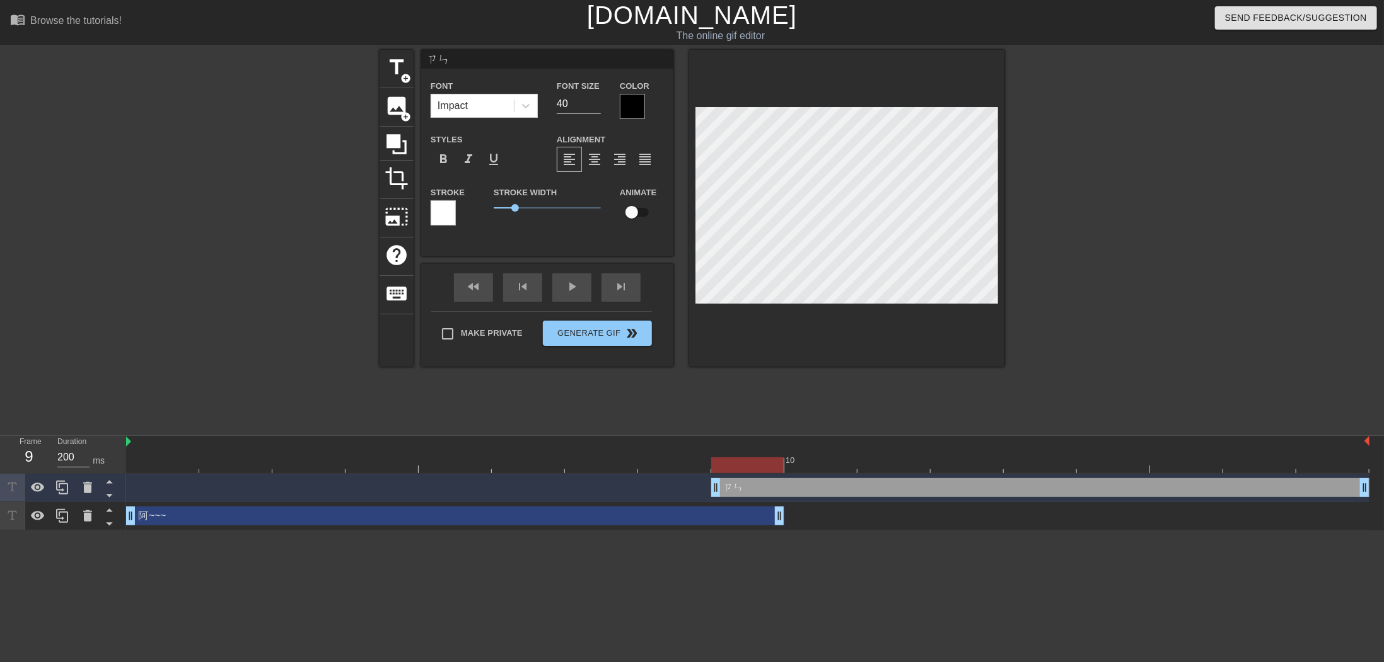
type input "怎"
type textarea "怎"
type input "怎ㄜ"
type textarea "怎ㄜ"
type input "怎ㄇㄜ"
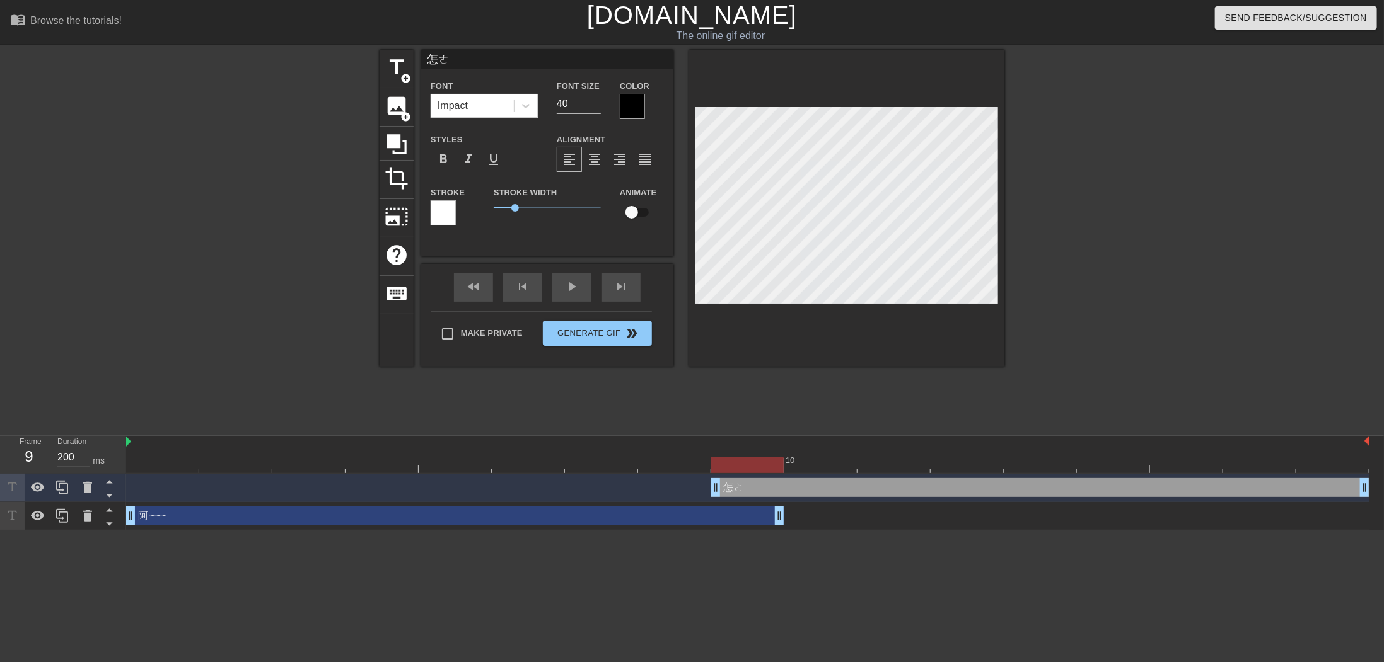
type textarea "怎ㄇㄜ"
type input "怎麼"
type textarea "怎麼"
type input "怎麼ㄧ"
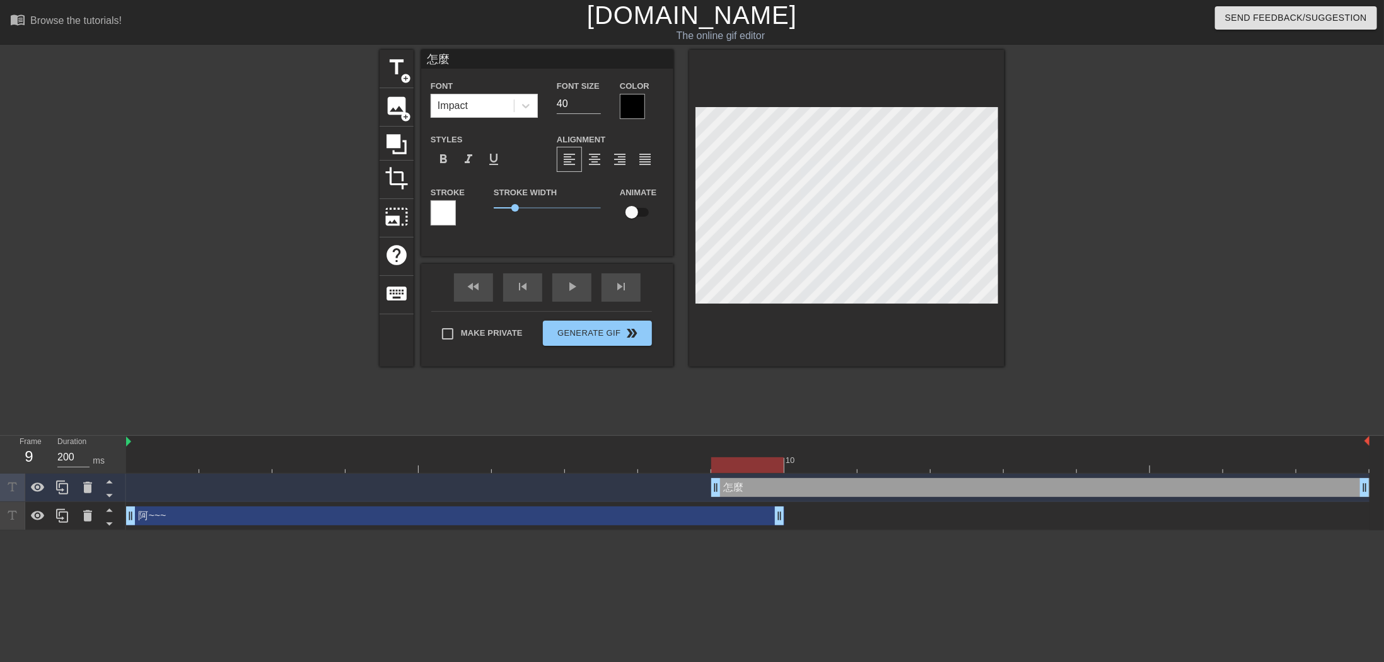
type textarea "怎麼ㄧ"
type input "怎麼ㄧㄡ"
type textarea "怎麼ㄧㄡ"
type input "怎麼又"
type textarea "怎麼又"
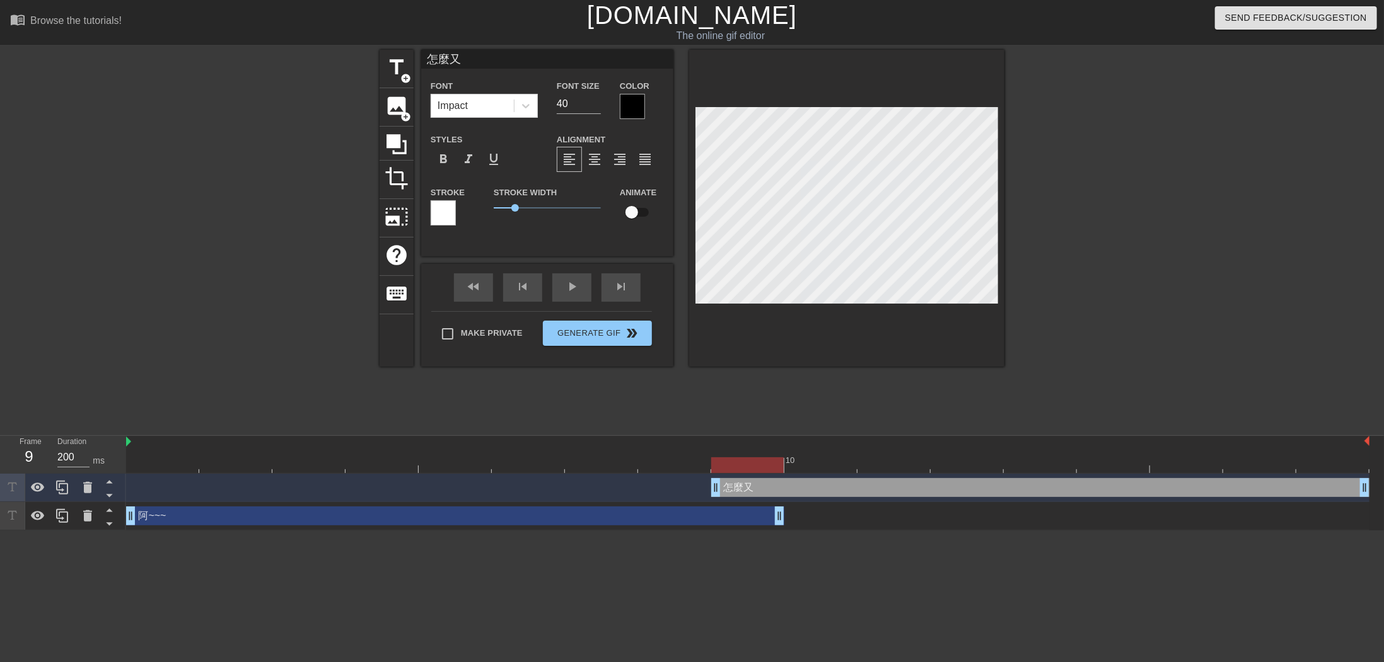
type input "怎麼又ㄕ"
type textarea "怎麼又ㄕ"
type input "怎麼又是"
type textarea "怎麼又是"
type input "怎麼又是ㄅ"
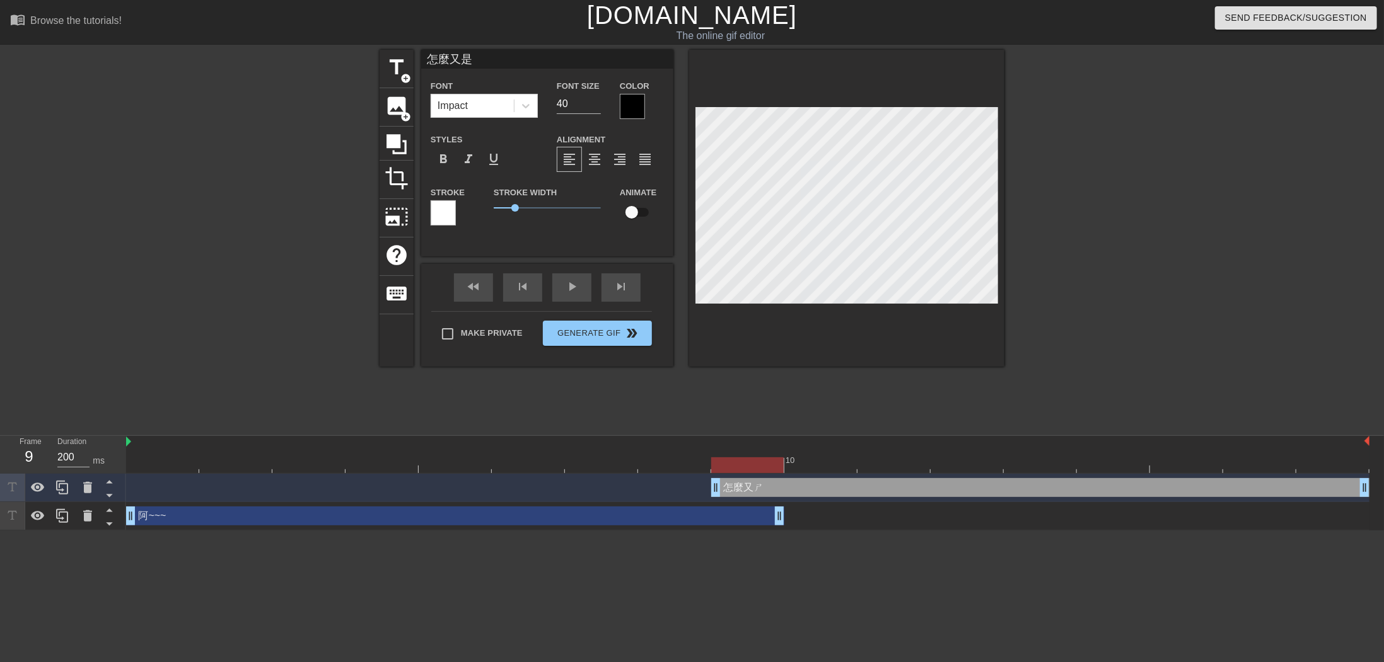
type textarea "怎麼又是ㄅ"
type input "怎麼又是ㄅㄞ"
type textarea "怎麼又是ㄅㄞ"
type input "怎麼又是百"
type textarea "怎麼又是百"
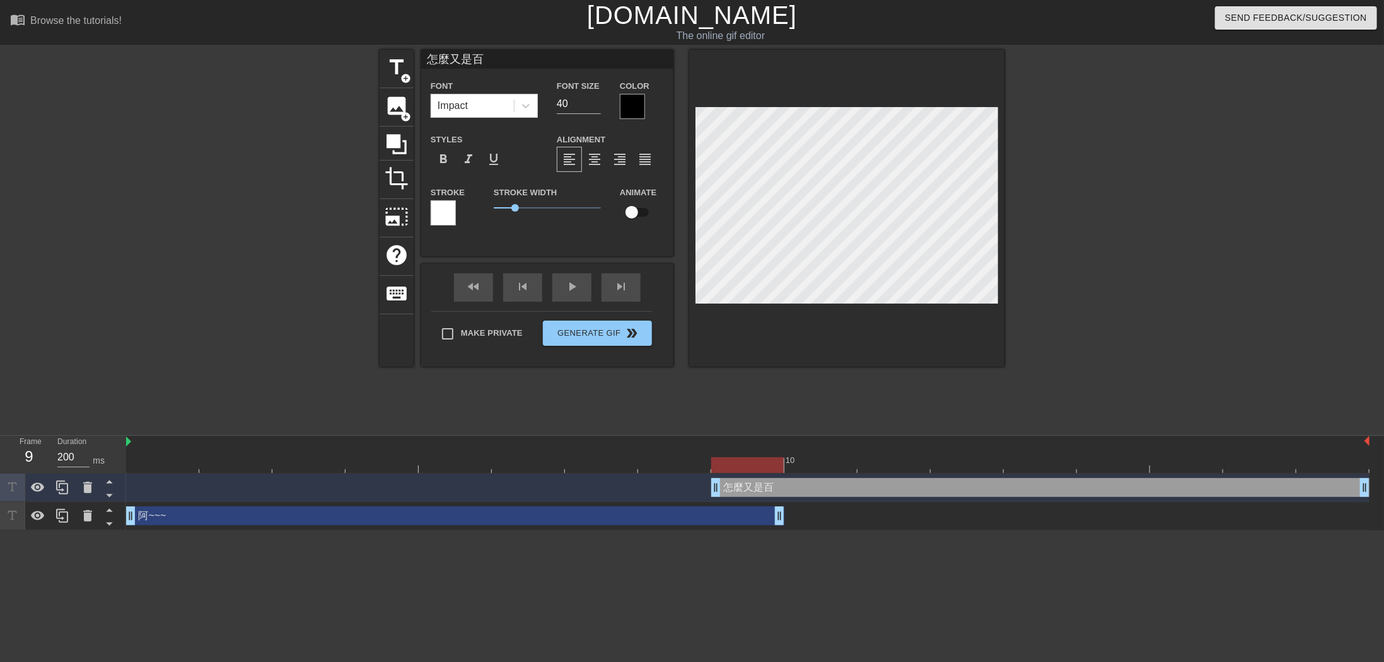
type input "怎麼又是百ㄌ"
type textarea "怎麼又是百ㄌ"
type input "怎麼又是百ㄌㄧ"
type textarea "怎麼又是百ㄌㄧ"
type input "怎麼又是百ㄌㄧㄢ"
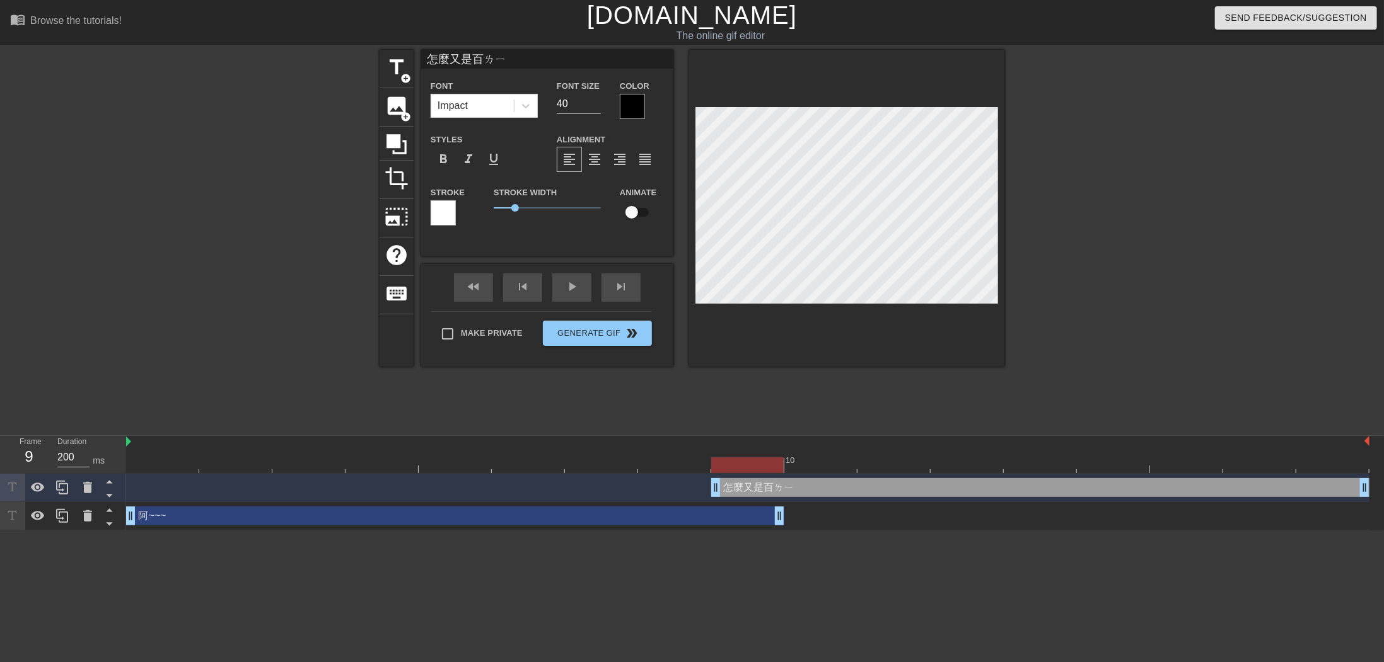
type textarea "怎麼又是百ㄌㄧㄢ"
type input "怎麼又是百煉"
type textarea "怎麼又是百煉"
type input "怎麼又是百煉ㄨ"
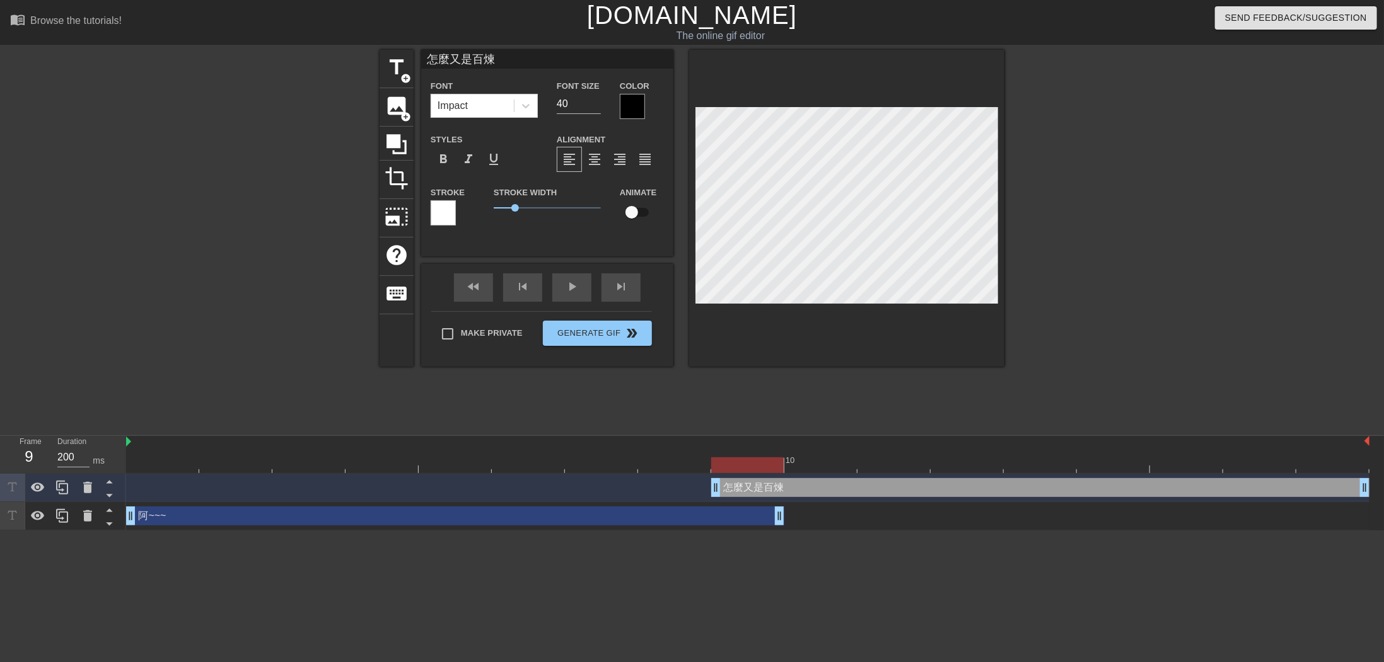
type textarea "怎麼又是百煉ㄨ"
type input "怎麼又是百煉ㄨㄛ"
type textarea "怎麼又是百煉ㄨㄛ"
type input "怎麼又是百煉ㄨ"
type textarea "怎麼又是百煉ㄨ"
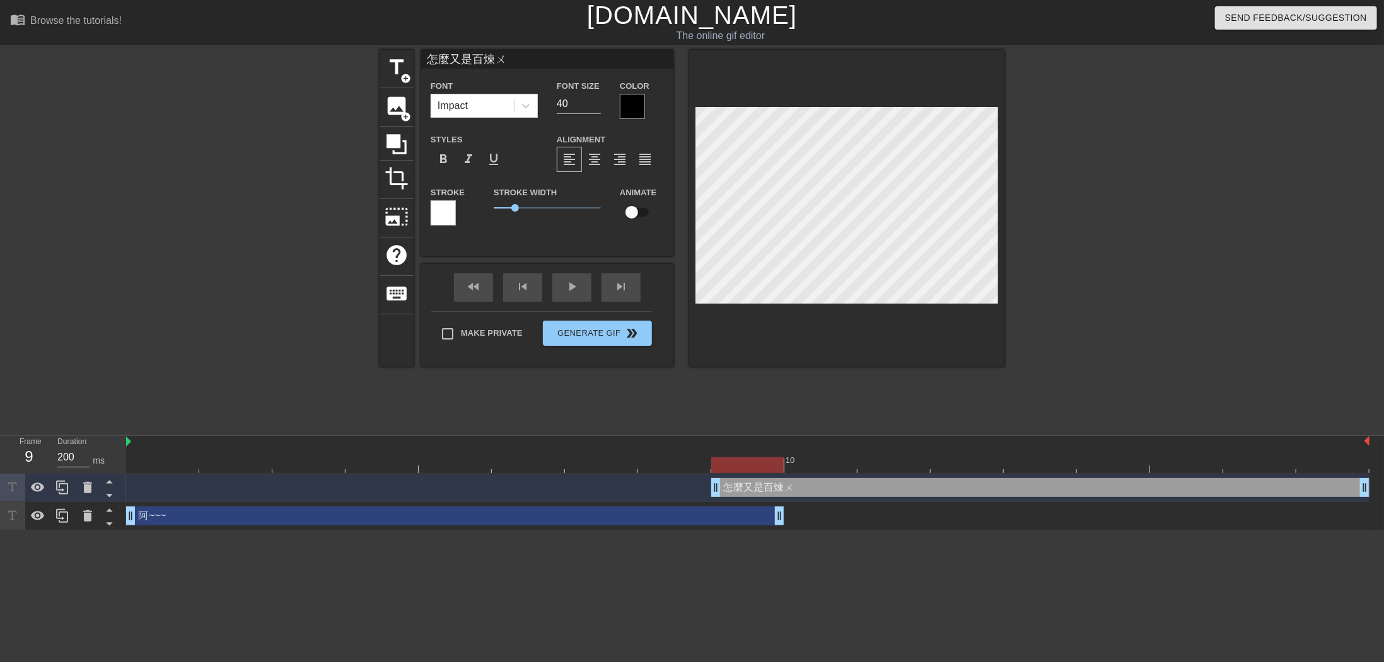
type input "怎麼又是百煉"
type textarea "怎麼又是百煉"
type input "怎麼又是百煉"
type textarea "怎麼又是百煉"
type input "怎麼又是百煉ㄨ"
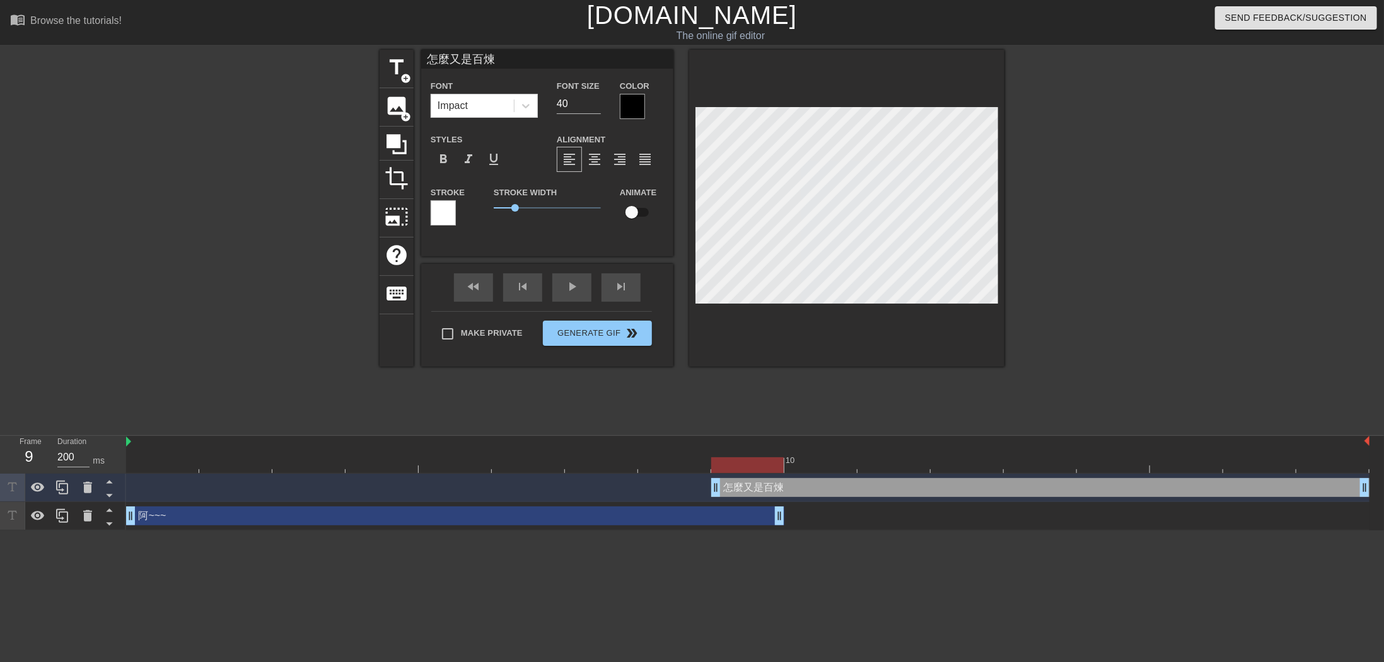
type textarea "怎麼又是百煉 ㄨ"
type input "怎麼又是百煉ㄨㄛ"
type textarea "怎麼又是百煉 ㄨㄛ"
type input "怎麼又是百煉我"
type textarea "怎麼又是百煉 我"
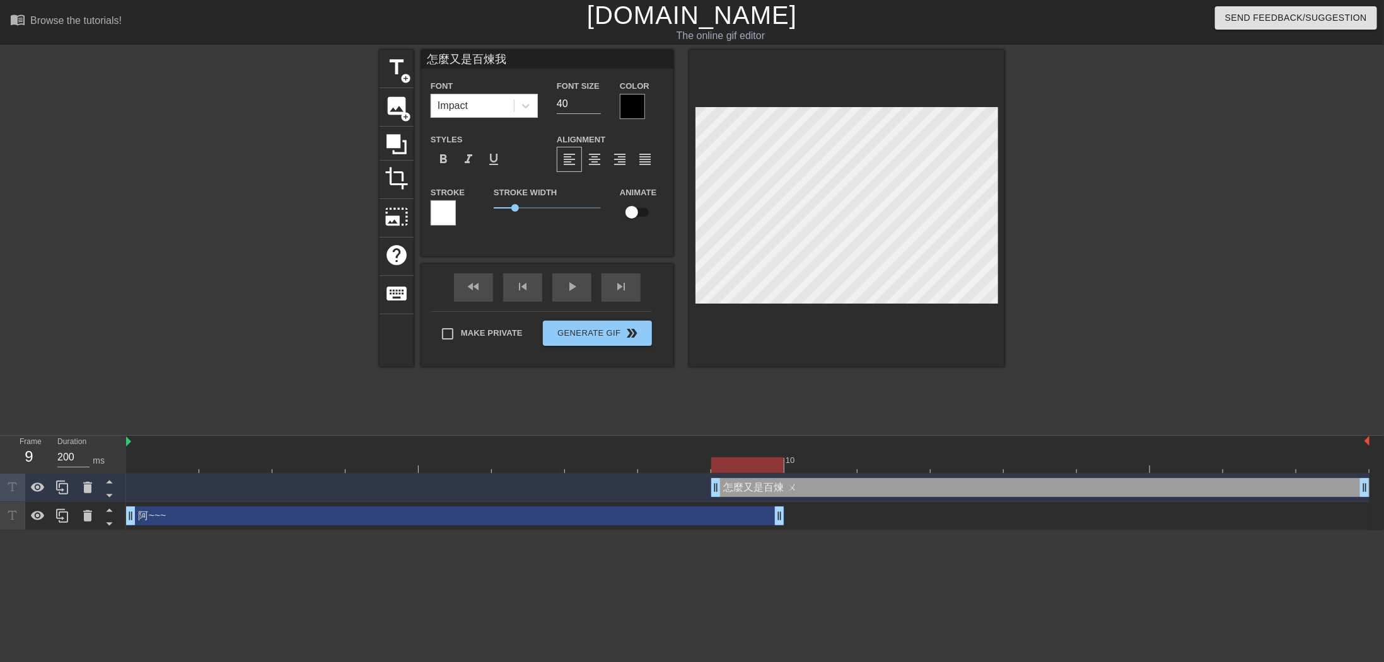
type input "怎麼又是百煉我ㄜ"
type textarea "怎麼又是百煉 我ㄜ"
type input "怎麼又是百煉我ㄉㄜ"
type textarea "怎麼又是百煉 我ㄉㄜ"
type input "怎麼又是百煉我的"
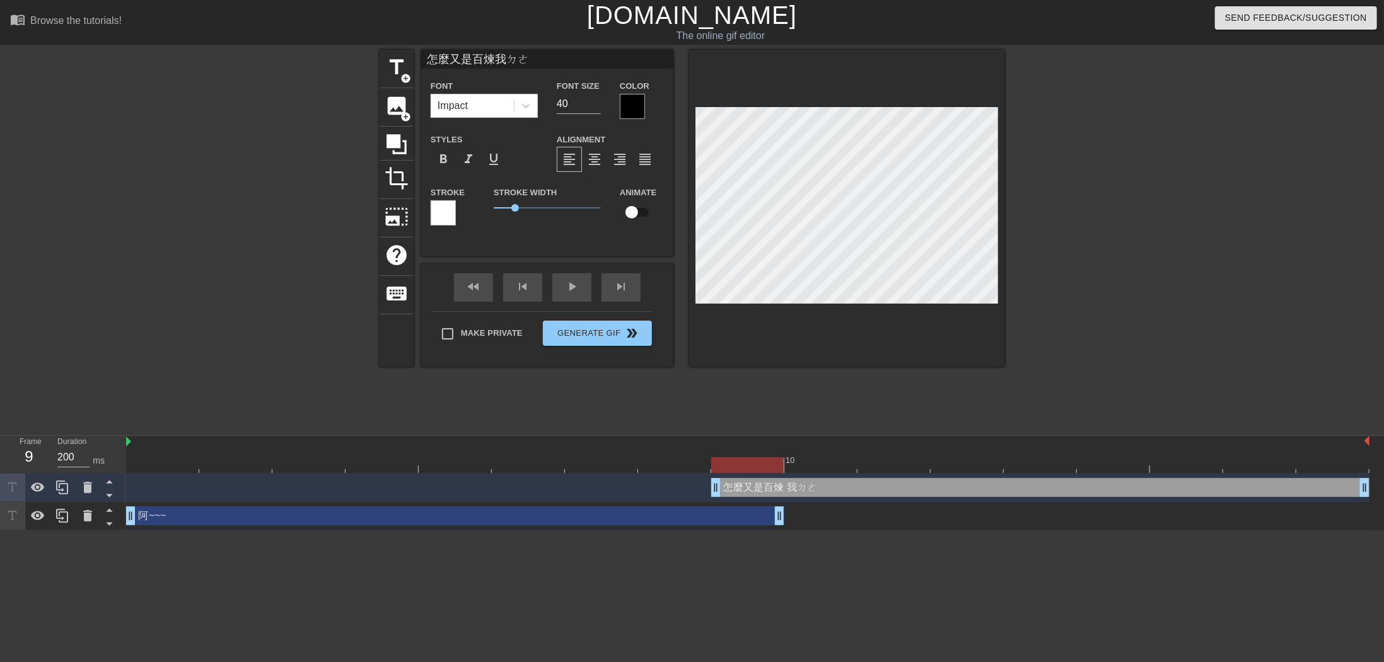
type textarea "怎麼又是百煉 我的"
type input "怎麼又是百煉我的ㄉ"
type textarea "怎麼又是百煉 我的ㄉ"
type input "怎麼又是百煉我的ㄉㄨ"
type textarea "怎麼又是百煉 我的ㄉㄨ"
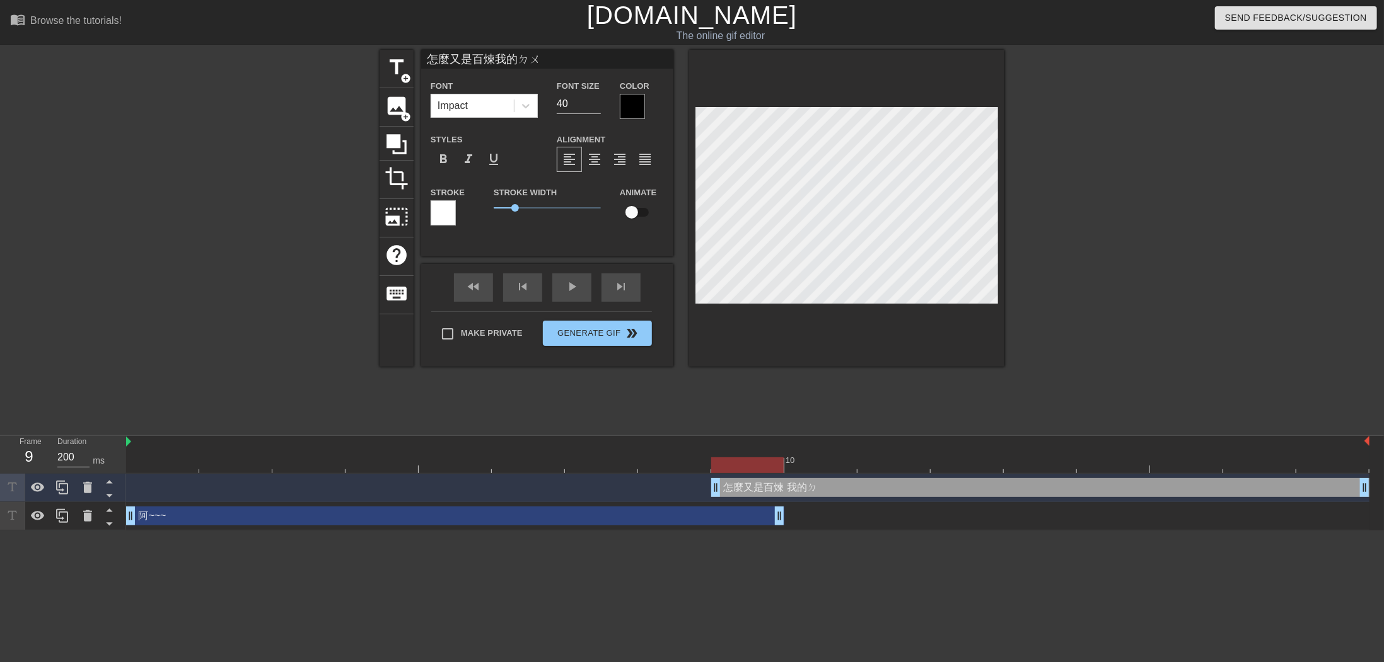
type input "怎麼又是百煉我的獨"
type textarea "怎麼又是百煉 我的獨ㄓ"
type input "怎麼又是百煉我的獨ㄓㄣ"
type textarea "怎麼又是百煉 我的獨ㄓㄣ"
type input "怎麼又是百煉我的獨珍"
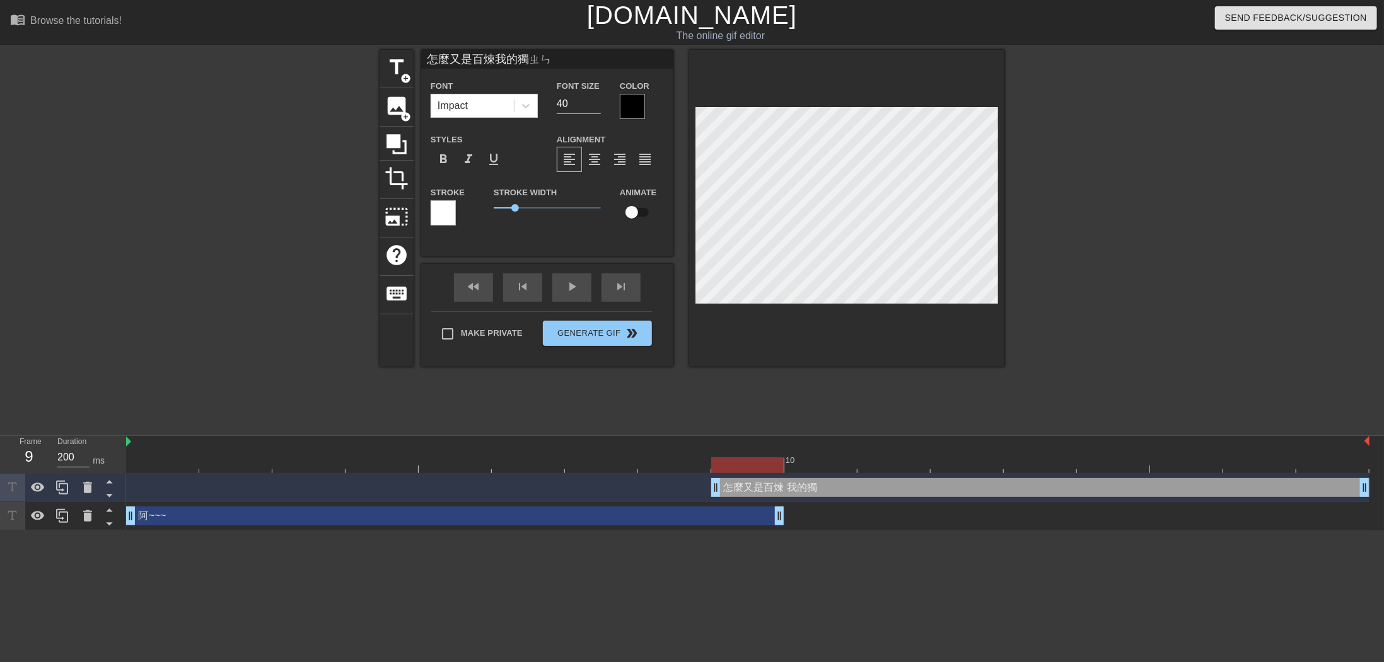
type textarea "怎麼又是百煉 我的獨珍"
type input "怎麼又是百煉我的獨珍ㄋ"
type textarea "怎麼又是百煉 我的獨珍ㄋ"
type input "怎麼又是百煉我的獨珍ㄋㄜ"
type textarea "怎麼又是百煉 我的獨珍ㄋㄜ"
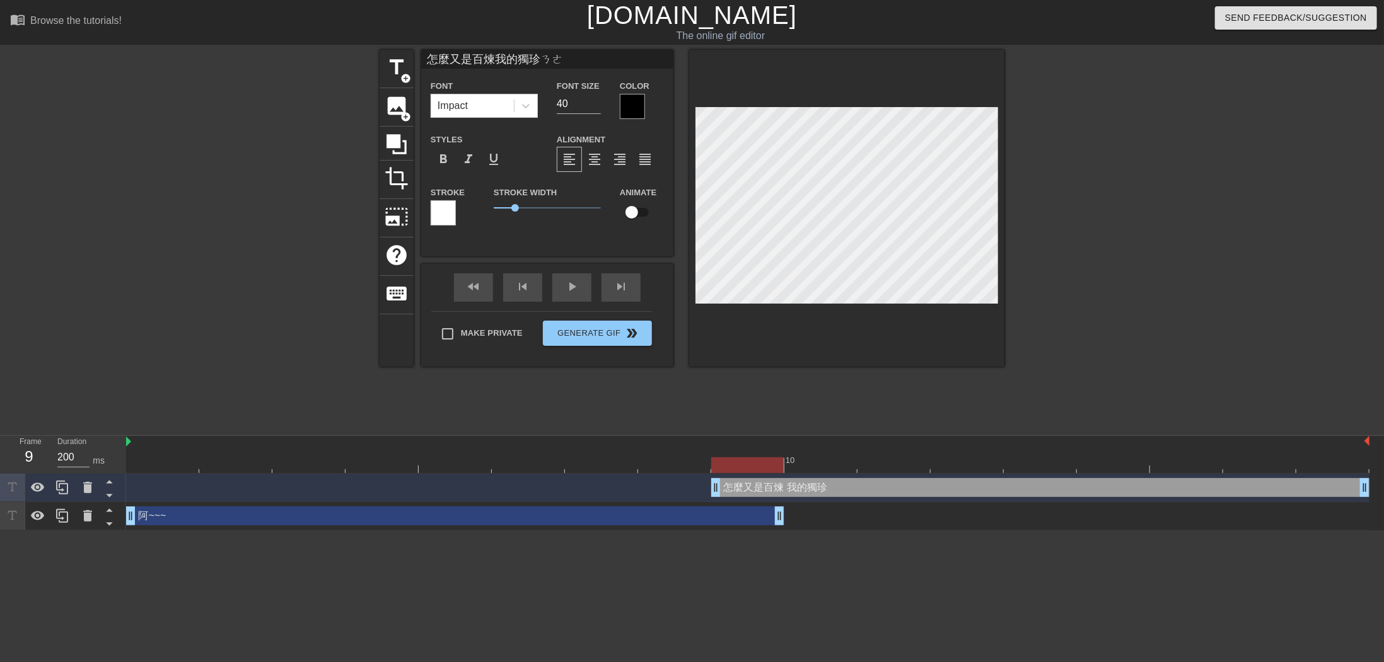
scroll to position [2, 4]
type input "怎麼又是百煉我的獨珍呢"
type textarea "怎麼又是百煉 我的獨珍呢"
type input "怎麼又是百煉我的獨珍呢?"
type textarea "怎麼又是百煉 我的獨珍呢?"
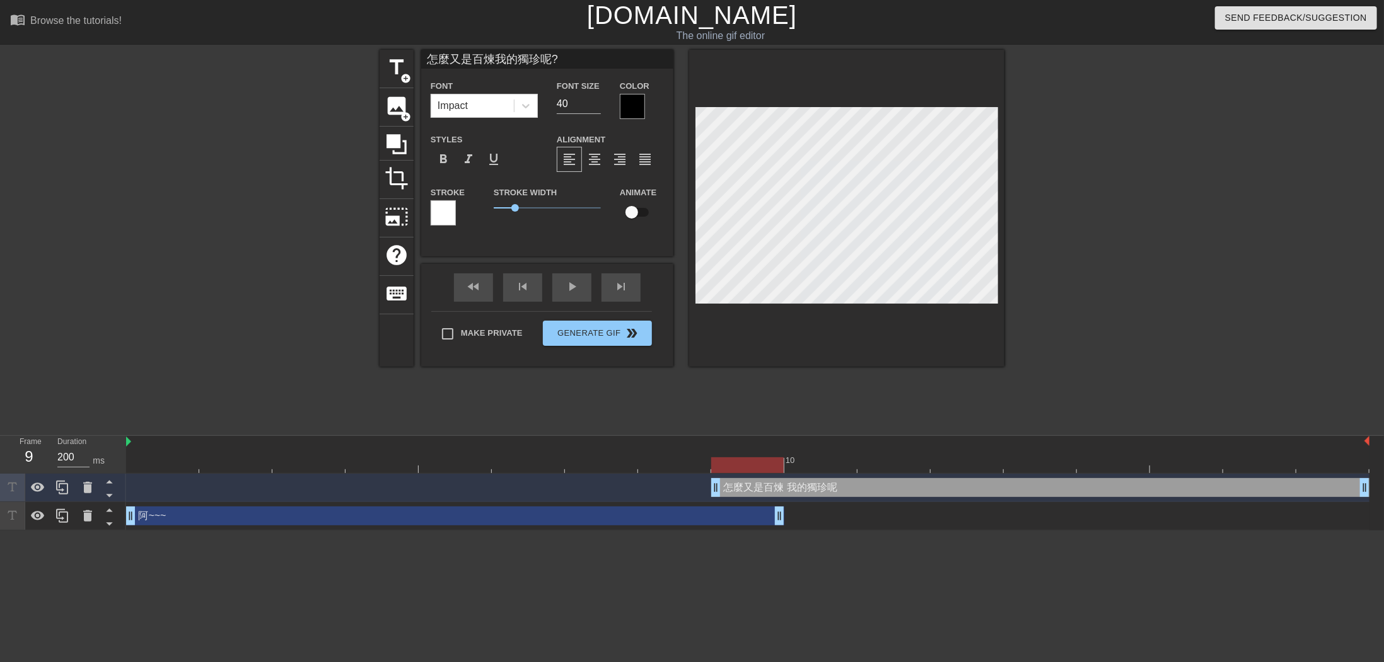
type input "怎麼又是百煉我的獨珍呢??"
type textarea "怎麼又是百煉 我的獨珍呢??"
click at [453, 164] on div "format_bold" at bounding box center [442, 159] width 25 height 25
type input "怎麼又是百煉我的獨珍呢??"
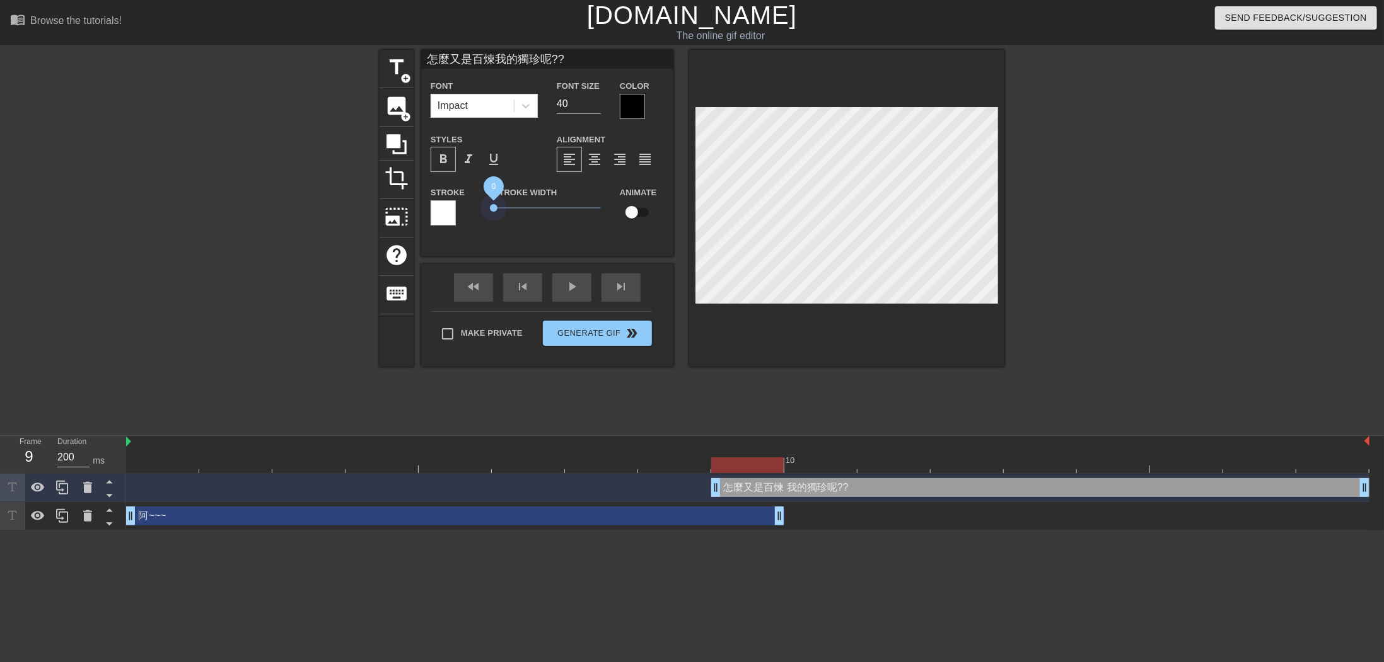
drag, startPoint x: 480, startPoint y: 206, endPoint x: 468, endPoint y: 206, distance: 12.6
click at [468, 206] on div "Stroke Stroke Width 0 Animate" at bounding box center [547, 211] width 252 height 52
click at [437, 158] on span "format_bold" at bounding box center [443, 159] width 15 height 15
click at [1097, 204] on div at bounding box center [1113, 239] width 189 height 378
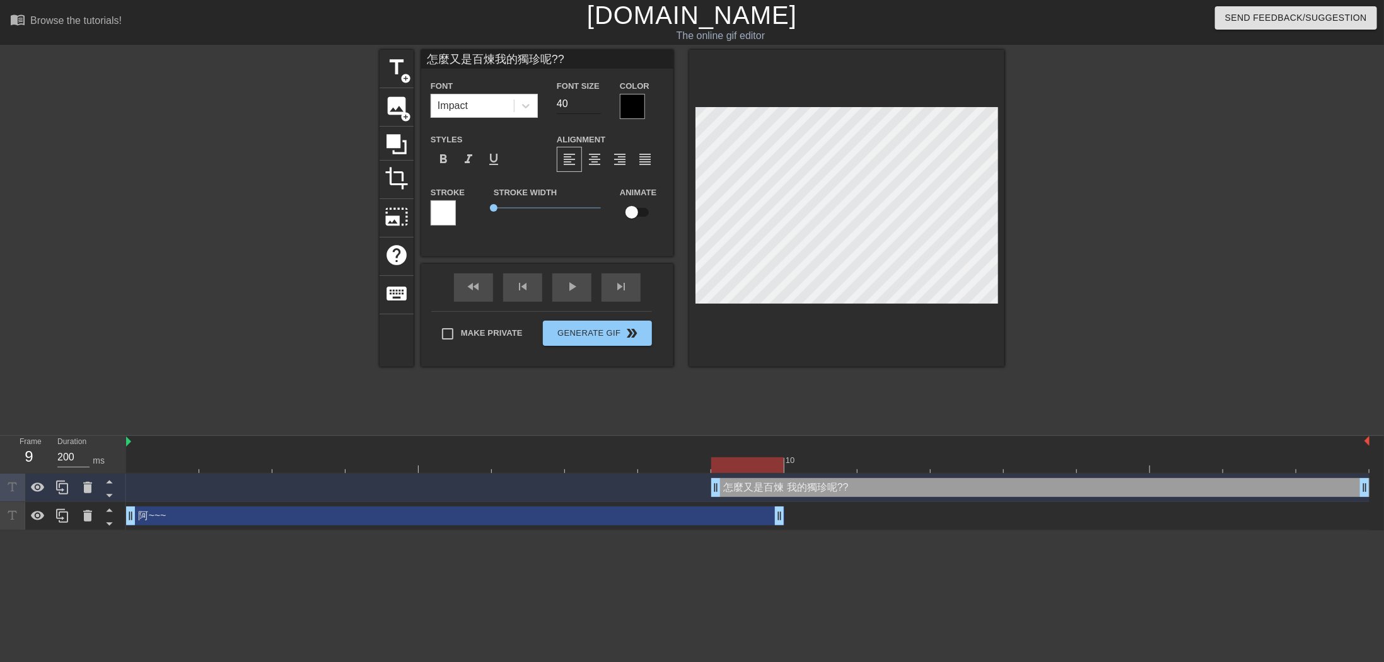
click at [573, 99] on input "40" at bounding box center [579, 104] width 44 height 20
drag, startPoint x: 551, startPoint y: 101, endPoint x: 531, endPoint y: 103, distance: 20.2
click at [531, 103] on div "Font Impact Font Size 40 Color" at bounding box center [547, 98] width 252 height 41
type input "怎麼又是百煉我的獨珍呢??"
type input "2"
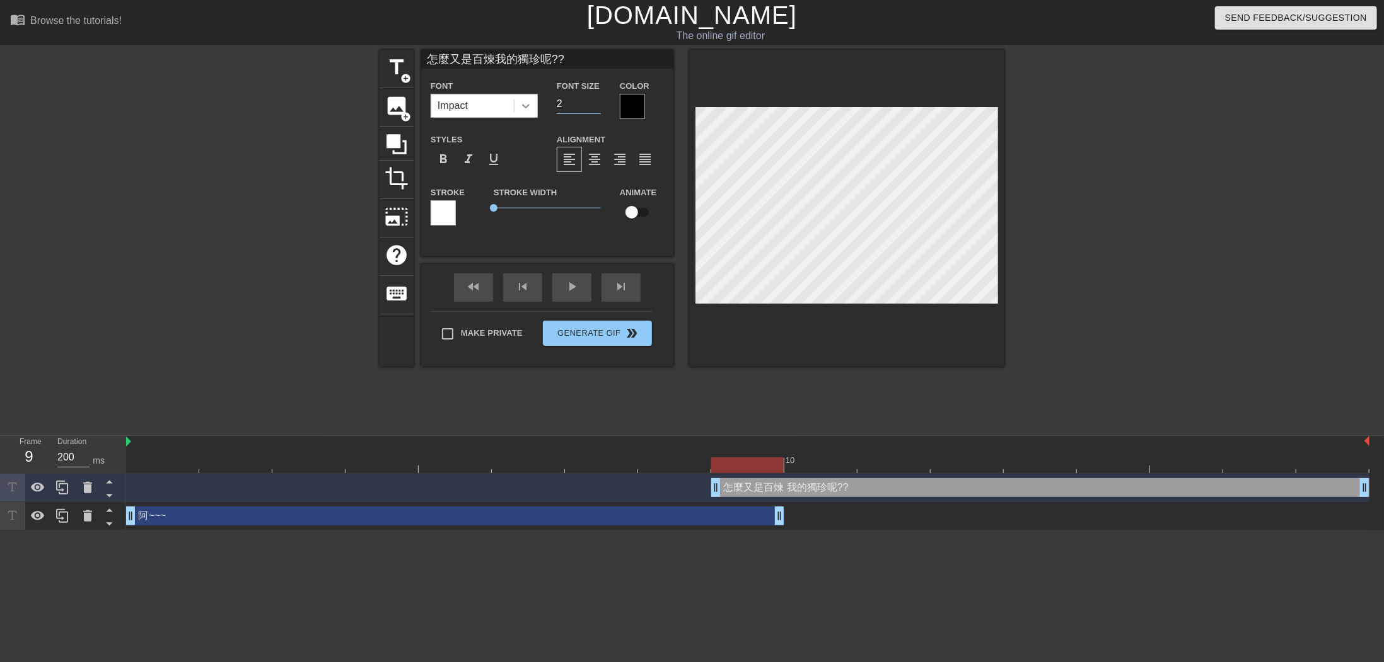
type input "怎麼又是百煉我的獨珍呢??"
type input "20"
click at [567, 101] on input "20" at bounding box center [579, 104] width 44 height 20
drag, startPoint x: 575, startPoint y: 103, endPoint x: 553, endPoint y: 102, distance: 22.1
click at [555, 104] on div "Font Size 20" at bounding box center [578, 98] width 63 height 41
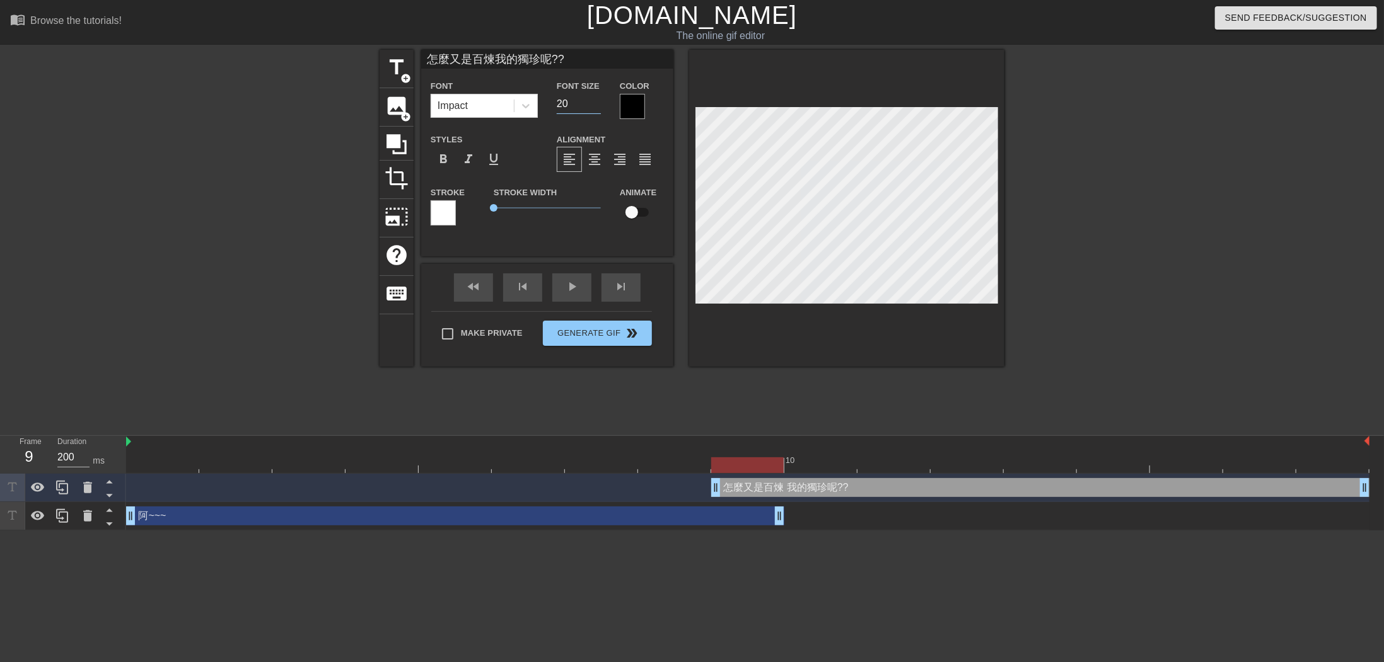
type input "怎麼又是百煉我的獨珍呢??"
type input "3"
type input "怎麼又是百煉我的獨珍呢??"
type input "30"
type input "阿~~~"
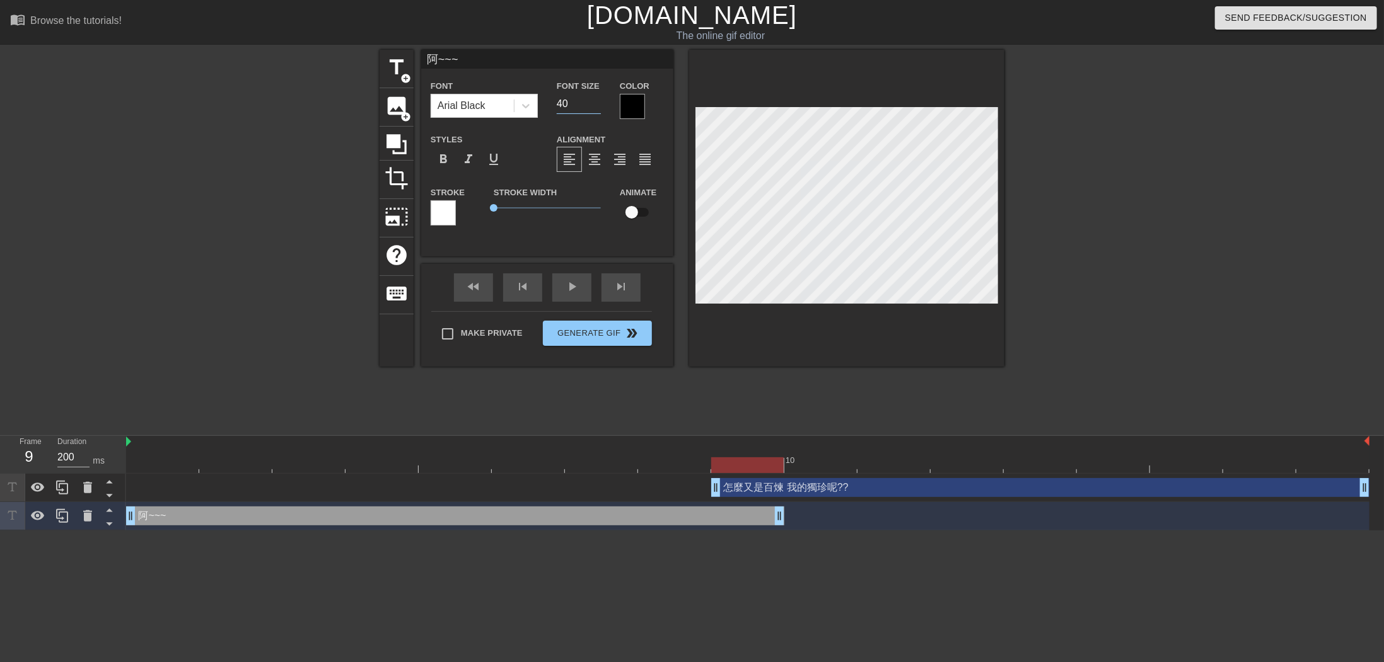
drag, startPoint x: 576, startPoint y: 108, endPoint x: 545, endPoint y: 110, distance: 30.9
click at [545, 110] on div "Font Arial Black Font Size 40 Color" at bounding box center [547, 98] width 252 height 41
type input "30"
click at [1194, 219] on div at bounding box center [1113, 239] width 189 height 378
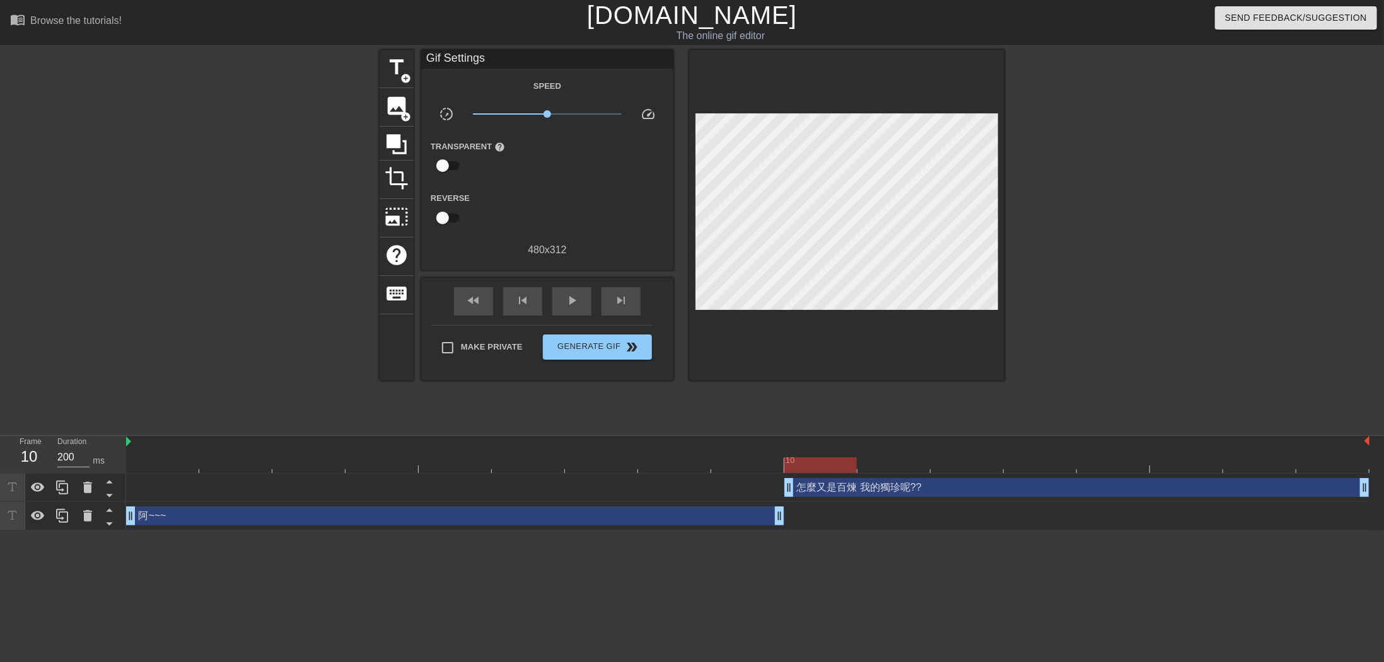
drag, startPoint x: 719, startPoint y: 492, endPoint x: 777, endPoint y: 490, distance: 58.0
click at [777, 490] on div "怎麼又是百煉 我的獨珍呢?? drag_handle drag_handle" at bounding box center [747, 487] width 1243 height 19
click at [1127, 199] on div at bounding box center [1113, 239] width 189 height 378
click at [599, 350] on span "Generate Gif double_arrow" at bounding box center [597, 347] width 99 height 15
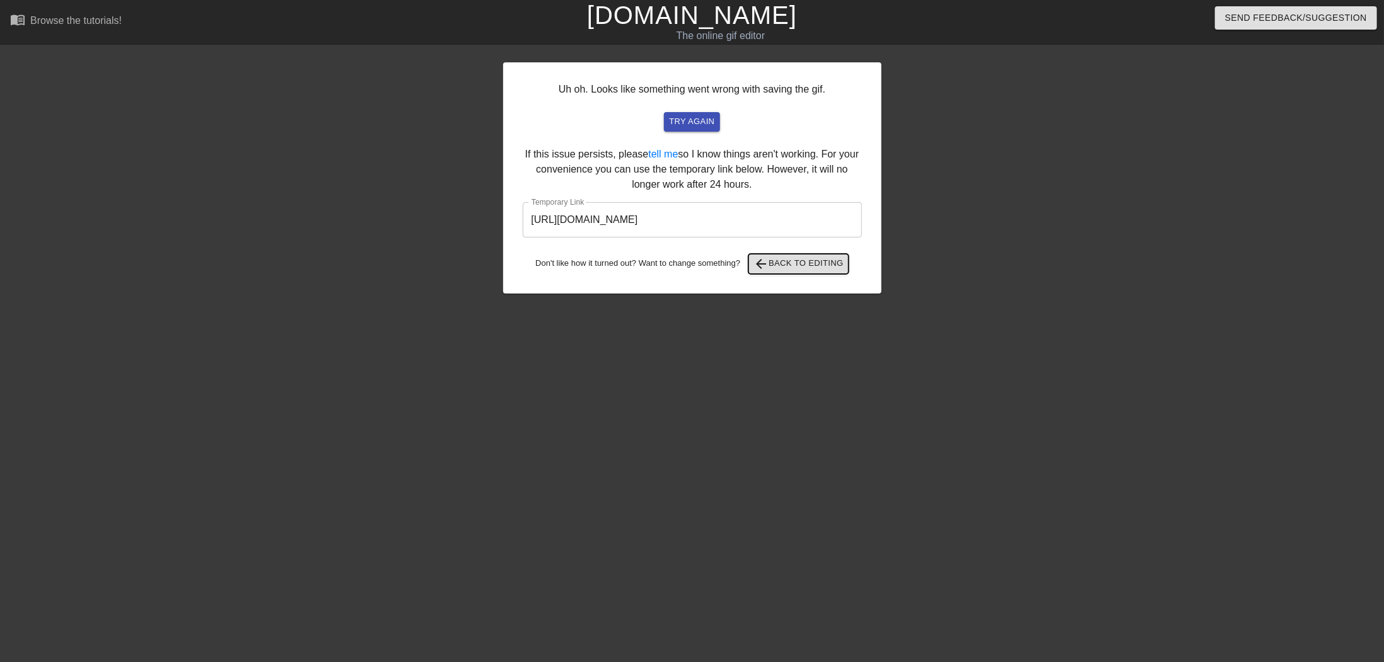
click at [797, 270] on span "arrow_back Back to Editing" at bounding box center [798, 264] width 90 height 15
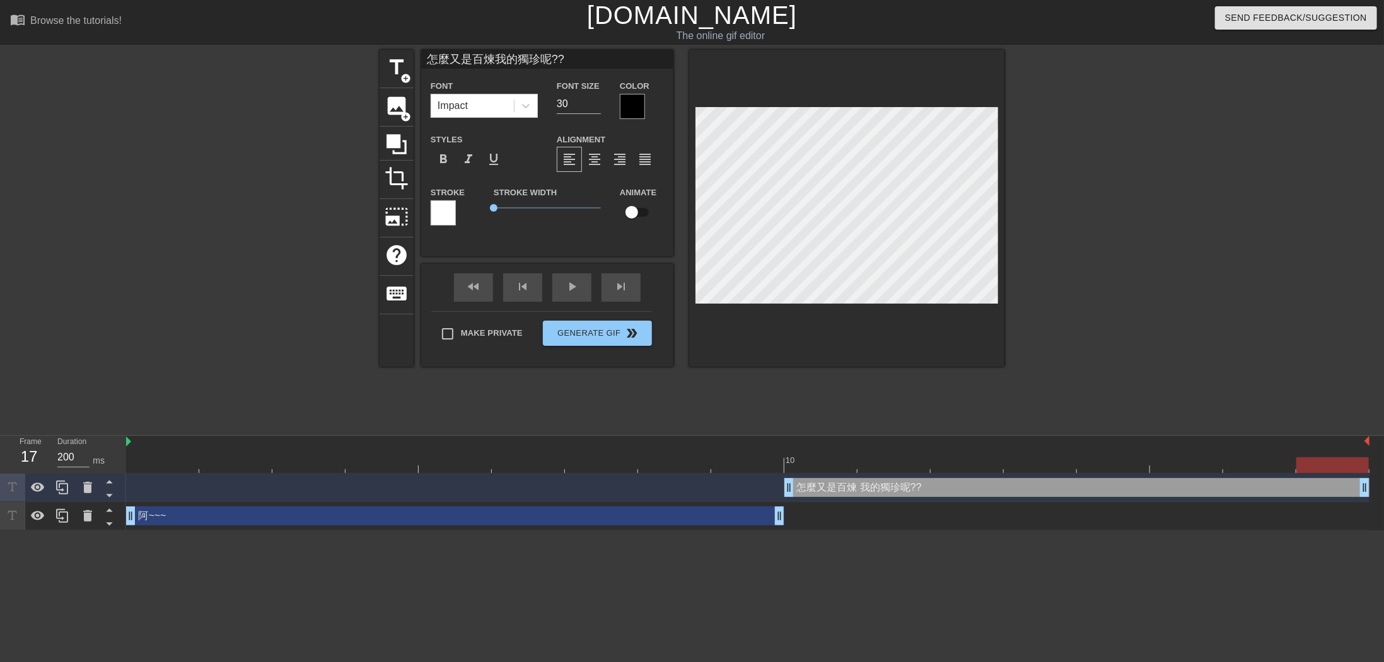
click at [1114, 275] on div at bounding box center [1113, 239] width 189 height 378
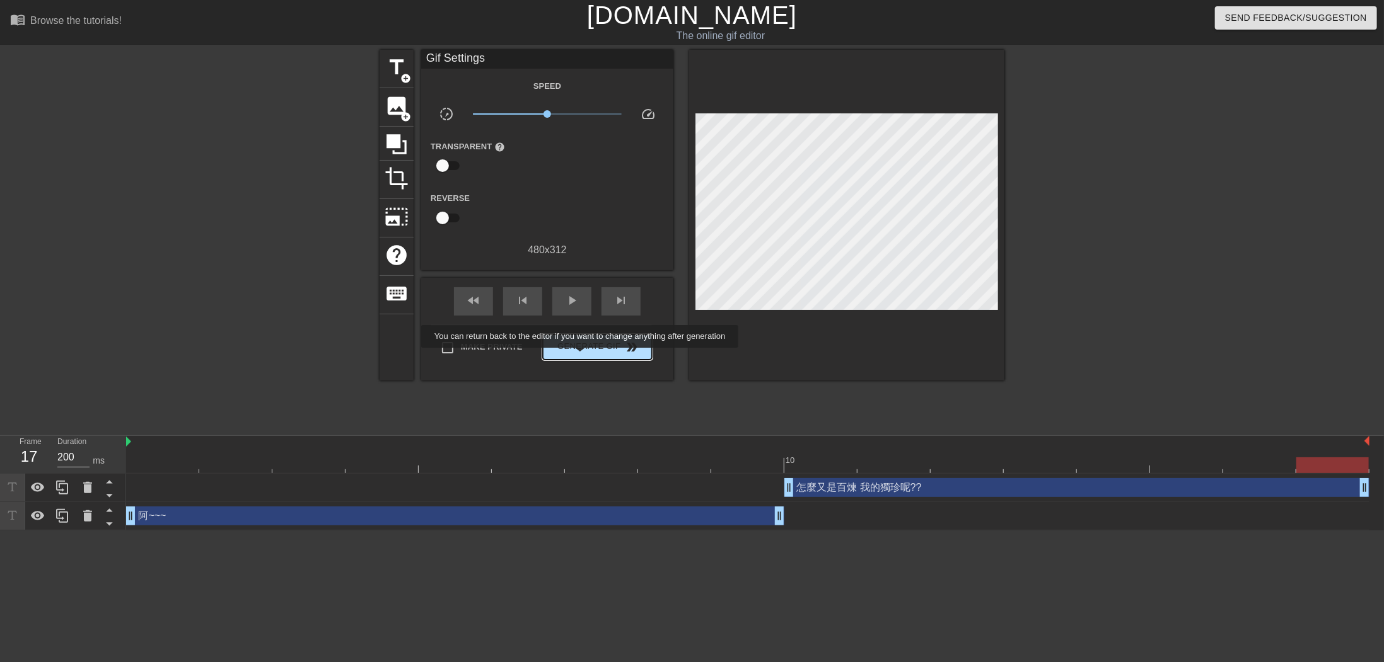
click at [581, 348] on span "Generate Gif double_arrow" at bounding box center [597, 347] width 99 height 15
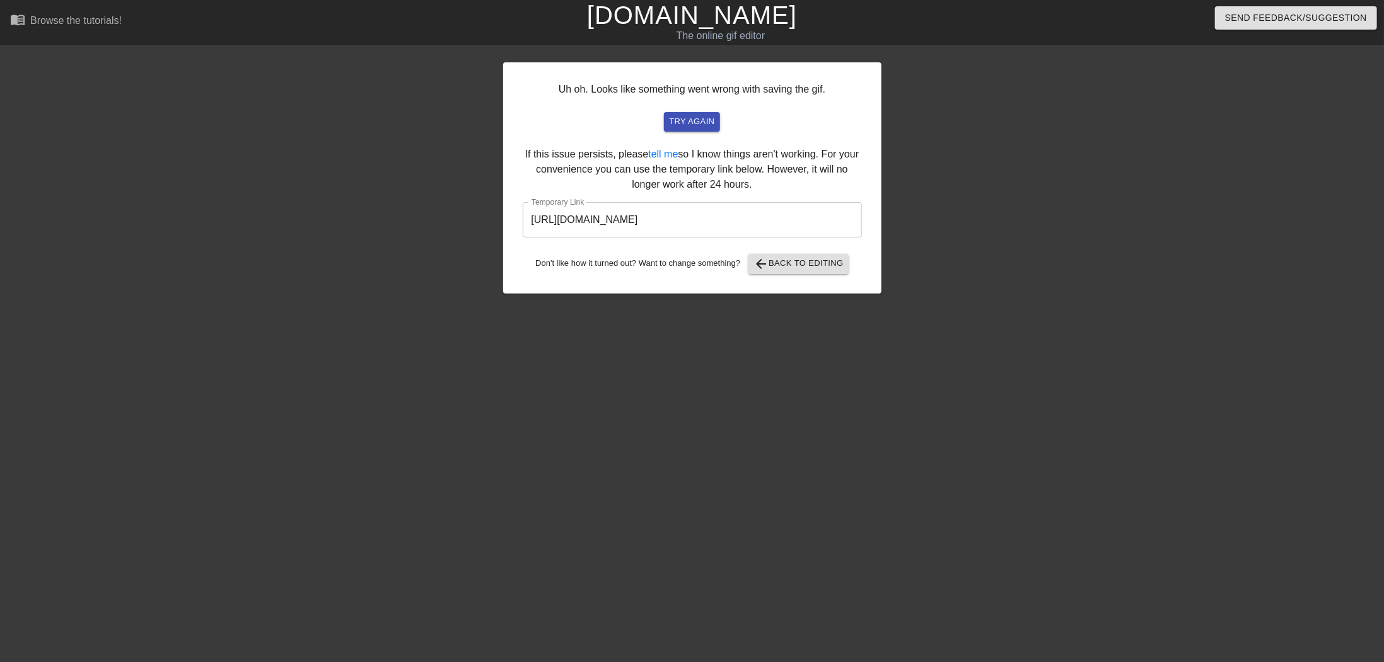
click at [736, 229] on input "https://www.gifntext.com/temp_generations/Rq5fnCoT.gif" at bounding box center [692, 219] width 339 height 35
drag, startPoint x: 797, startPoint y: 219, endPoint x: 499, endPoint y: 225, distance: 298.2
click at [499, 225] on div "Uh oh. Looks like something went wrong with saving the gif. try again If this i…" at bounding box center [692, 239] width 1384 height 378
